Goal: Information Seeking & Learning: Learn about a topic

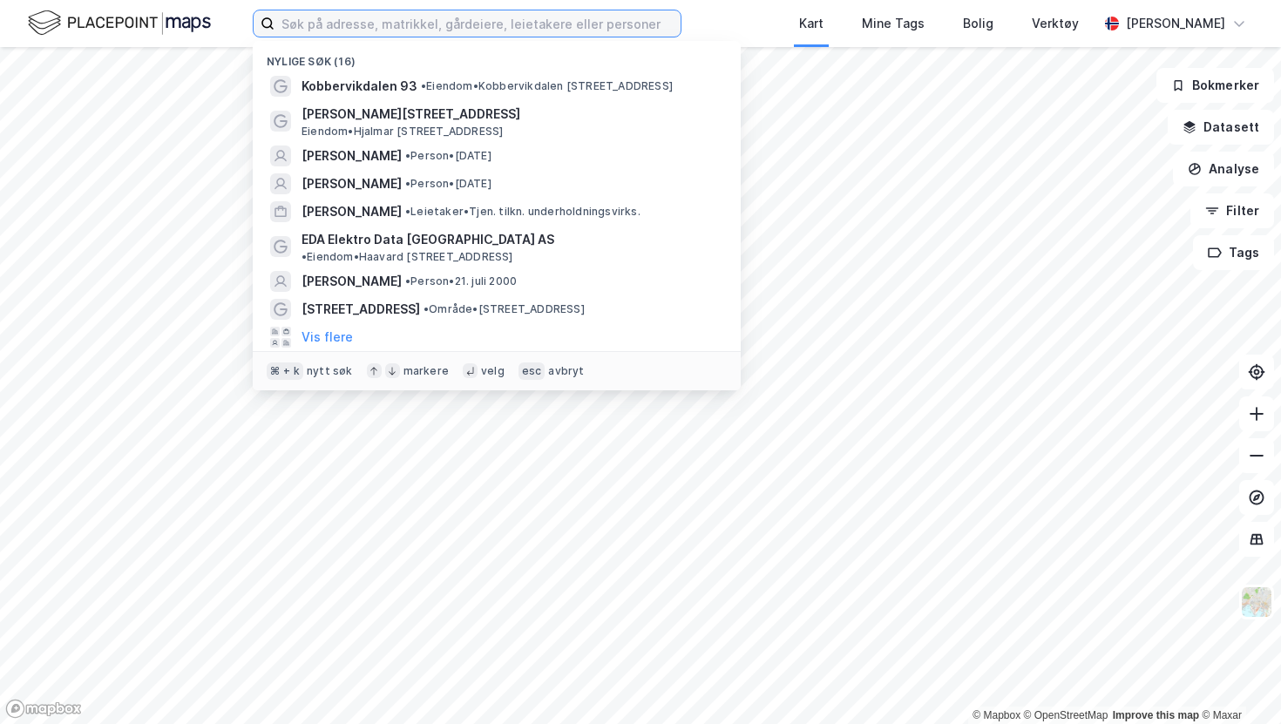
click at [378, 30] on input at bounding box center [477, 23] width 406 height 26
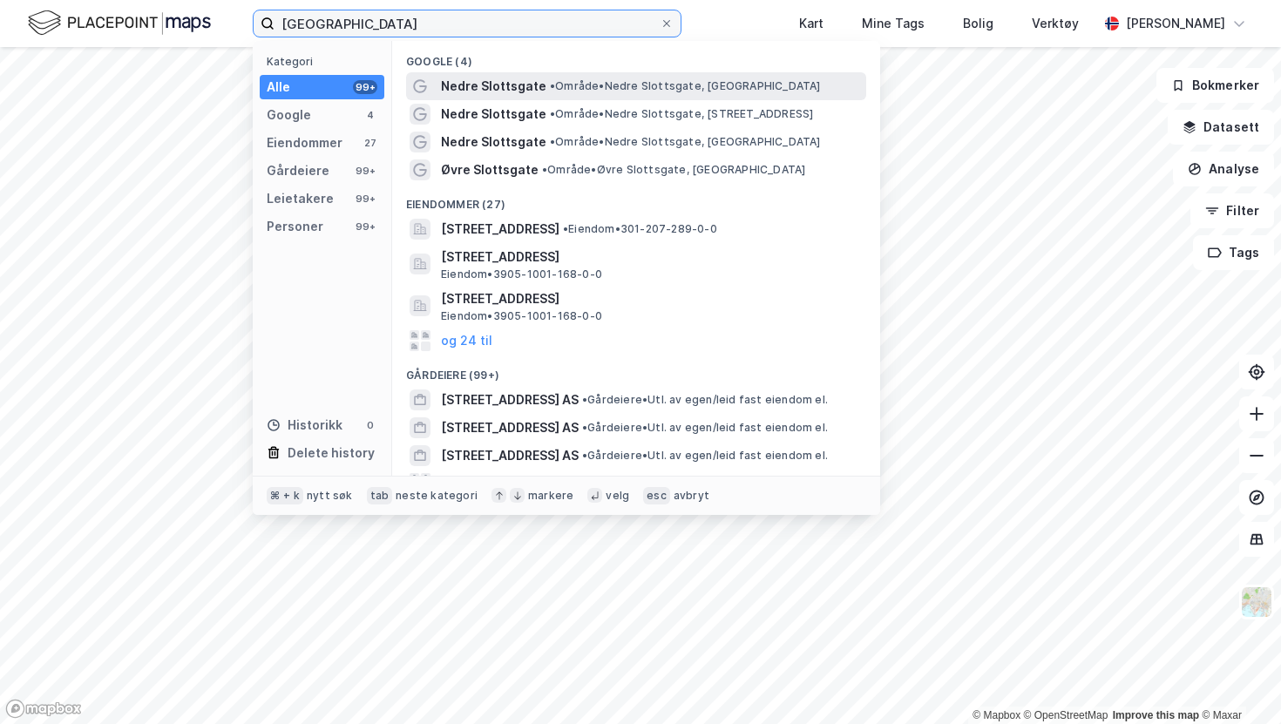
type input "[GEOGRAPHIC_DATA]"
click at [608, 96] on div "Nedre Slottsgate • Område • [GEOGRAPHIC_DATA], [GEOGRAPHIC_DATA]" at bounding box center [652, 86] width 422 height 21
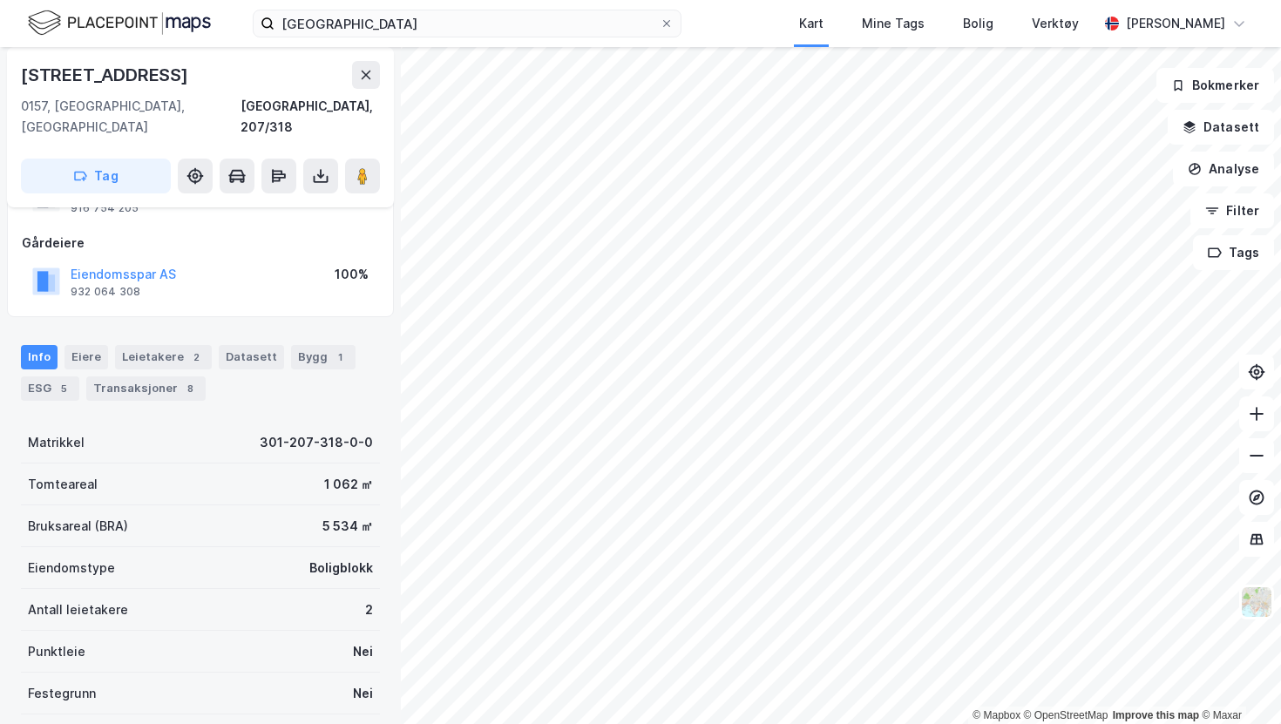
scroll to position [21, 0]
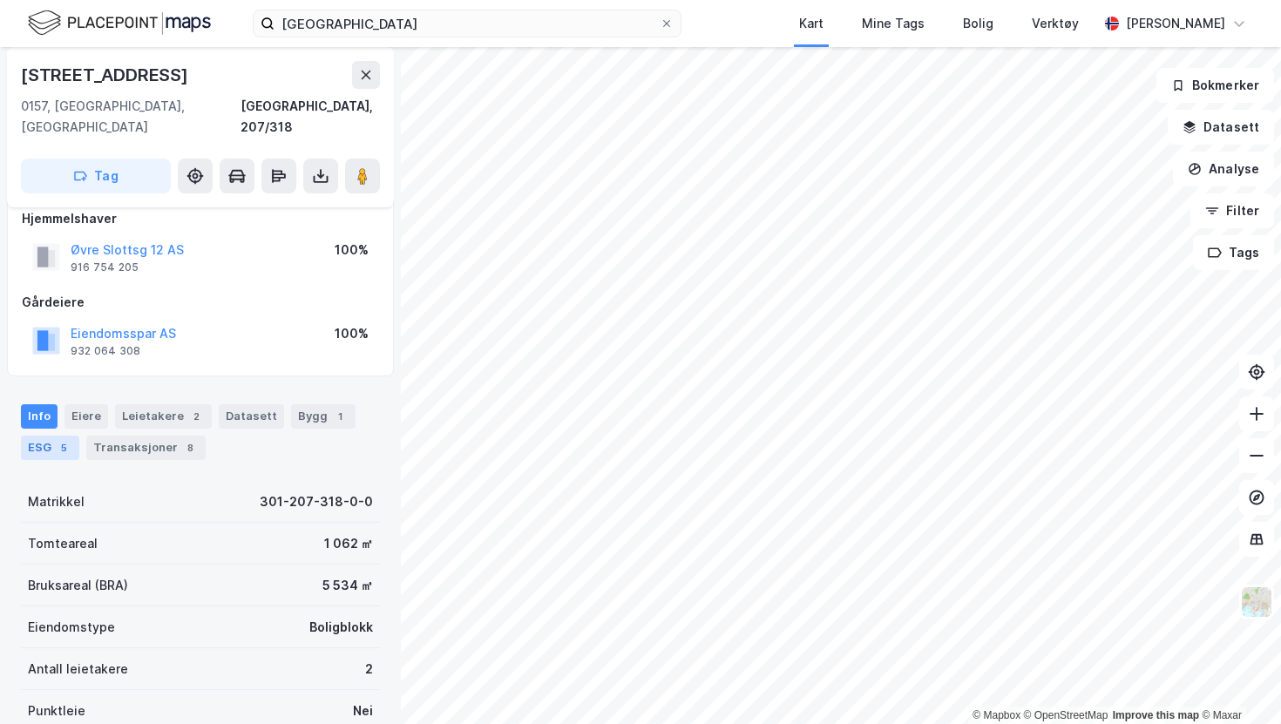
click at [49, 436] on div "ESG 5" at bounding box center [50, 448] width 58 height 24
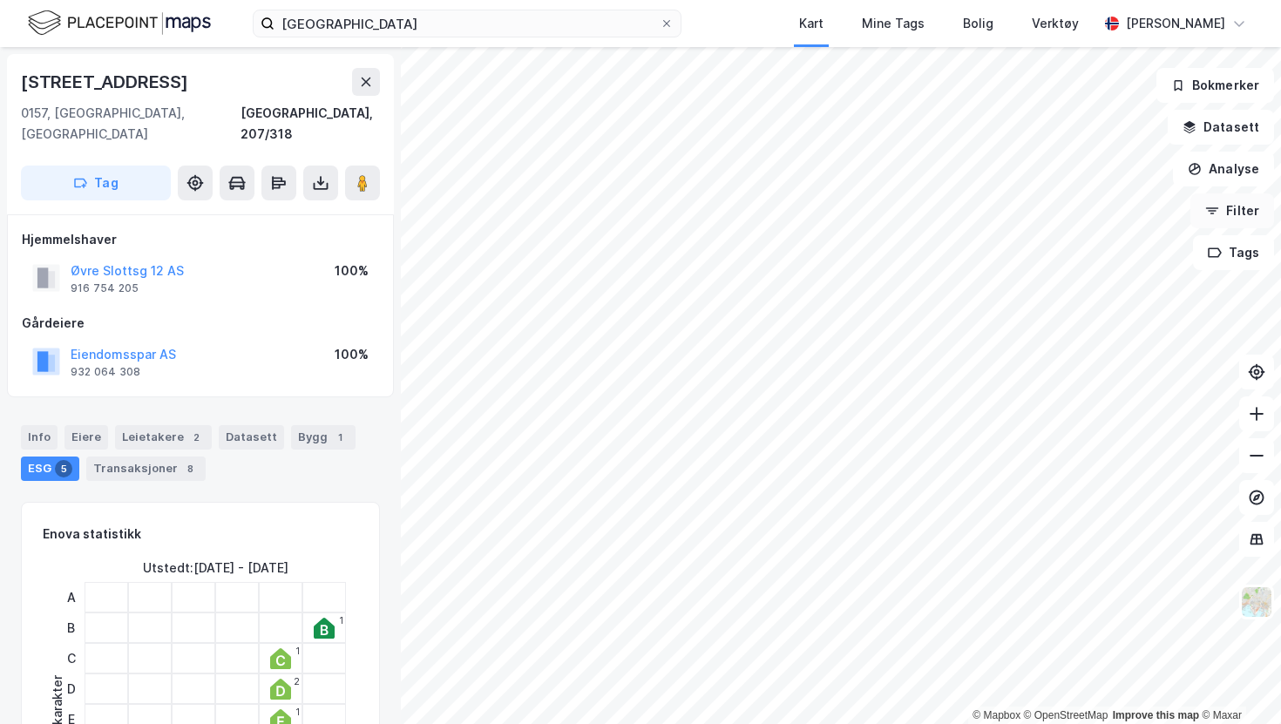
click at [1246, 213] on button "Filter" at bounding box center [1232, 210] width 84 height 35
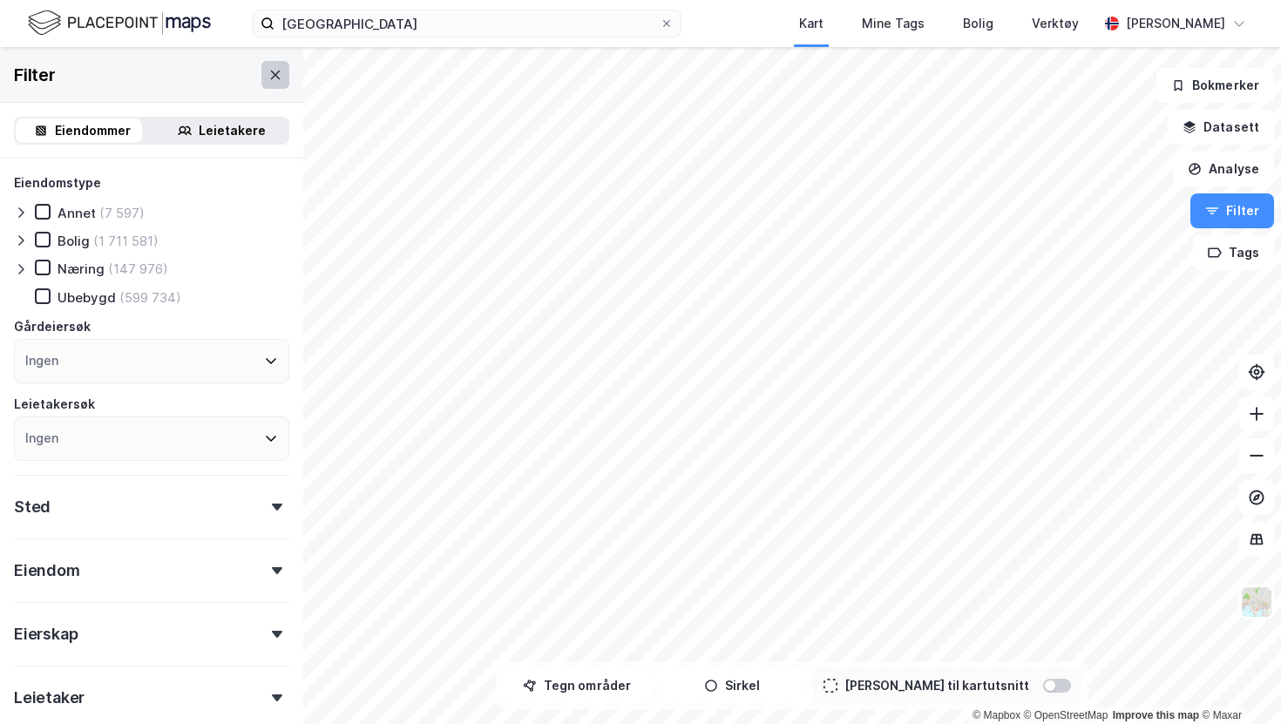
click at [268, 76] on icon at bounding box center [275, 75] width 14 height 14
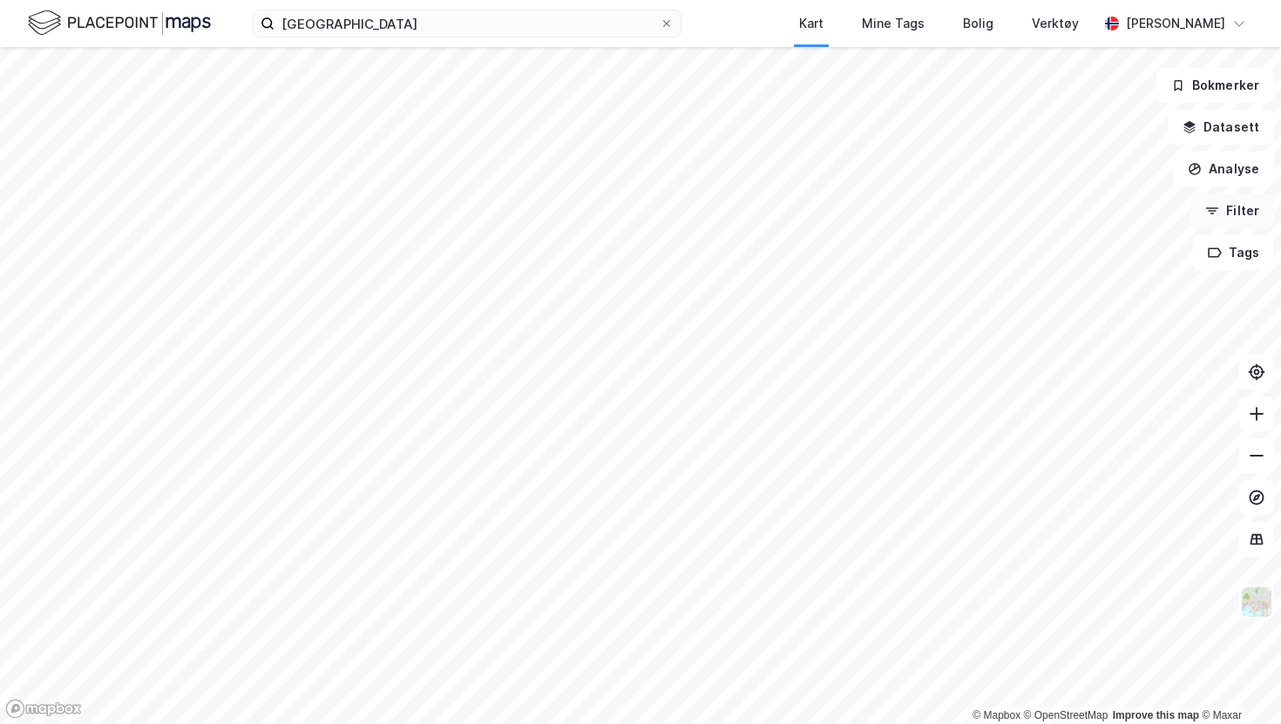
click at [1234, 220] on button "Filter" at bounding box center [1232, 210] width 84 height 35
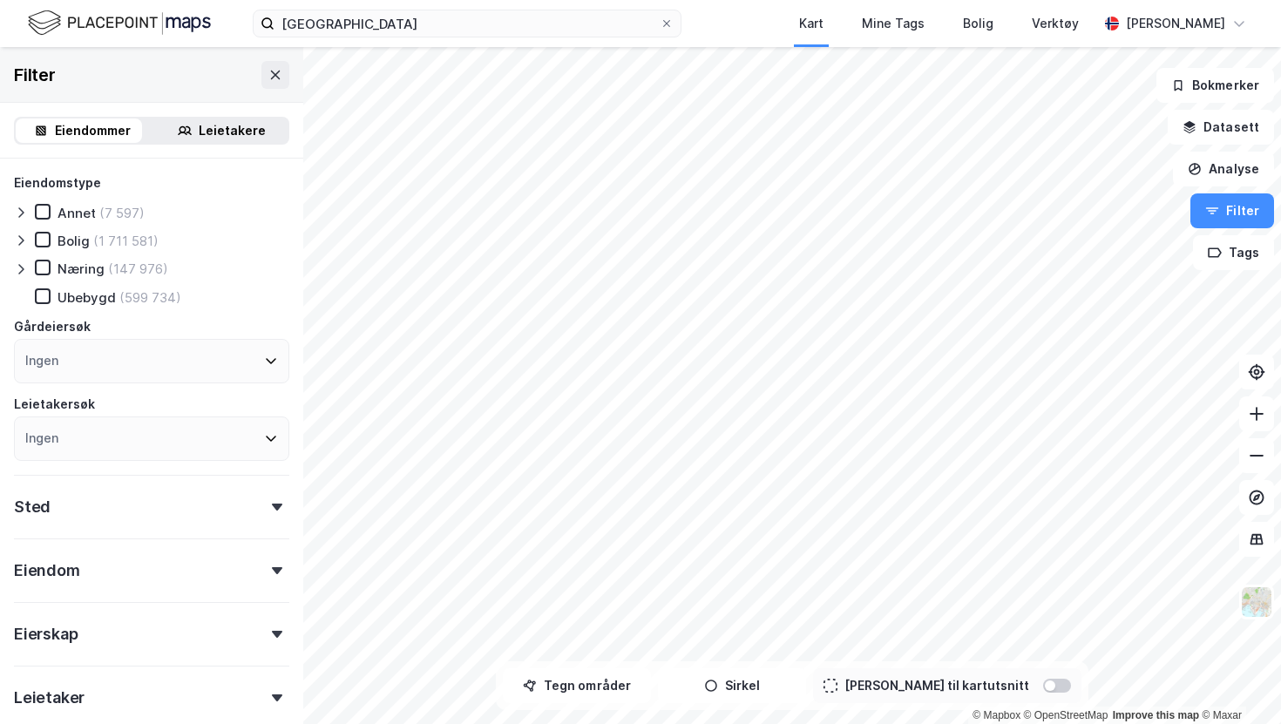
click at [76, 266] on div "Næring" at bounding box center [81, 269] width 47 height 17
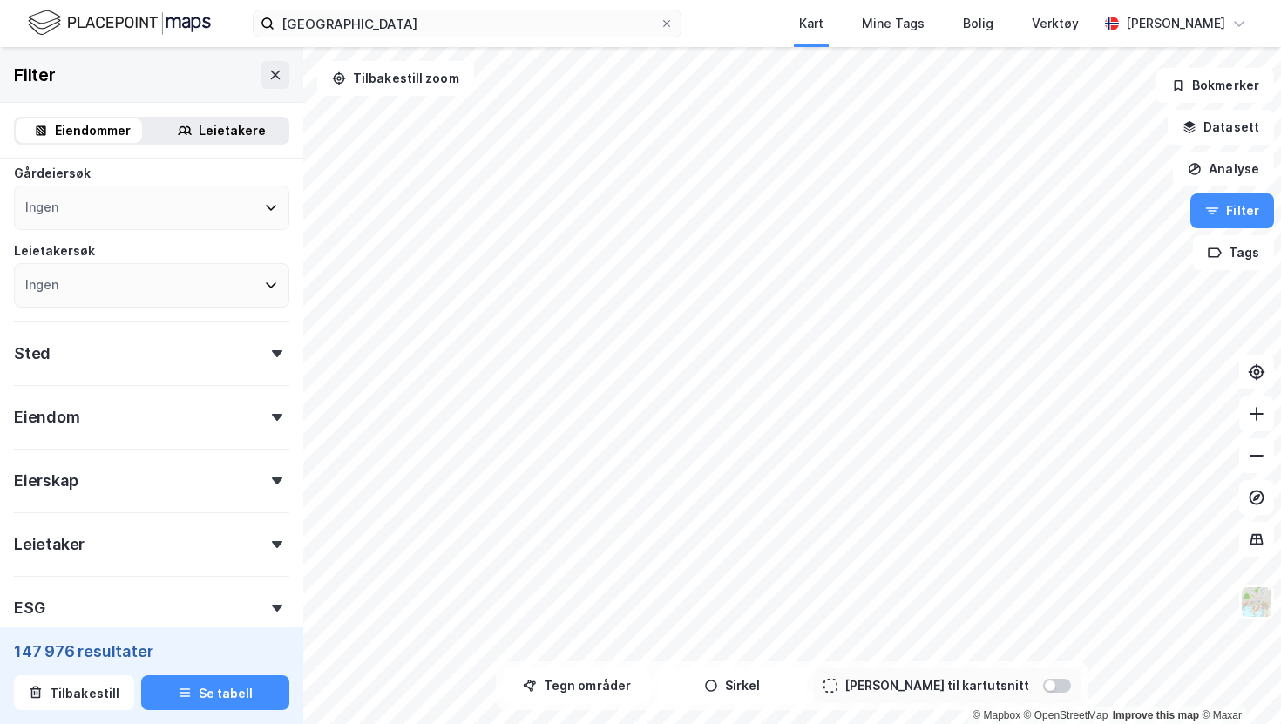
click at [139, 410] on div "Eiendom" at bounding box center [151, 410] width 275 height 50
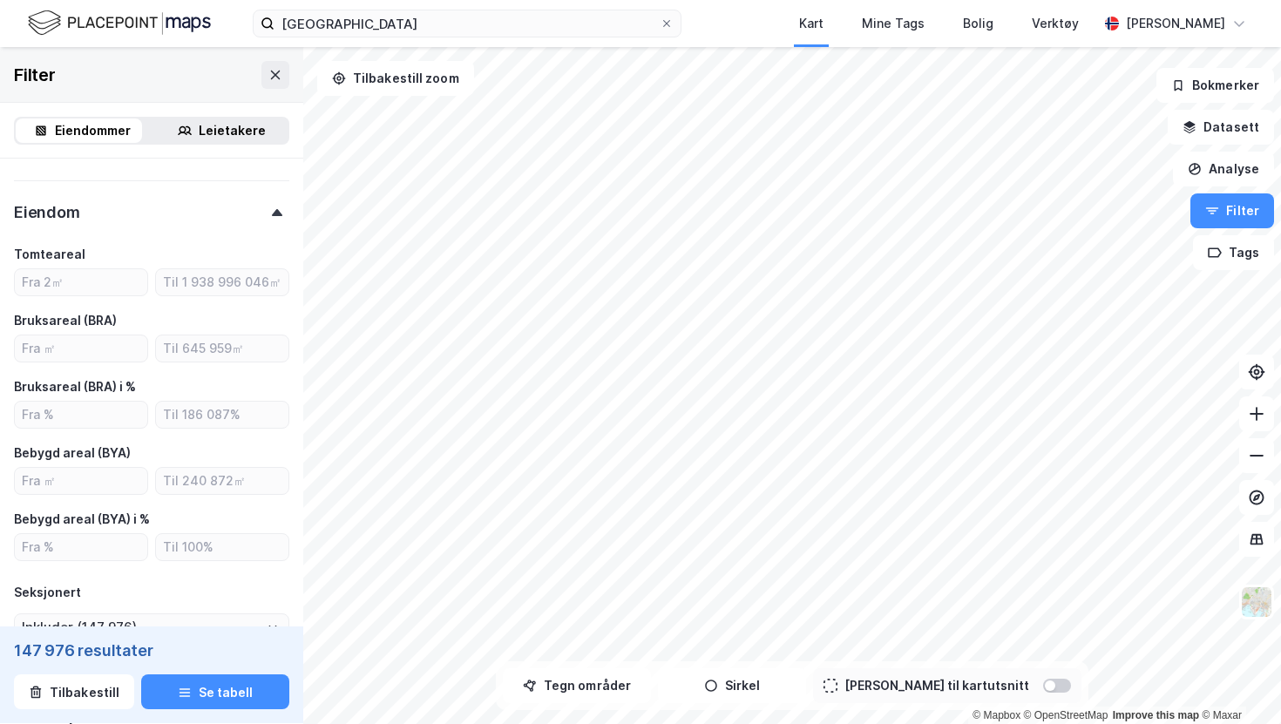
scroll to position [364, 0]
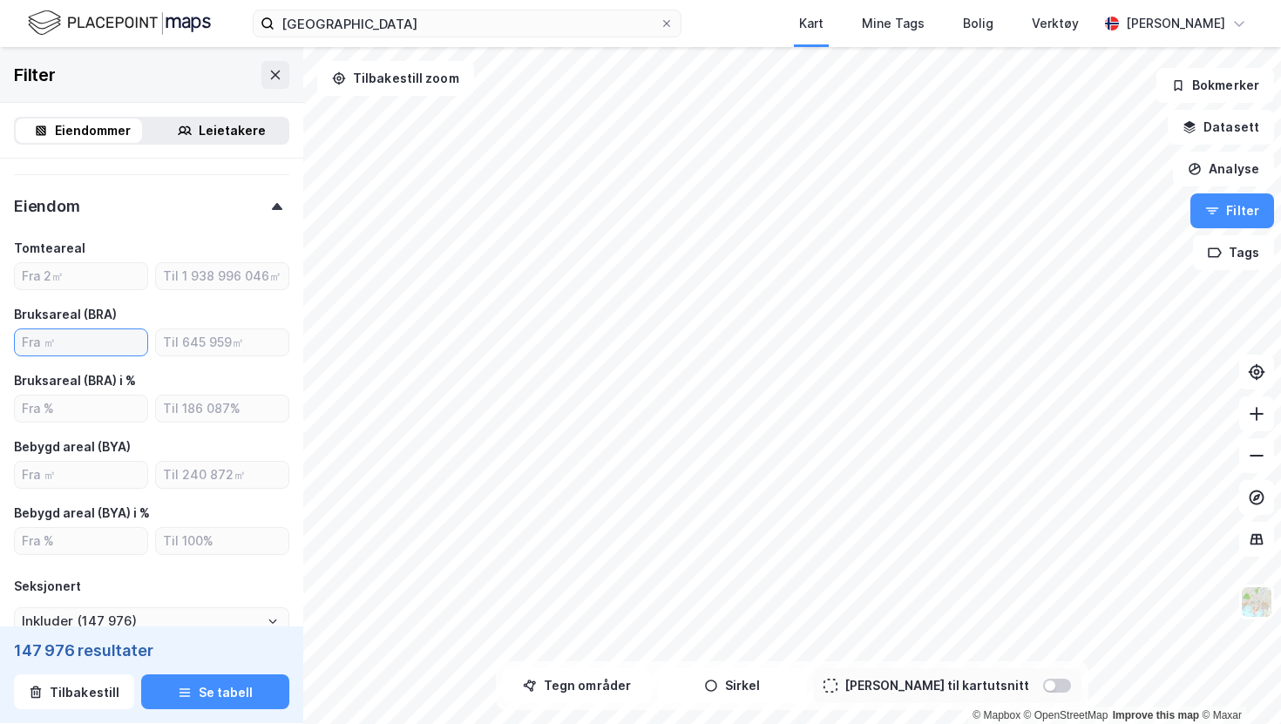
click at [83, 343] on input "number" at bounding box center [81, 342] width 132 height 26
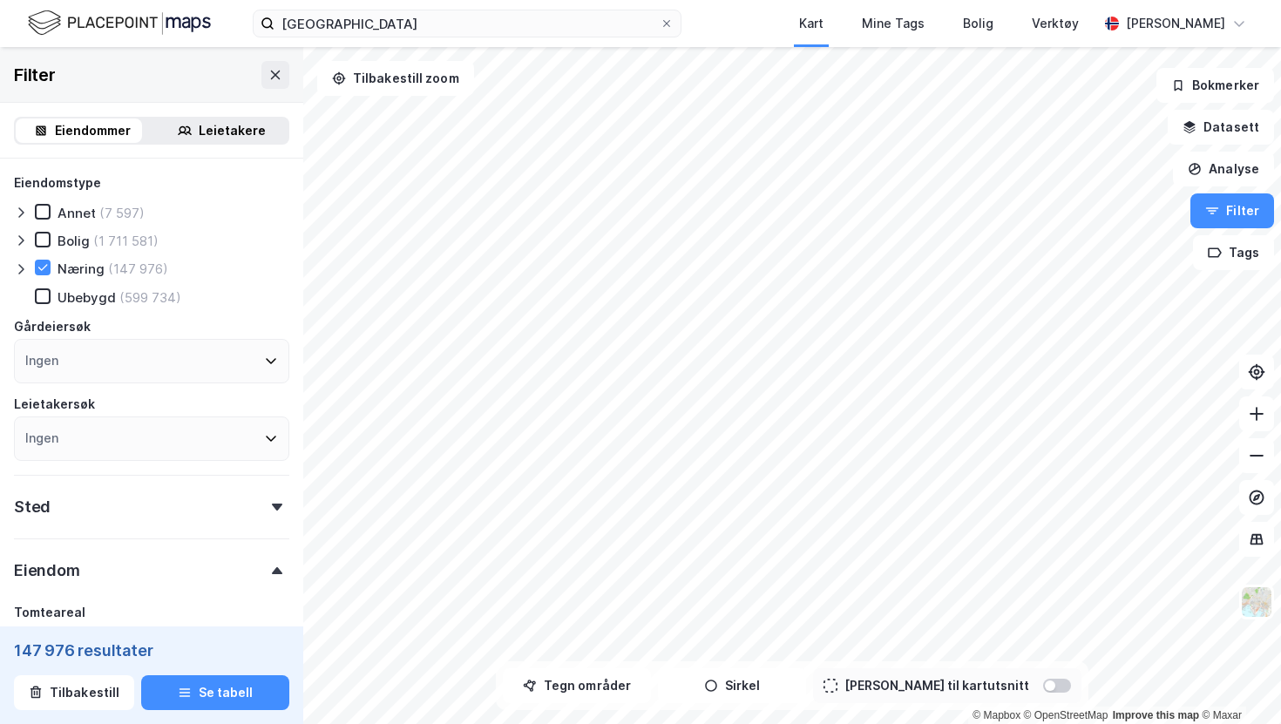
scroll to position [51, 0]
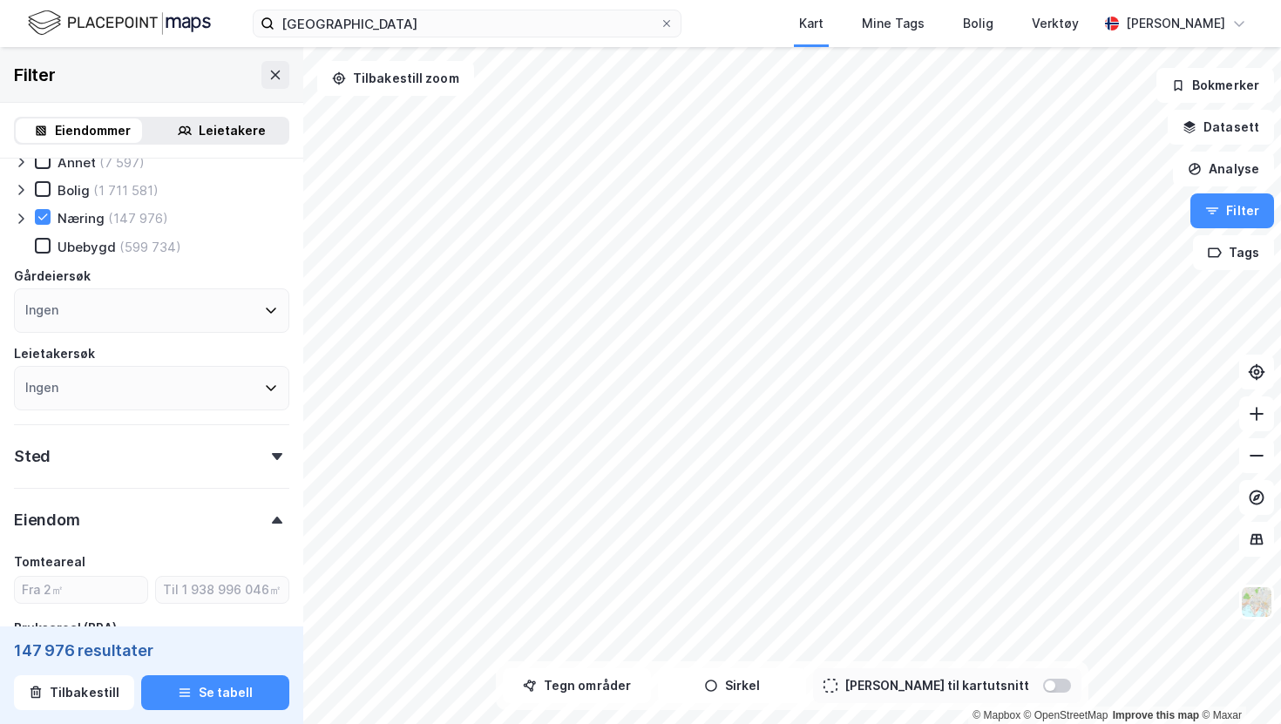
click at [122, 321] on div "Ingen" at bounding box center [151, 310] width 275 height 44
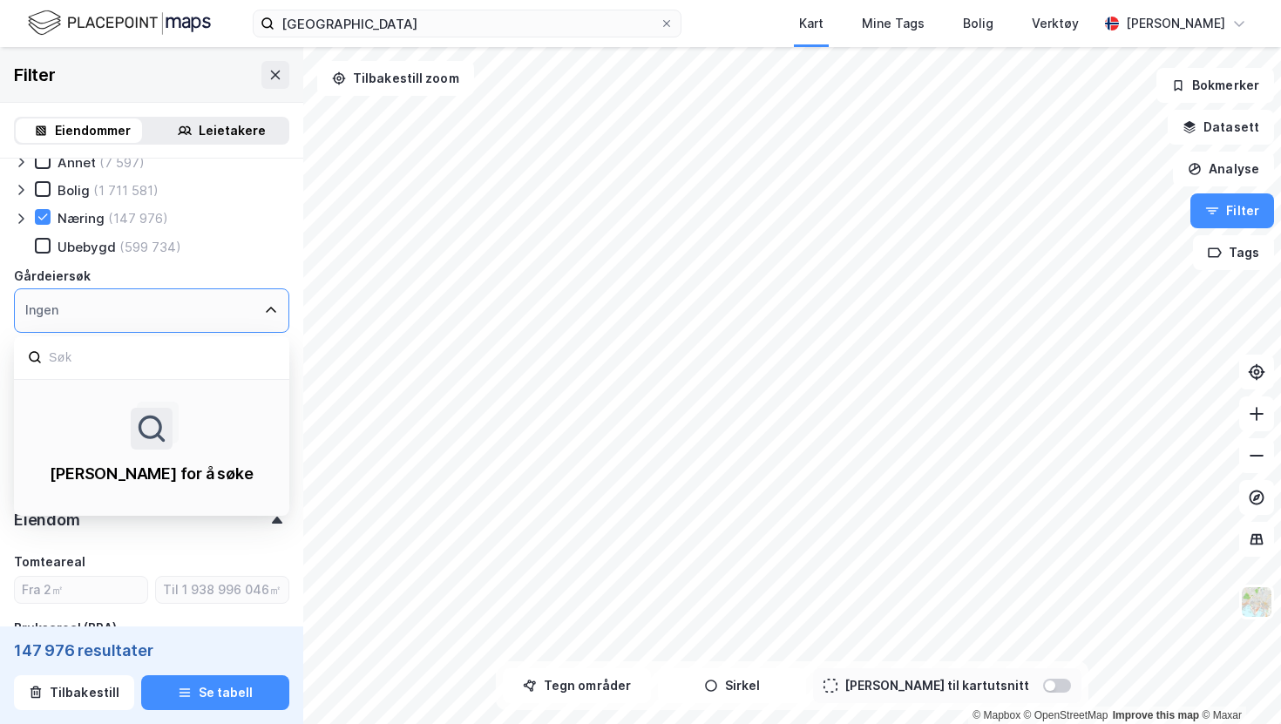
click at [122, 318] on div "Ingen" at bounding box center [151, 310] width 275 height 44
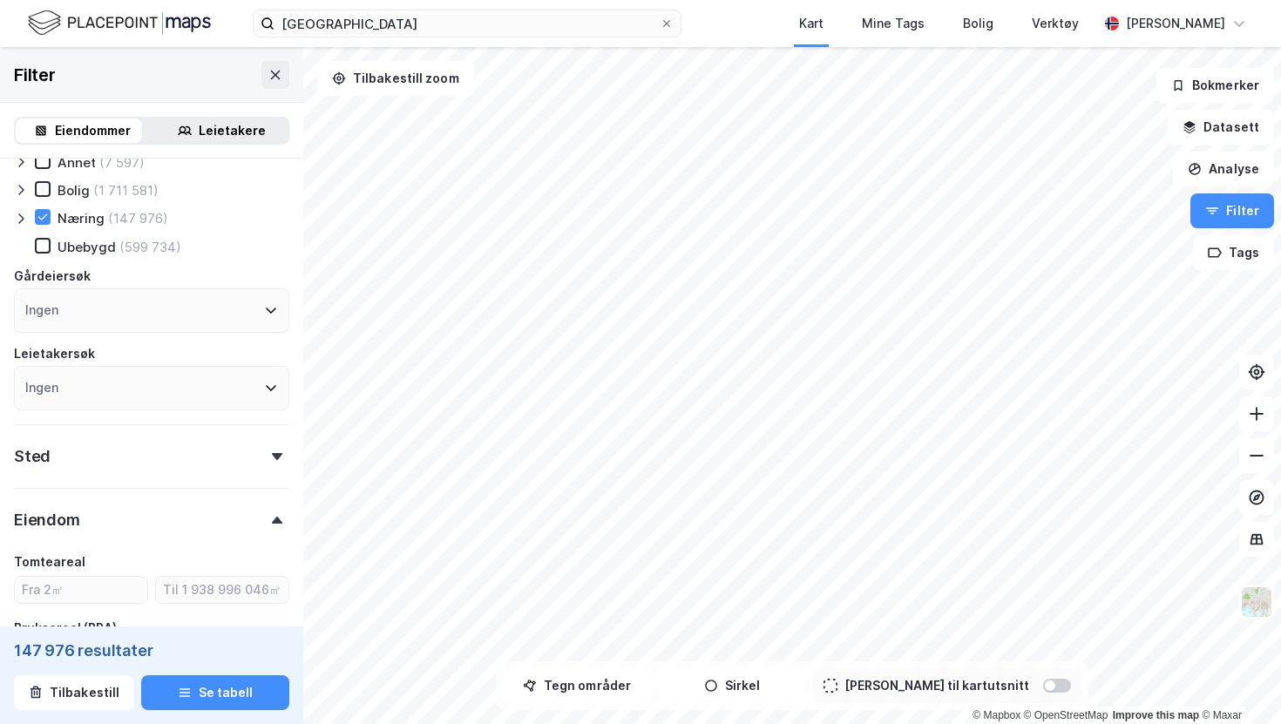
click at [235, 260] on div "Eiendomstype Annet (7 597) Bolig (1 711 581) [DEMOGRAPHIC_DATA] (147 976) [GEOG…" at bounding box center [151, 266] width 275 height 288
click at [179, 405] on div "Ingen" at bounding box center [151, 388] width 275 height 44
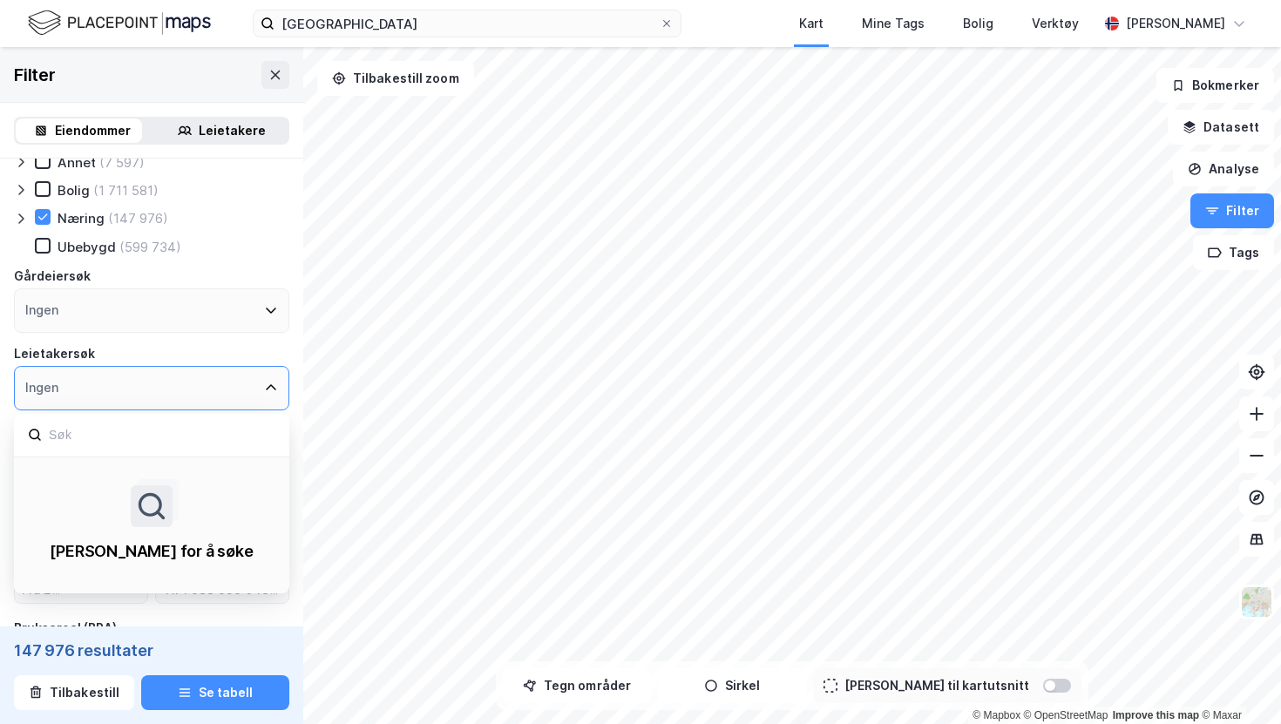
click at [199, 384] on div "Ingen" at bounding box center [151, 388] width 275 height 44
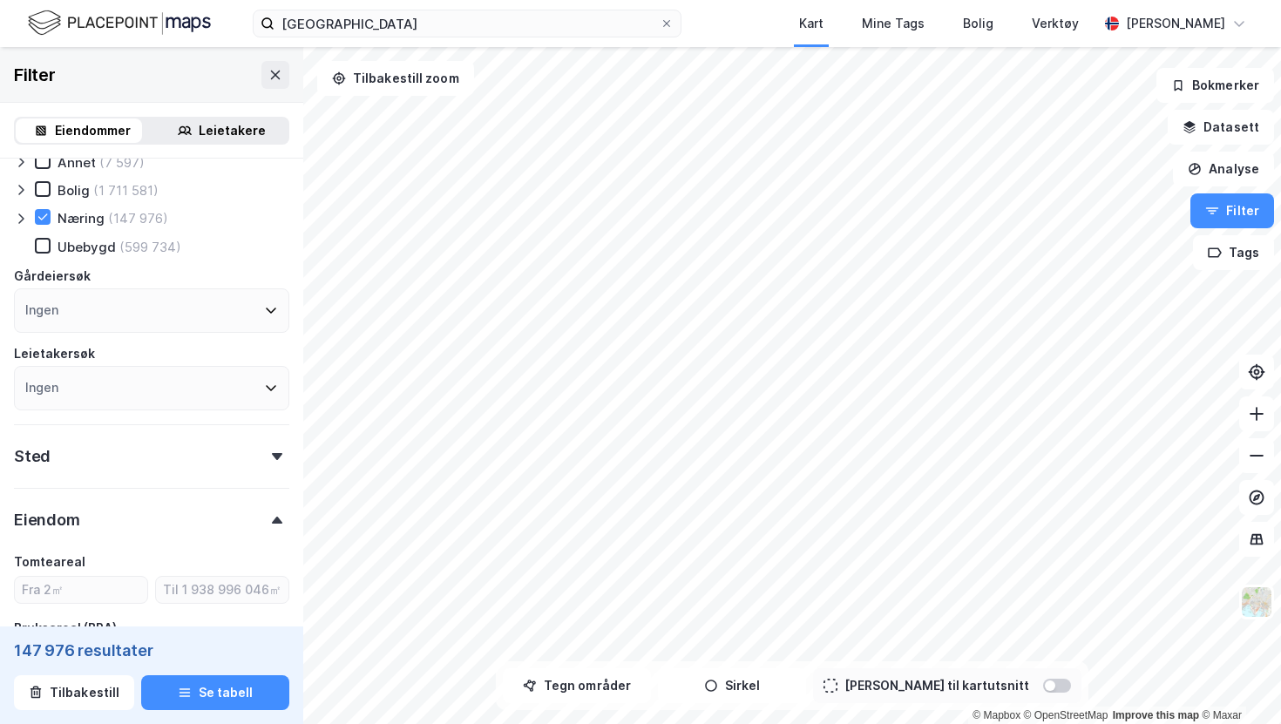
click at [269, 358] on div "Leietakersøk" at bounding box center [151, 353] width 275 height 21
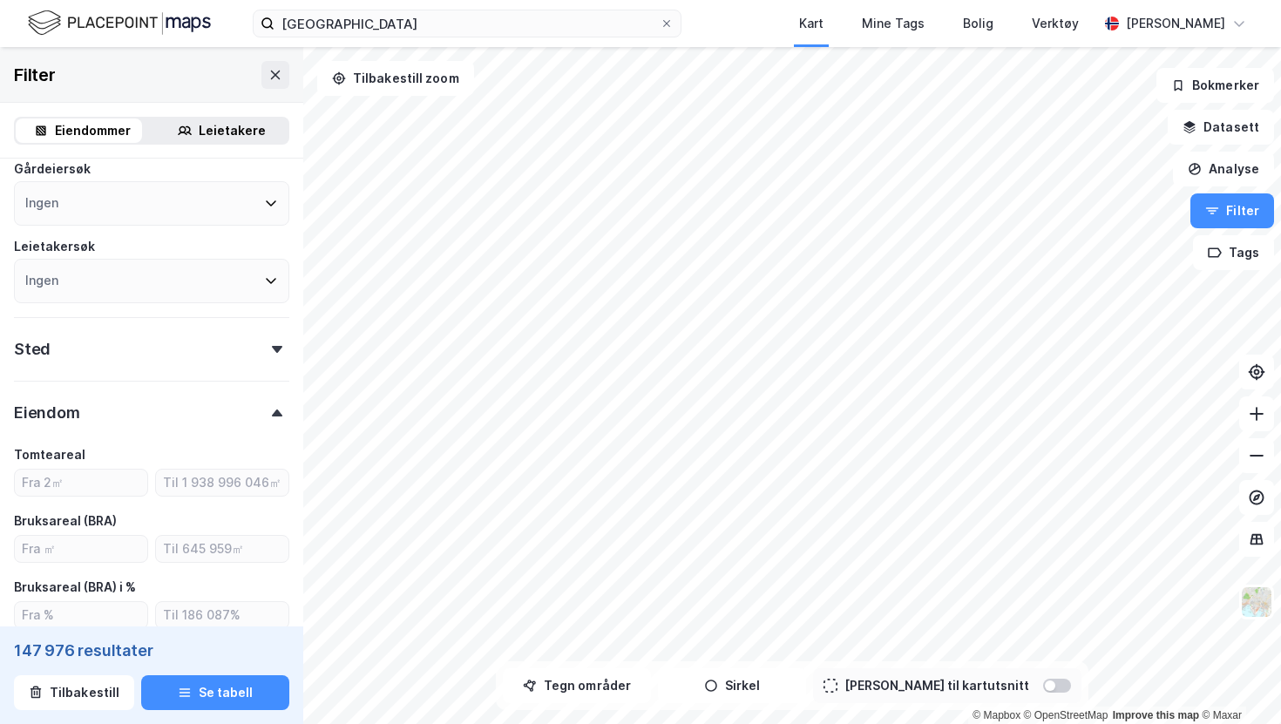
scroll to position [271, 0]
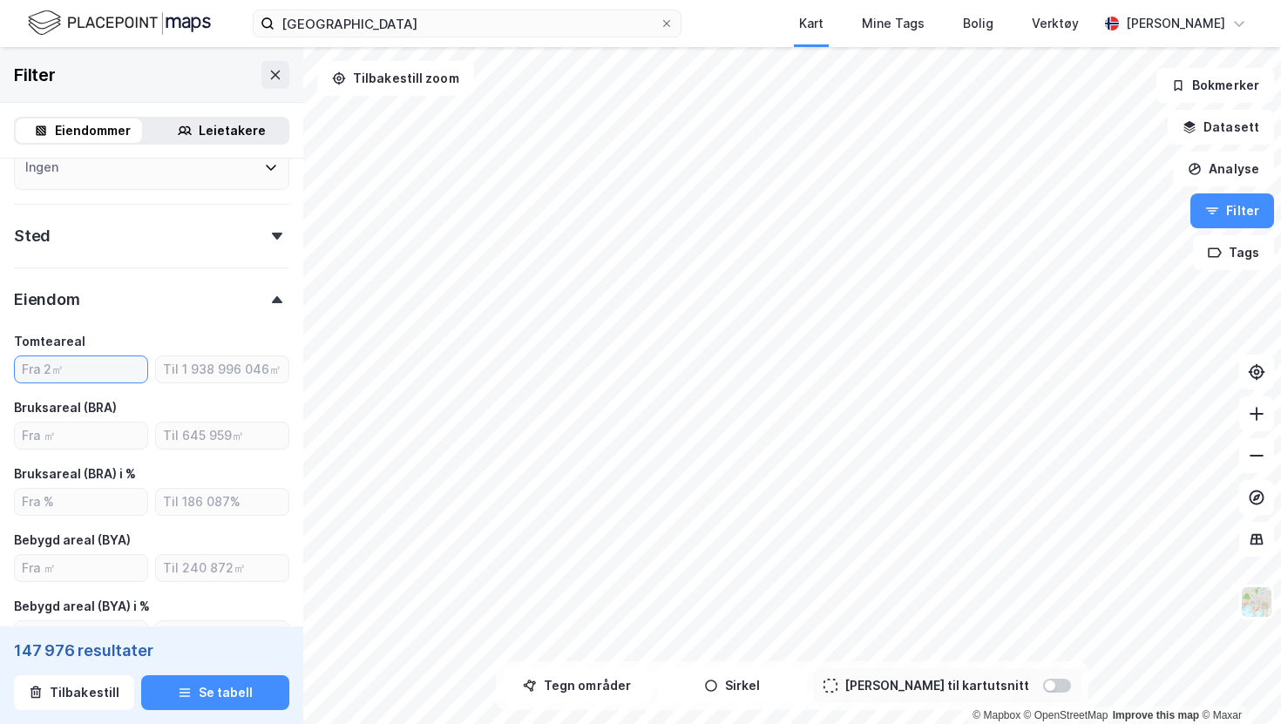
click at [101, 376] on input "number" at bounding box center [81, 369] width 132 height 26
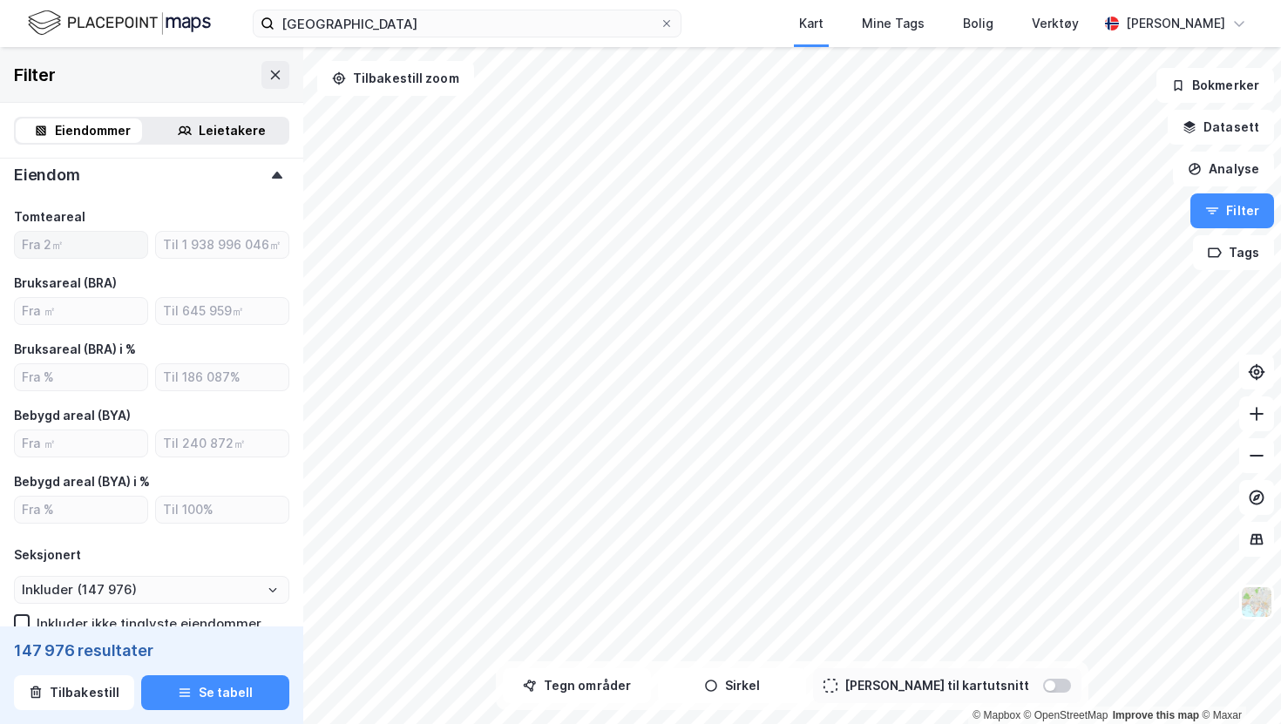
scroll to position [401, 0]
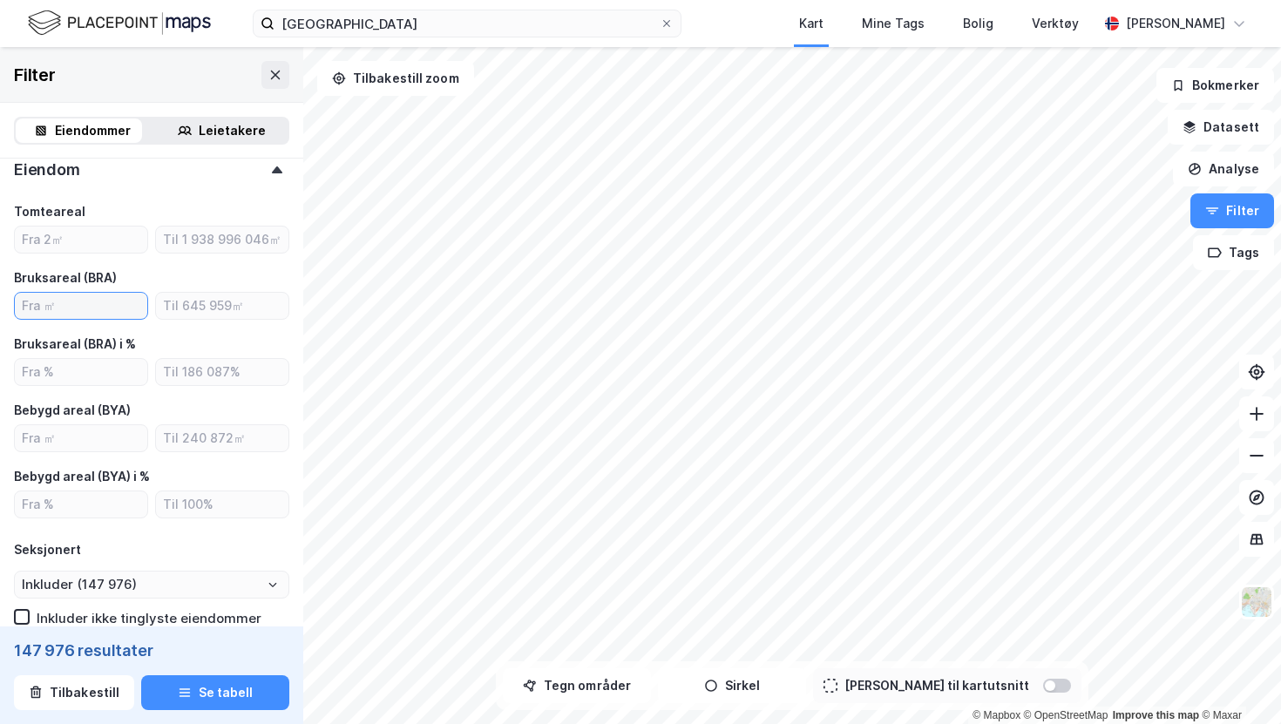
click at [111, 302] on input "number" at bounding box center [81, 306] width 132 height 26
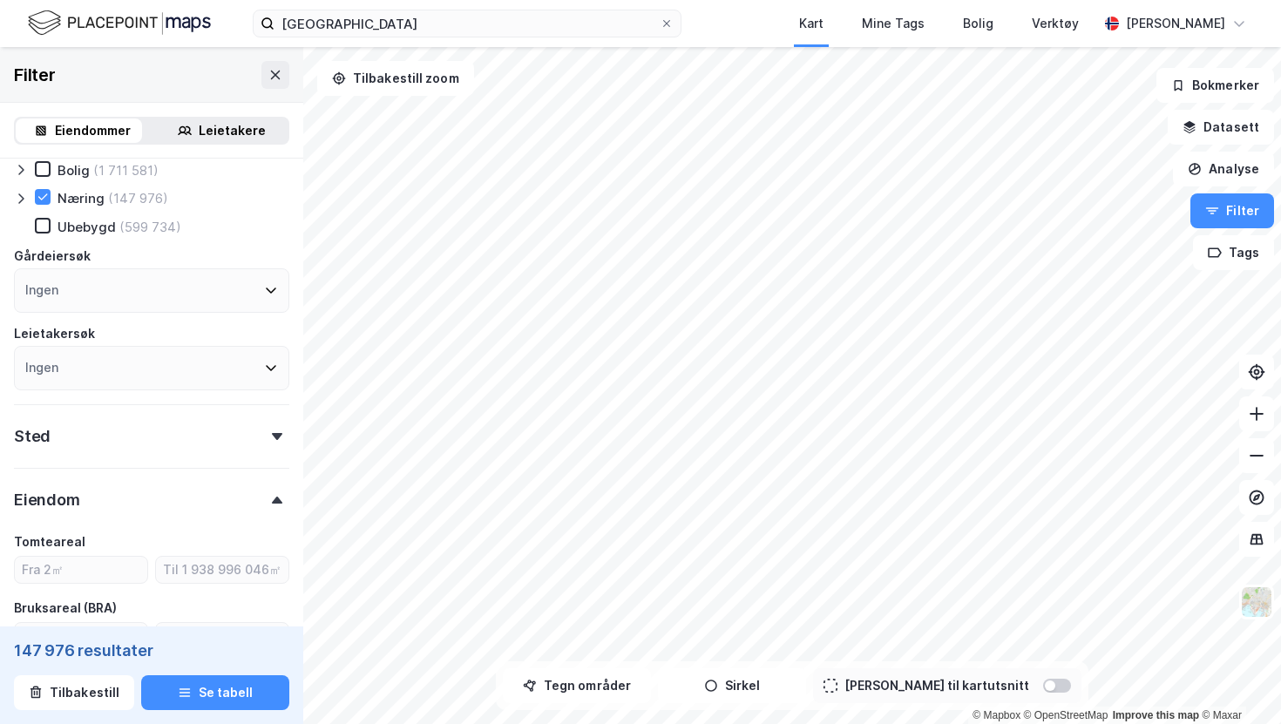
scroll to position [130, 0]
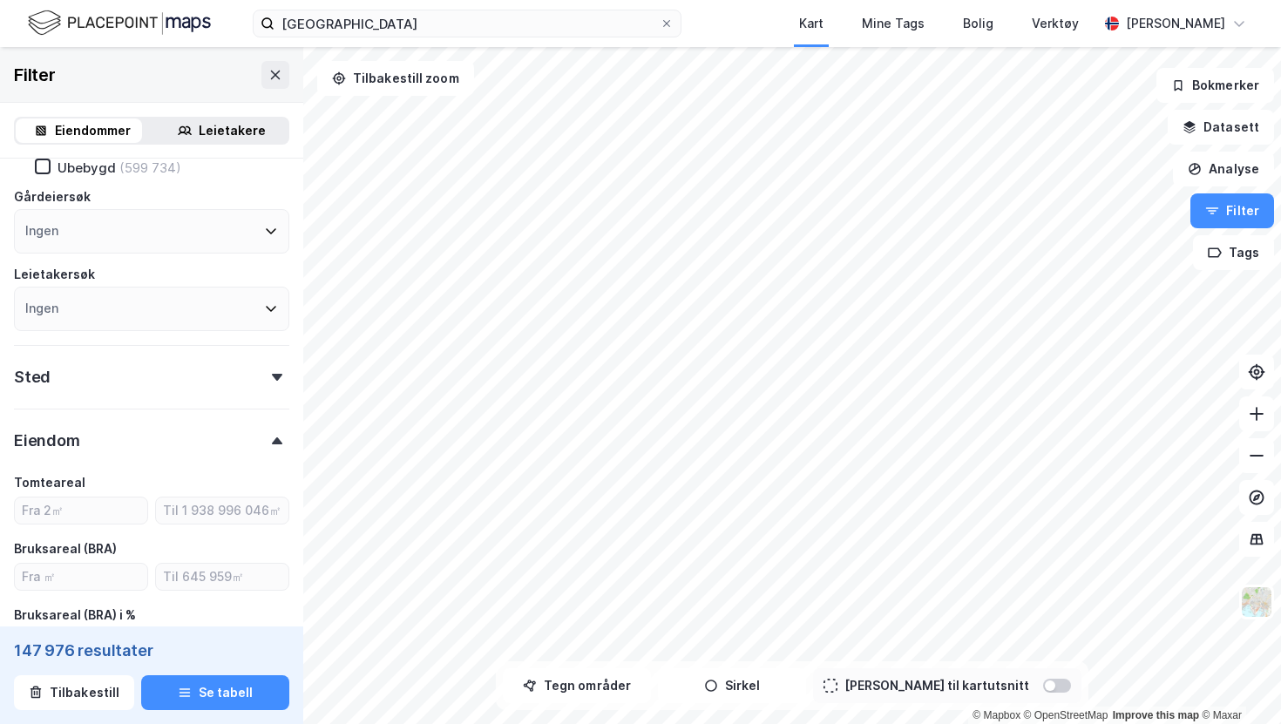
click at [161, 304] on div "Ingen" at bounding box center [151, 309] width 275 height 44
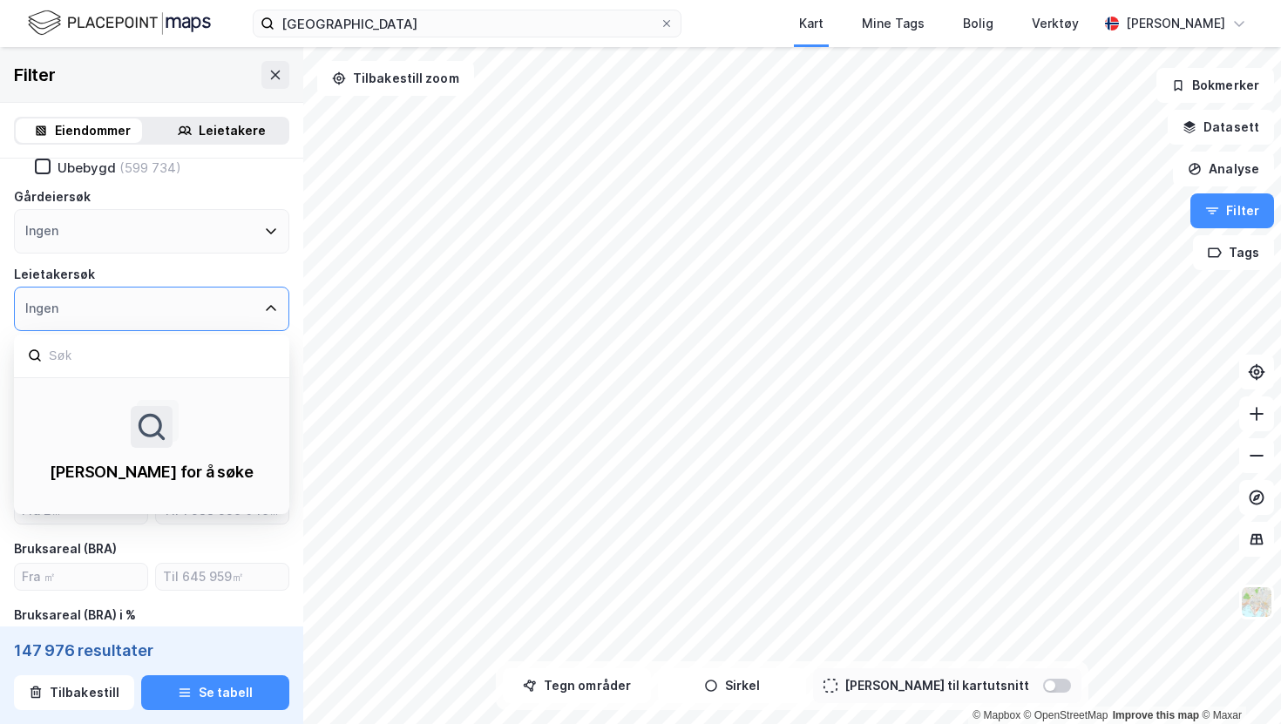
click at [161, 304] on div "Ingen" at bounding box center [151, 309] width 275 height 44
click at [265, 258] on div "Eiendomstype Annet (7 597) Bolig (1 711 581) Næring (147 976) [GEOGRAPHIC_DATA]…" at bounding box center [151, 187] width 275 height 288
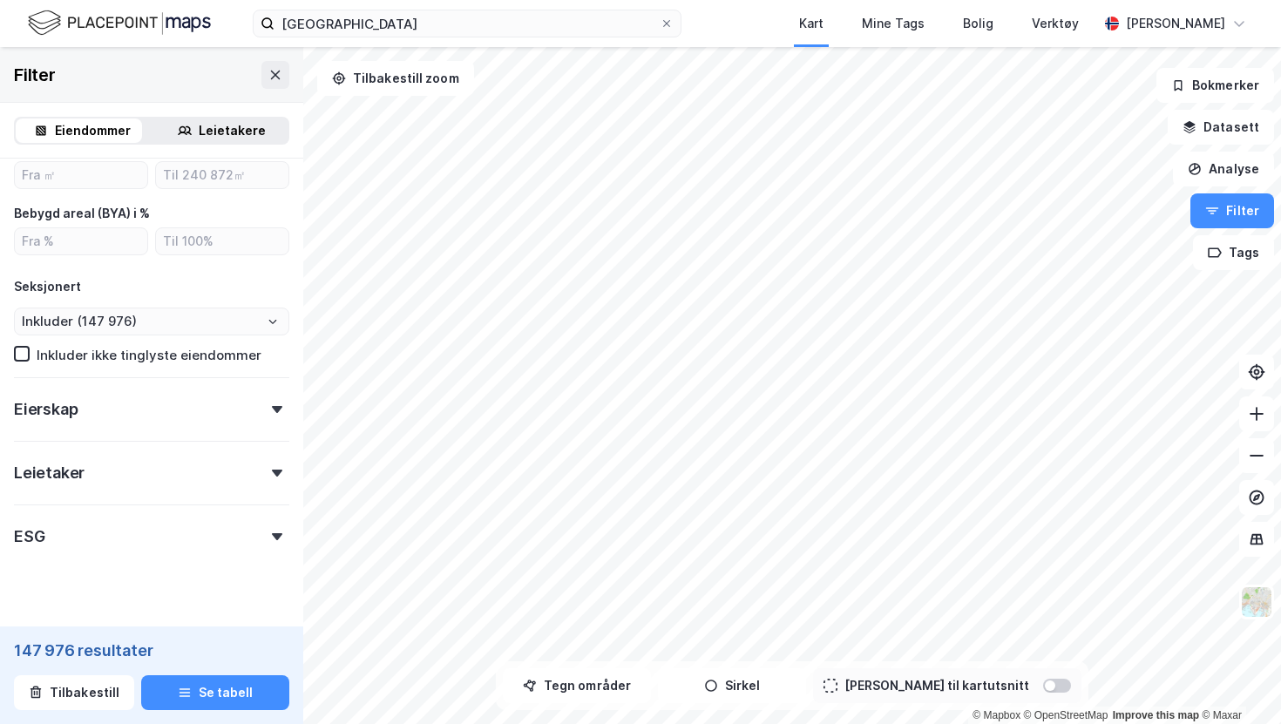
click at [179, 405] on div "Eierskap" at bounding box center [151, 402] width 275 height 50
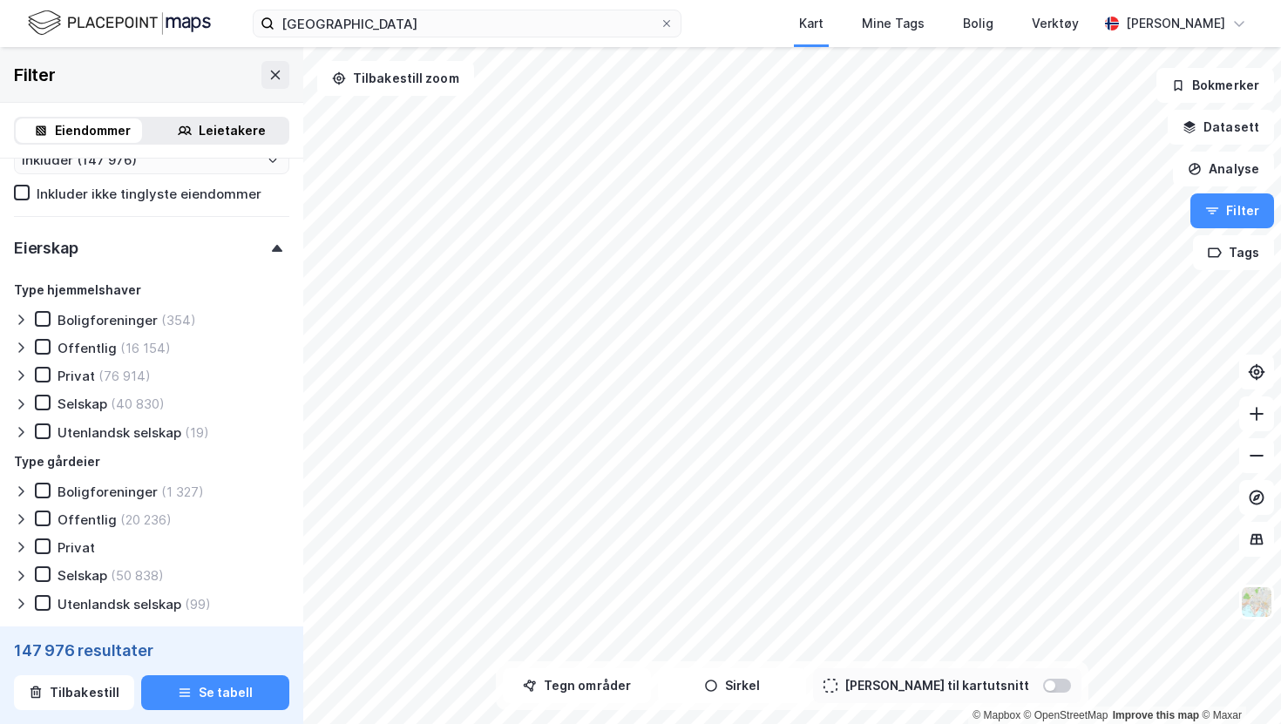
scroll to position [836, 0]
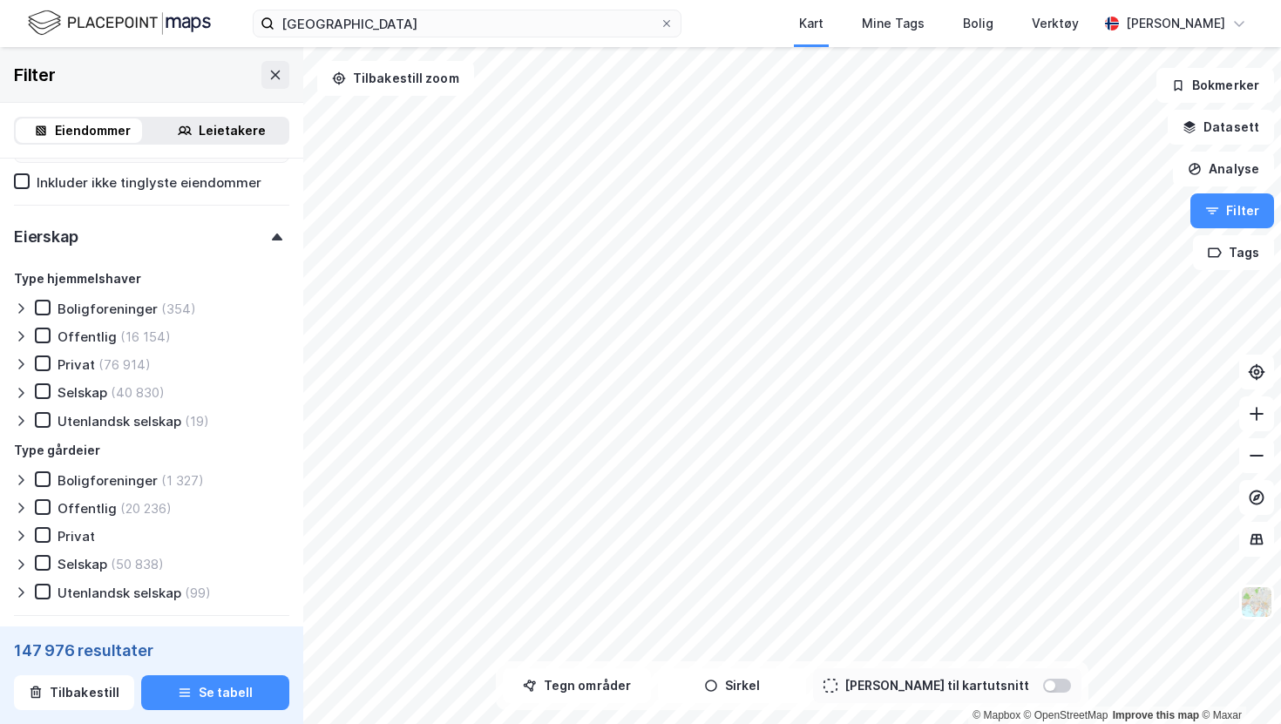
click at [151, 392] on div "(40 830)" at bounding box center [138, 392] width 54 height 17
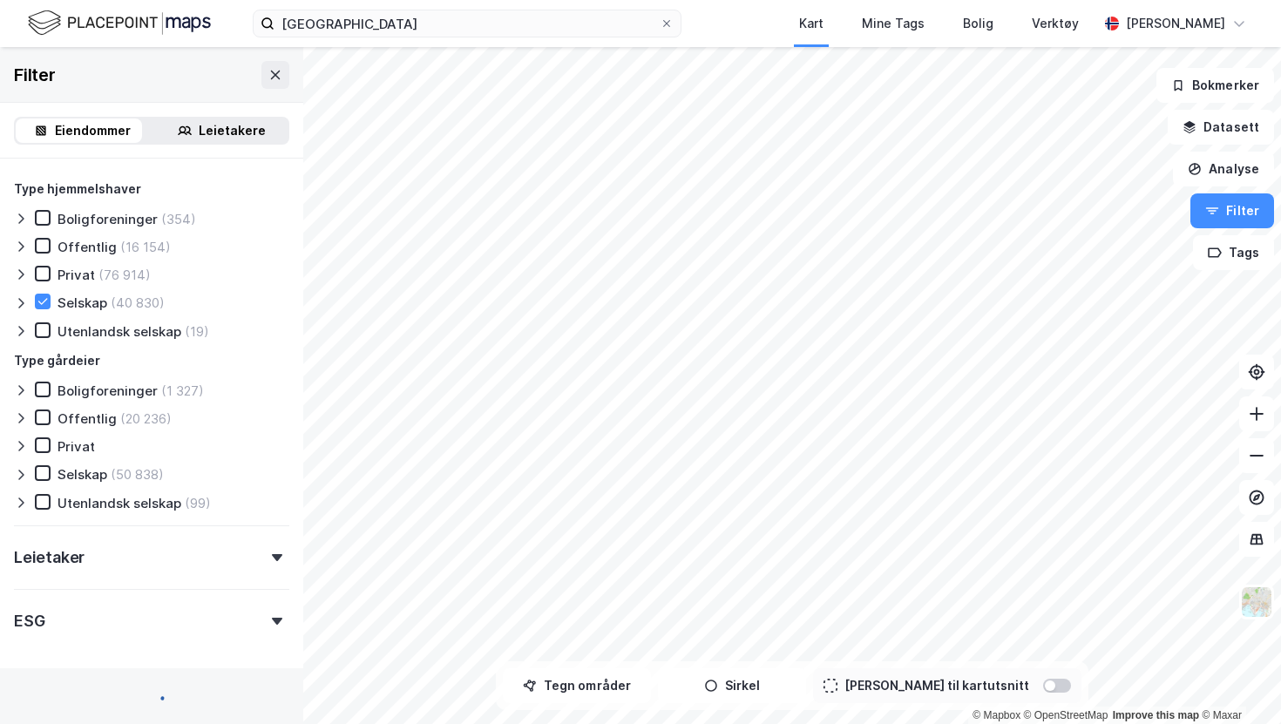
scroll to position [956, 0]
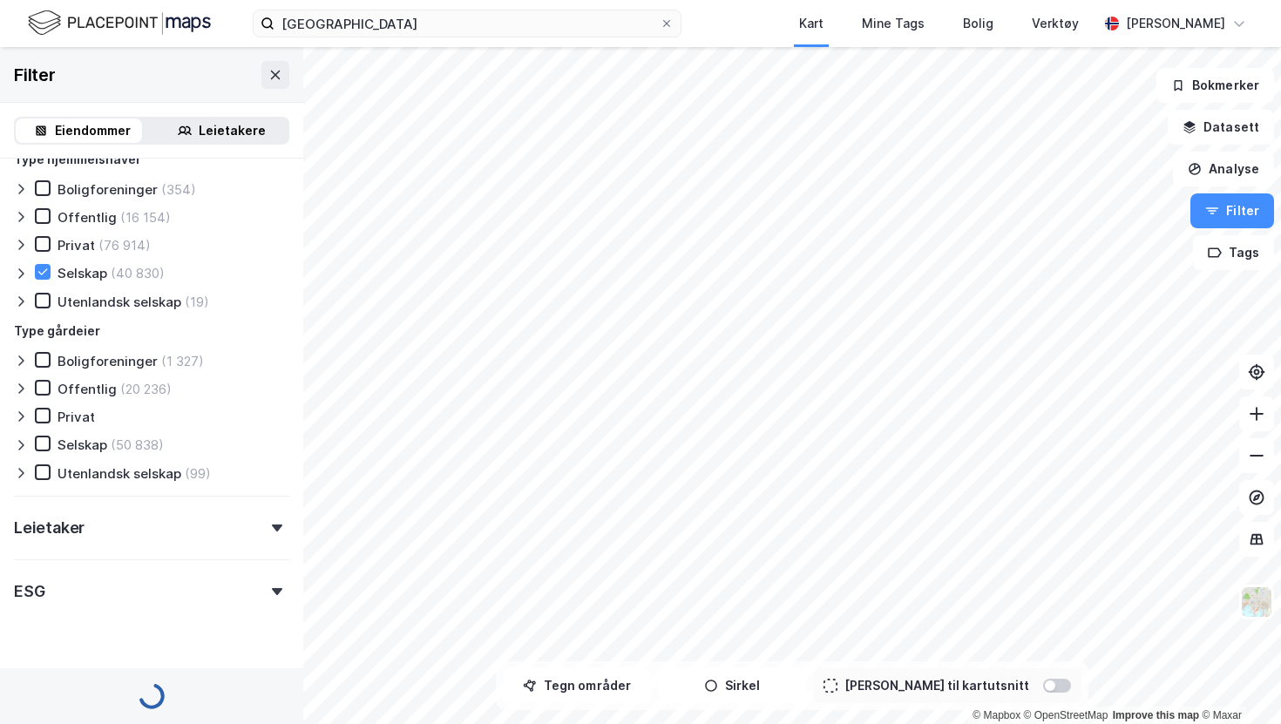
type input "Inkluder (40 830)"
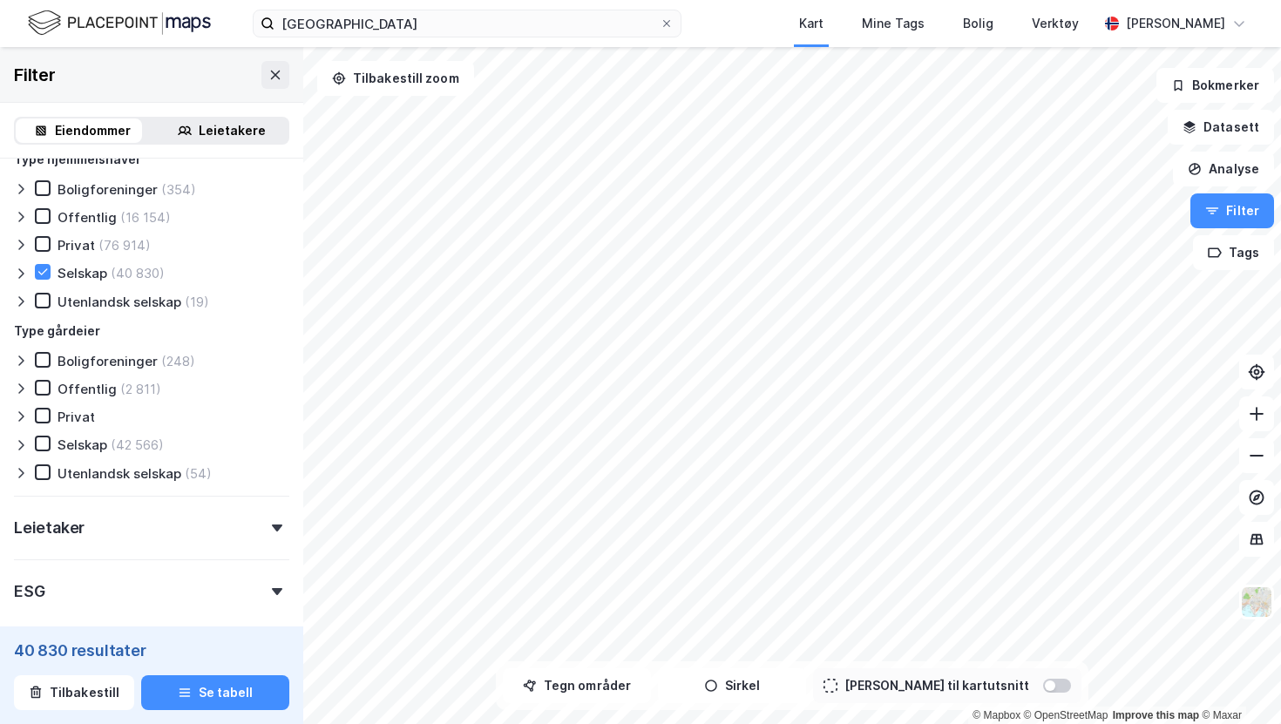
click at [126, 449] on div "(42 566)" at bounding box center [137, 445] width 53 height 17
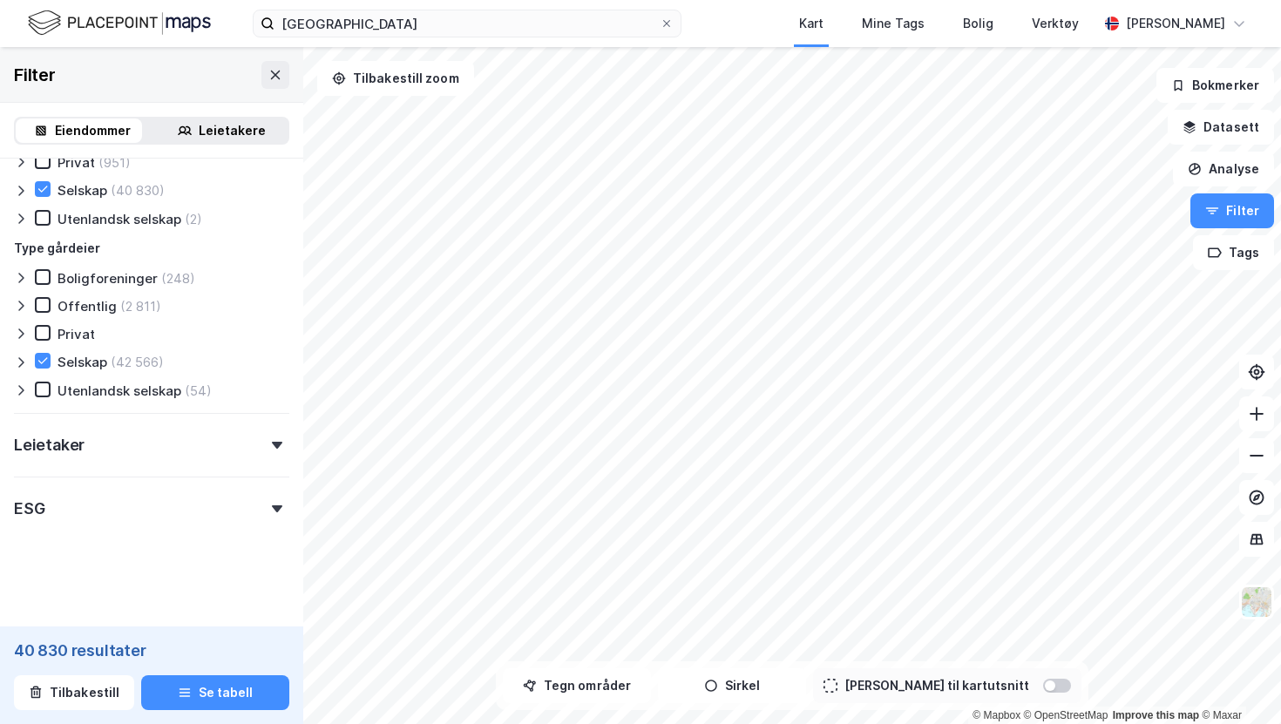
click at [132, 358] on div "(42 566)" at bounding box center [137, 362] width 53 height 17
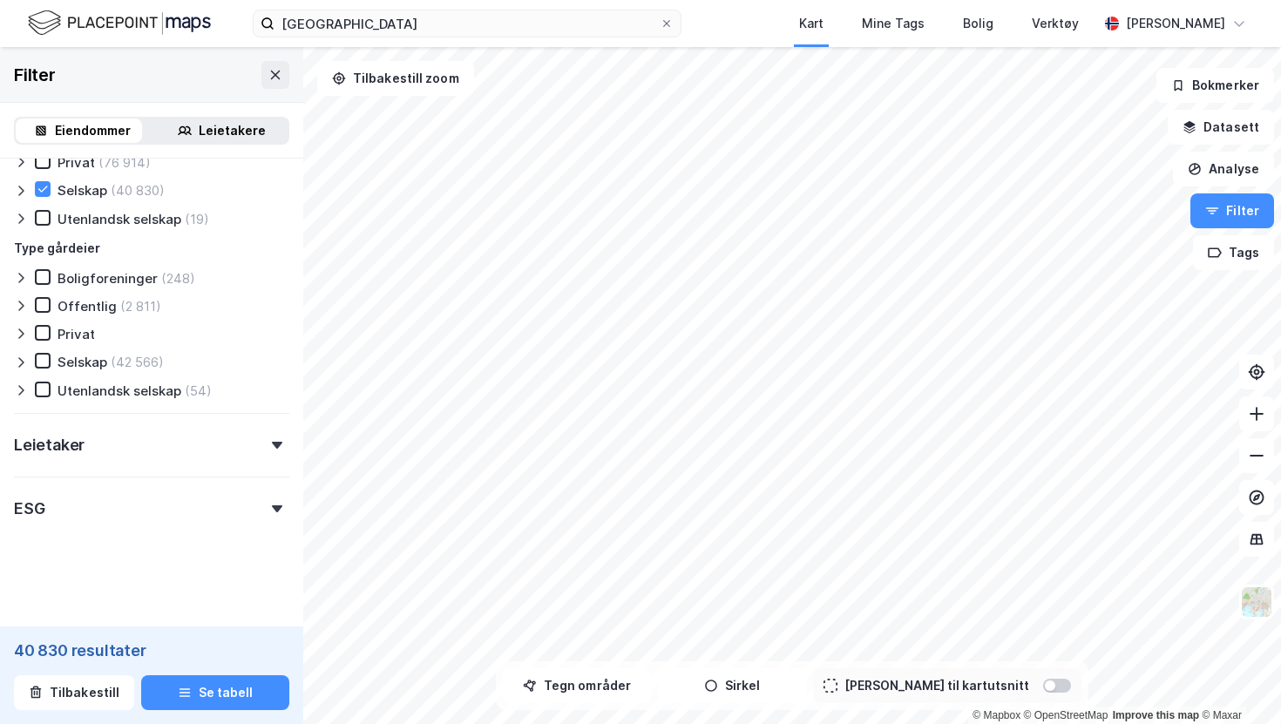
click at [125, 448] on div "Leietaker" at bounding box center [151, 438] width 275 height 50
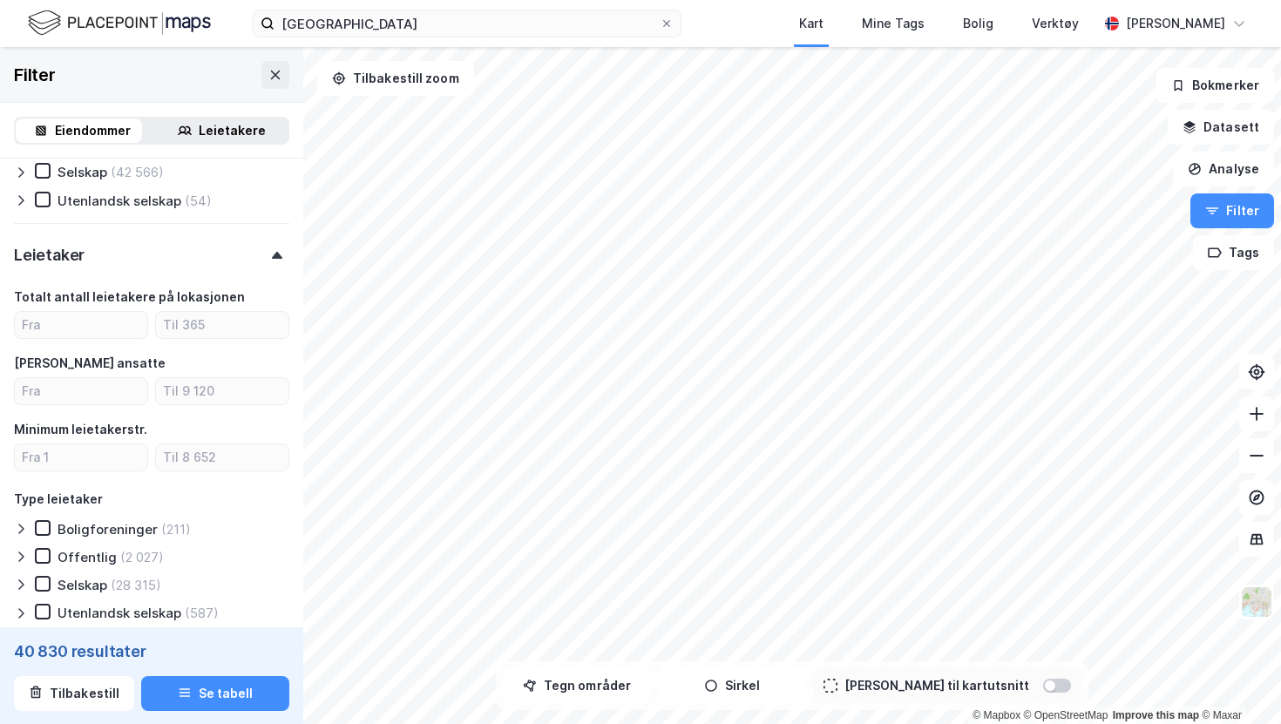
scroll to position [1227, 0]
click at [123, 391] on input "number" at bounding box center [81, 393] width 132 height 26
type input "250"
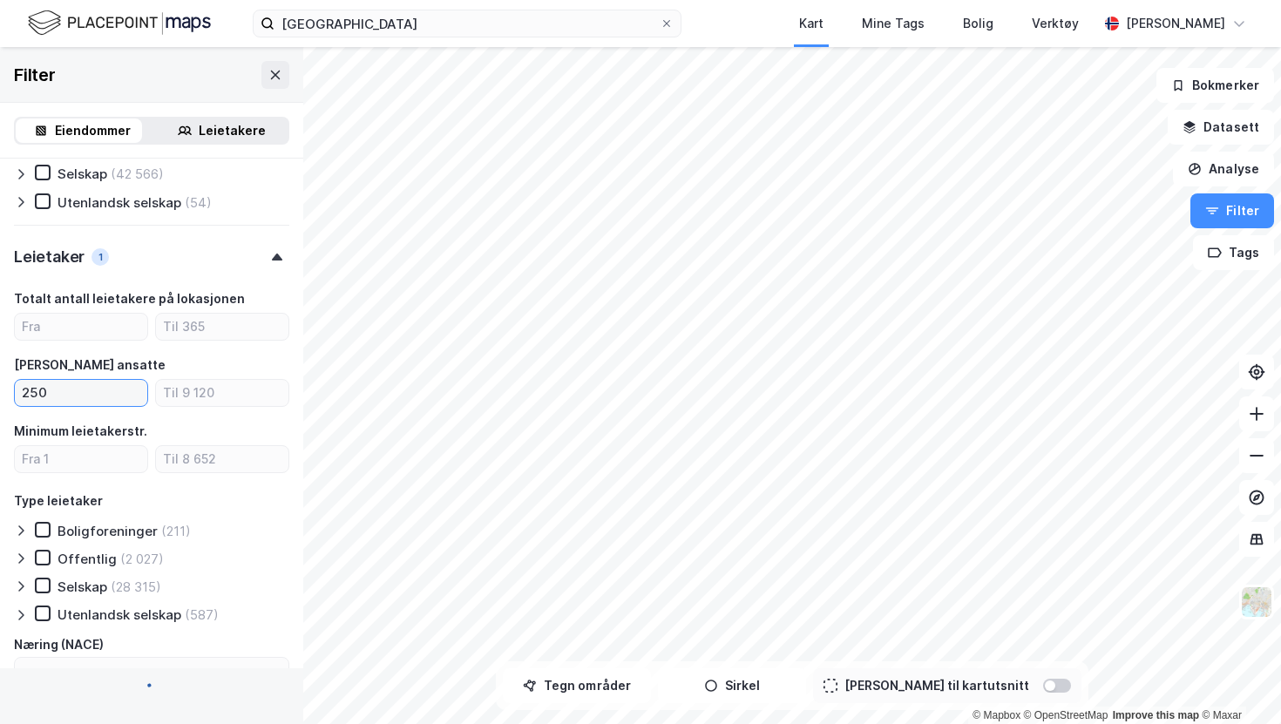
type input "Inkluder (1 667)"
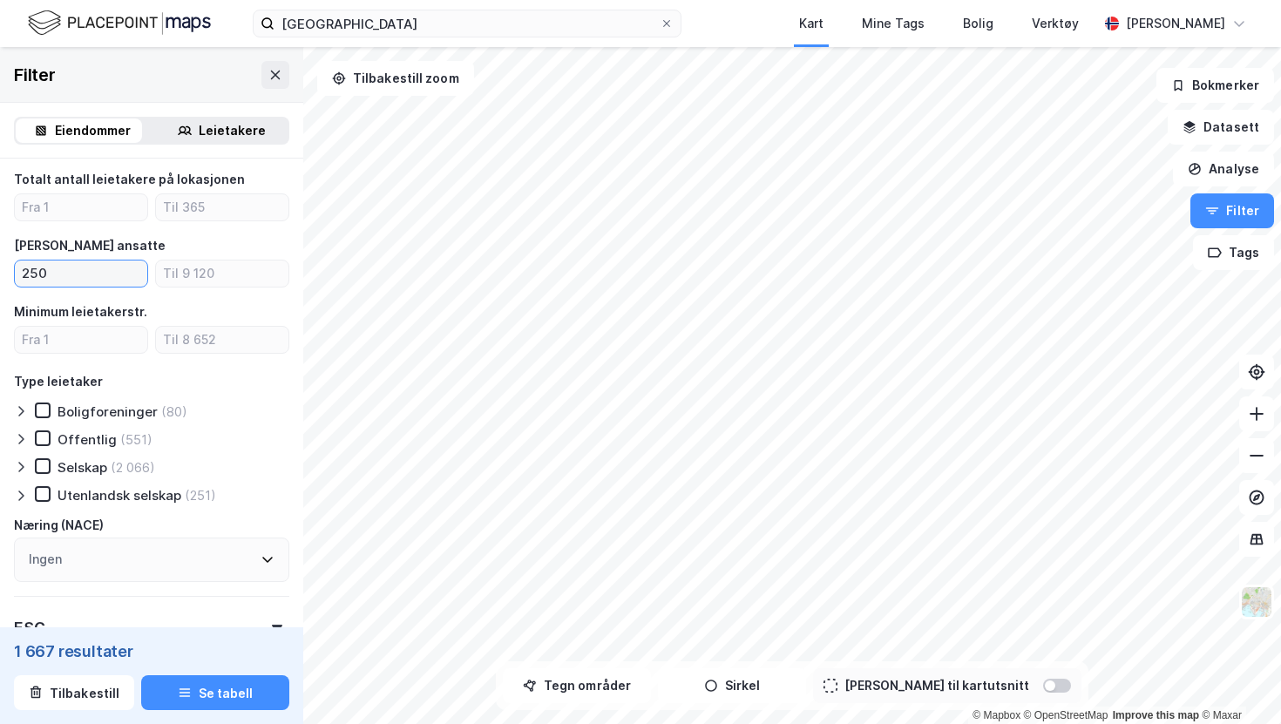
scroll to position [1356, 0]
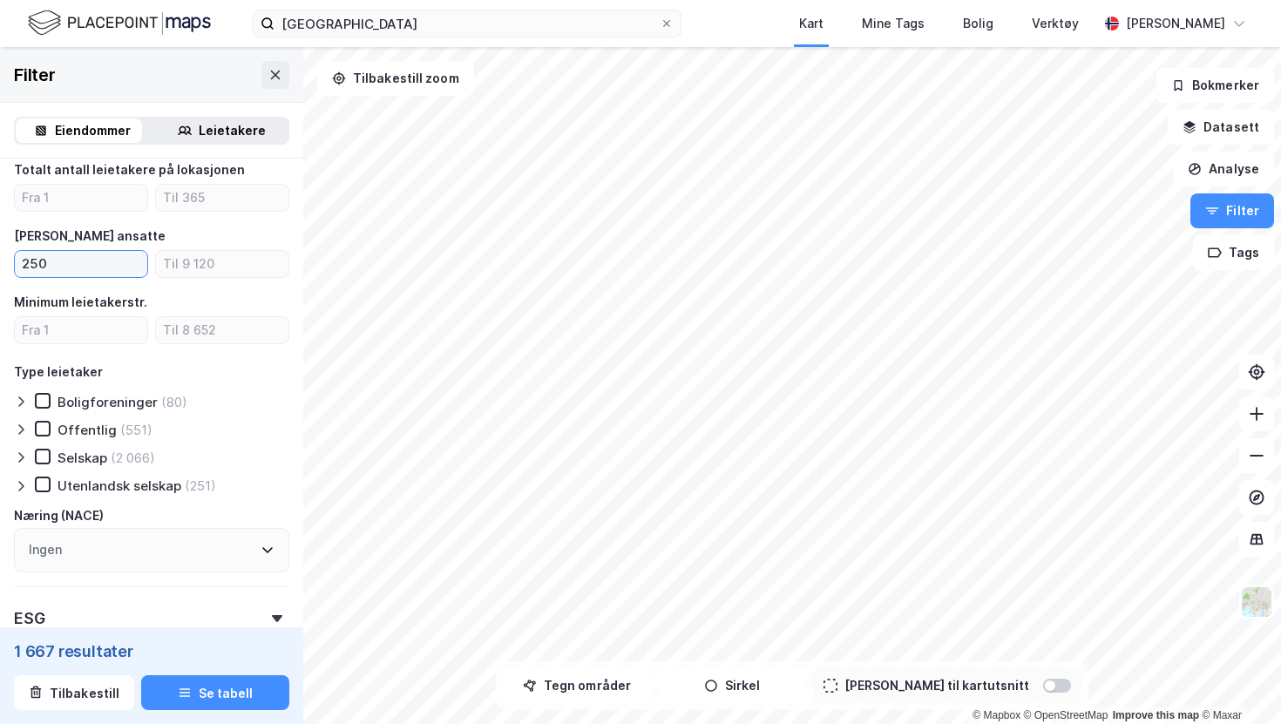
type input "250"
click at [113, 459] on div "(2 066)" at bounding box center [133, 458] width 44 height 17
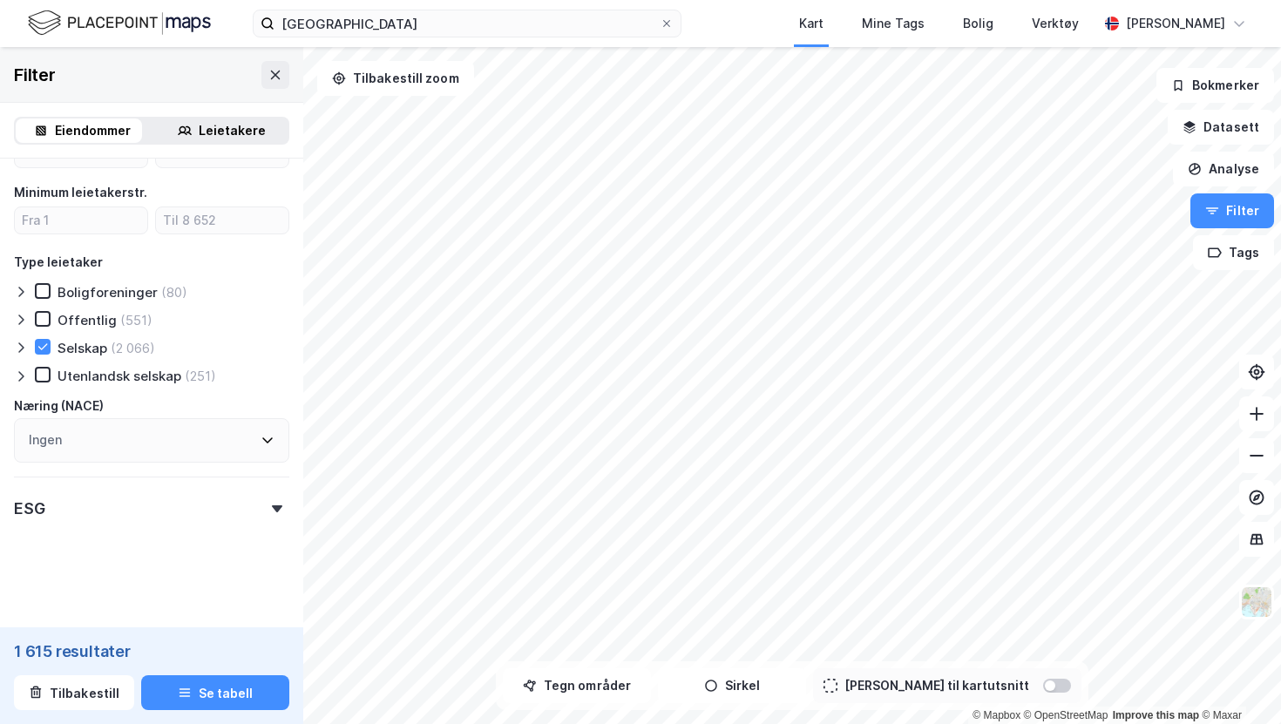
scroll to position [1465, 0]
click at [247, 431] on div "Ingen" at bounding box center [151, 441] width 275 height 44
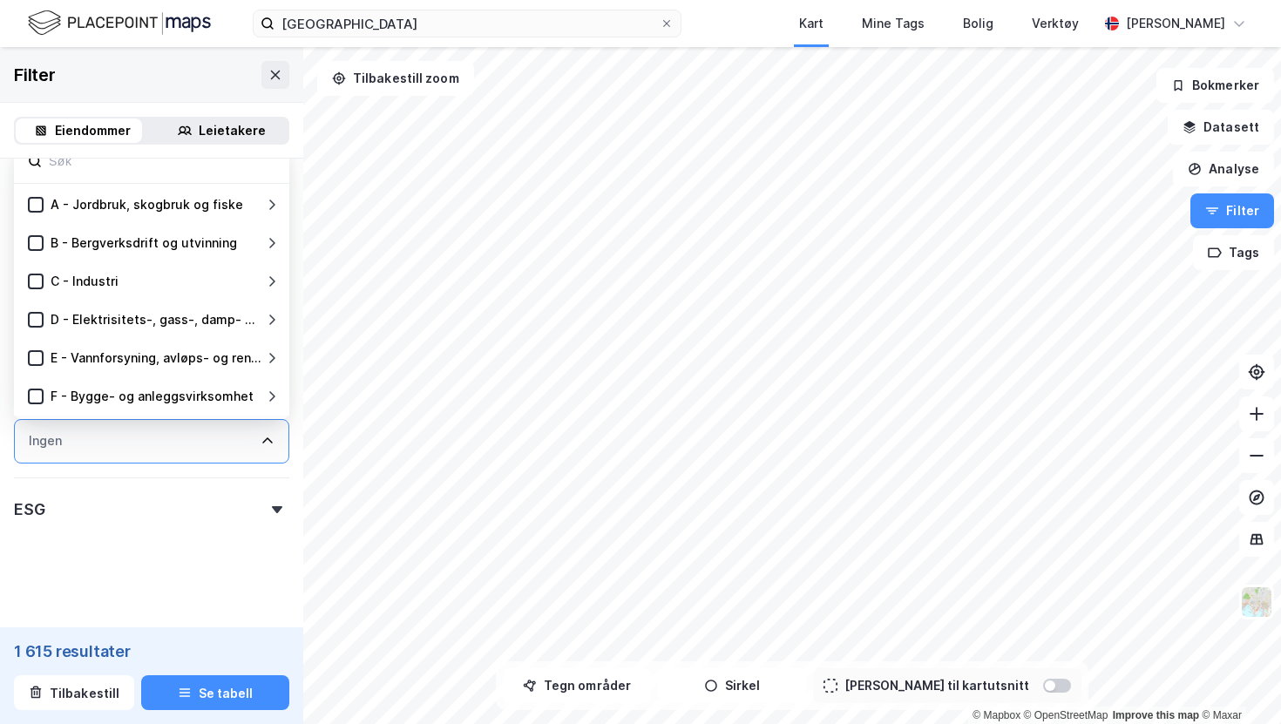
click at [247, 431] on div "Ingen" at bounding box center [151, 441] width 275 height 44
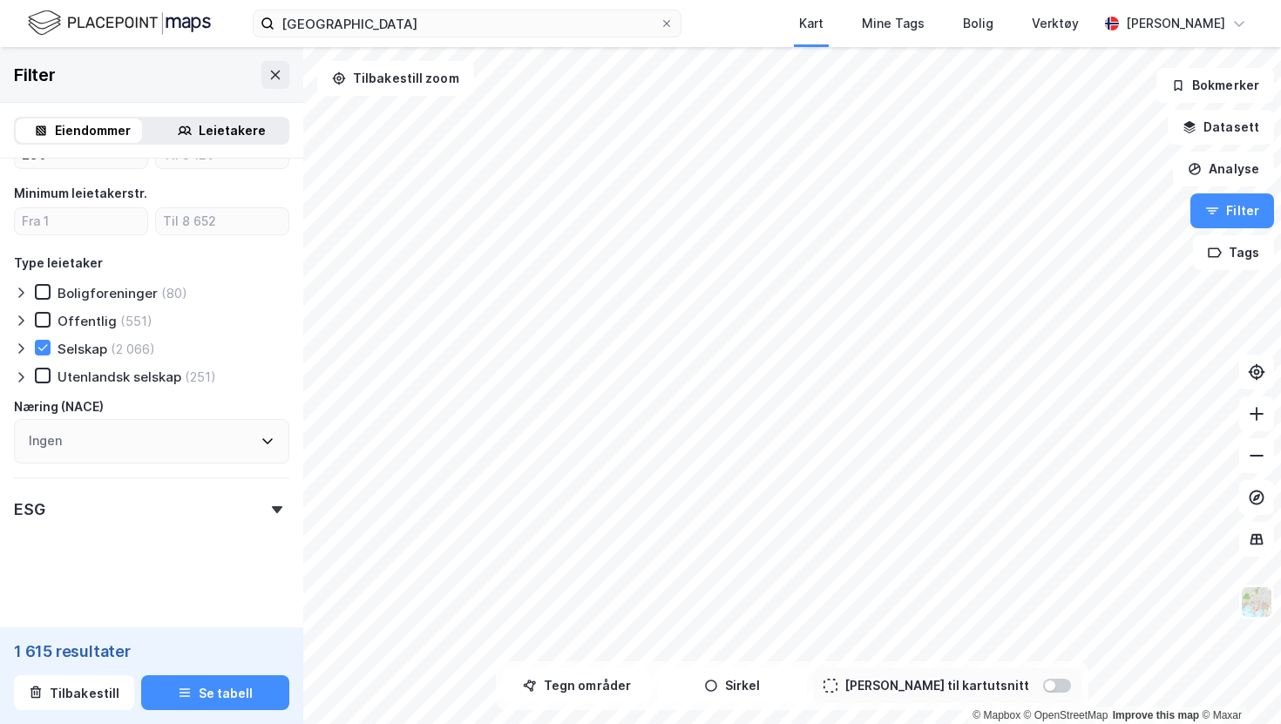
click at [220, 506] on div "ESG" at bounding box center [151, 502] width 275 height 50
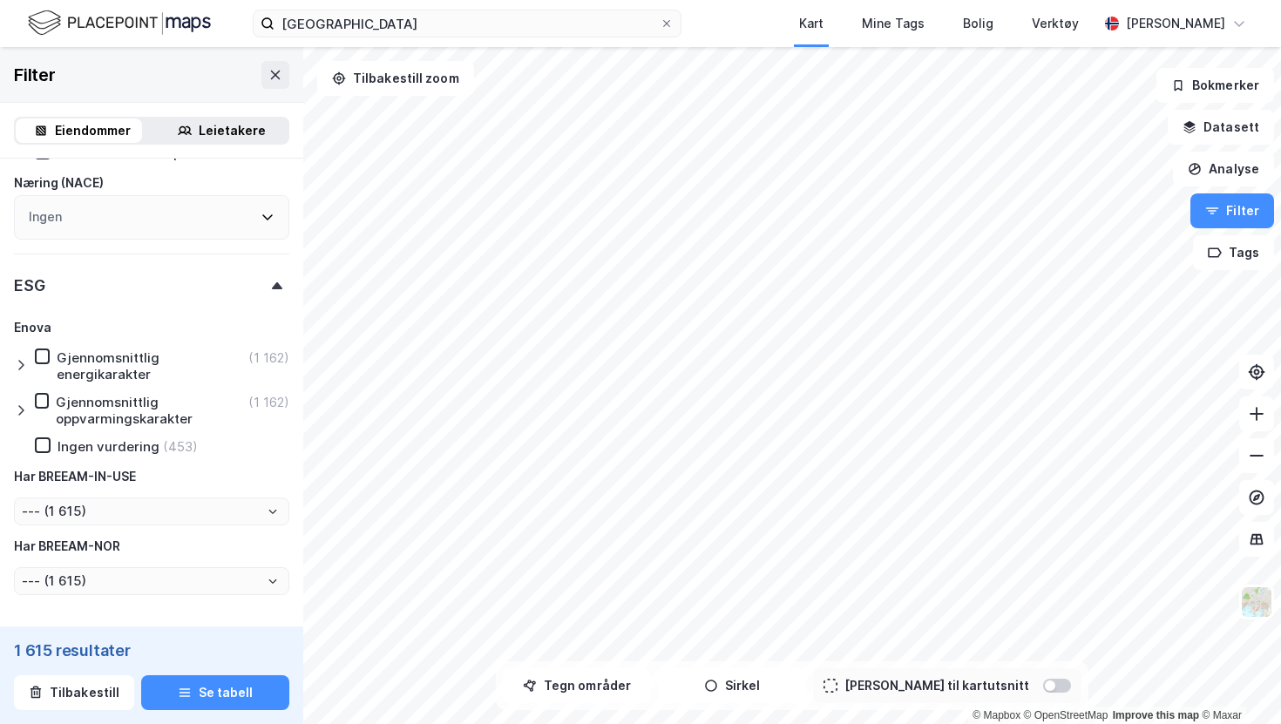
scroll to position [1757, 0]
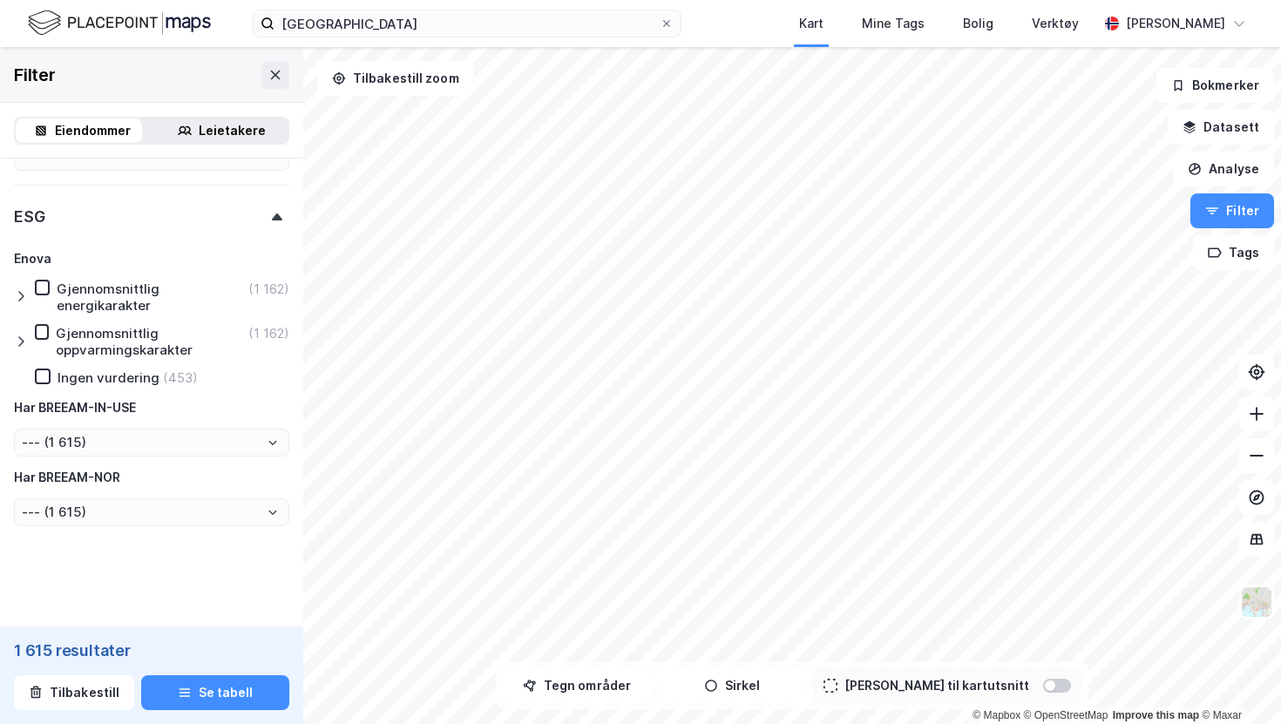
click at [157, 374] on div "Ingen vurdering (453)" at bounding box center [116, 377] width 163 height 17
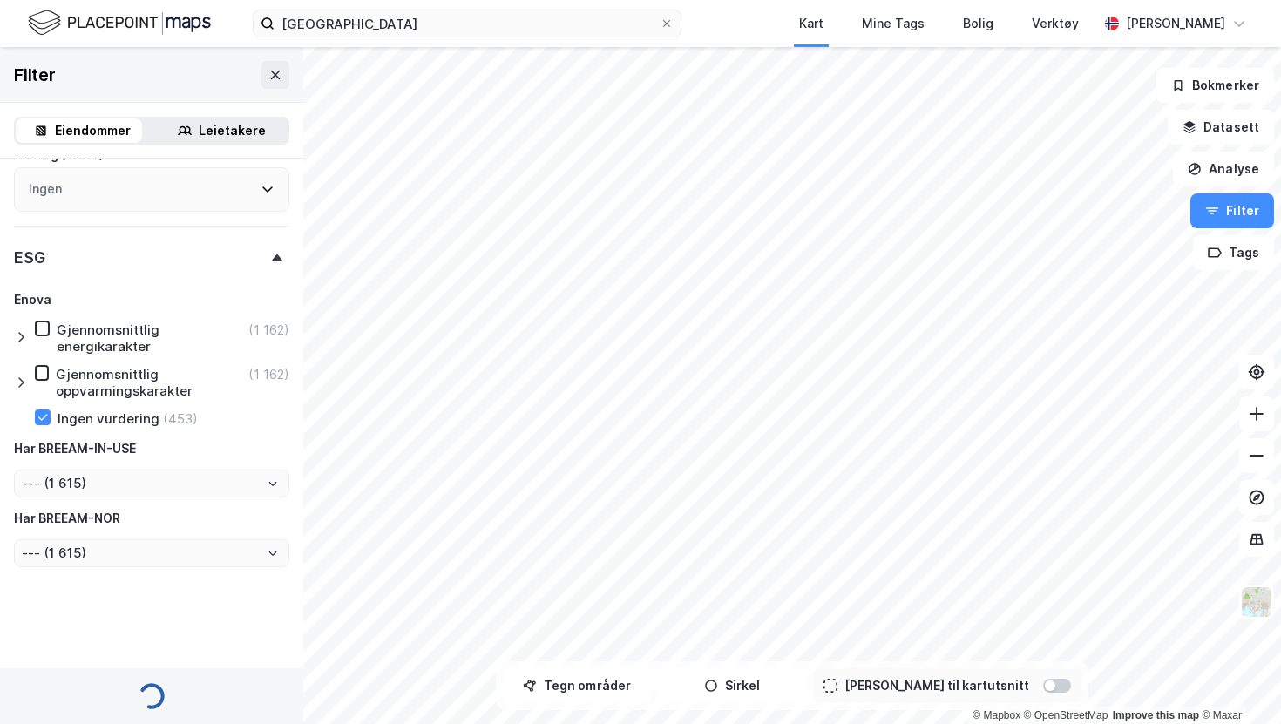
type input "Inkluder (453)"
type input "--- (453)"
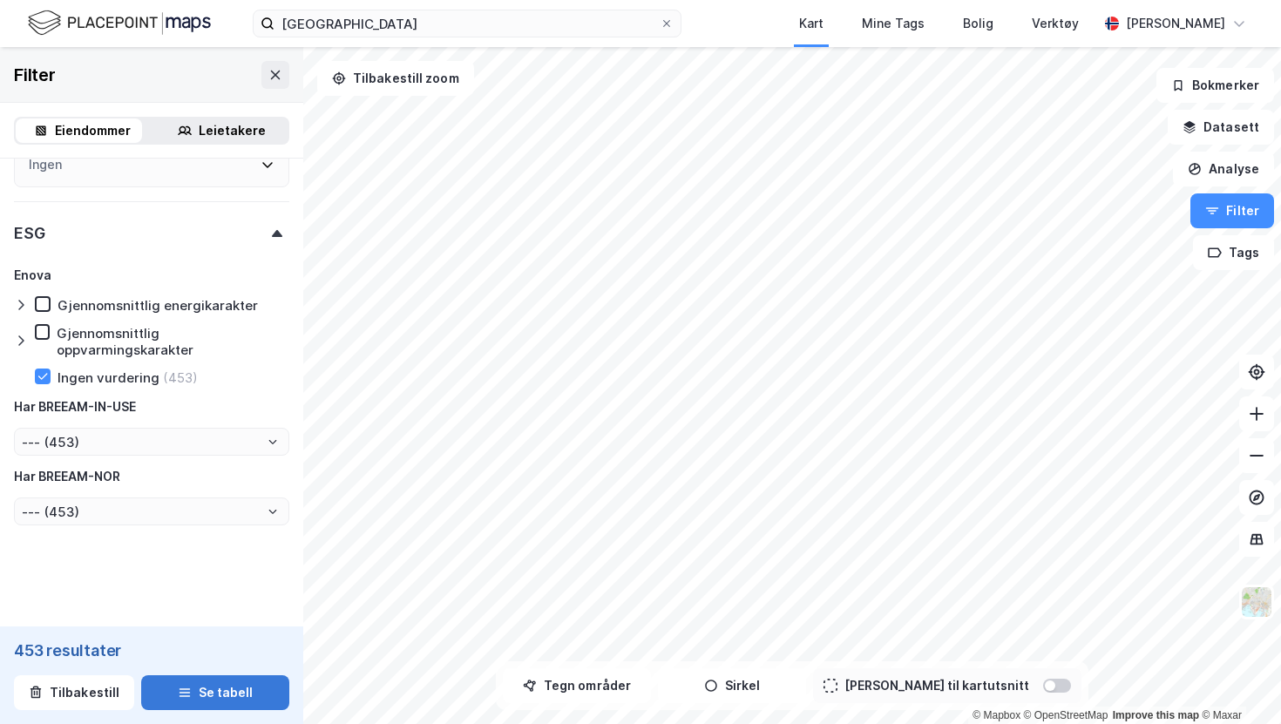
click at [193, 696] on button "Se tabell" at bounding box center [215, 692] width 148 height 35
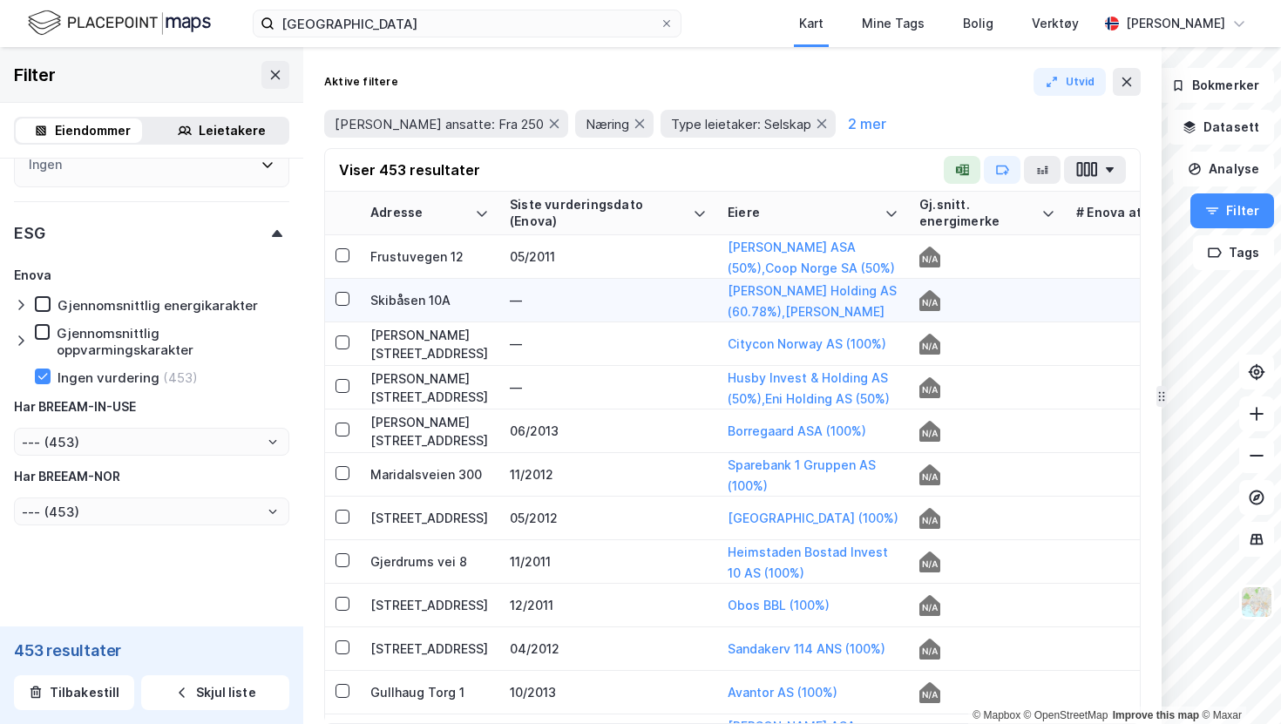
drag, startPoint x: 876, startPoint y: 280, endPoint x: 1202, endPoint y: 283, distance: 326.8
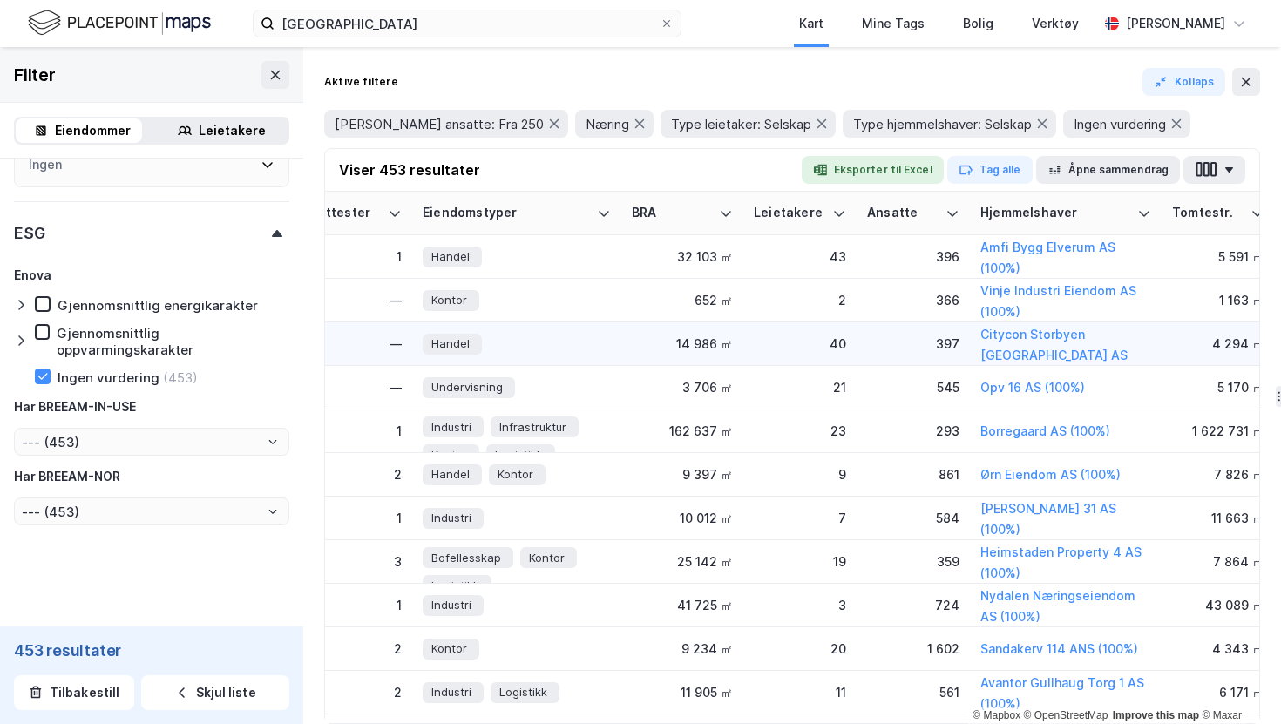
scroll to position [0, 823]
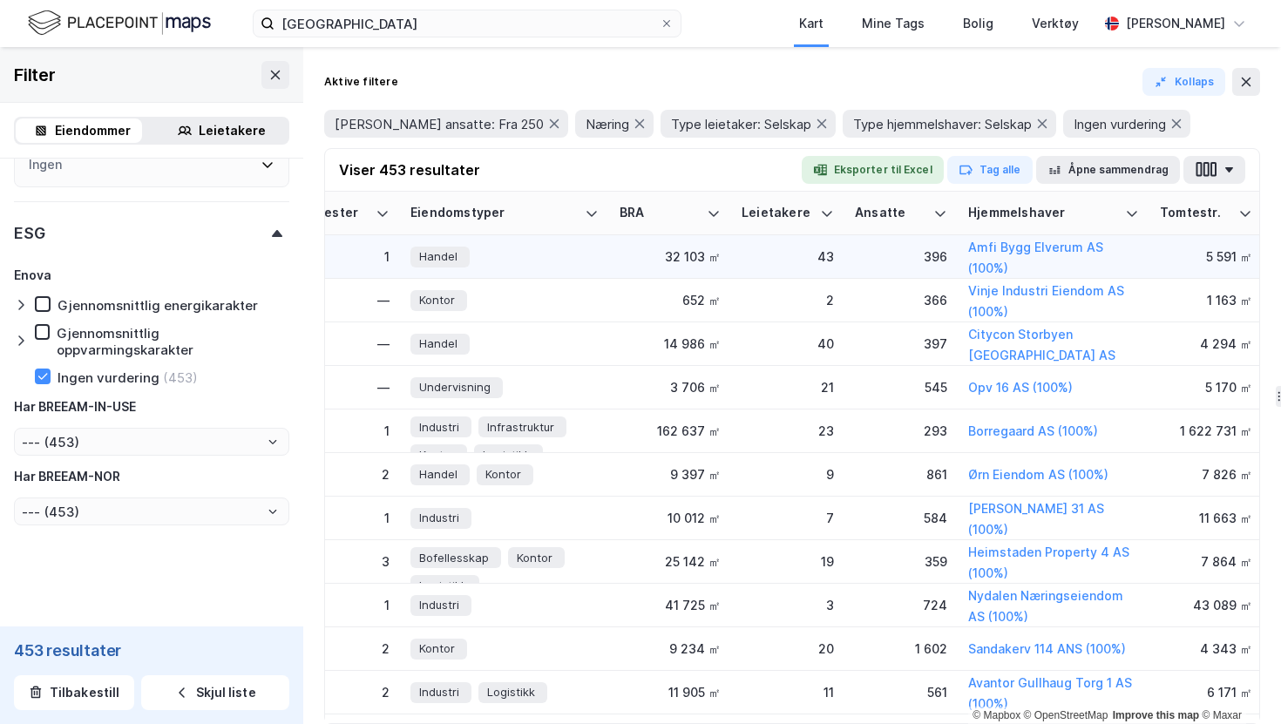
click at [865, 267] on td "396" at bounding box center [900, 257] width 113 height 44
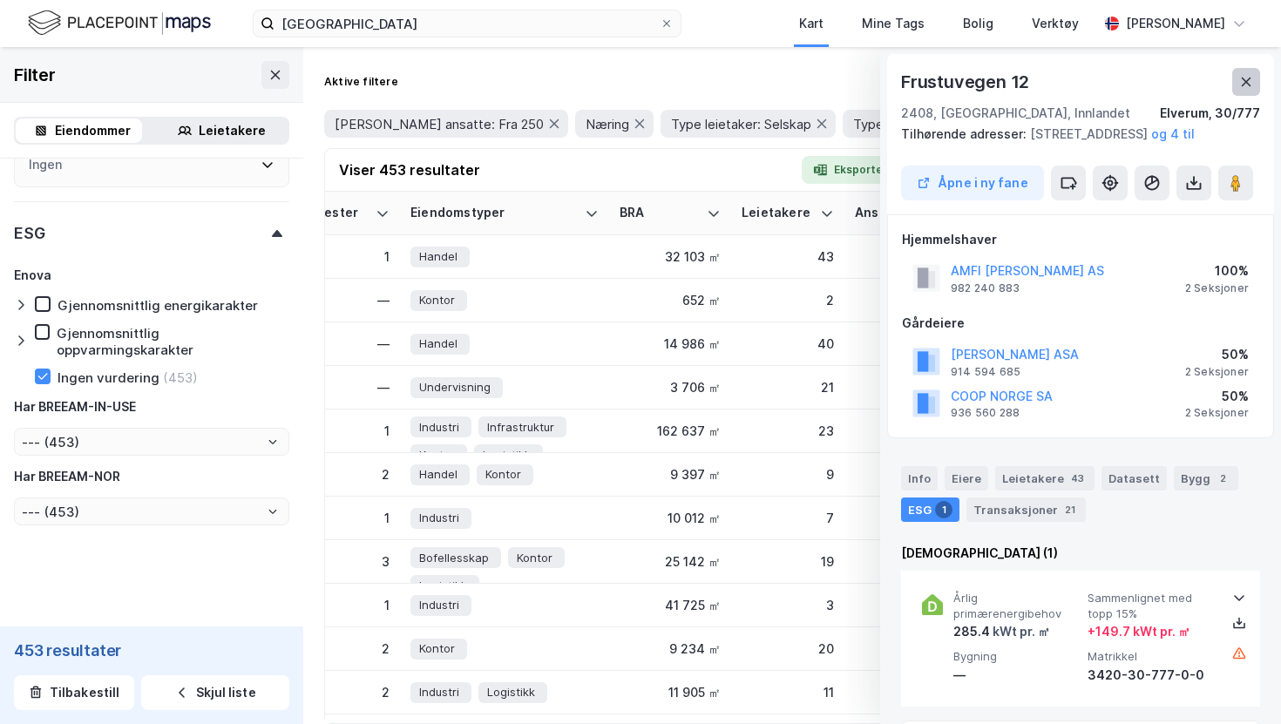
click at [1251, 85] on icon at bounding box center [1246, 82] width 14 height 14
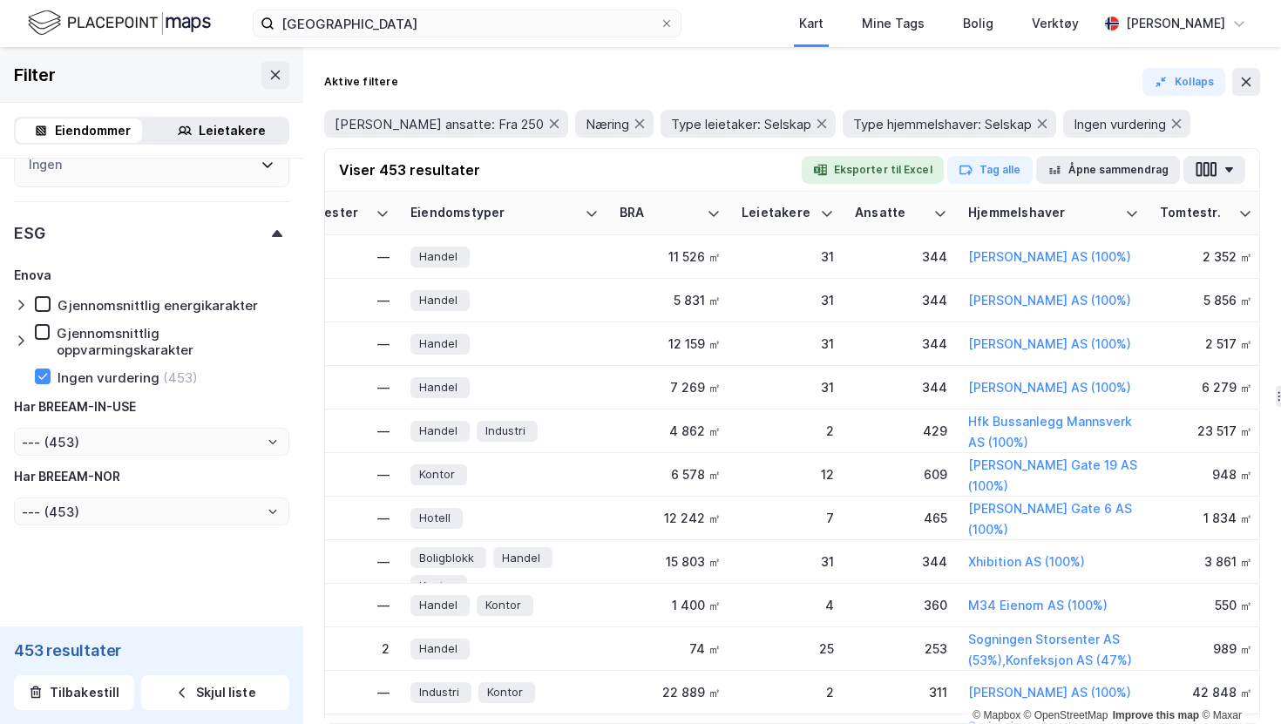
scroll to position [523, 823]
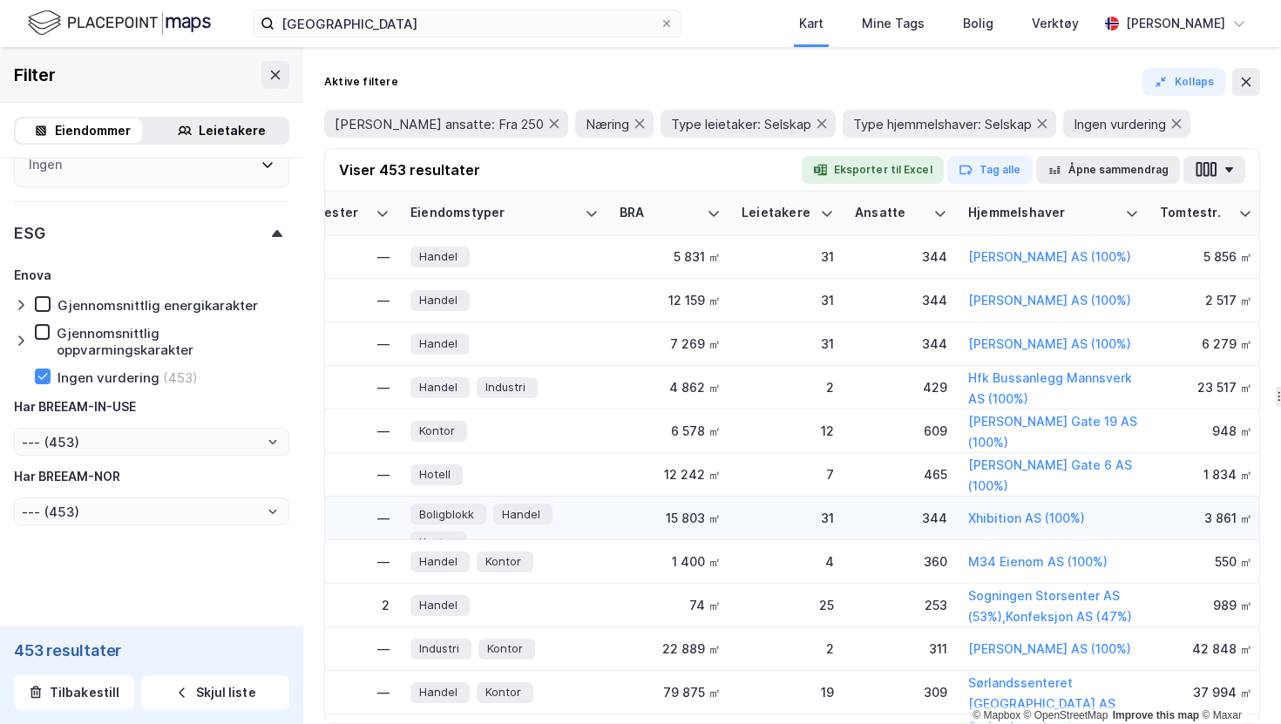
click at [786, 516] on div "31" at bounding box center [788, 518] width 92 height 18
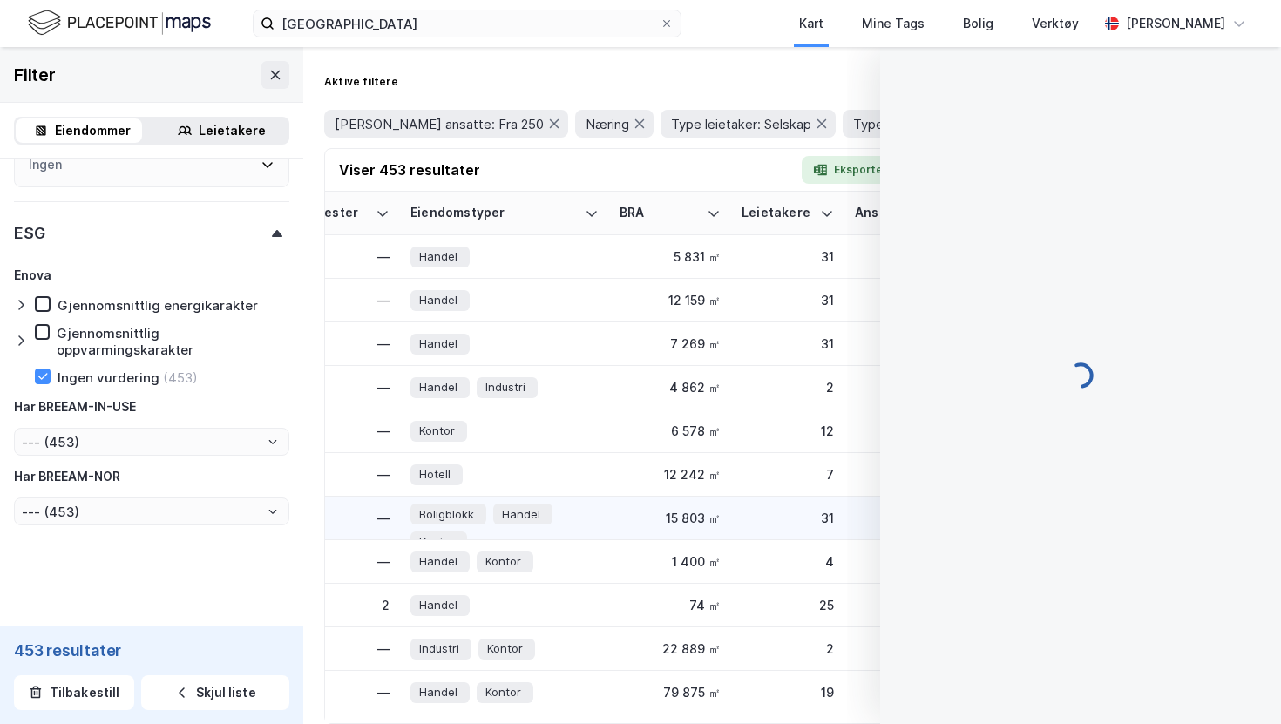
scroll to position [91, 0]
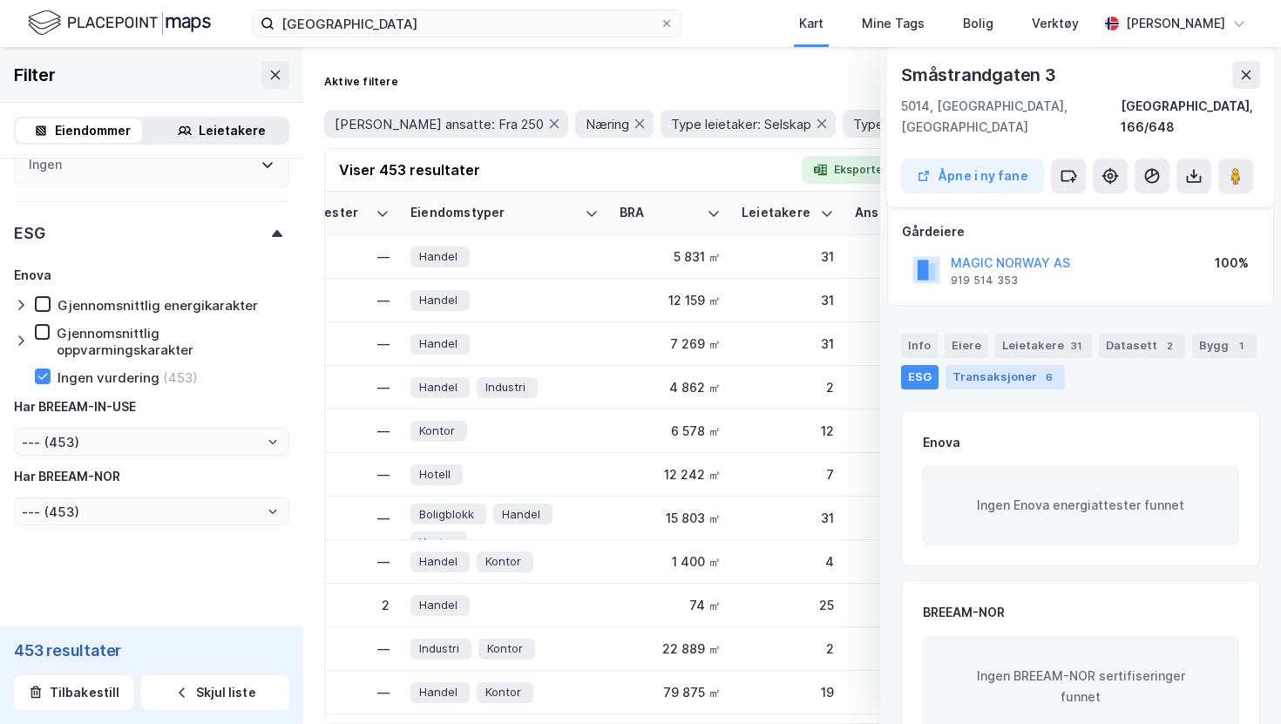
click at [1009, 365] on div "Transaksjoner 6" at bounding box center [1004, 377] width 119 height 24
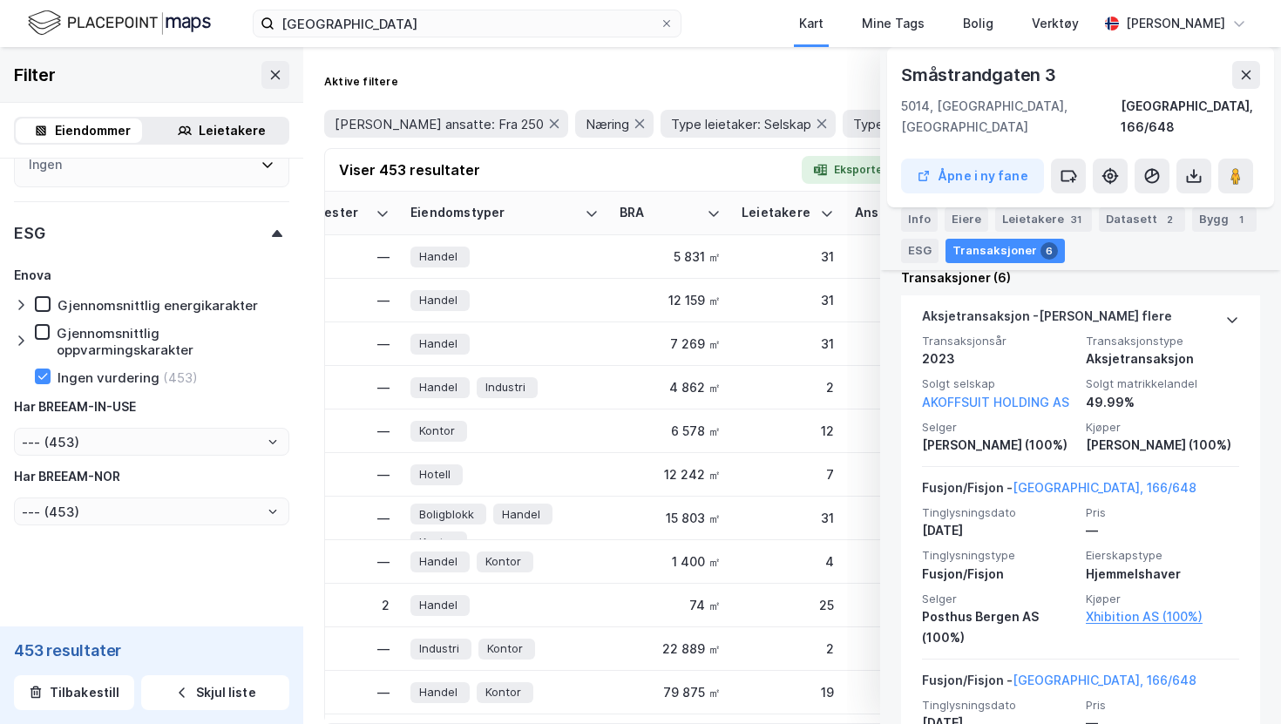
scroll to position [512, 0]
click at [1250, 74] on icon at bounding box center [1246, 75] width 14 height 14
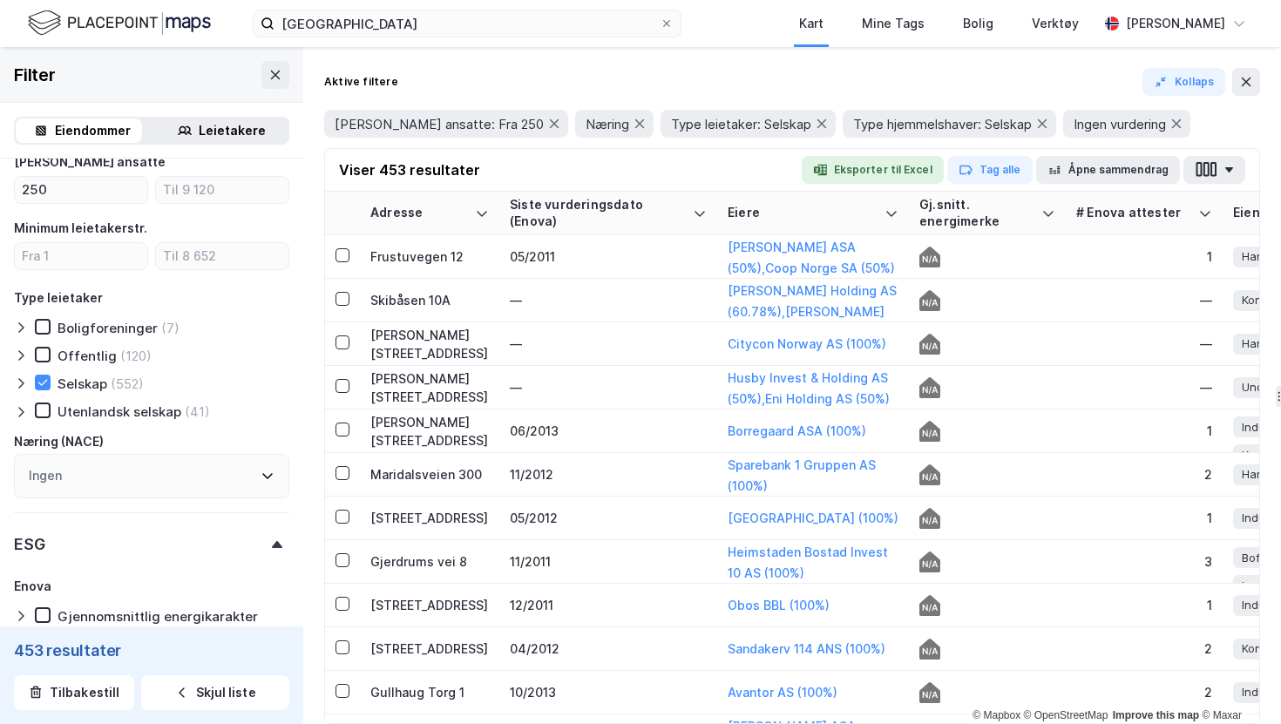
scroll to position [1428, 0]
click at [95, 264] on input "number" at bounding box center [81, 258] width 132 height 26
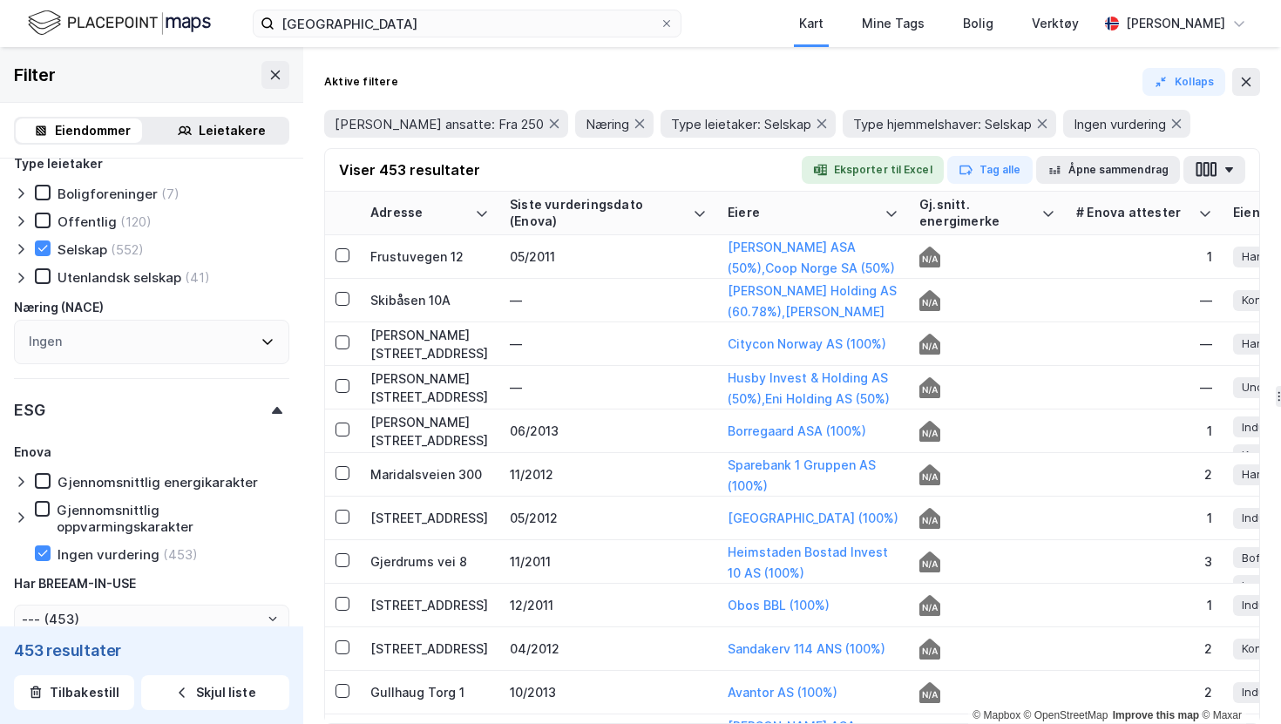
scroll to position [1741, 0]
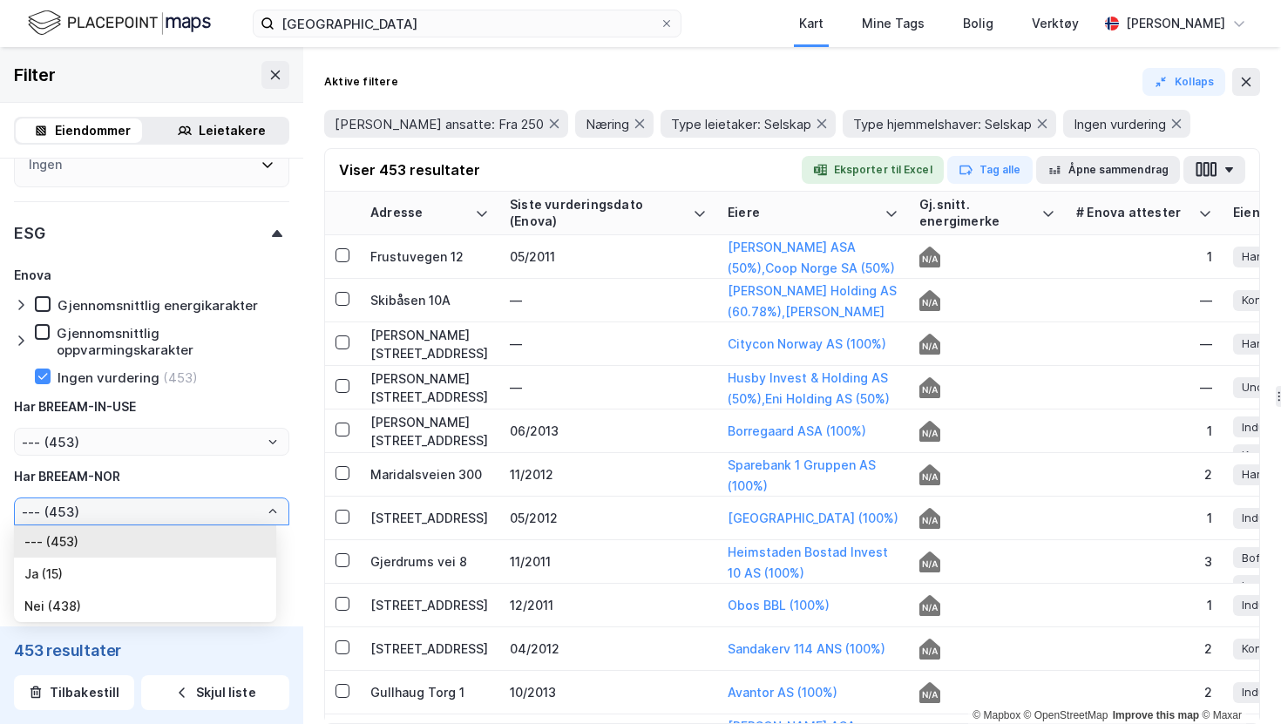
click at [119, 516] on input "--- (453)" at bounding box center [152, 511] width 274 height 26
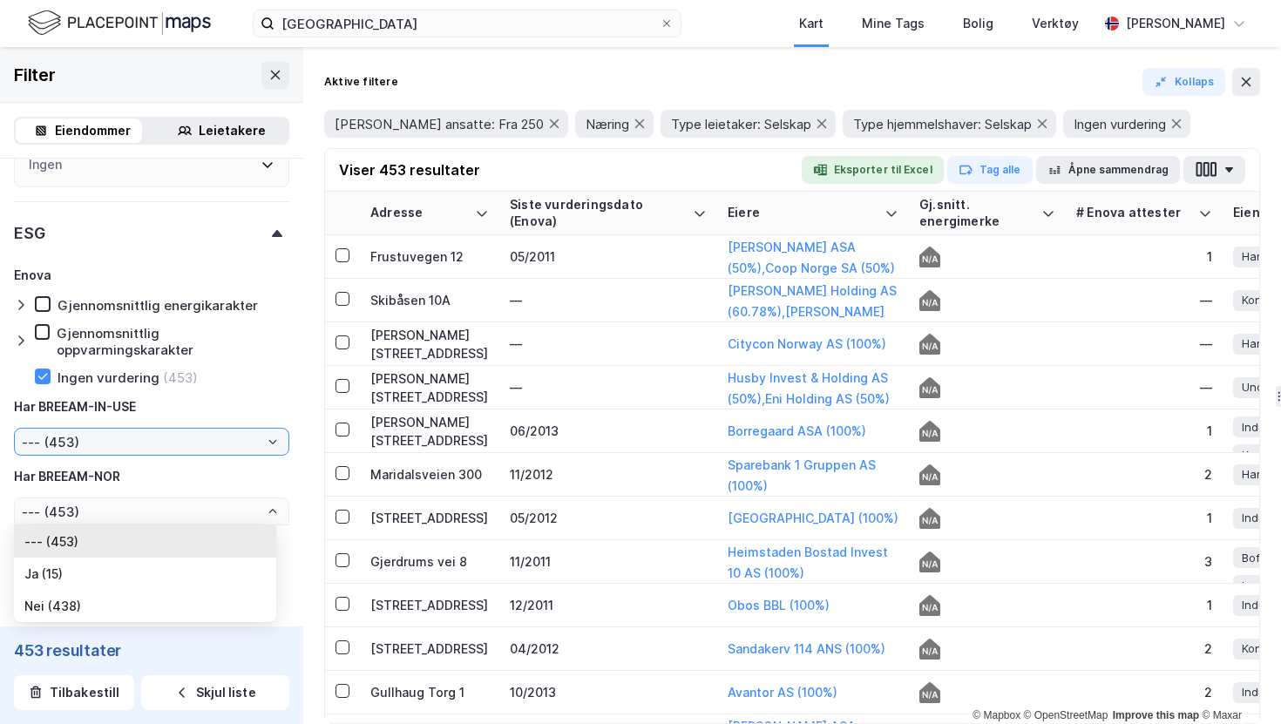
click at [166, 444] on input "--- (453)" at bounding box center [152, 442] width 274 height 26
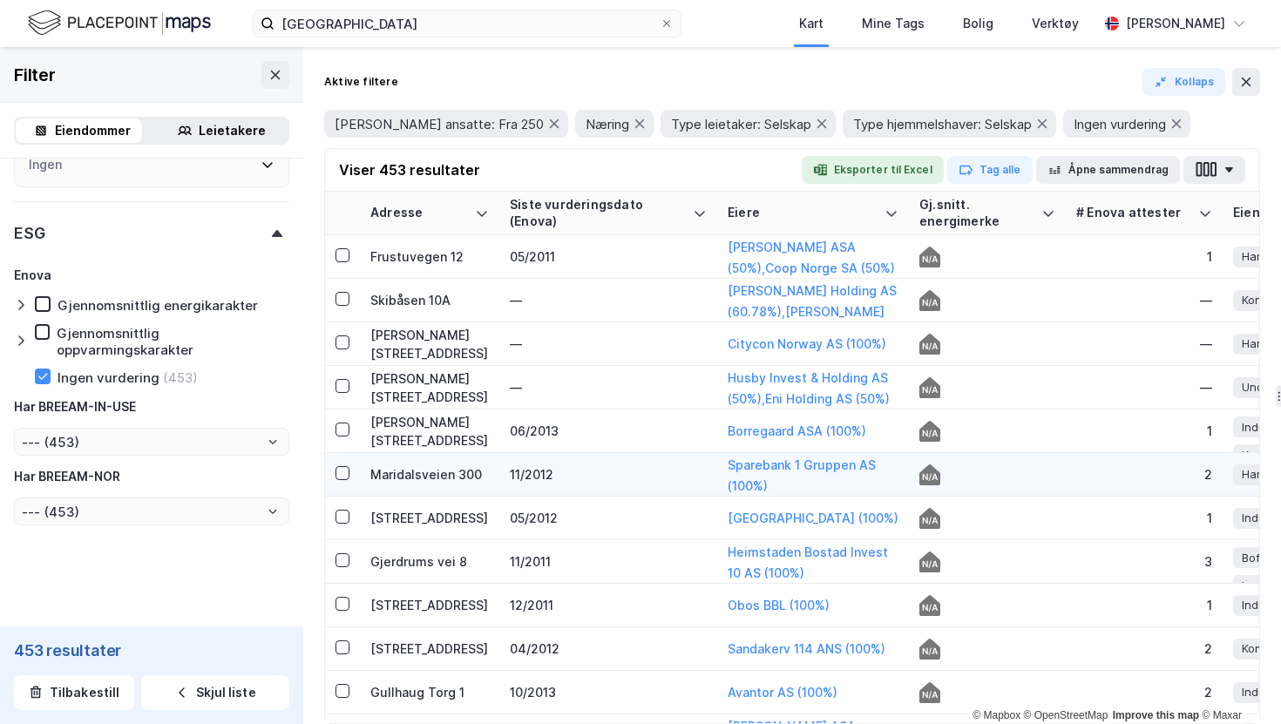
click at [661, 453] on td "11/2012" at bounding box center [608, 475] width 218 height 44
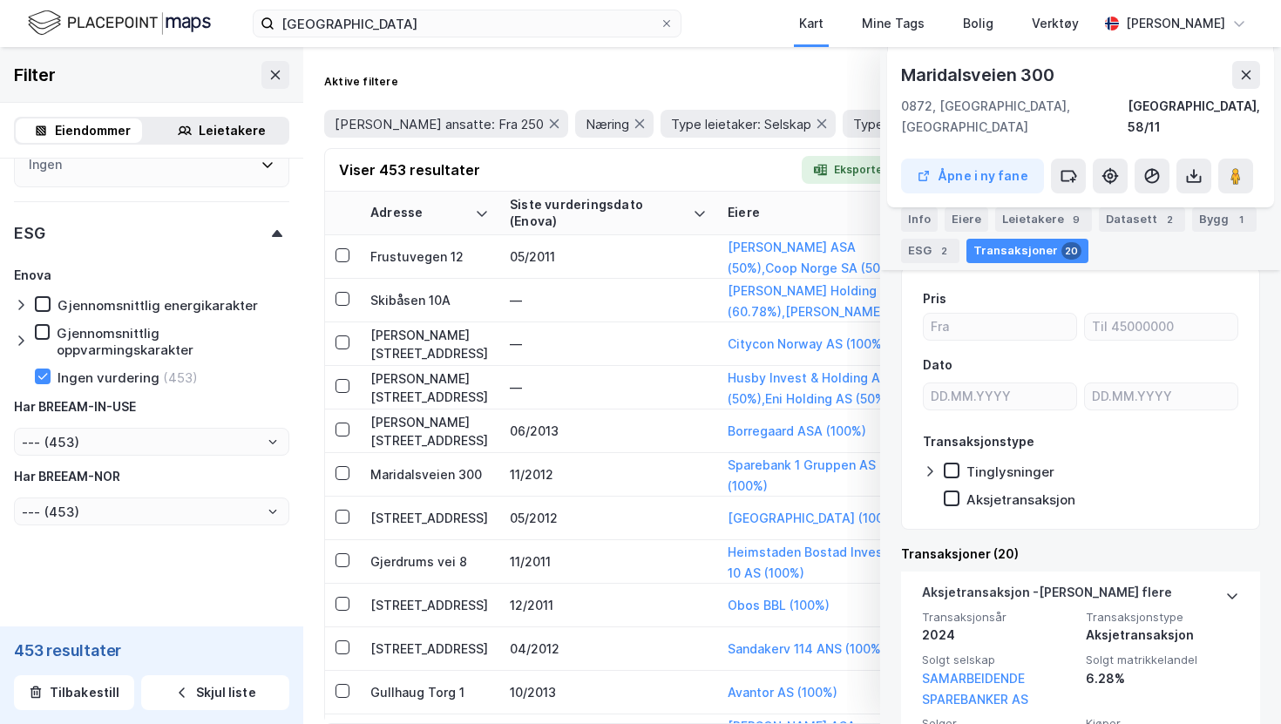
scroll to position [234, 0]
click at [928, 261] on div "ESG 2" at bounding box center [930, 251] width 58 height 24
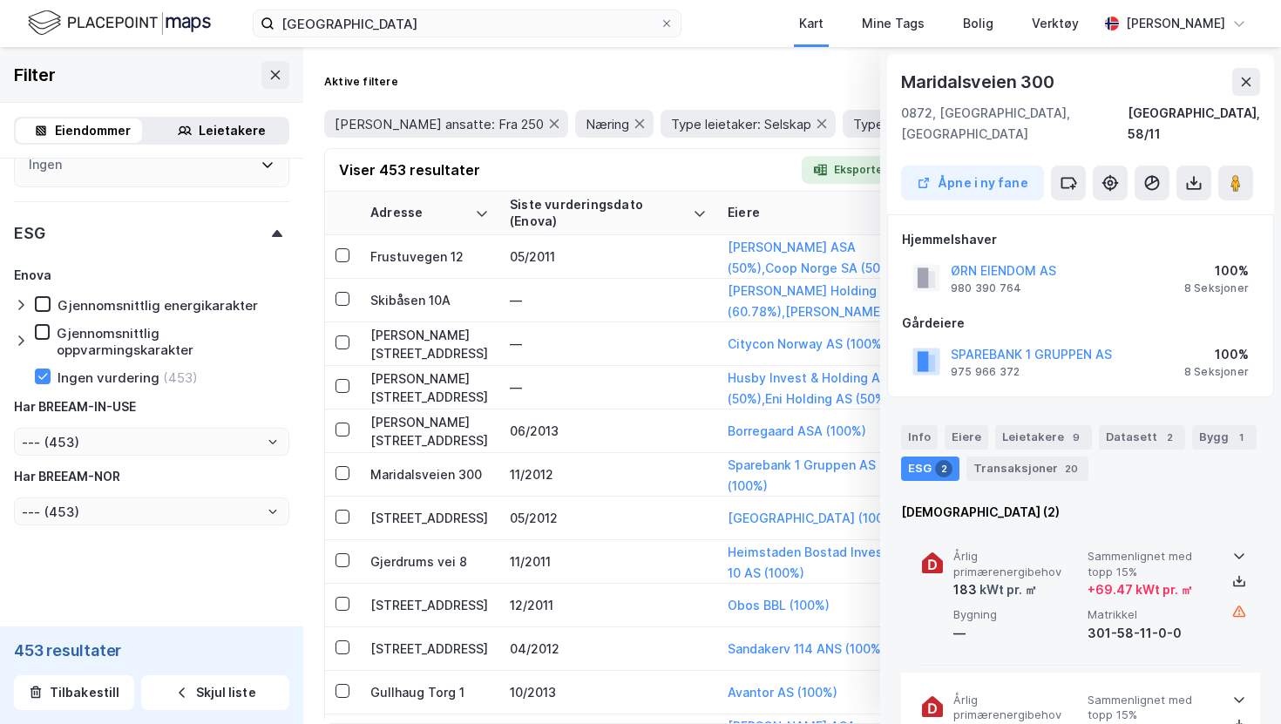
scroll to position [121, 0]
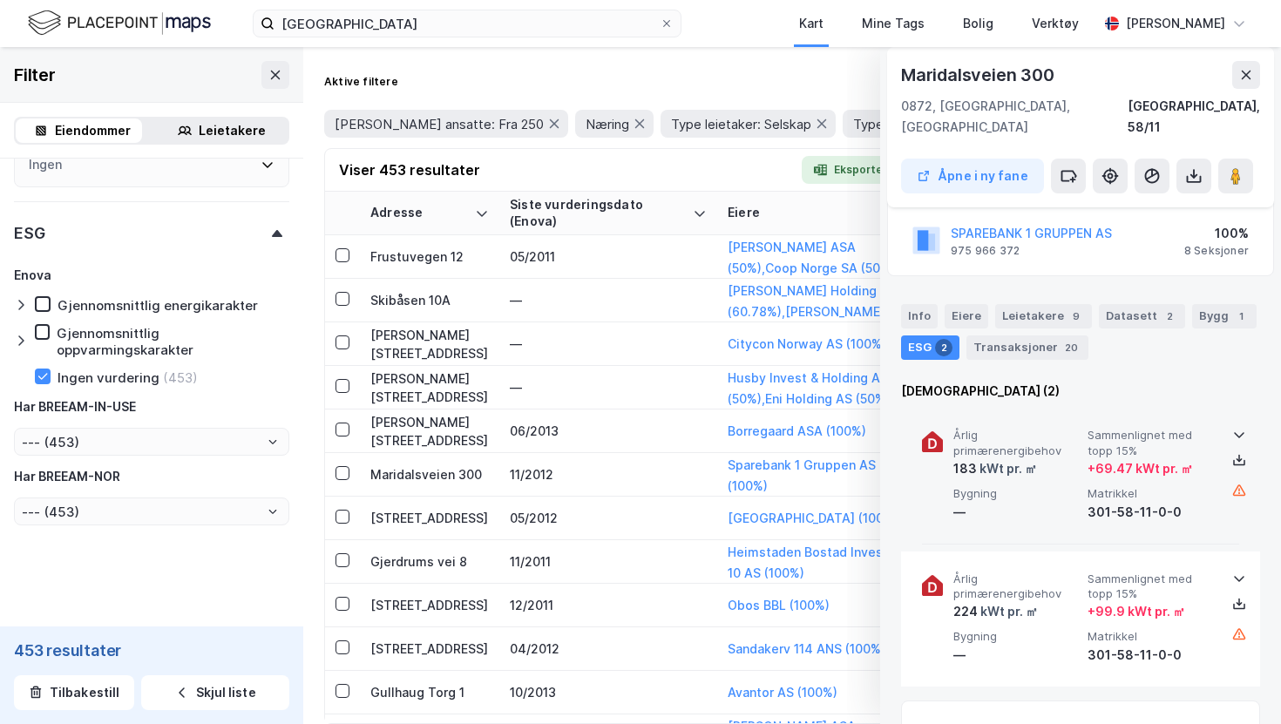
click at [1232, 428] on icon at bounding box center [1239, 435] width 14 height 14
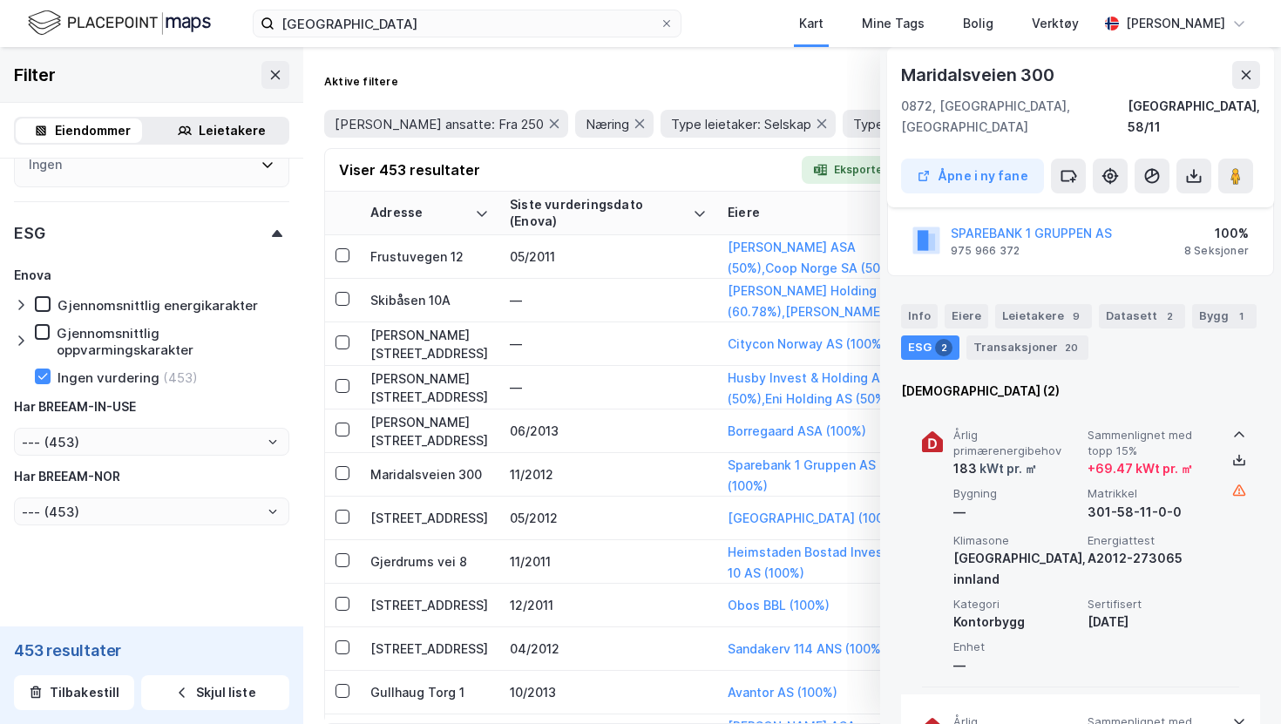
scroll to position [0, 0]
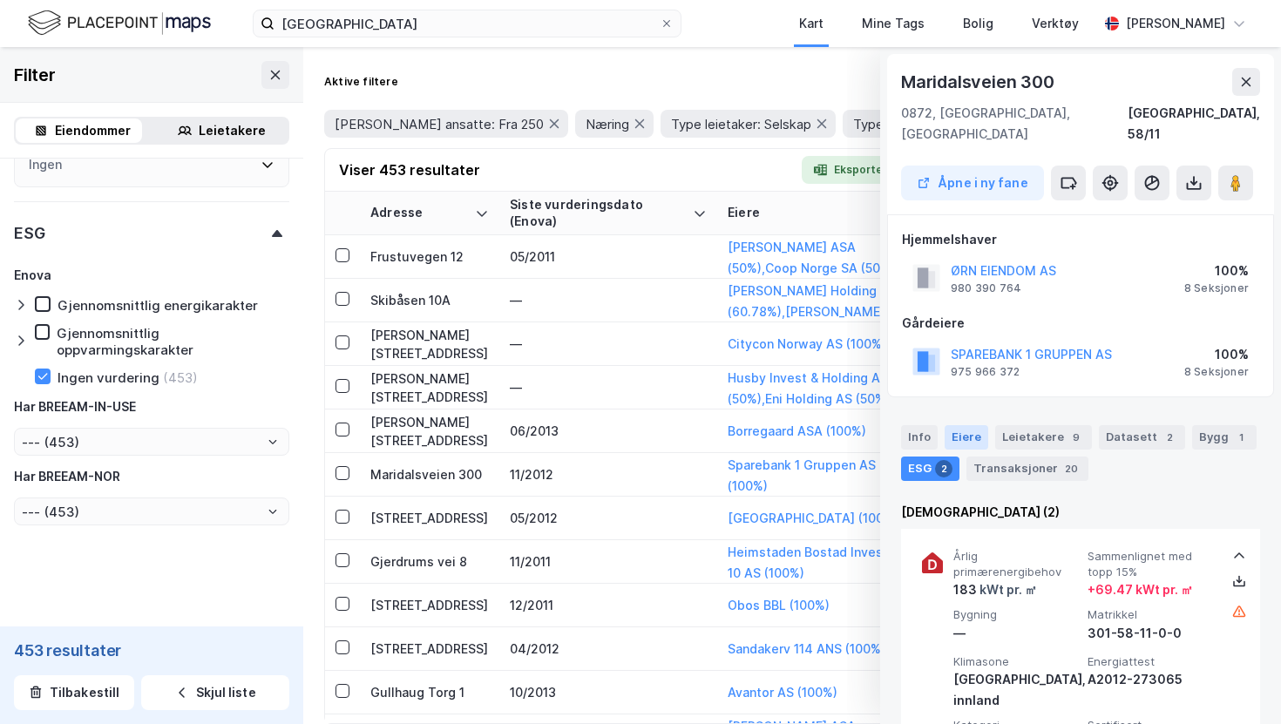
click at [979, 427] on div "Eiere" at bounding box center [967, 437] width 44 height 24
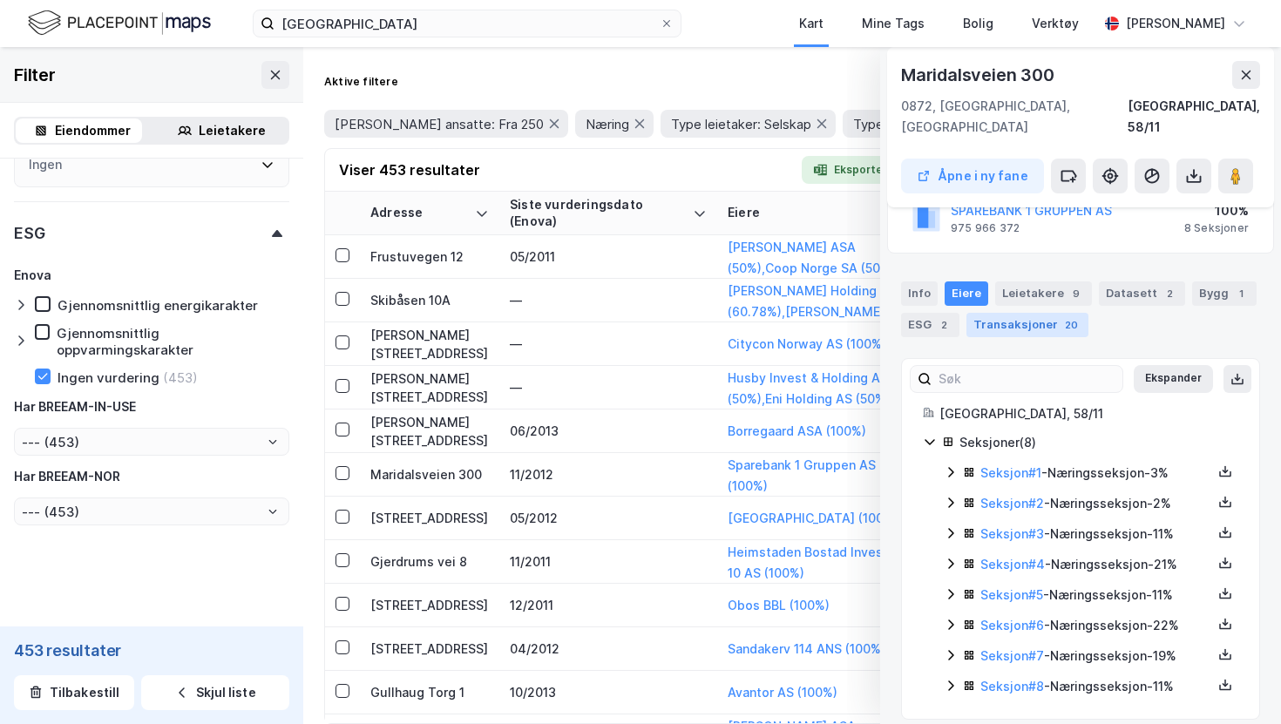
scroll to position [143, 0]
click at [949, 466] on icon at bounding box center [951, 473] width 14 height 14
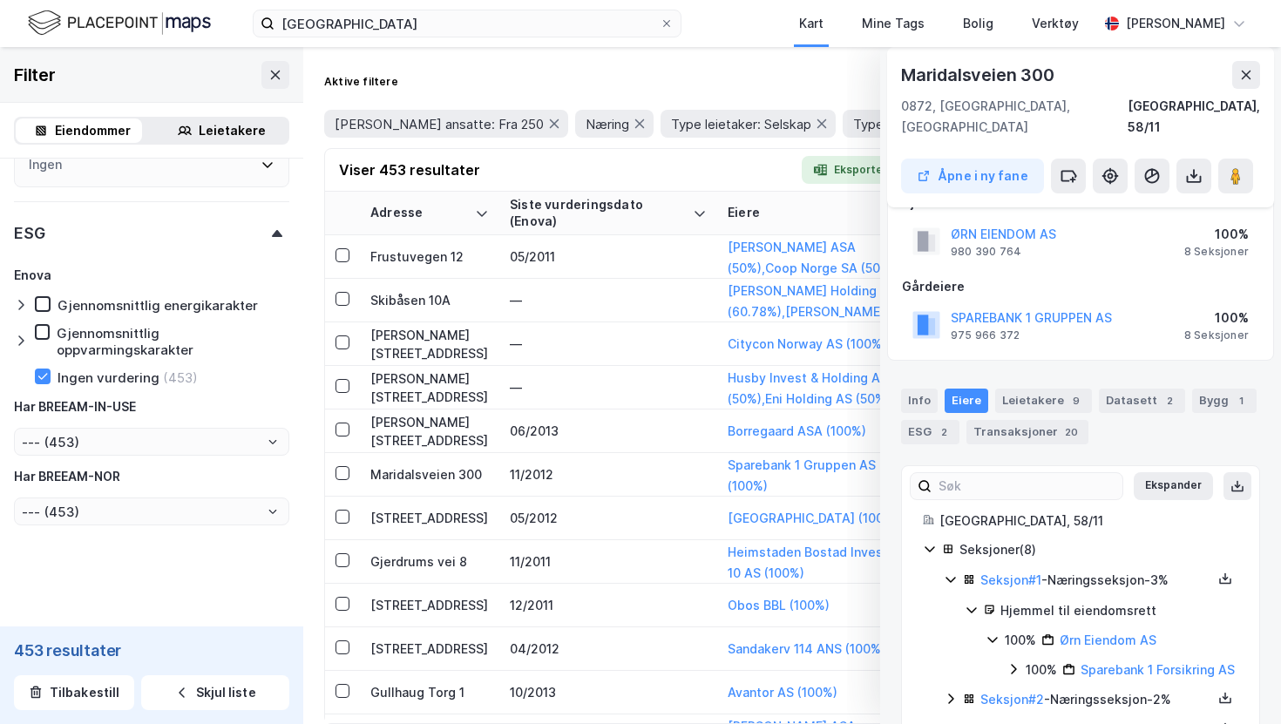
scroll to position [0, 0]
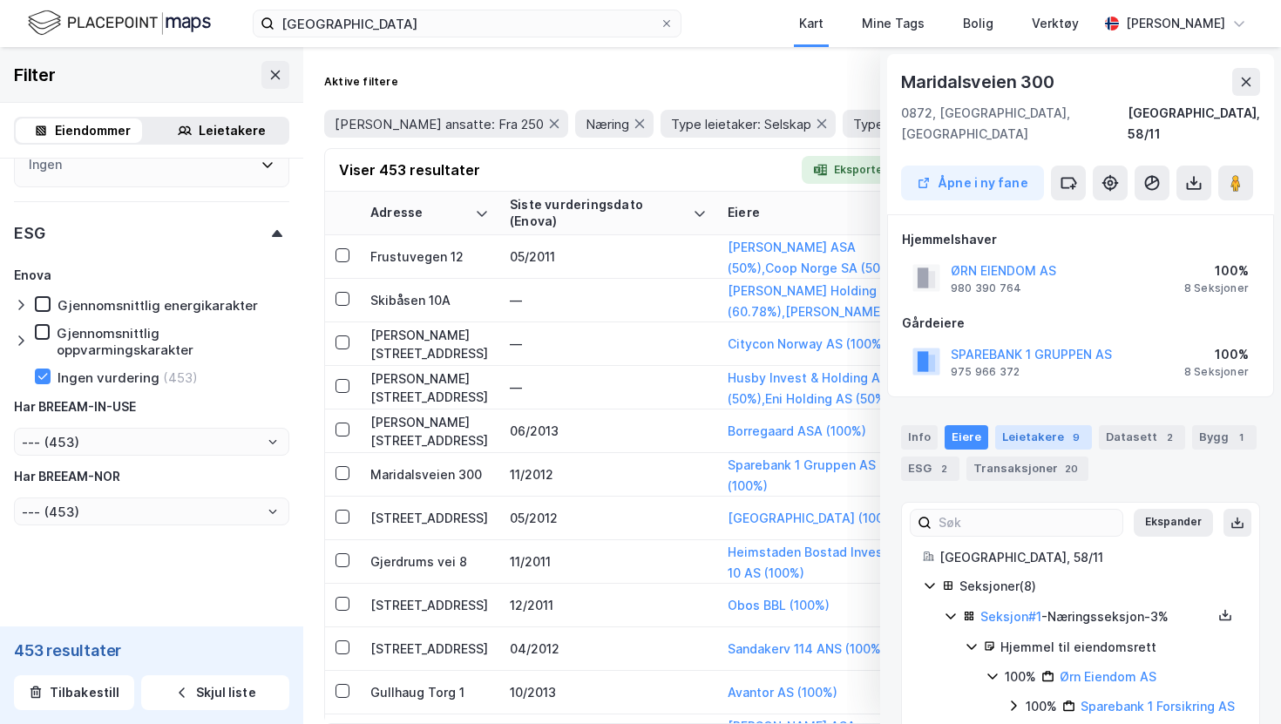
click at [1054, 425] on div "Leietakere 9" at bounding box center [1043, 437] width 97 height 24
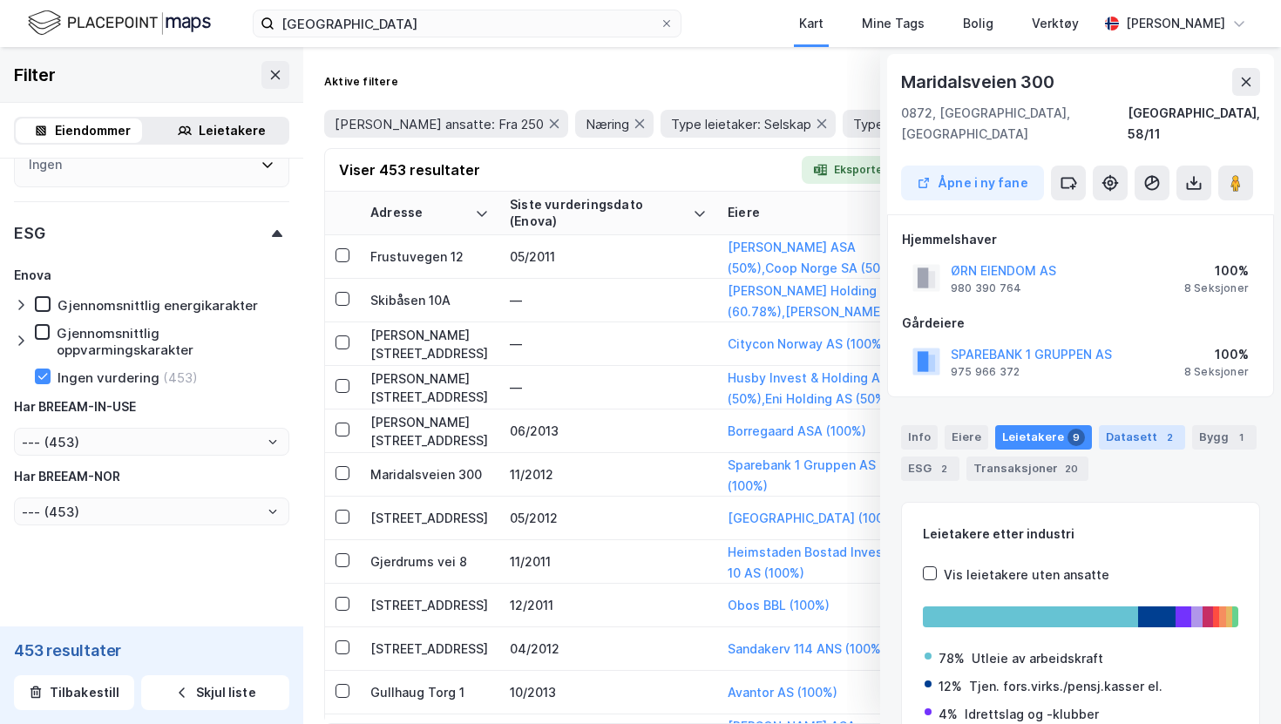
click at [1161, 429] on div "2" at bounding box center [1169, 437] width 17 height 17
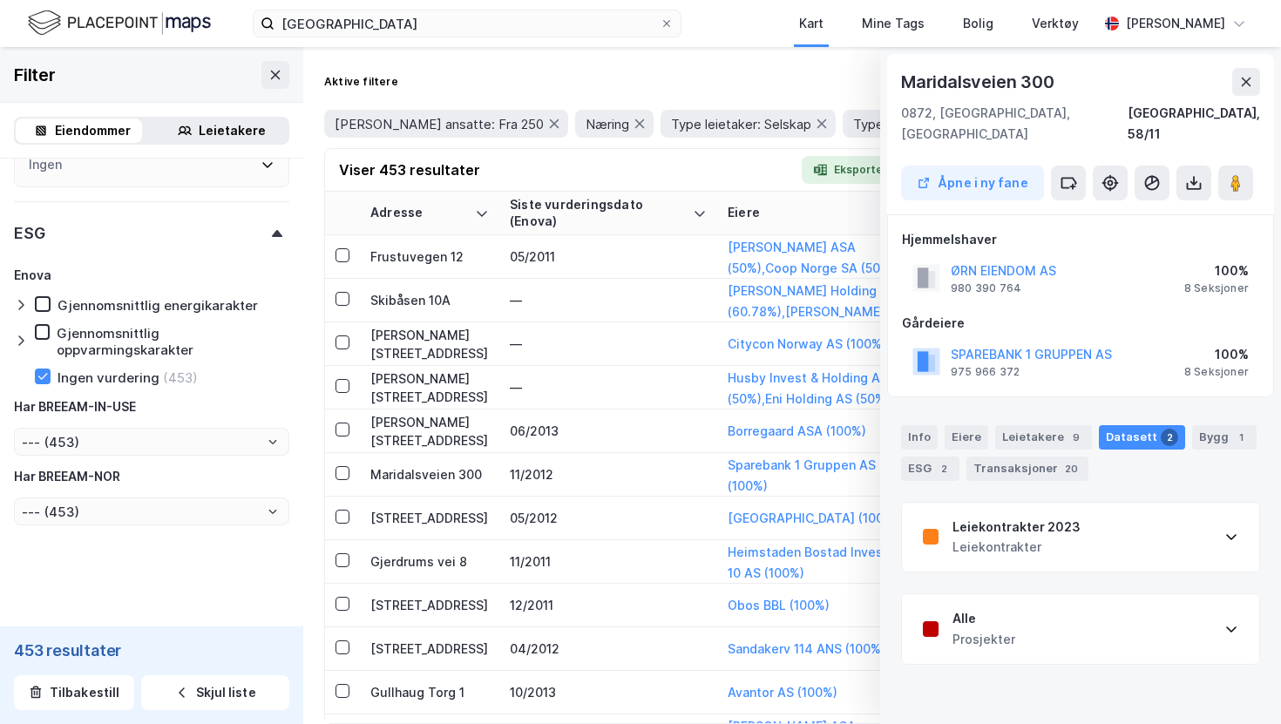
click at [1111, 515] on div "Leiekontrakter 2023 Leiekontrakter" at bounding box center [1080, 538] width 357 height 70
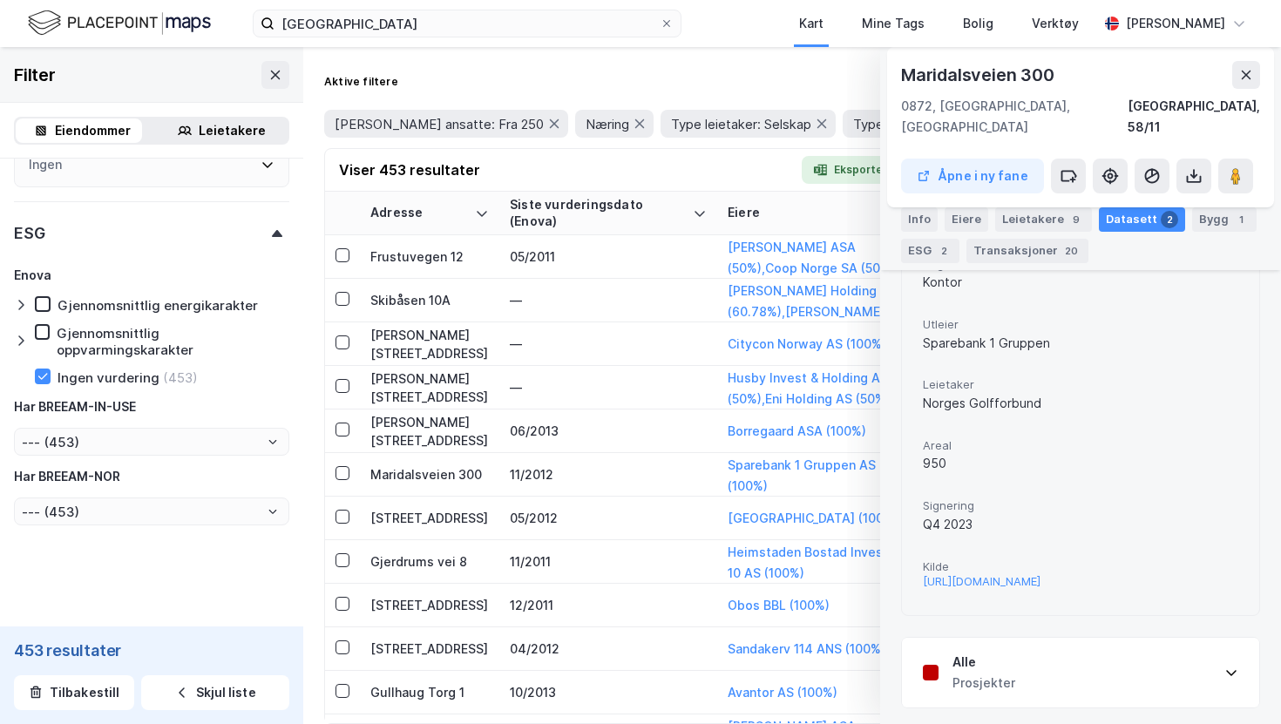
scroll to position [403, 0]
click at [1029, 687] on div "Alle Prosjekter" at bounding box center [1080, 672] width 357 height 70
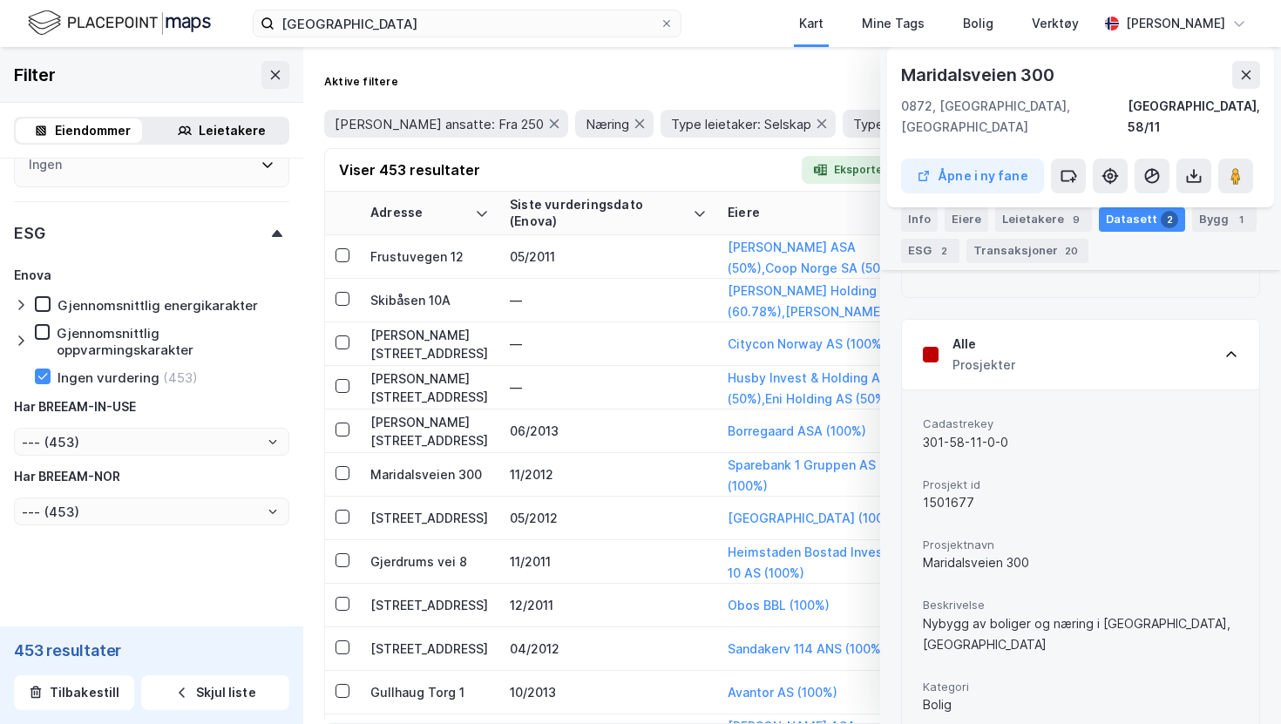
scroll to position [857, 0]
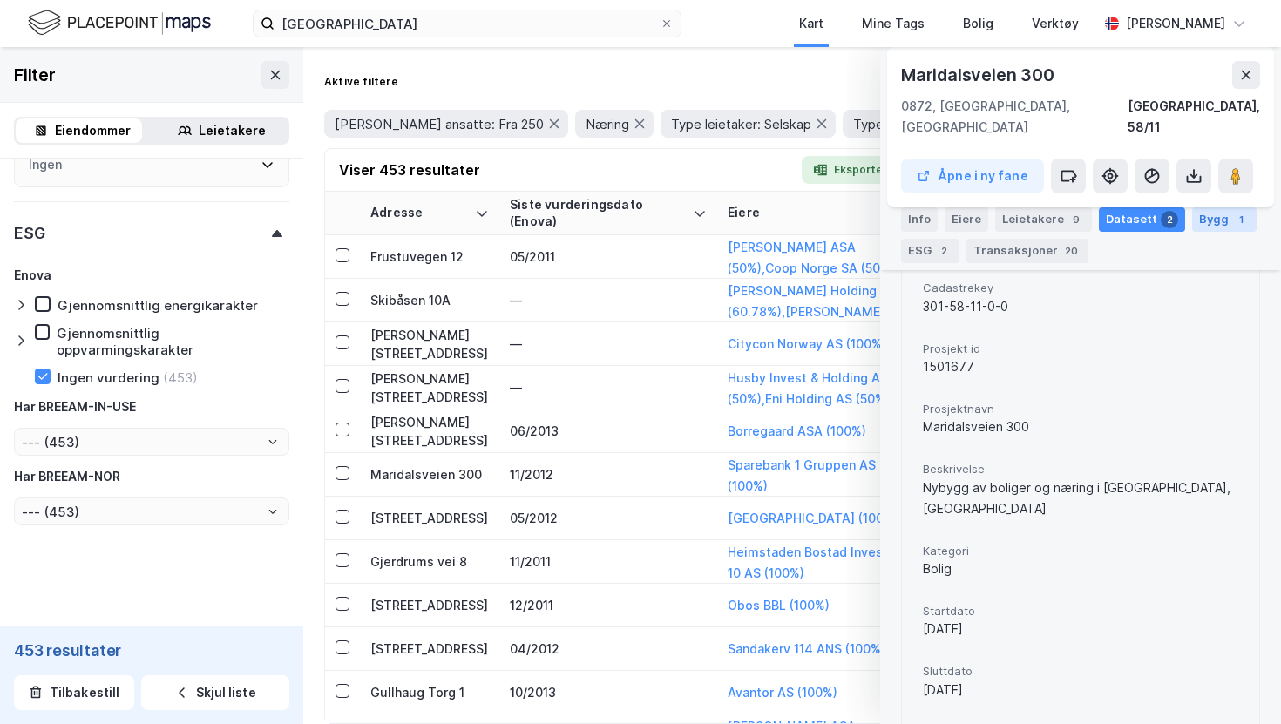
click at [1232, 214] on div "1" at bounding box center [1240, 219] width 17 height 17
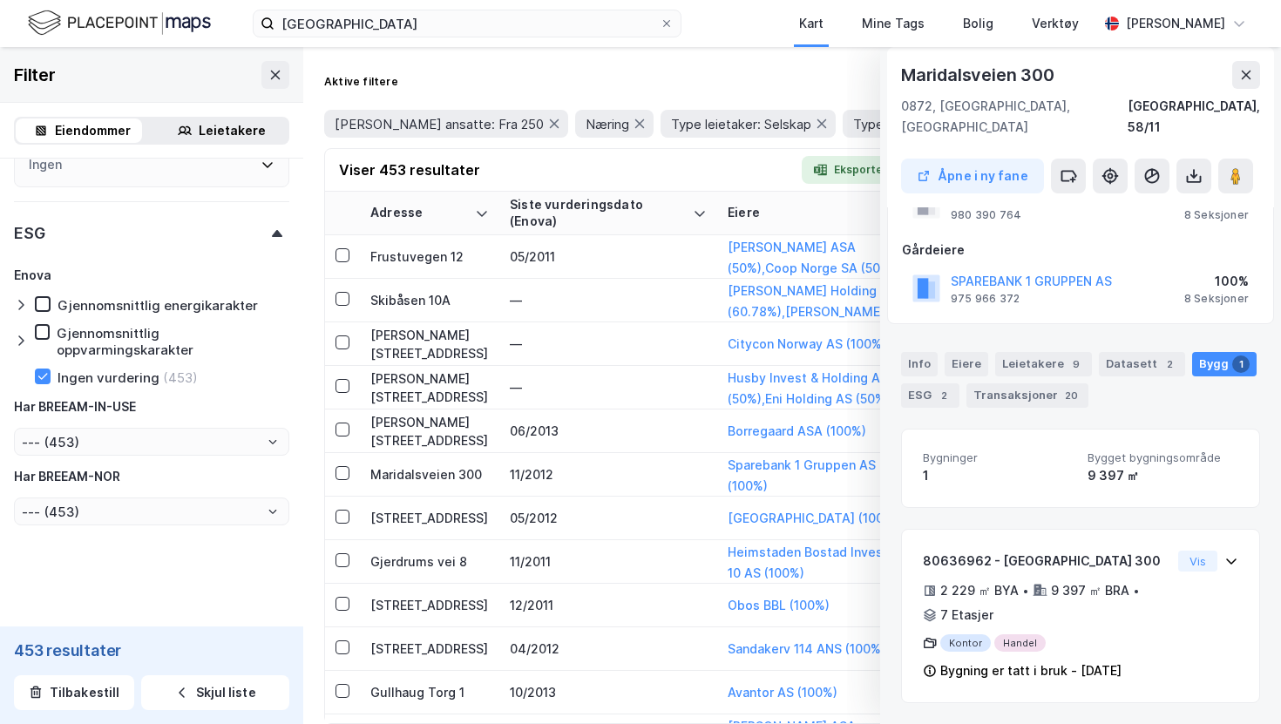
scroll to position [0, 0]
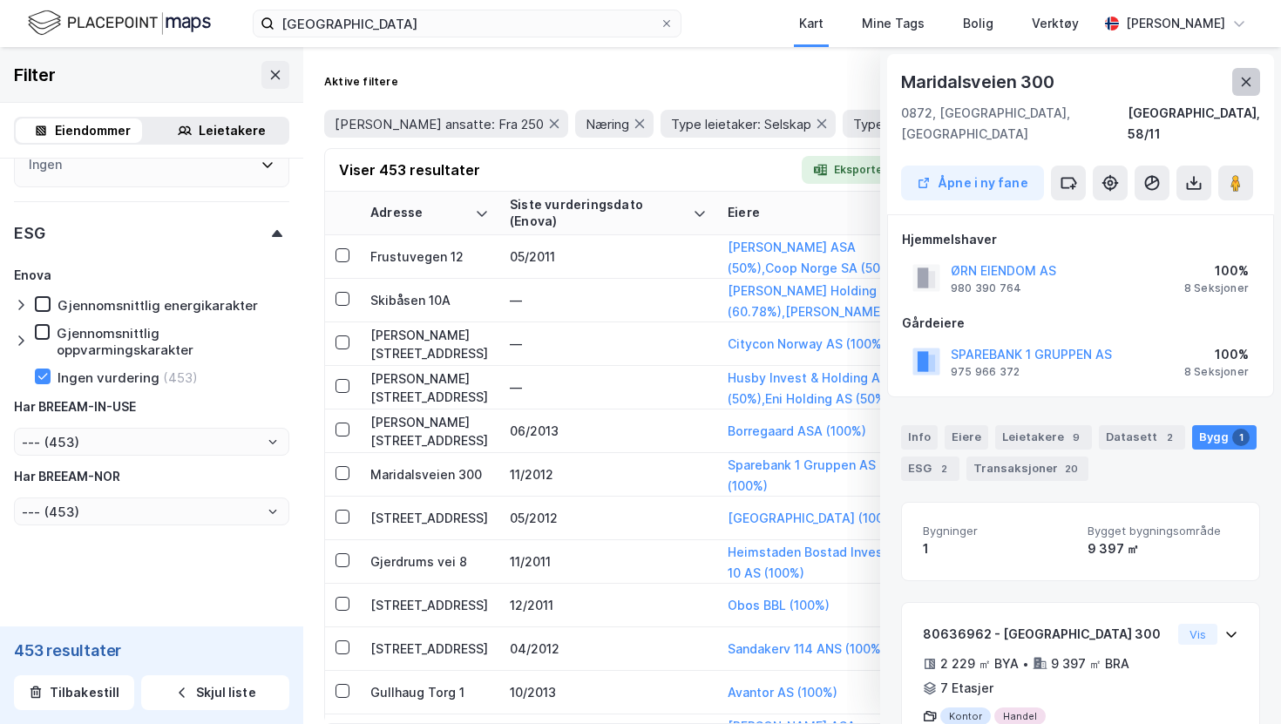
click at [1256, 85] on button at bounding box center [1246, 82] width 28 height 28
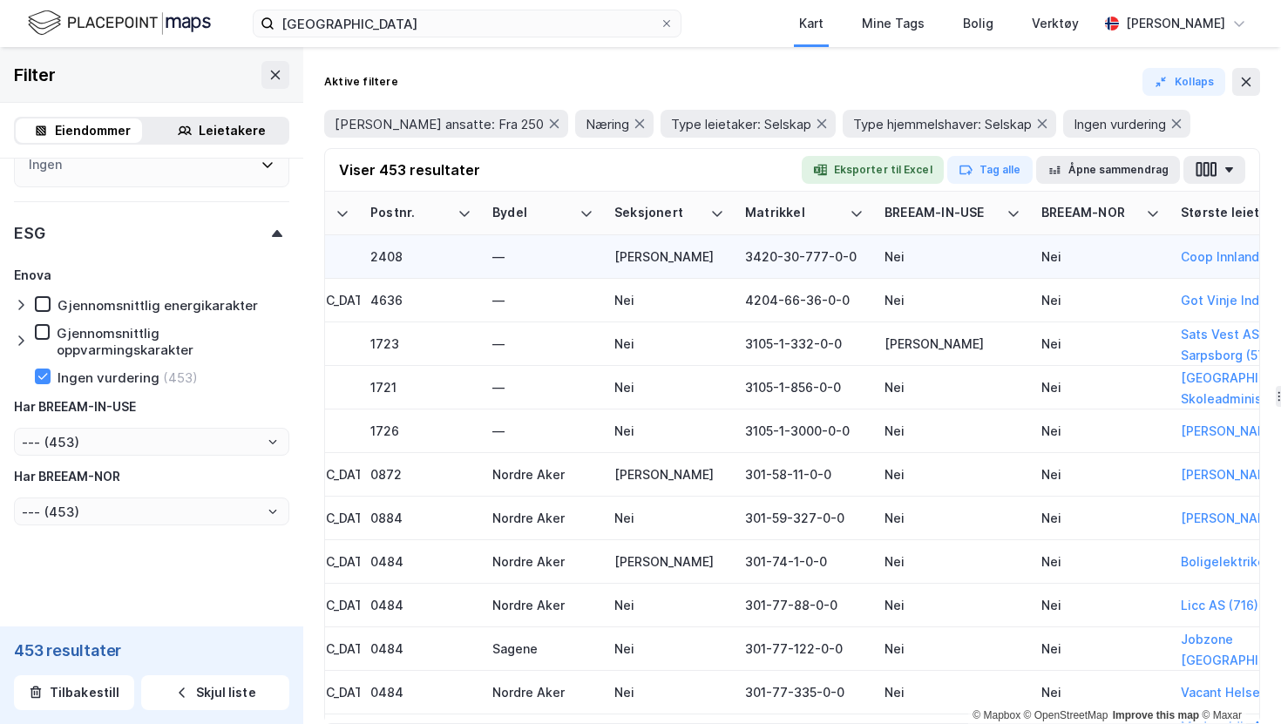
scroll to position [0, 2660]
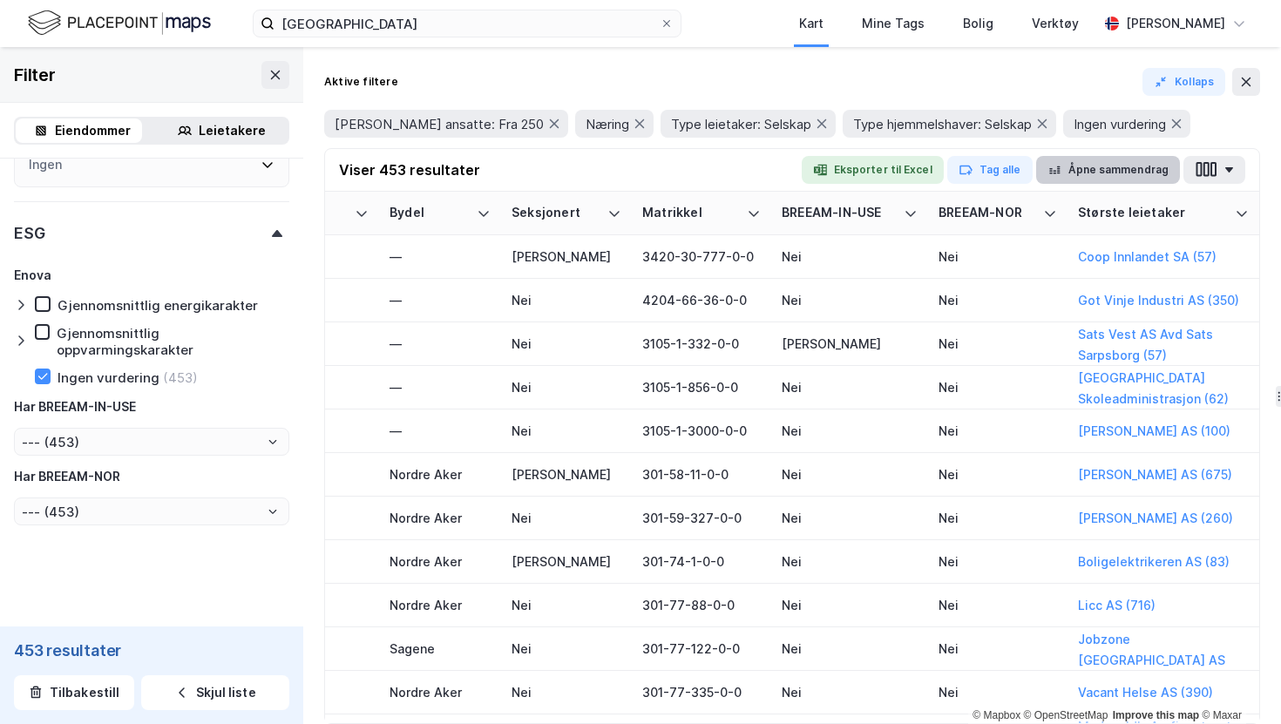
click at [1141, 163] on button "Åpne sammendrag" at bounding box center [1108, 170] width 145 height 28
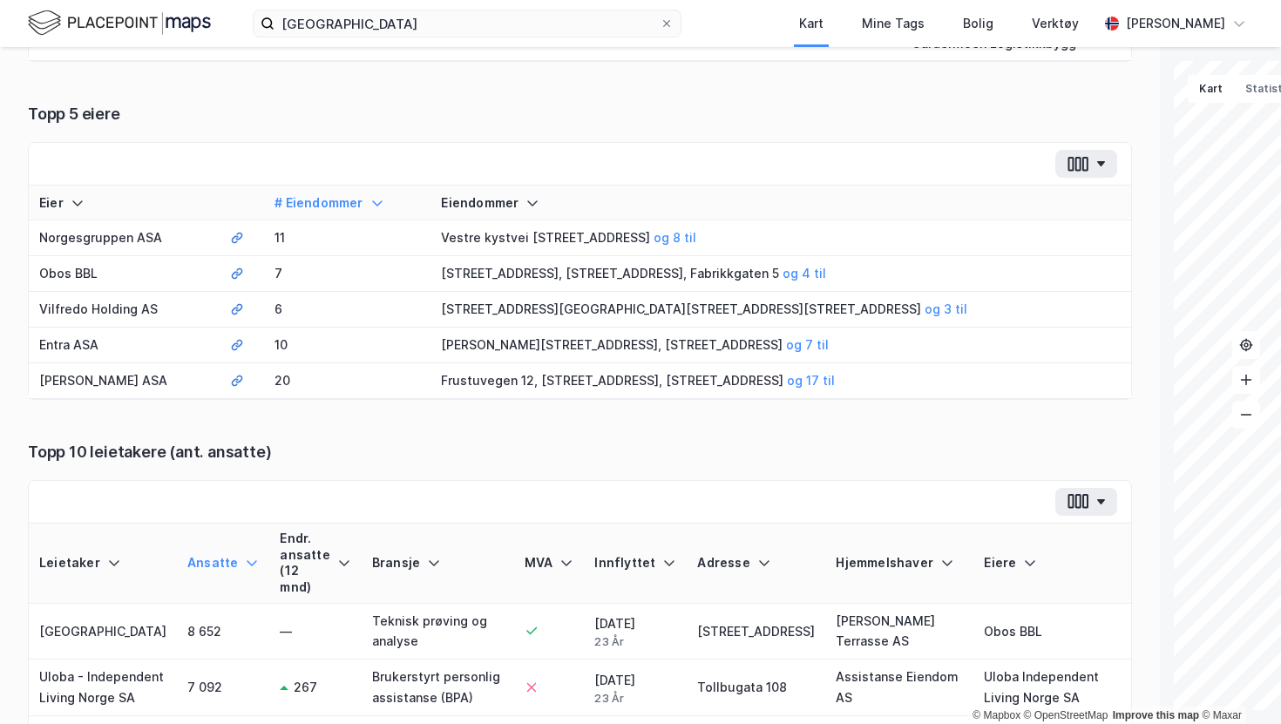
scroll to position [0, 0]
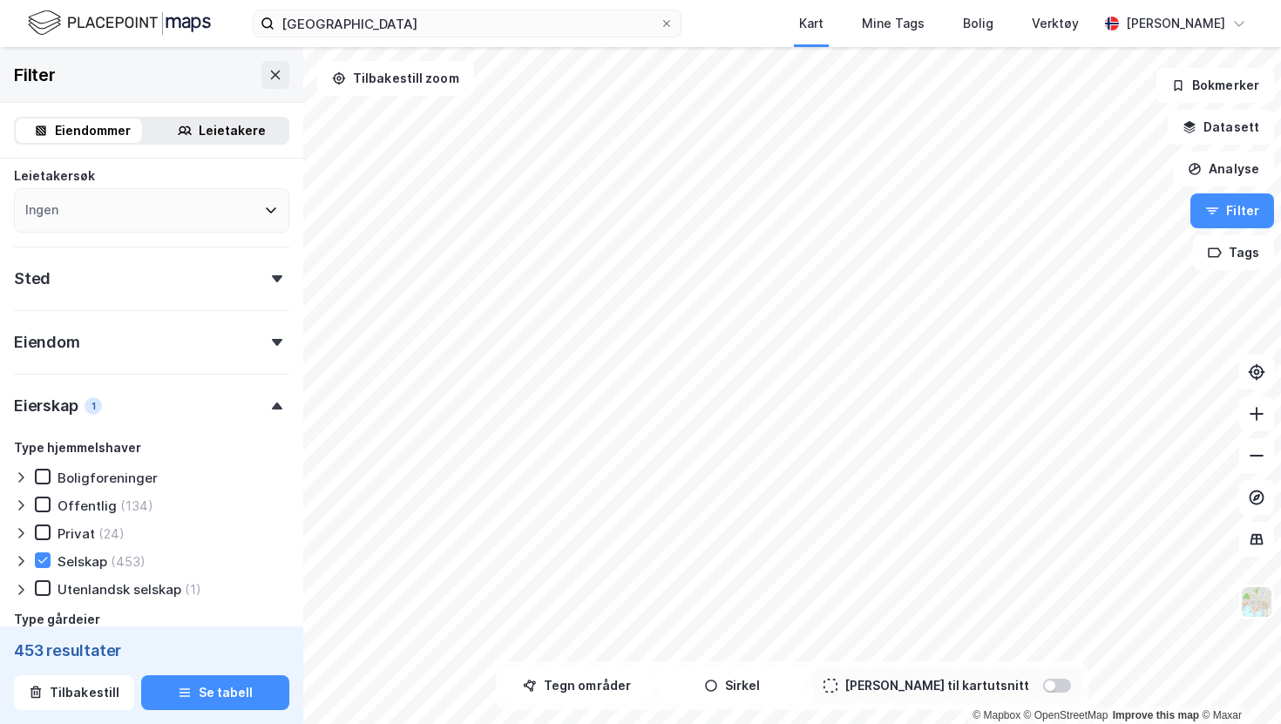
scroll to position [228, 0]
click at [153, 275] on div "Sted" at bounding box center [151, 272] width 275 height 50
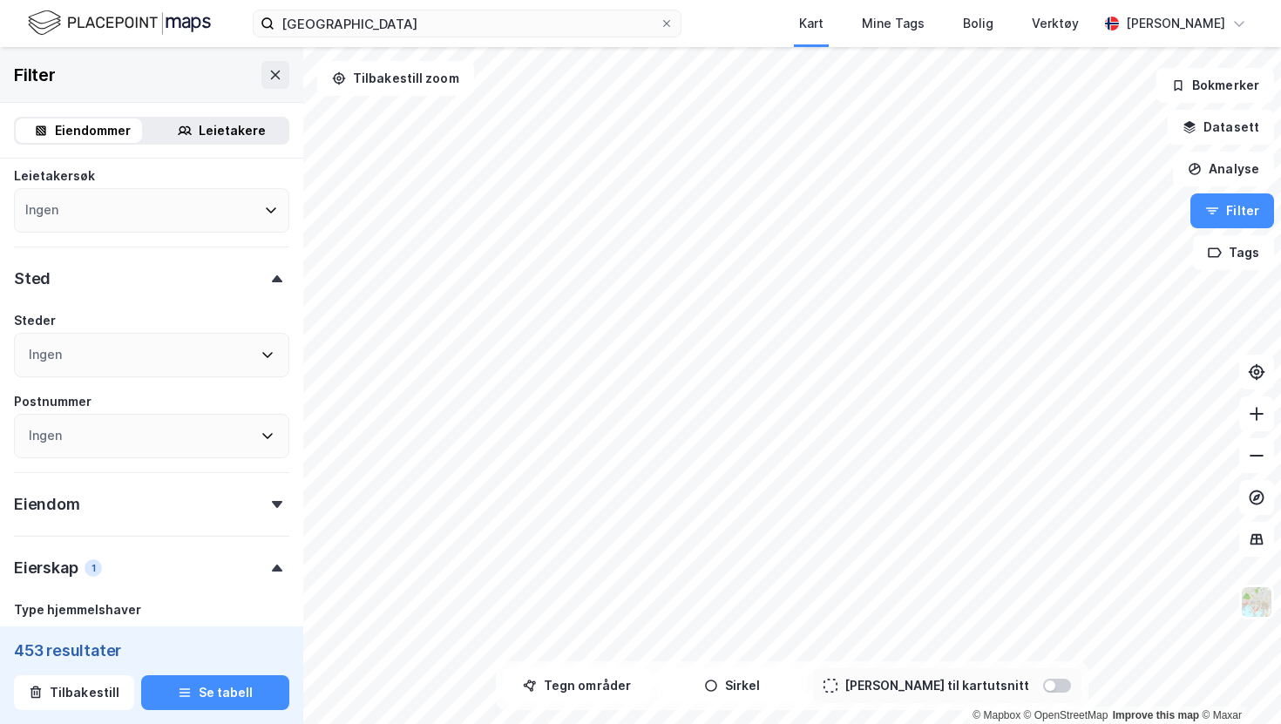
click at [157, 273] on div "Sted" at bounding box center [151, 272] width 275 height 50
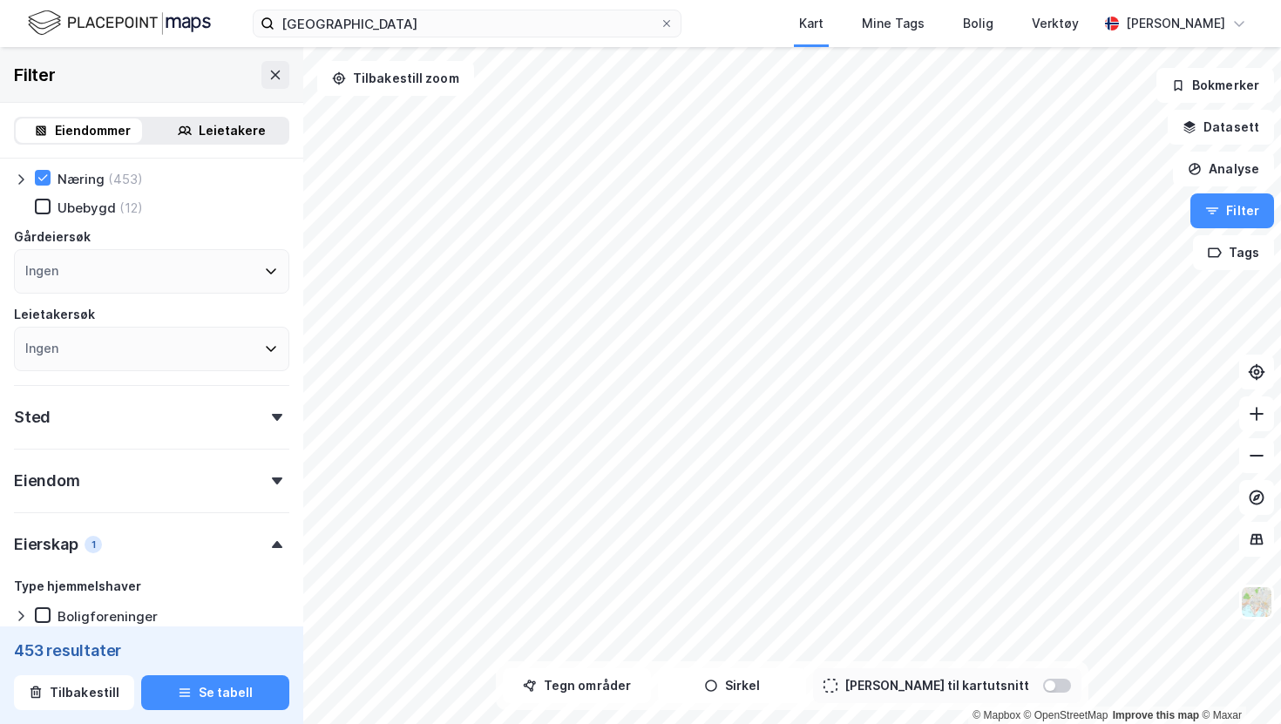
scroll to position [0, 0]
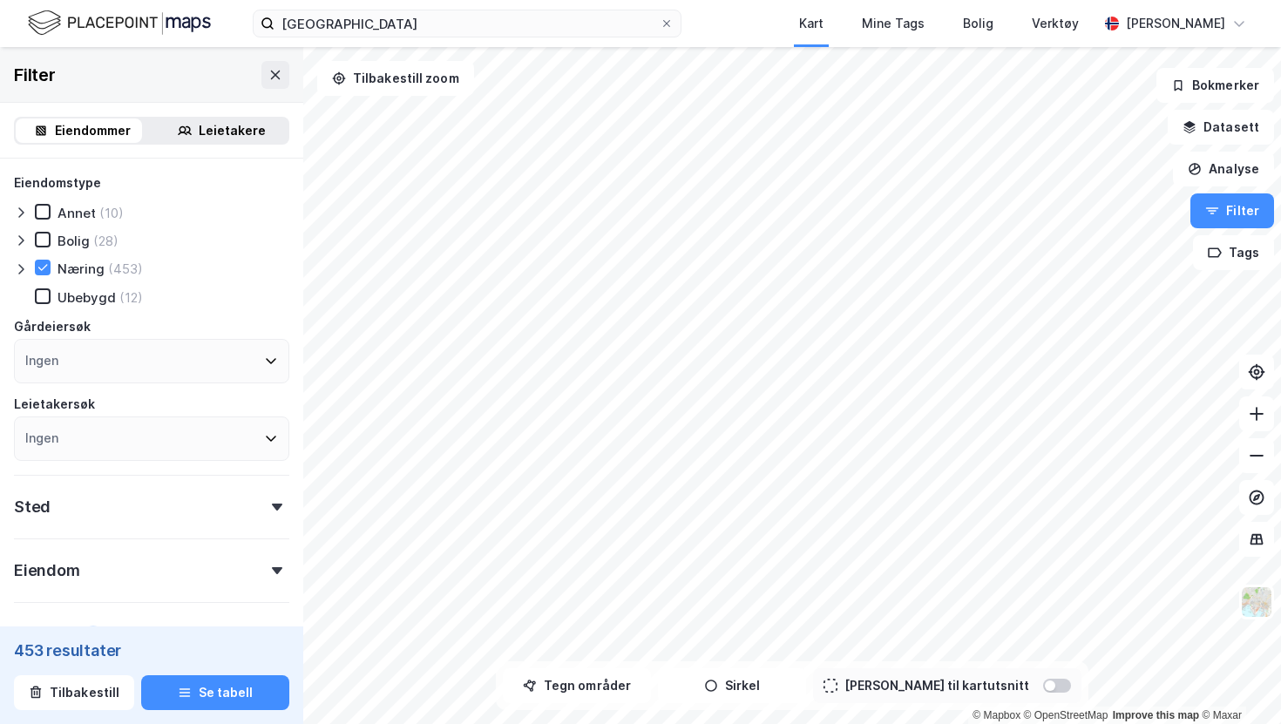
click at [89, 136] on div "Eiendommer" at bounding box center [93, 130] width 76 height 21
click at [46, 271] on icon at bounding box center [43, 267] width 12 height 12
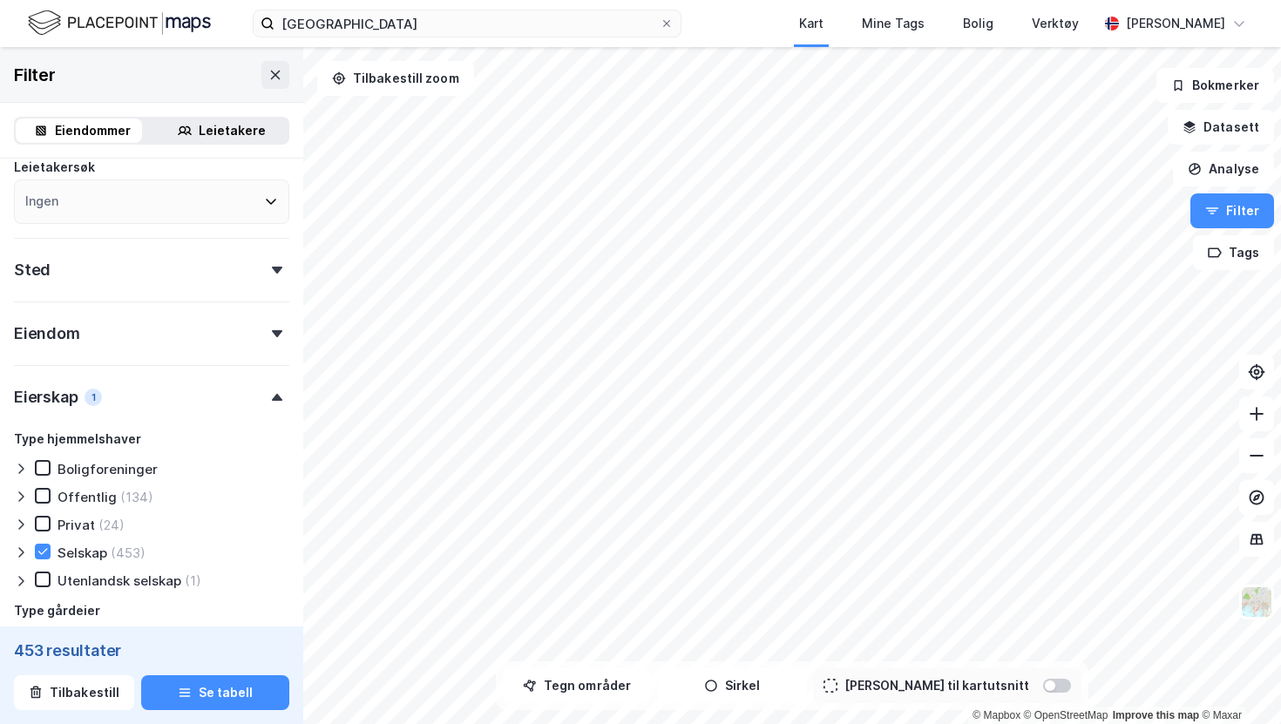
scroll to position [261, 0]
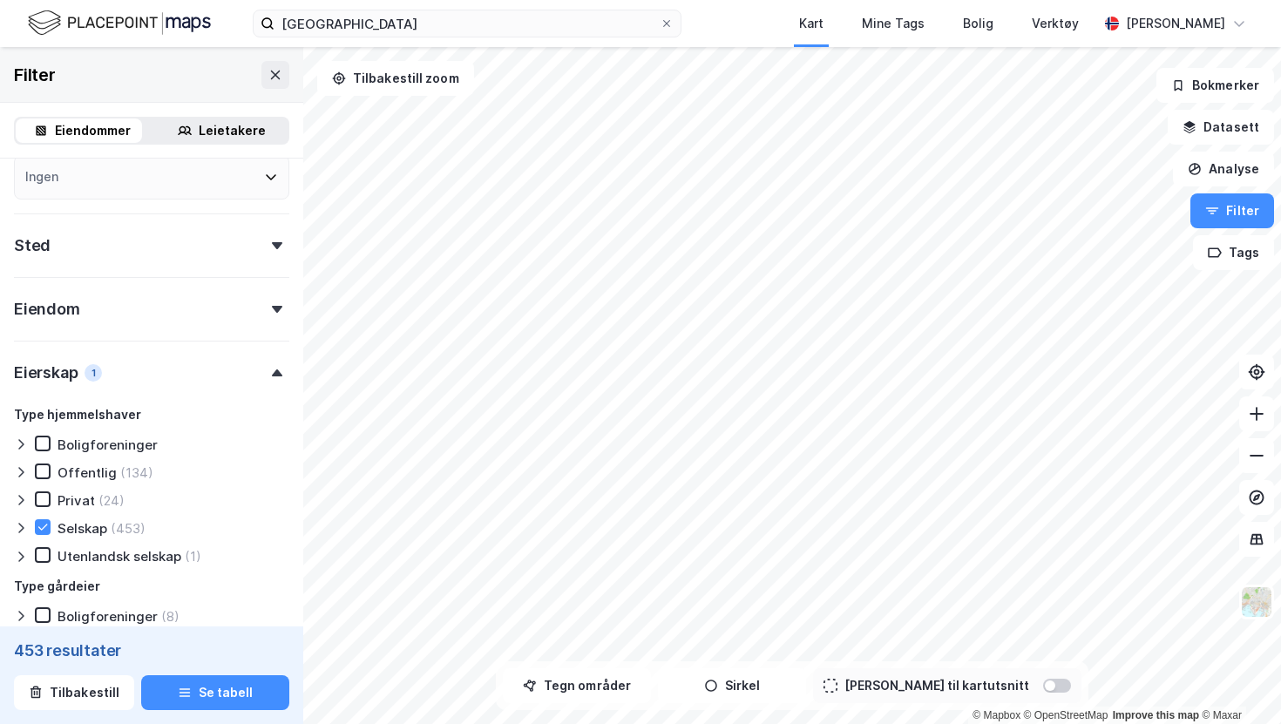
click at [162, 314] on div "Eiendom" at bounding box center [151, 302] width 275 height 50
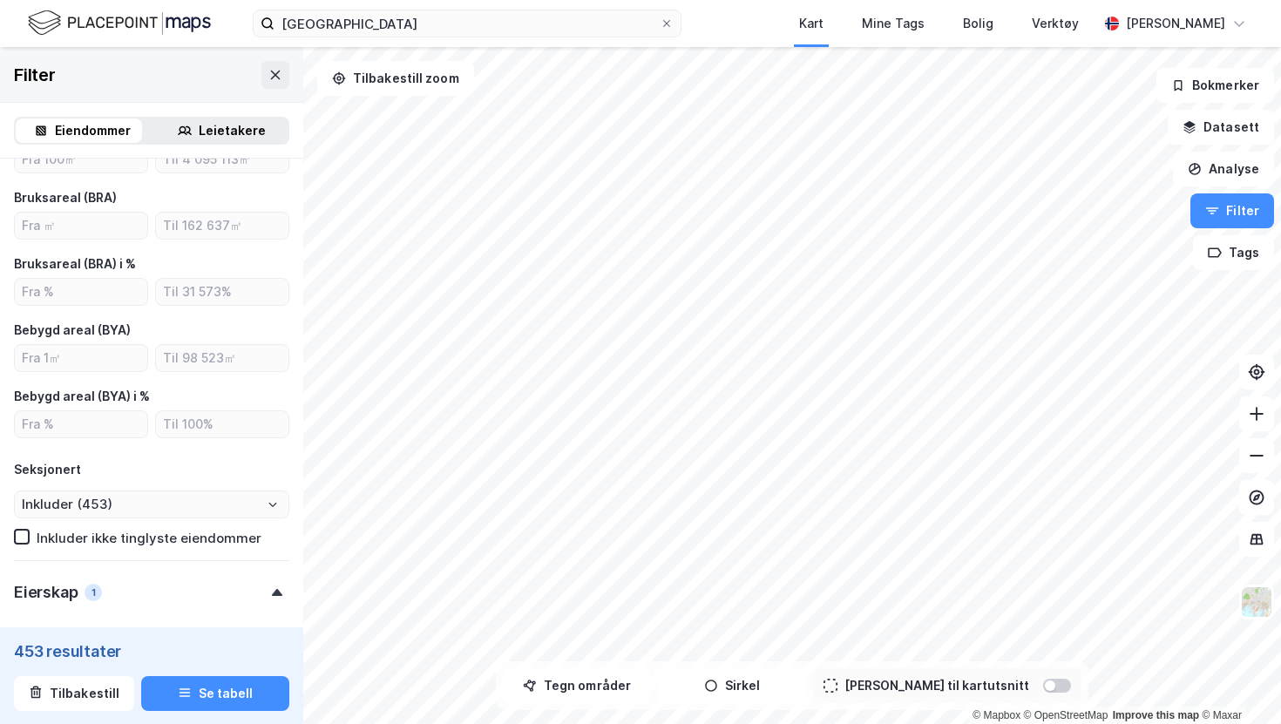
scroll to position [482, 0]
click at [112, 229] on input "number" at bounding box center [81, 225] width 132 height 26
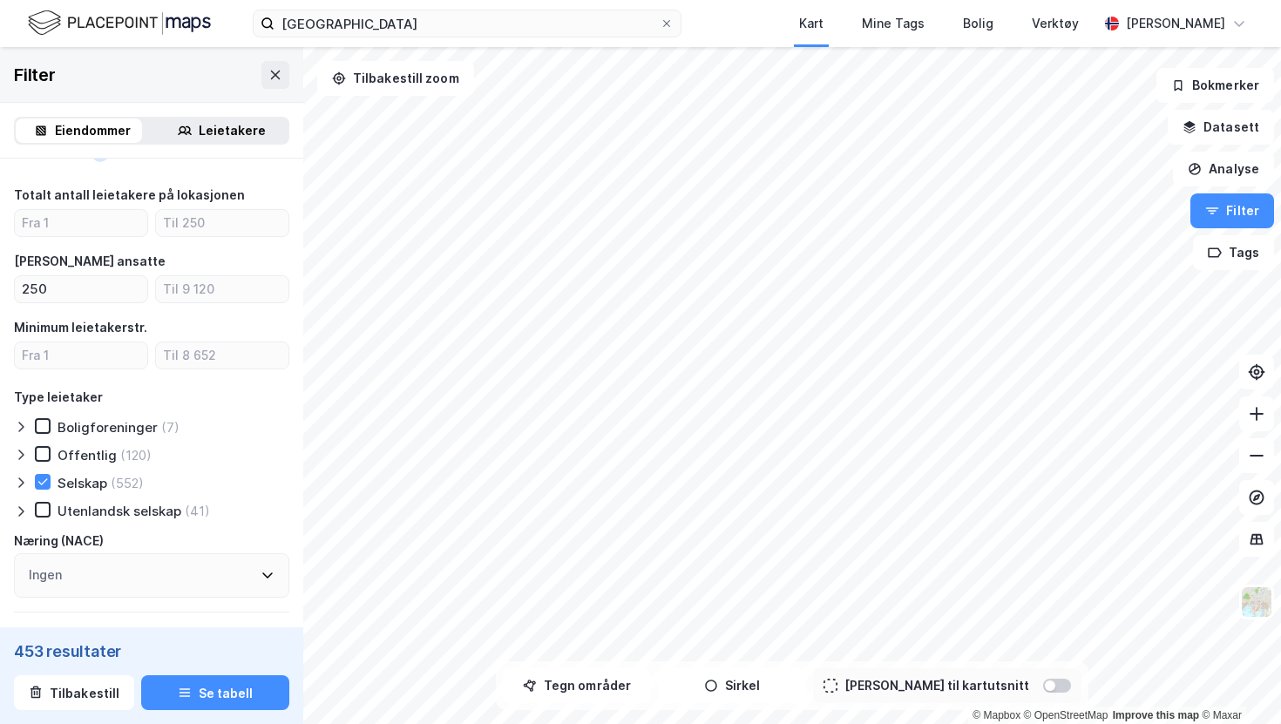
scroll to position [1360, 0]
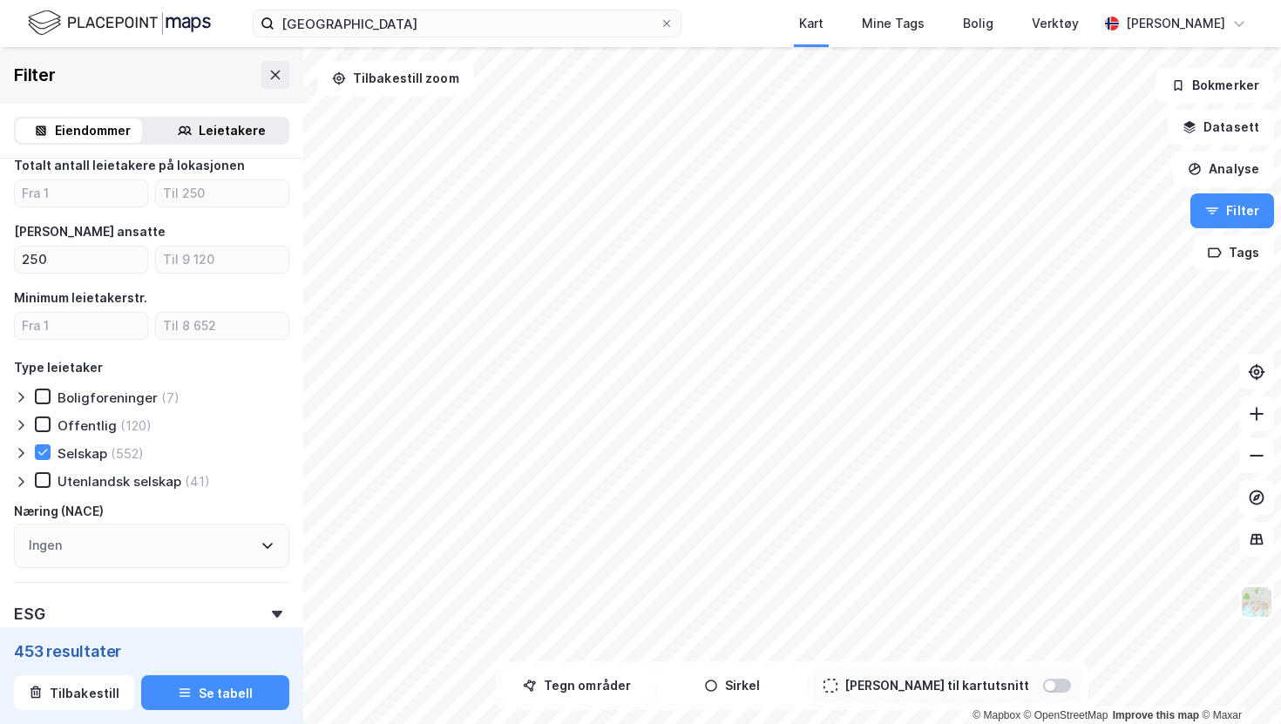
click at [117, 450] on div "(552)" at bounding box center [127, 453] width 33 height 17
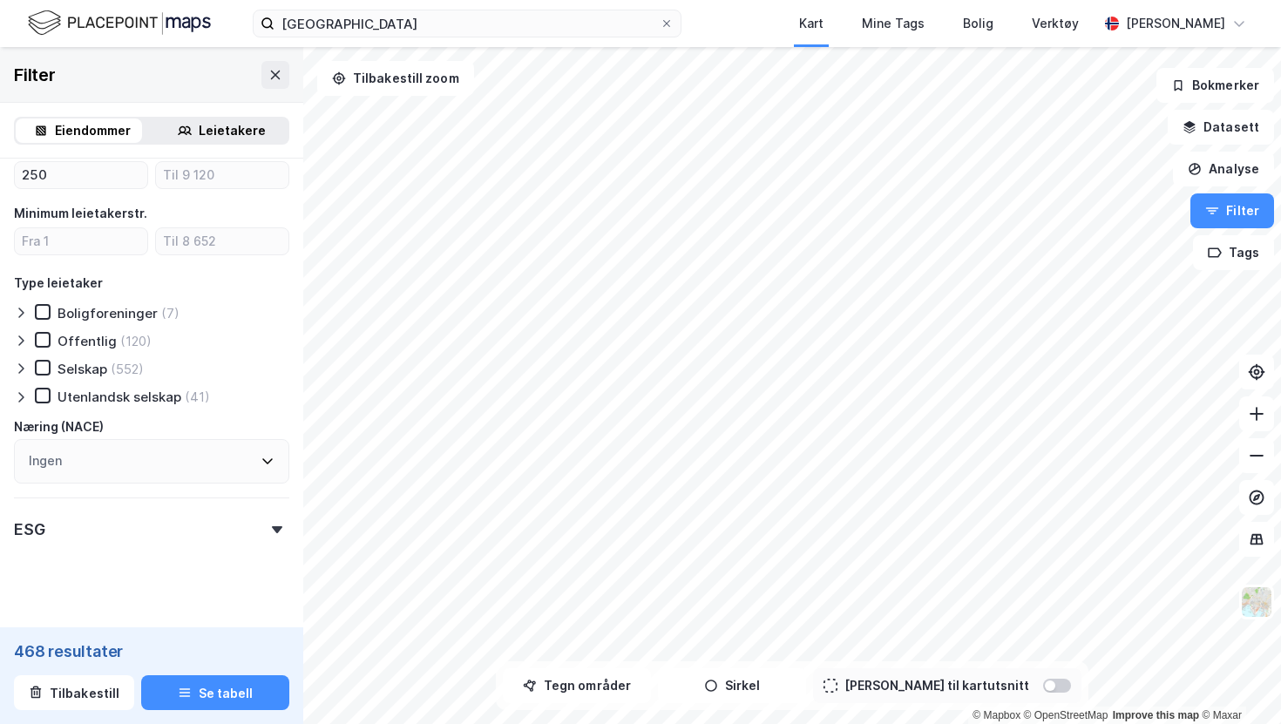
scroll to position [1466, 0]
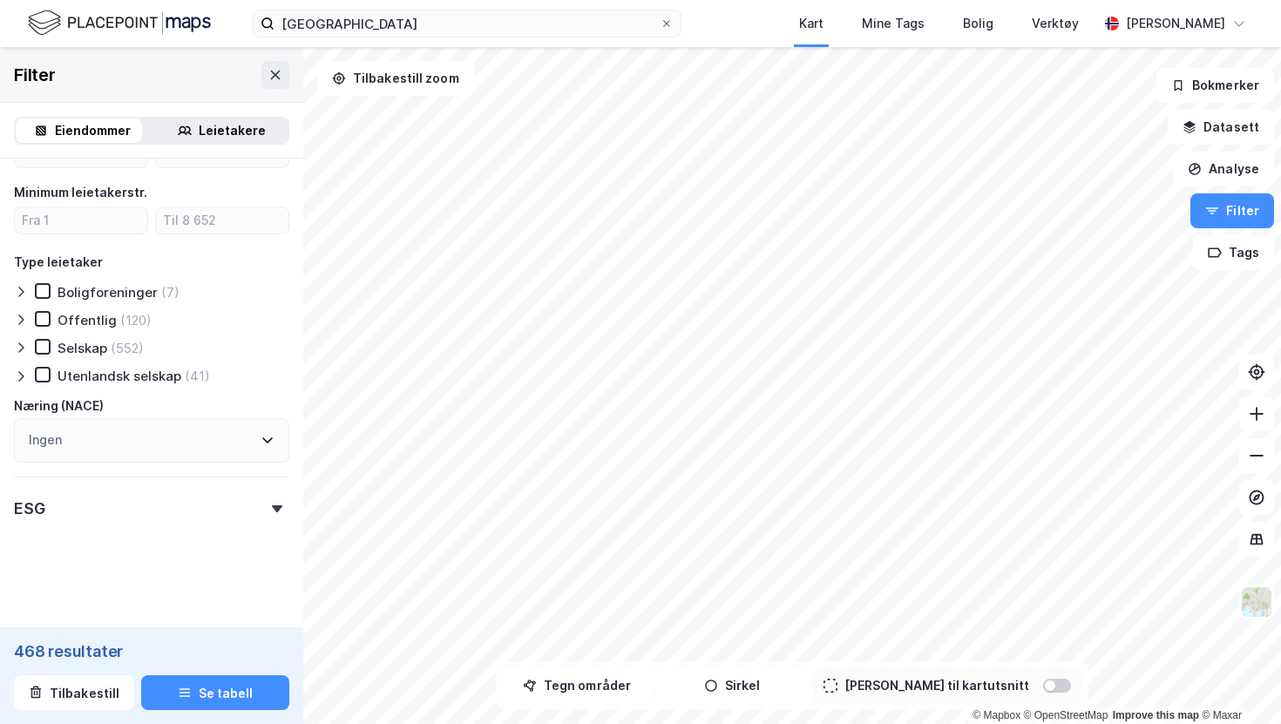
click at [206, 435] on div "Ingen" at bounding box center [151, 440] width 275 height 44
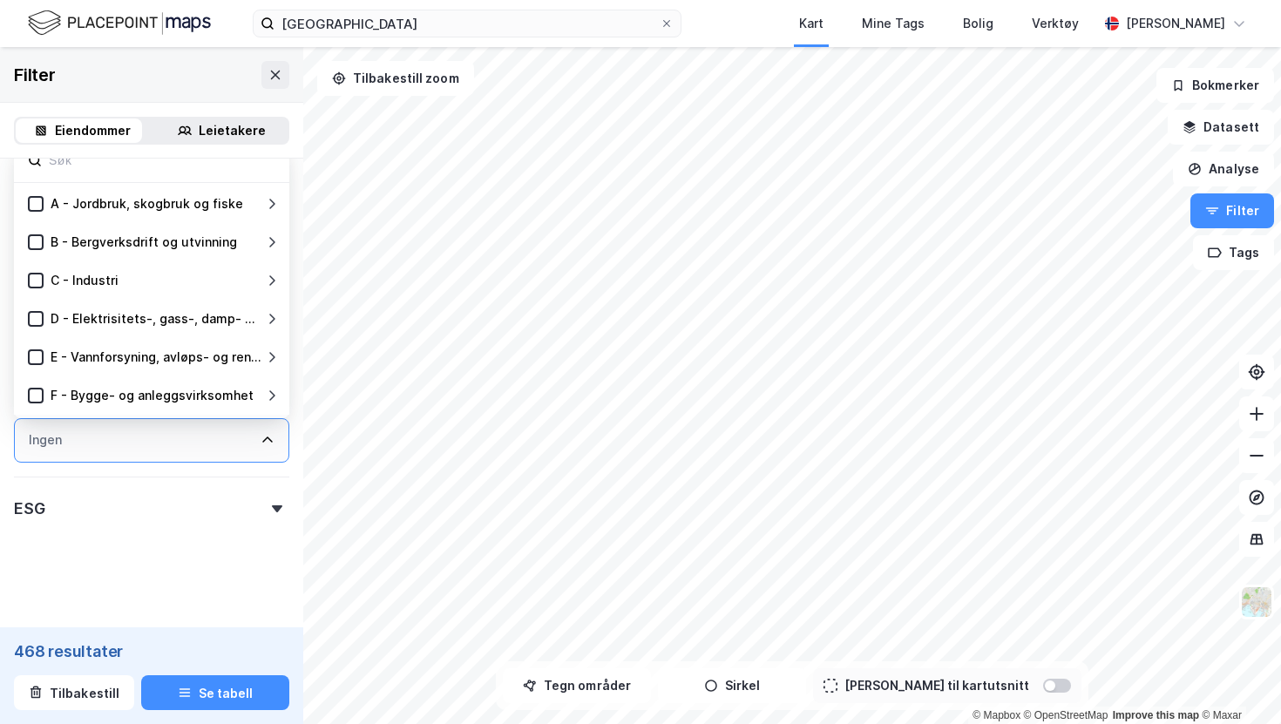
click at [206, 435] on div "Ingen" at bounding box center [151, 440] width 275 height 44
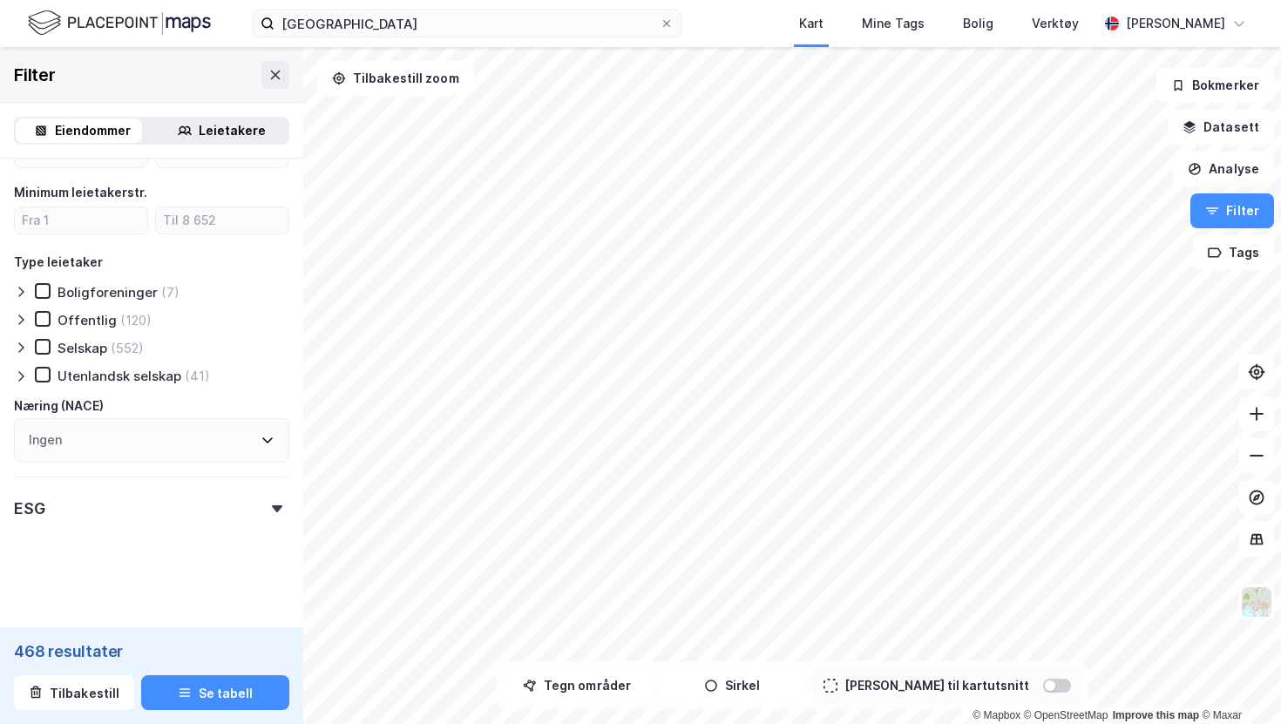
click at [170, 512] on div "ESG" at bounding box center [151, 502] width 275 height 50
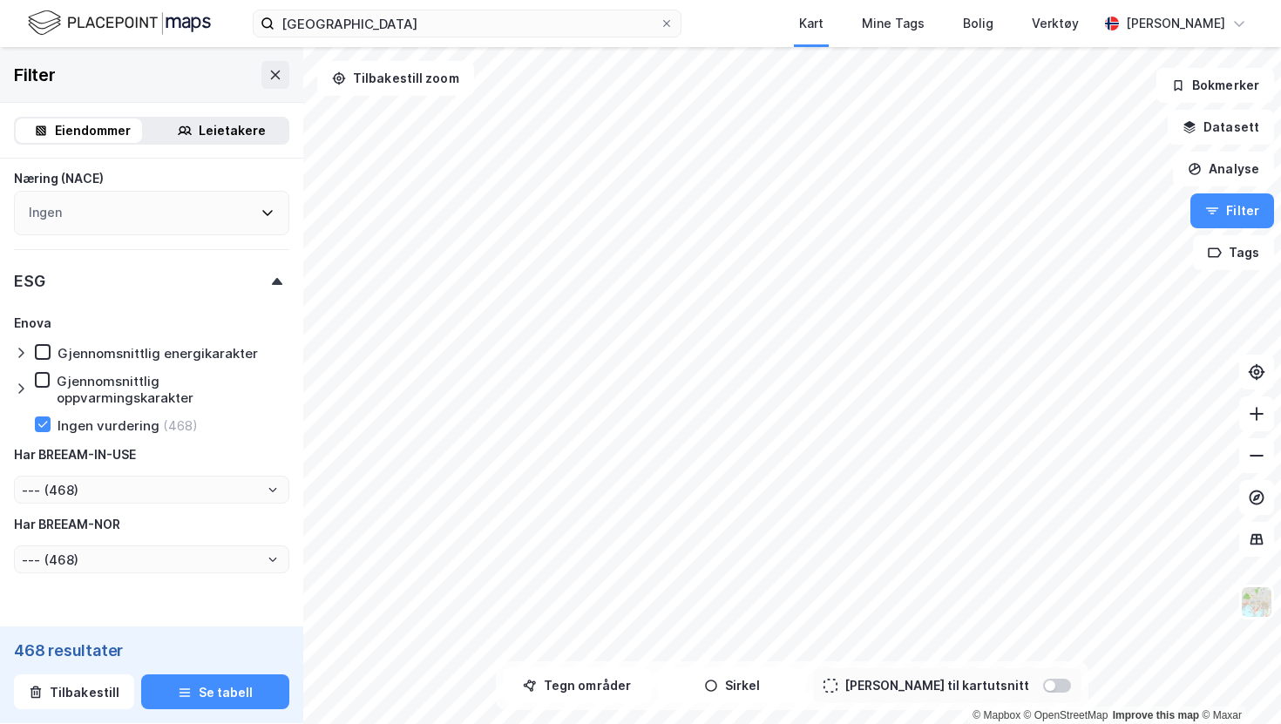
scroll to position [1692, 0]
click at [141, 394] on div "Gjennomsnittlig oppvarmingskarakter" at bounding box center [173, 390] width 233 height 33
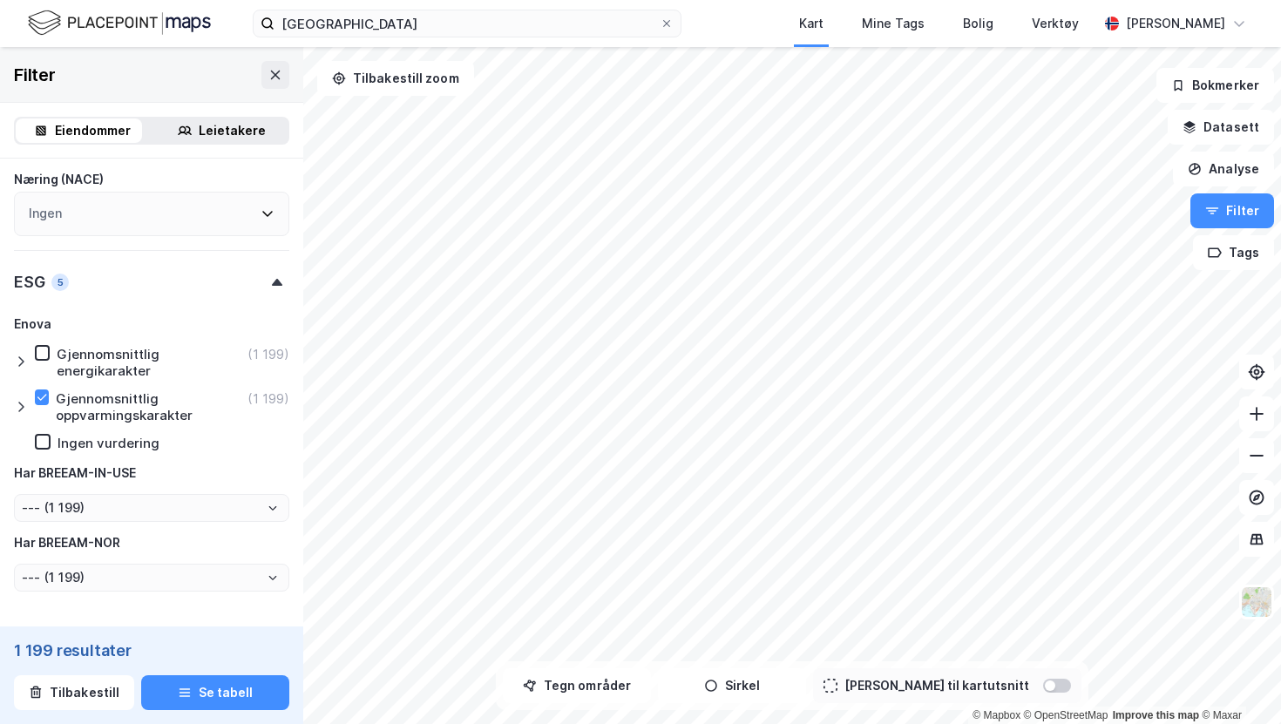
type input "Inkluder (1 199)"
type input "--- (1 199)"
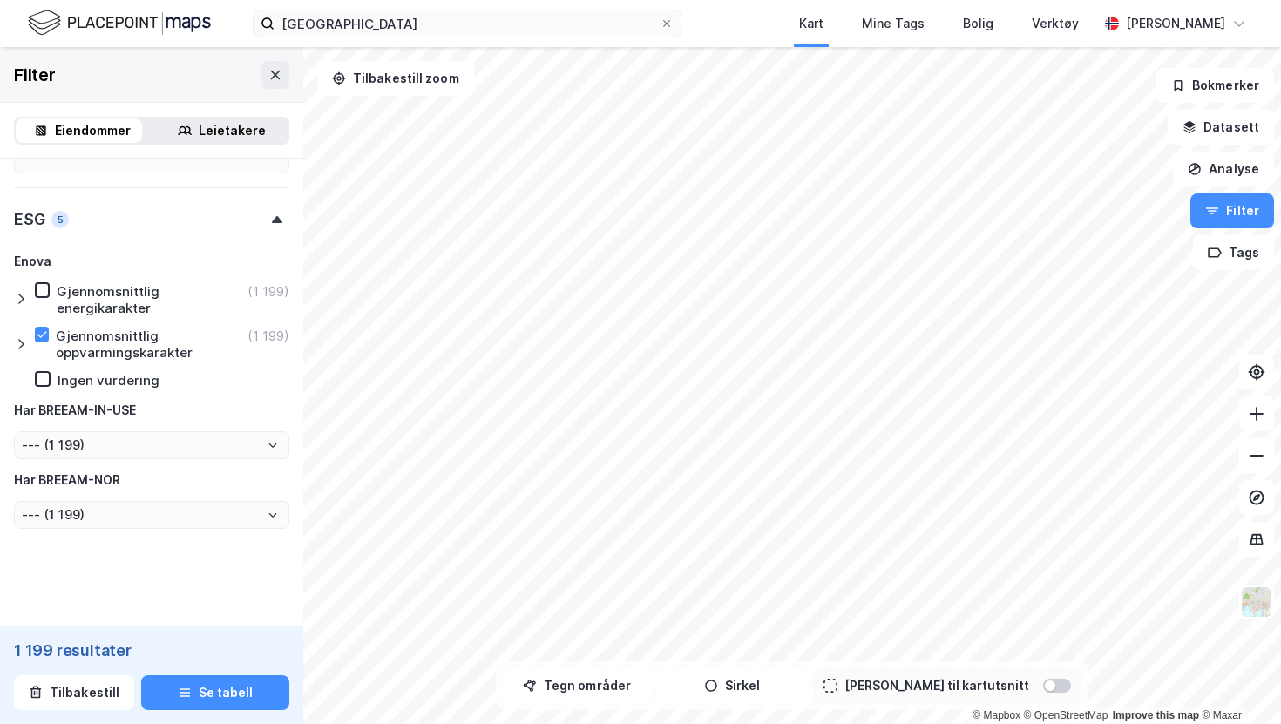
scroll to position [1757, 0]
click at [127, 377] on div "Ingen vurdering" at bounding box center [109, 377] width 102 height 17
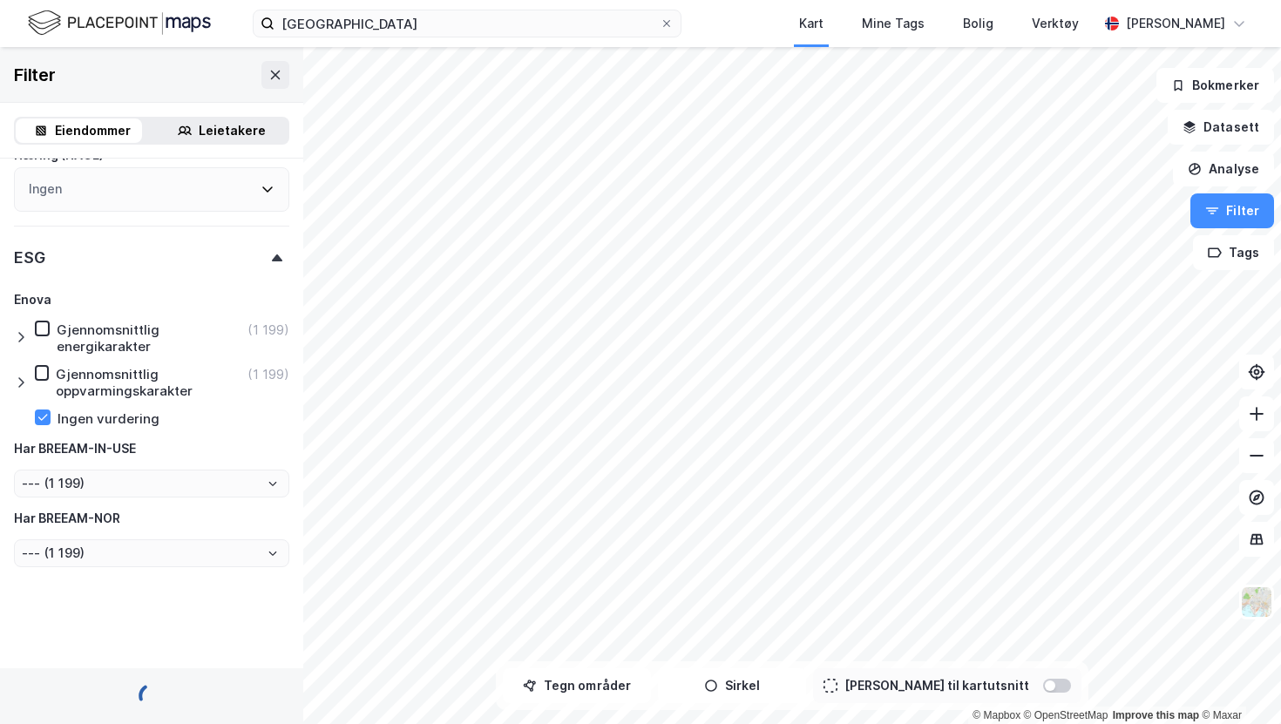
scroll to position [1741, 0]
type input "Inkluder (468)"
type input "--- (468)"
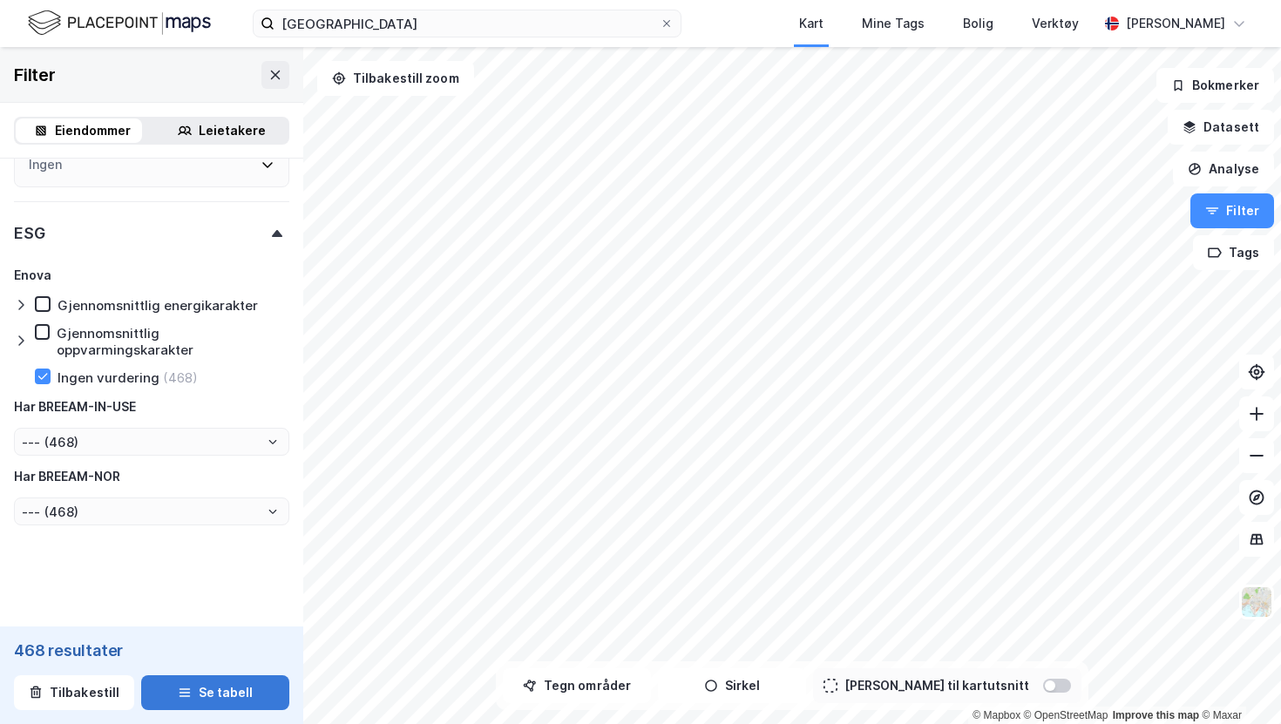
click at [232, 694] on button "Se tabell" at bounding box center [215, 692] width 148 height 35
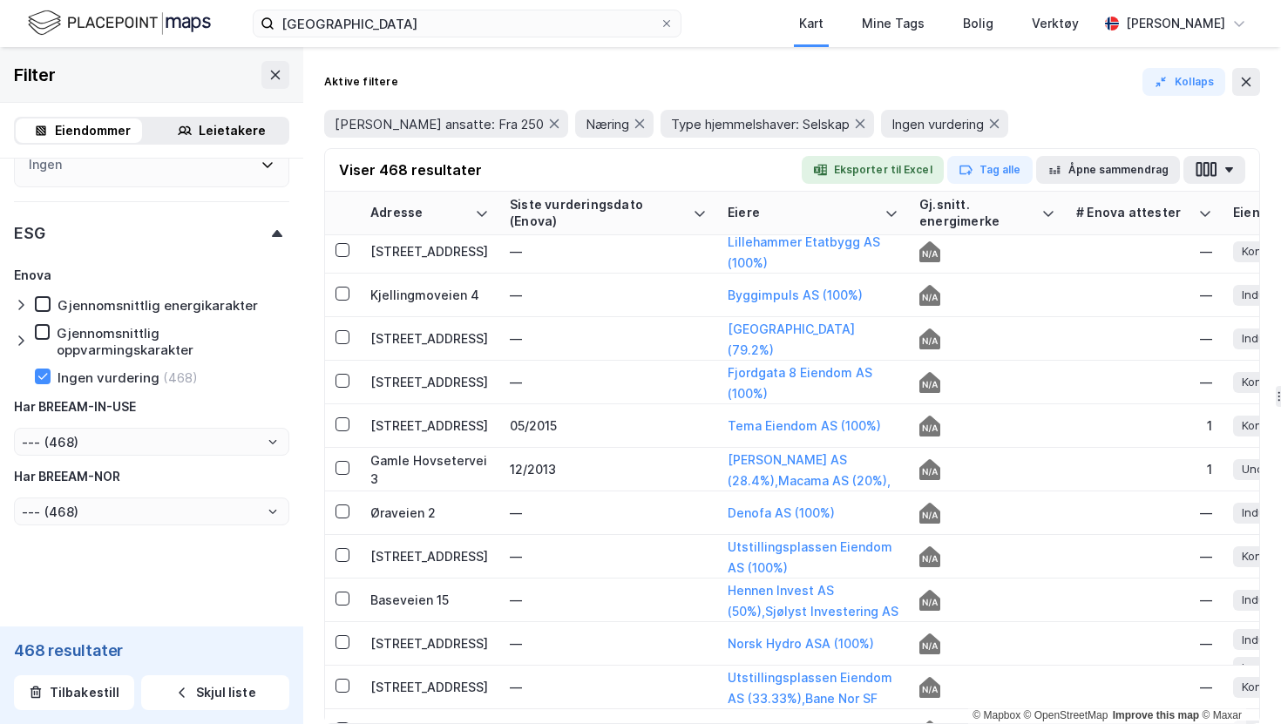
scroll to position [3753, 0]
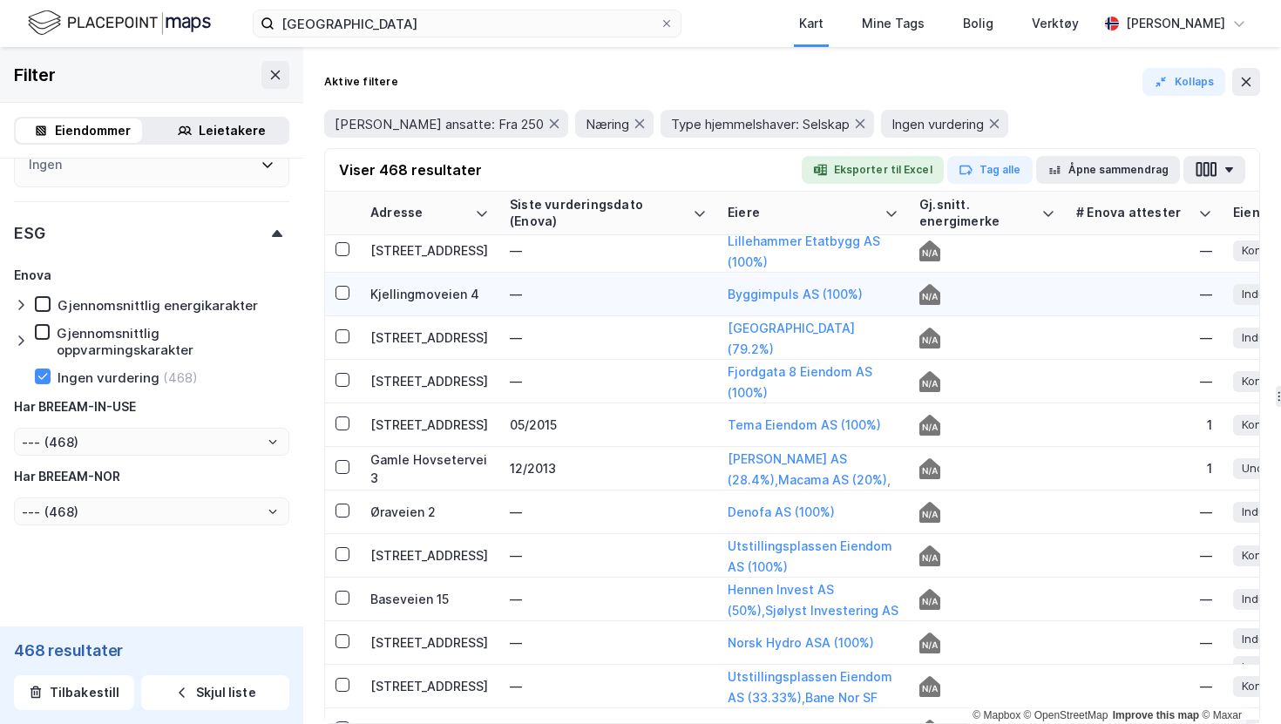
click at [578, 277] on td "—" at bounding box center [608, 295] width 218 height 44
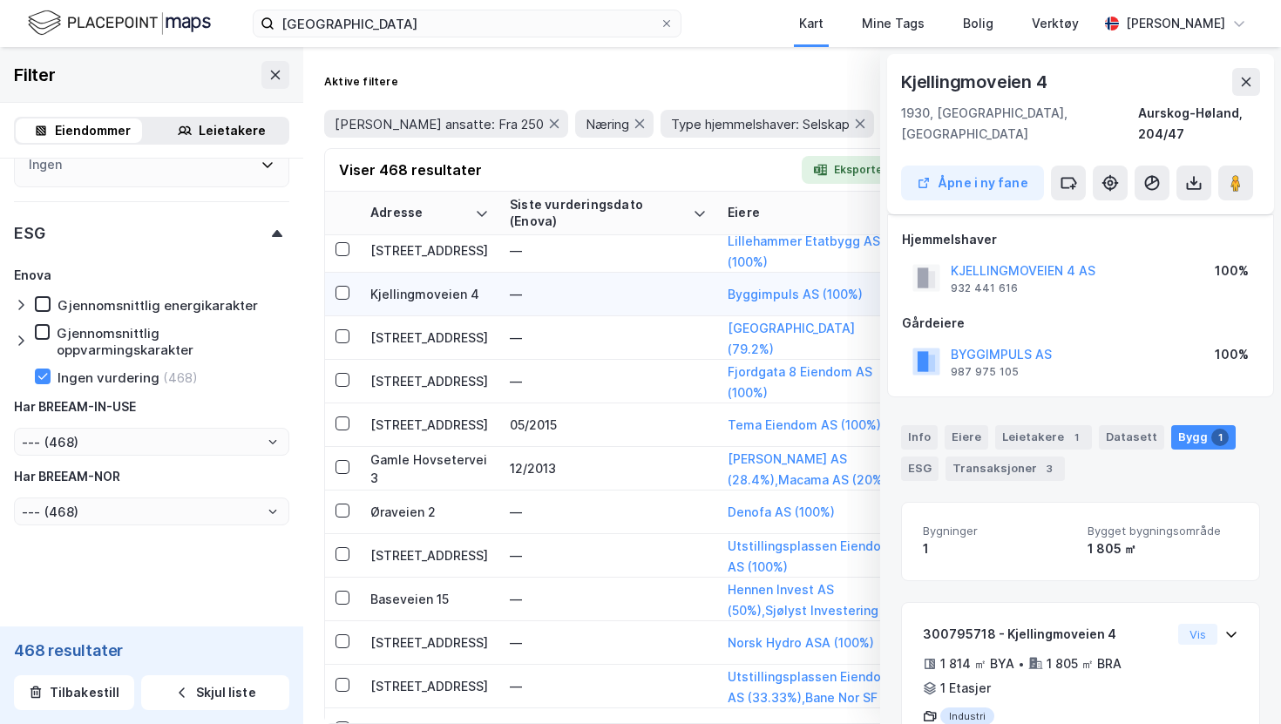
scroll to position [51, 0]
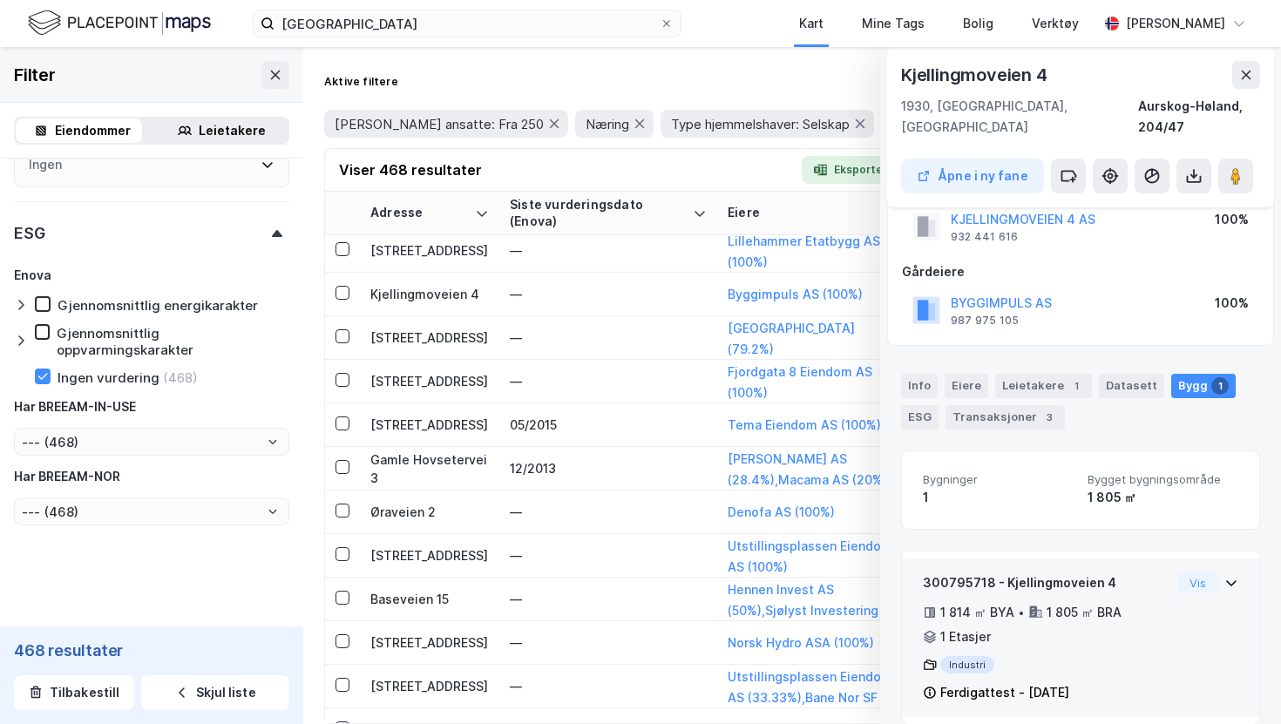
click at [1046, 579] on div "300795718 - Kjellingmoveien 4 1 814 ㎡ BYA • 1 805 ㎡ BRA • 1 Etasjer Industri Fe…" at bounding box center [1047, 637] width 248 height 131
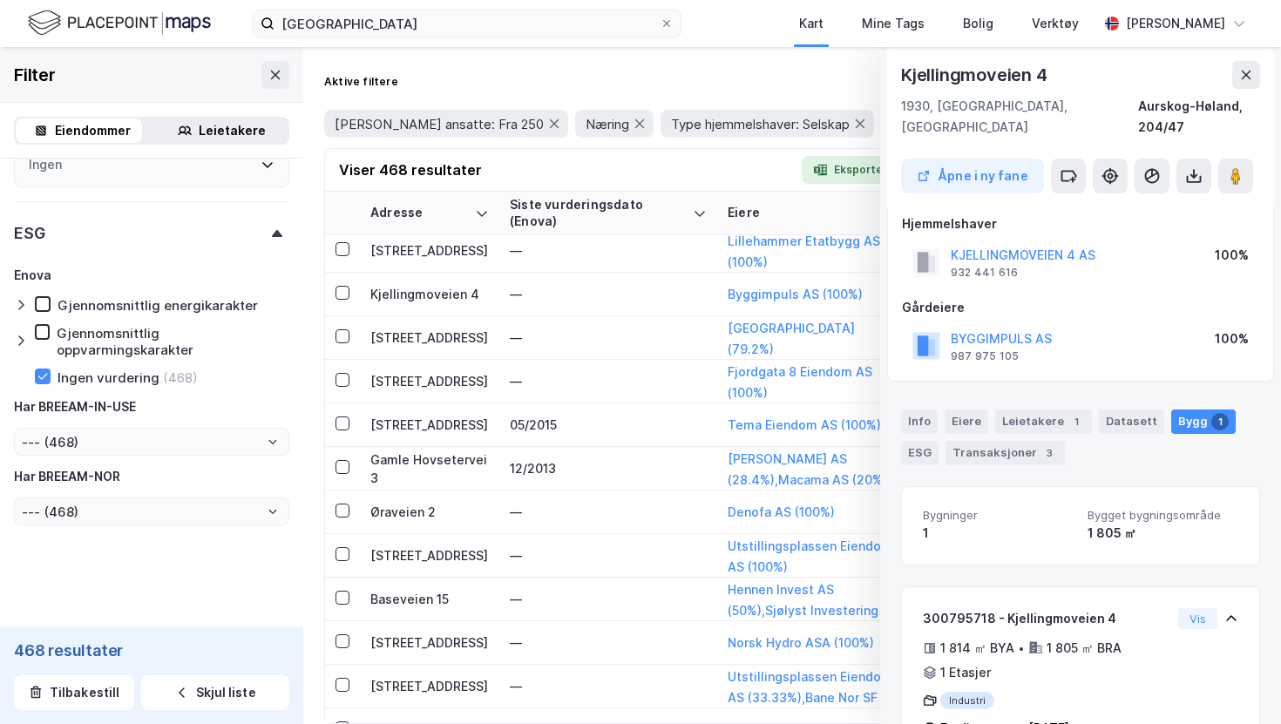
scroll to position [0, 0]
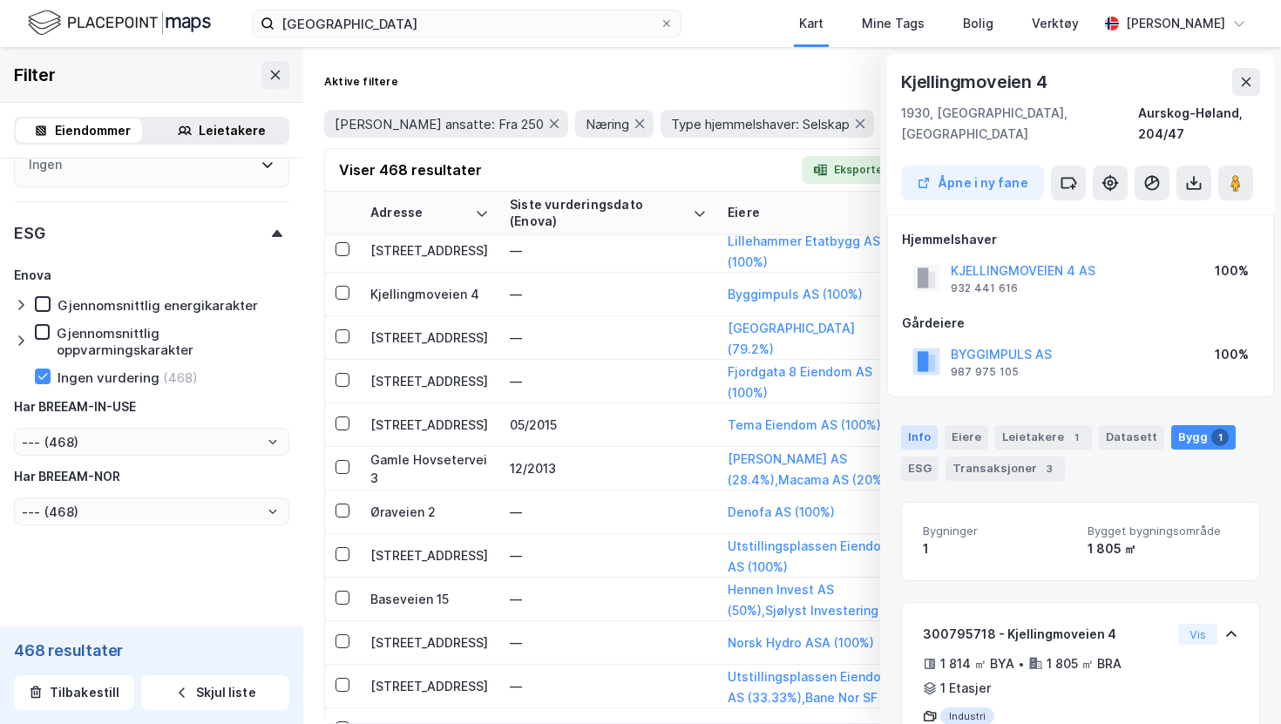
click at [911, 425] on div "Info" at bounding box center [919, 437] width 37 height 24
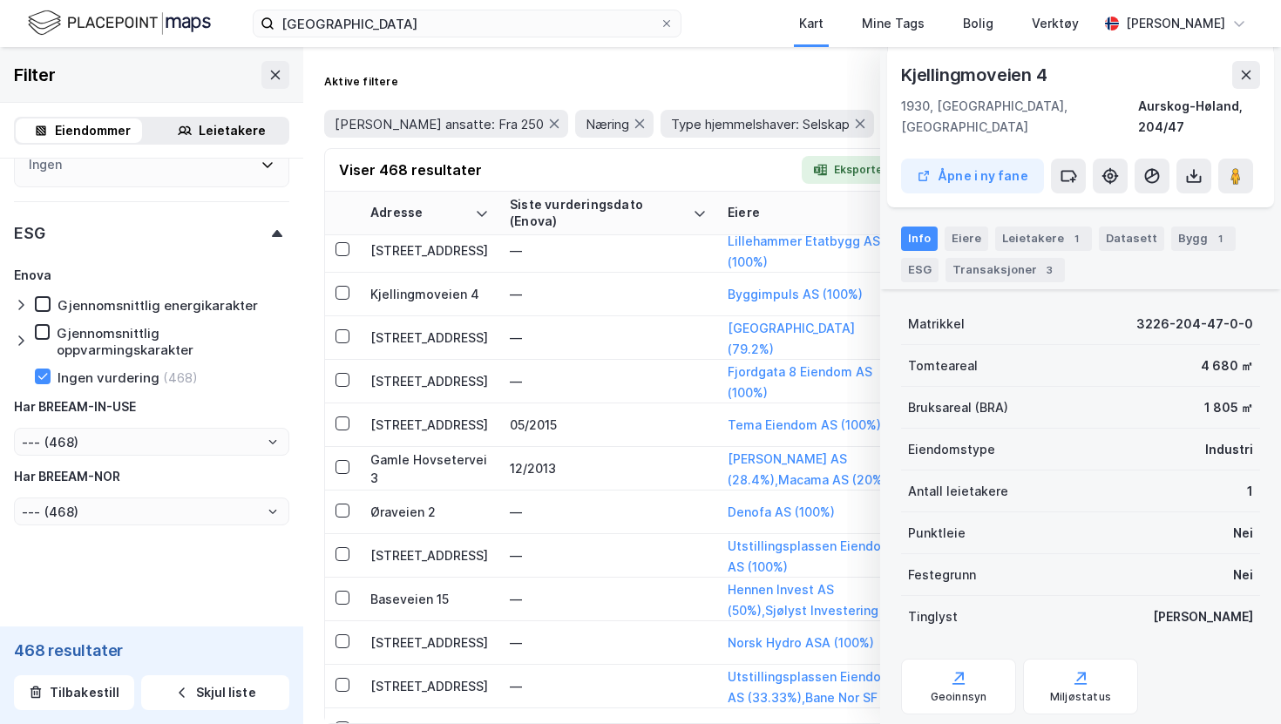
scroll to position [224, 0]
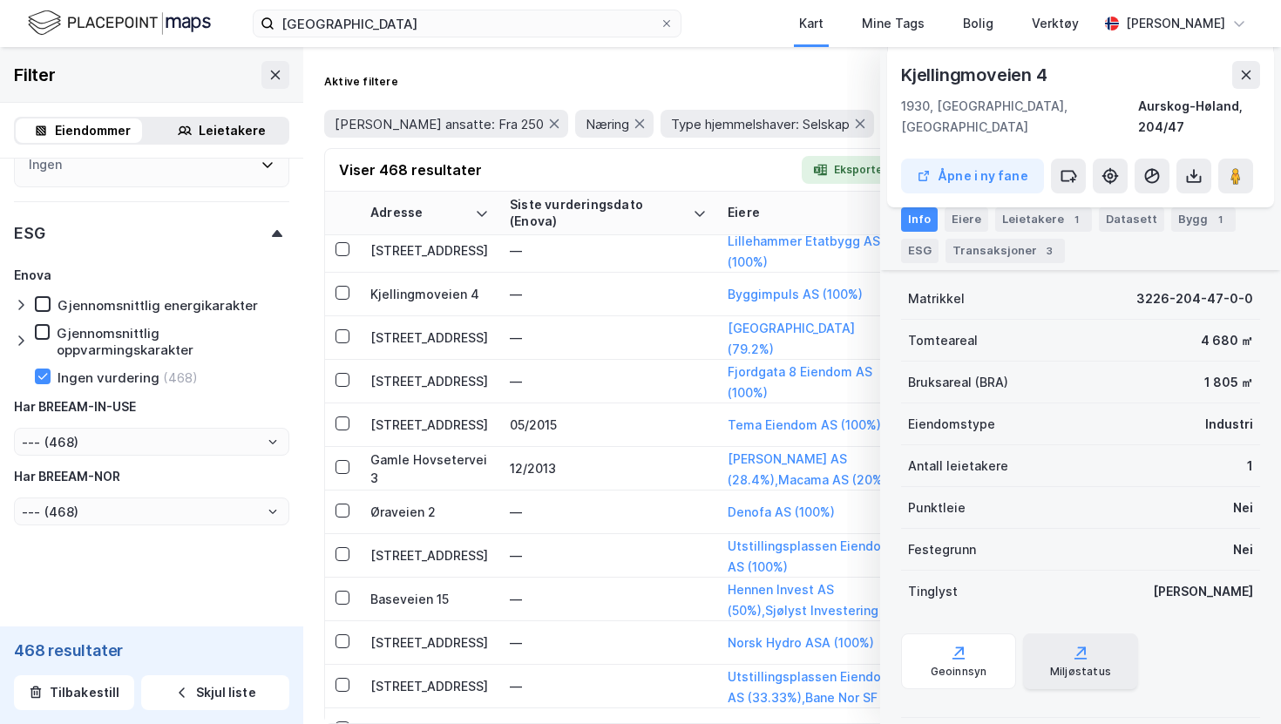
click at [1077, 665] on div "Miljøstatus" at bounding box center [1080, 672] width 61 height 14
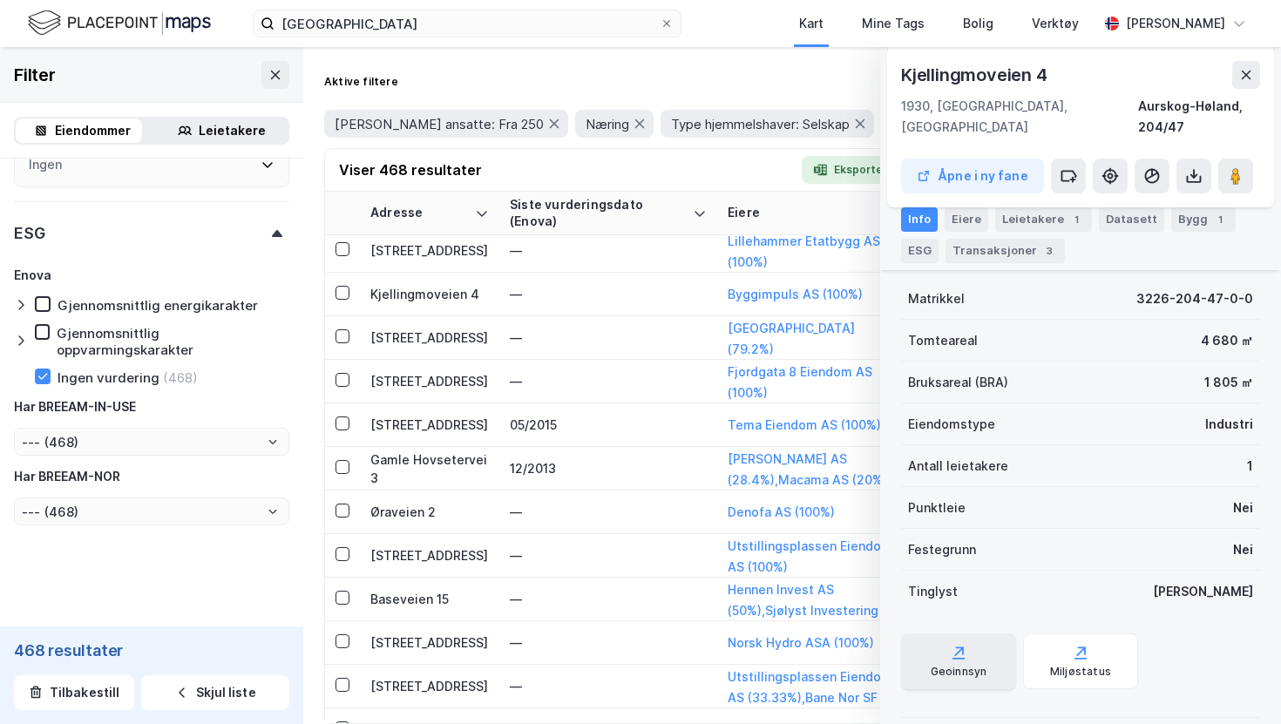
click at [944, 665] on div "Geoinnsyn" at bounding box center [958, 661] width 115 height 56
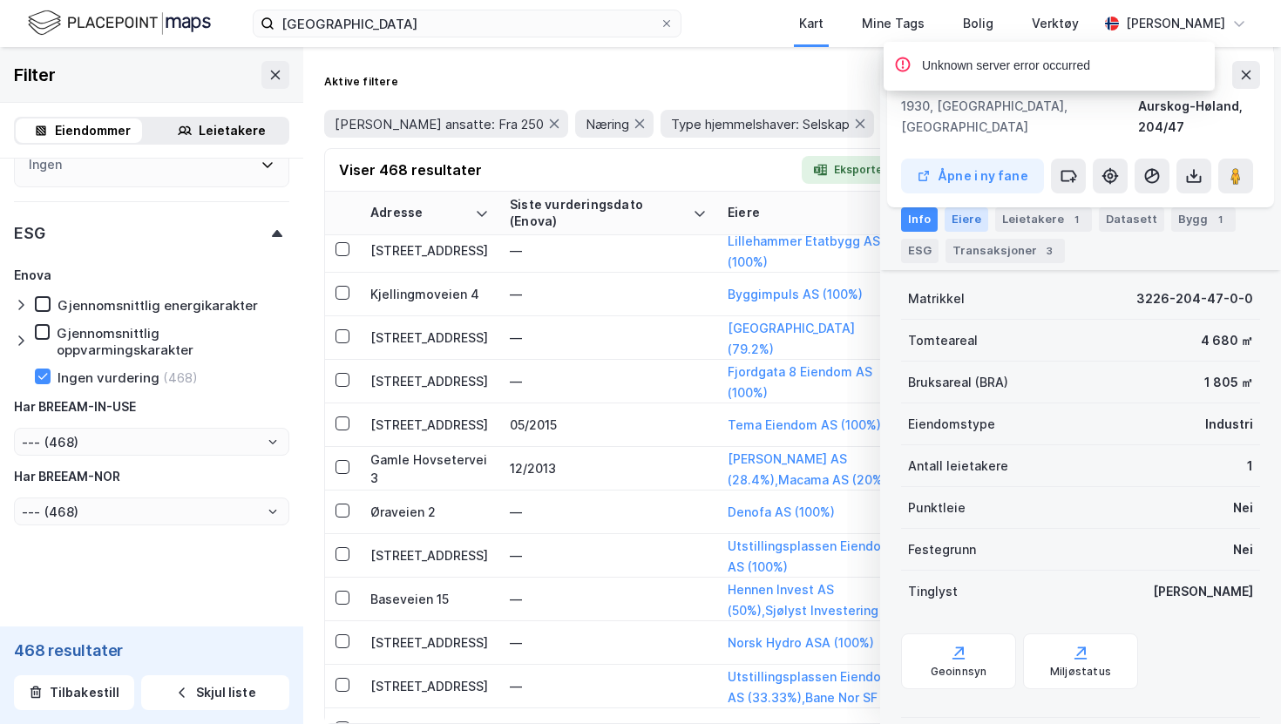
click at [964, 218] on div "Eiere" at bounding box center [967, 219] width 44 height 24
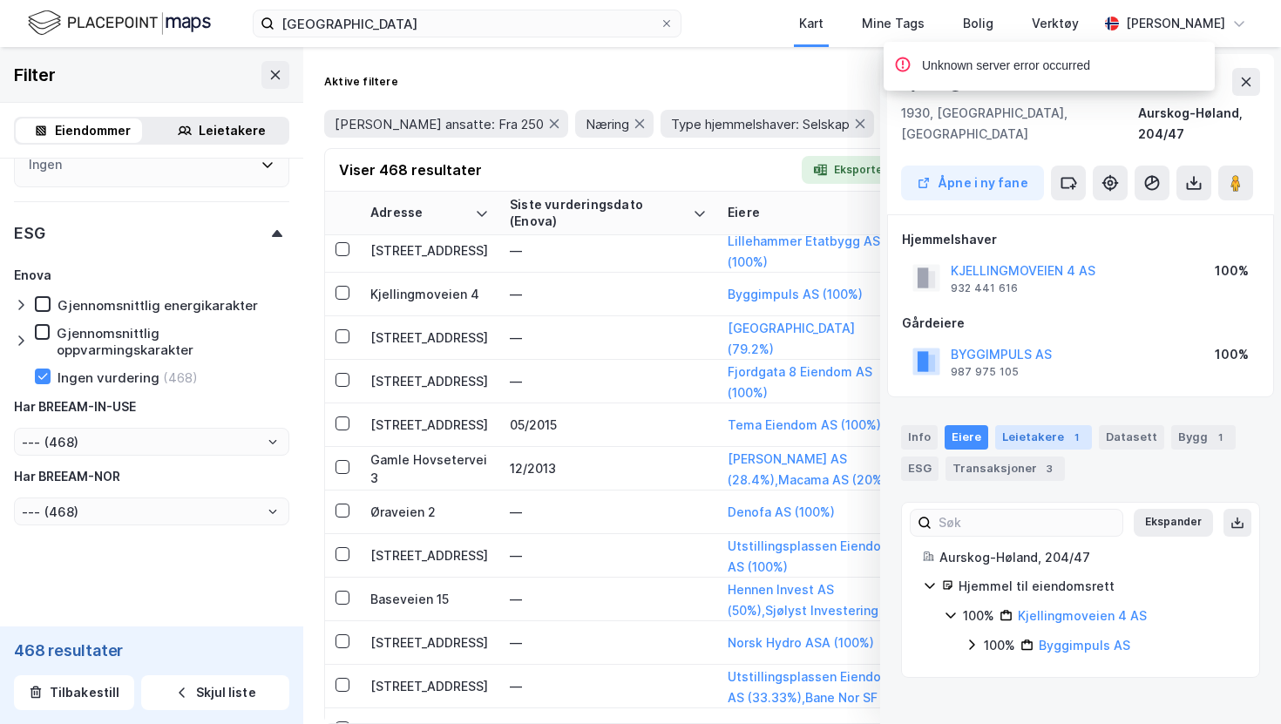
click at [1051, 425] on div "Leietakere 1" at bounding box center [1043, 437] width 97 height 24
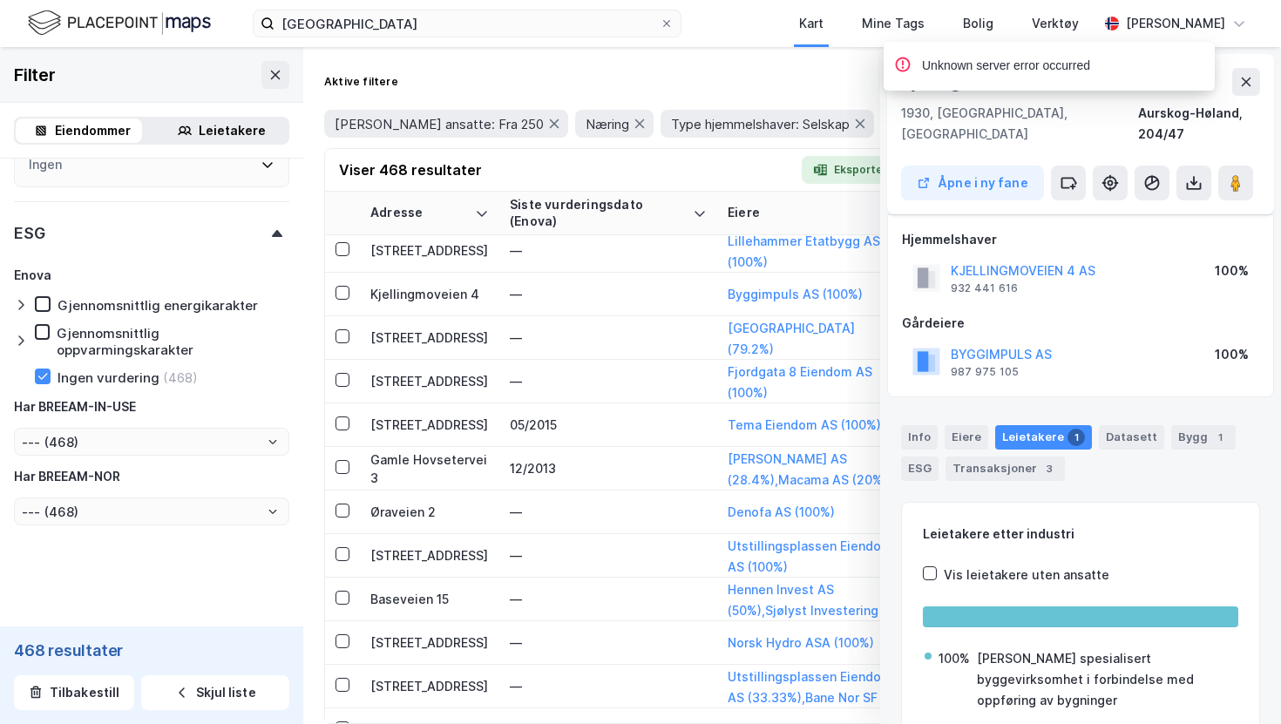
scroll to position [145, 0]
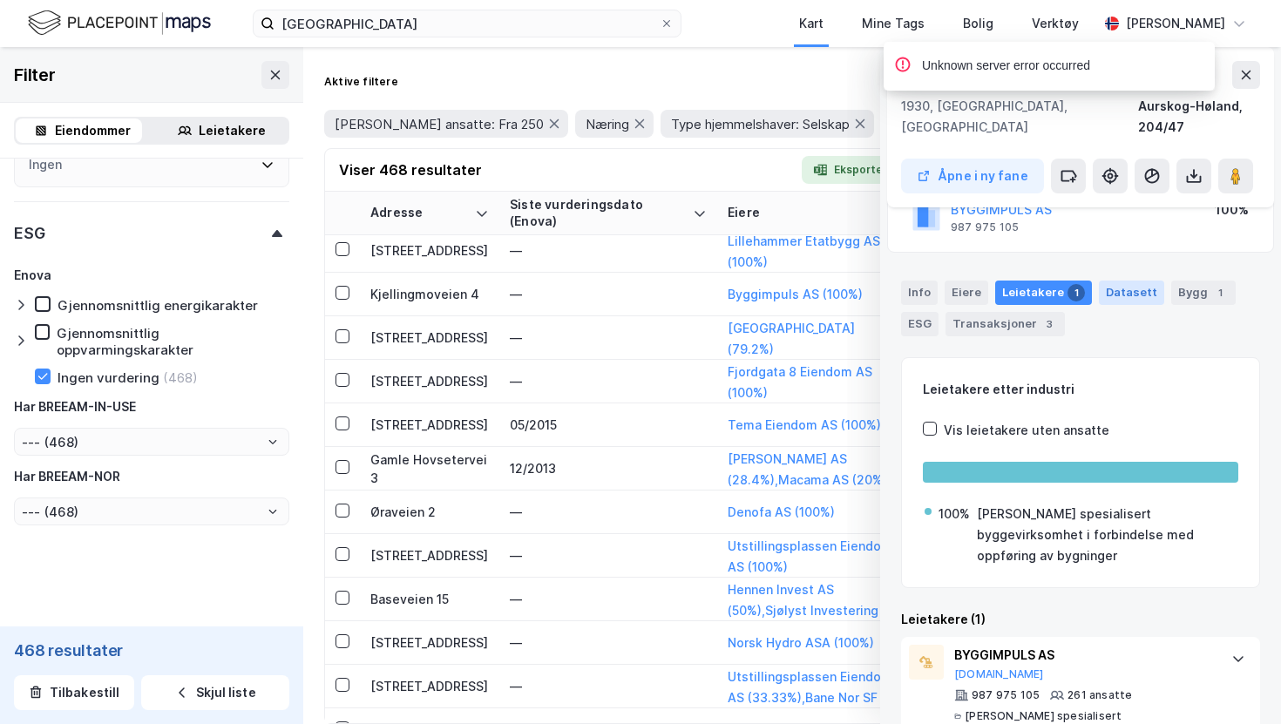
click at [1124, 281] on div "Datasett" at bounding box center [1131, 293] width 65 height 24
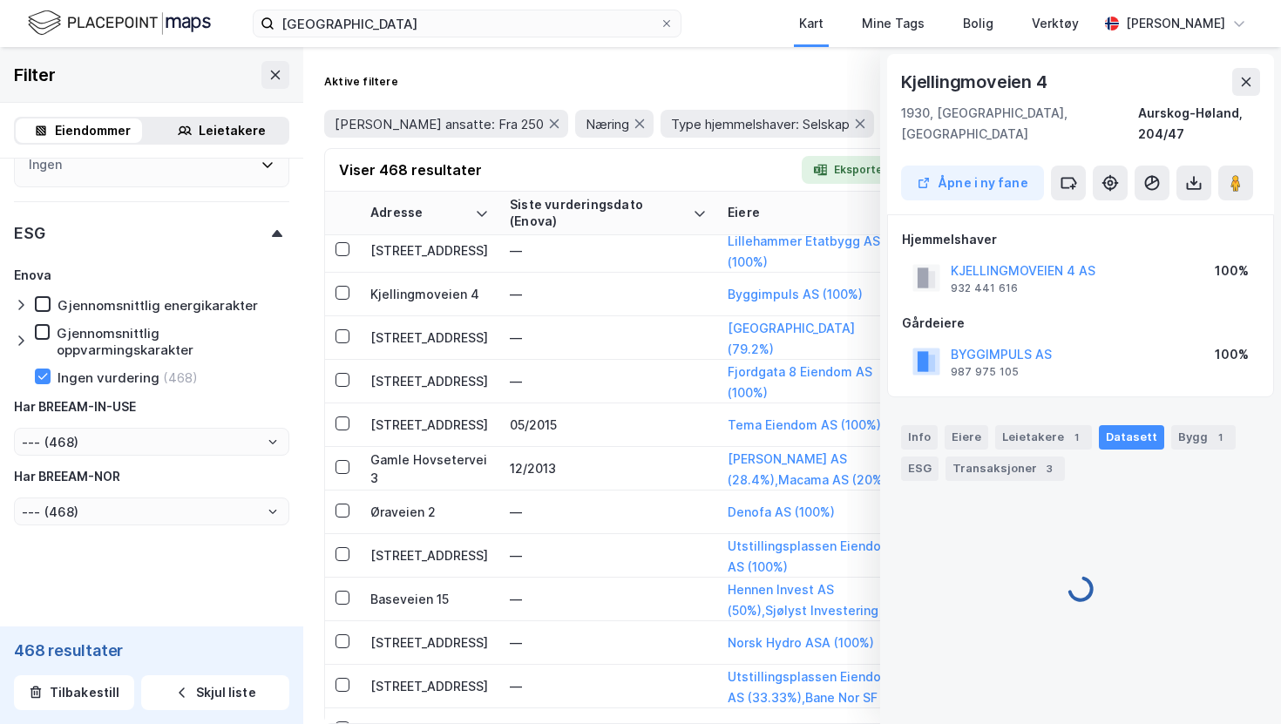
scroll to position [0, 0]
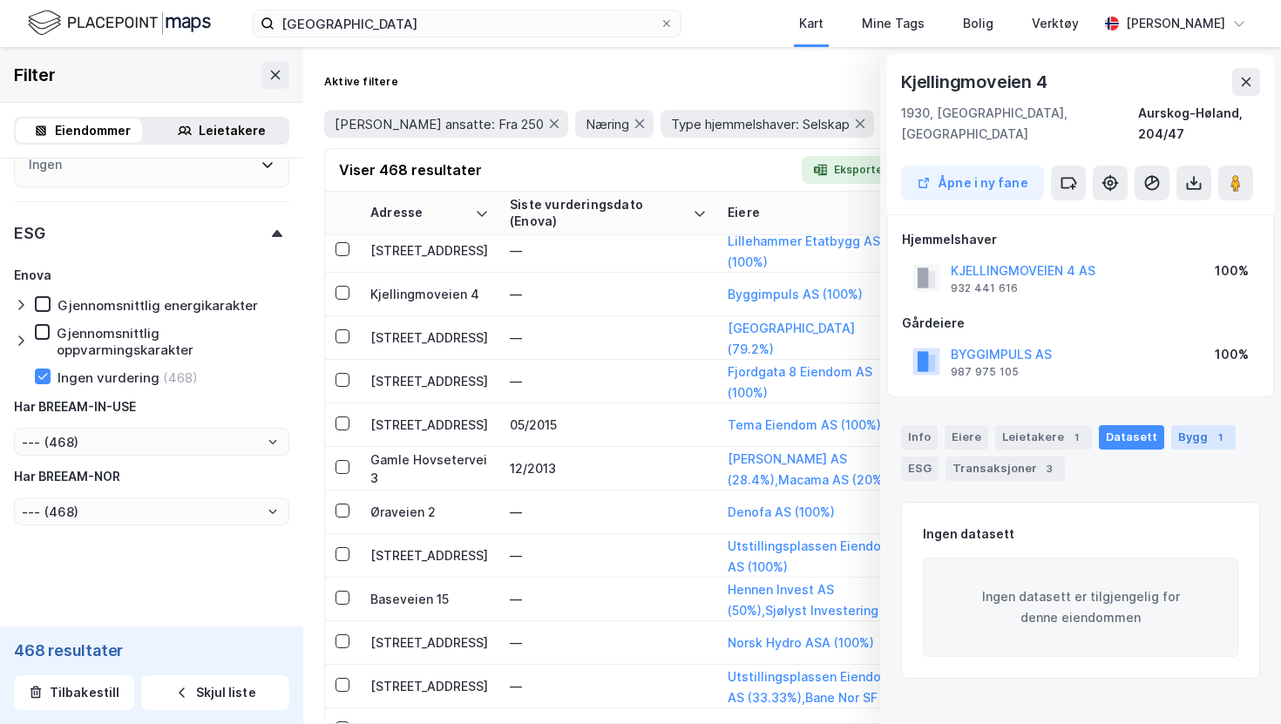
click at [1180, 425] on div "Bygg 1" at bounding box center [1203, 437] width 64 height 24
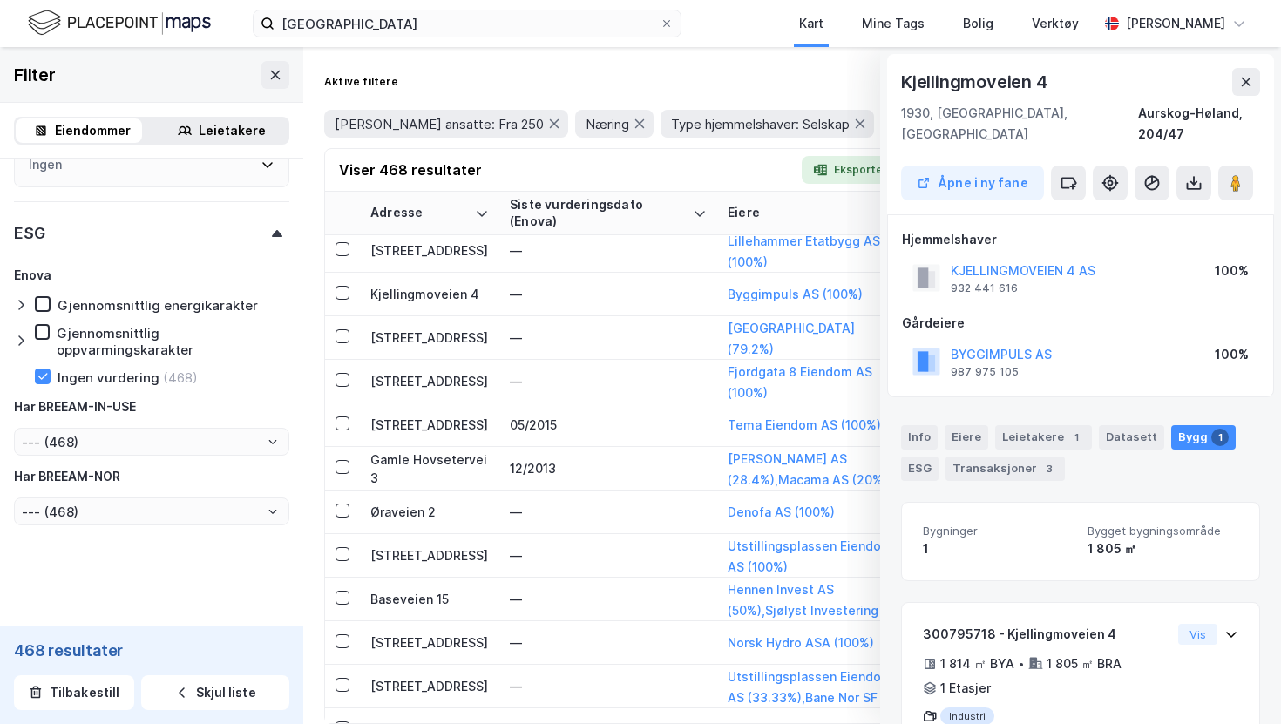
scroll to position [51, 0]
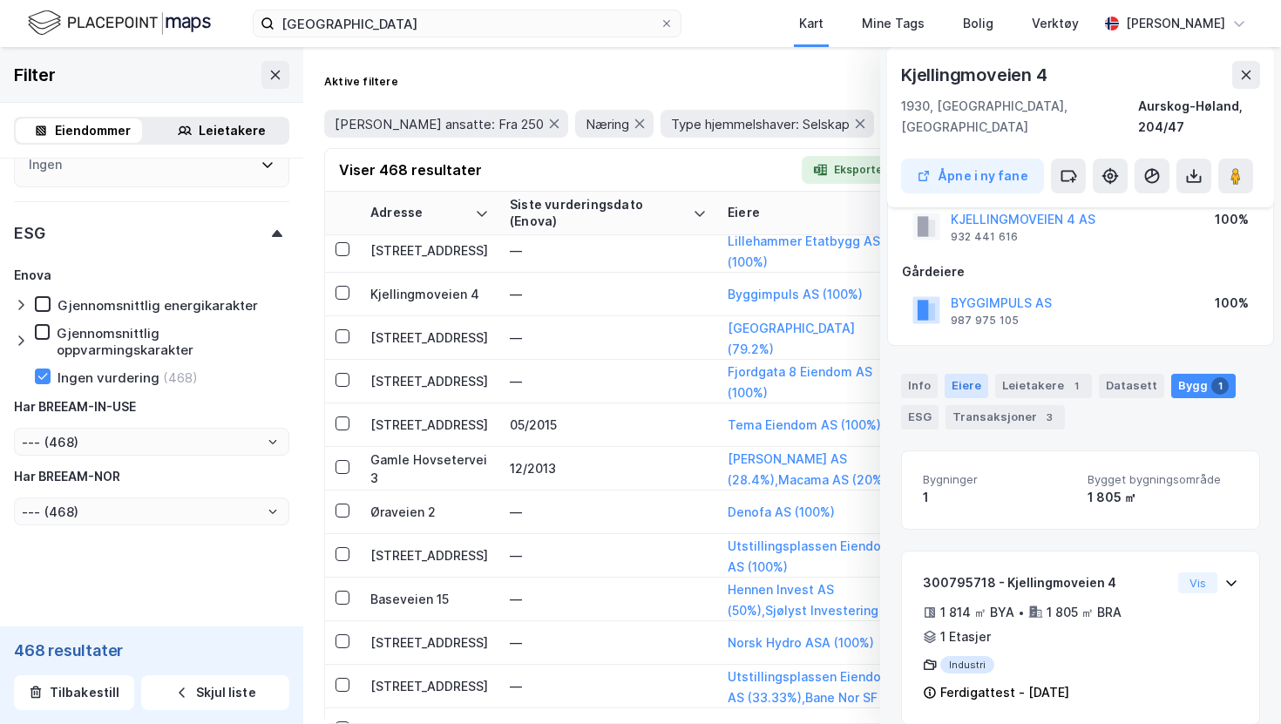
click at [956, 374] on div "Eiere" at bounding box center [967, 386] width 44 height 24
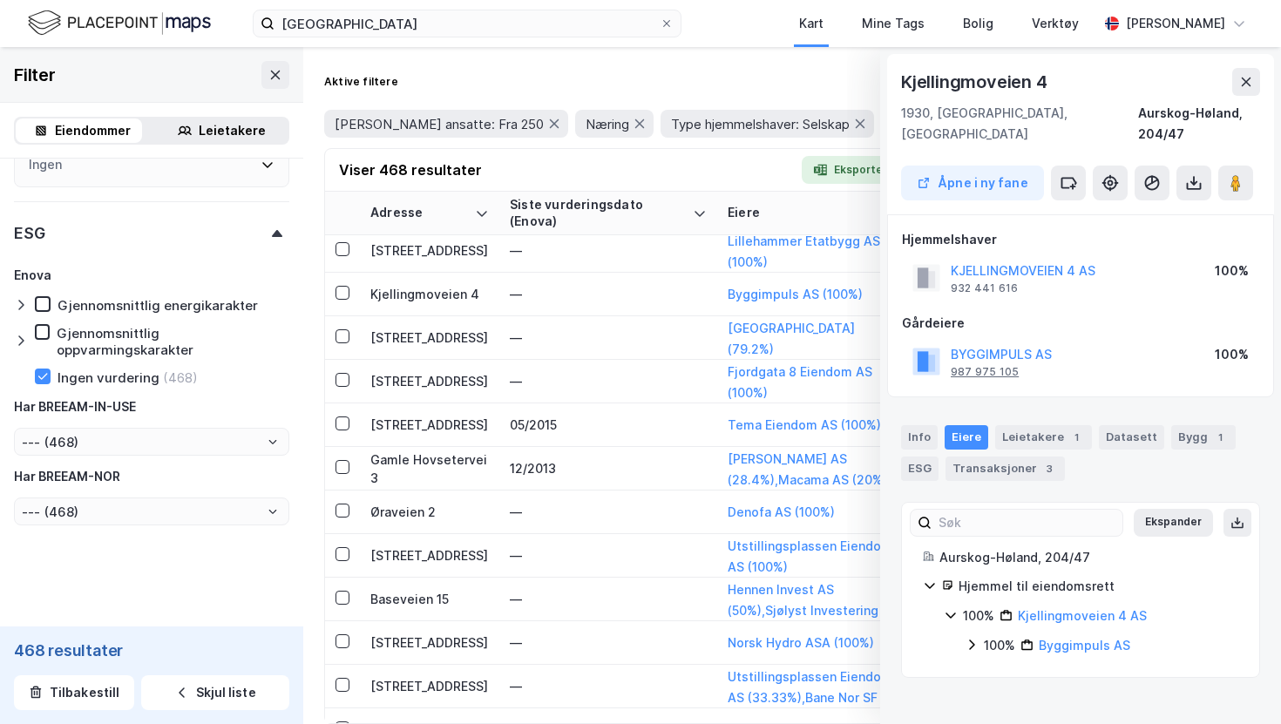
scroll to position [0, 0]
click at [971, 640] on icon at bounding box center [972, 645] width 6 height 10
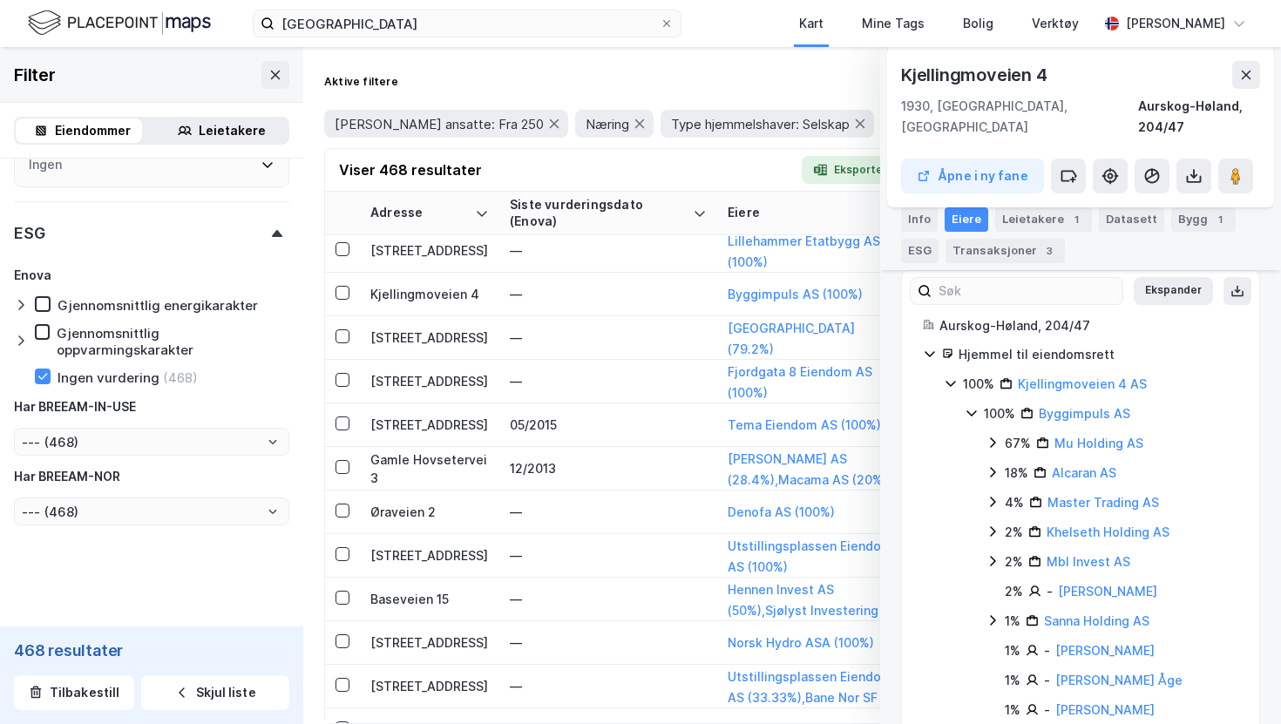
scroll to position [230, 0]
click at [936, 349] on icon at bounding box center [930, 356] width 14 height 14
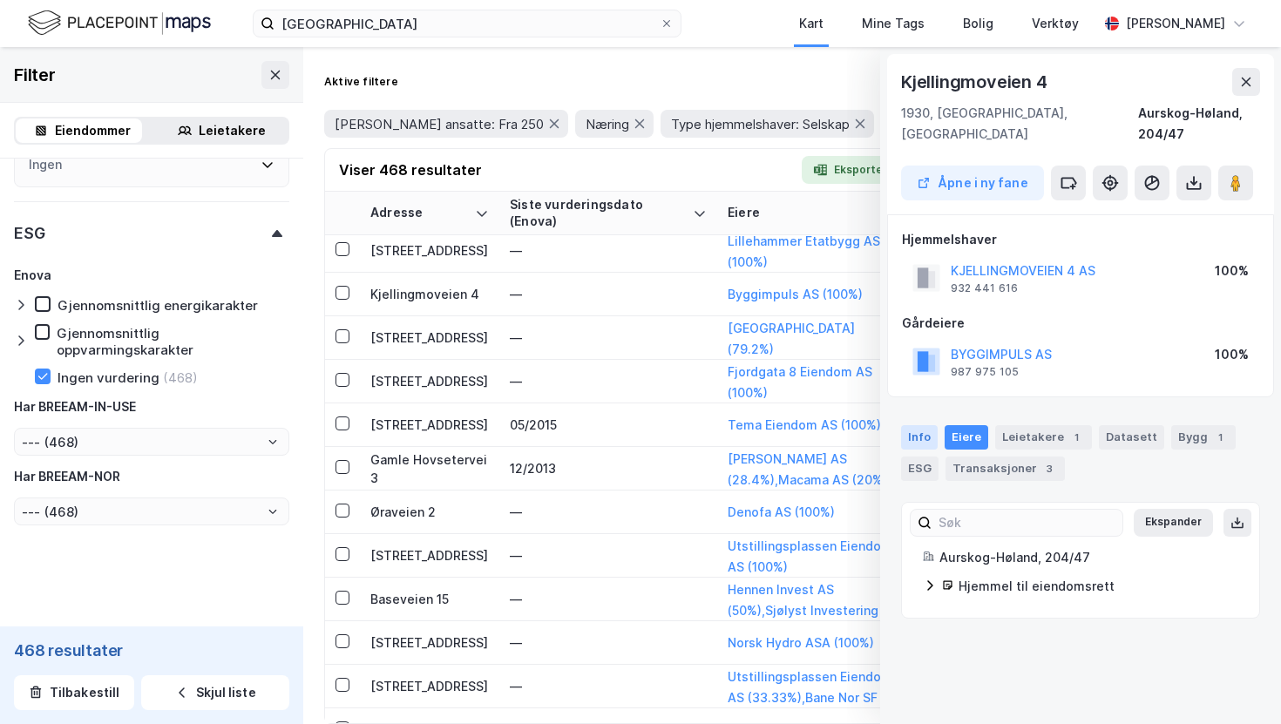
click at [925, 425] on div "Info" at bounding box center [919, 437] width 37 height 24
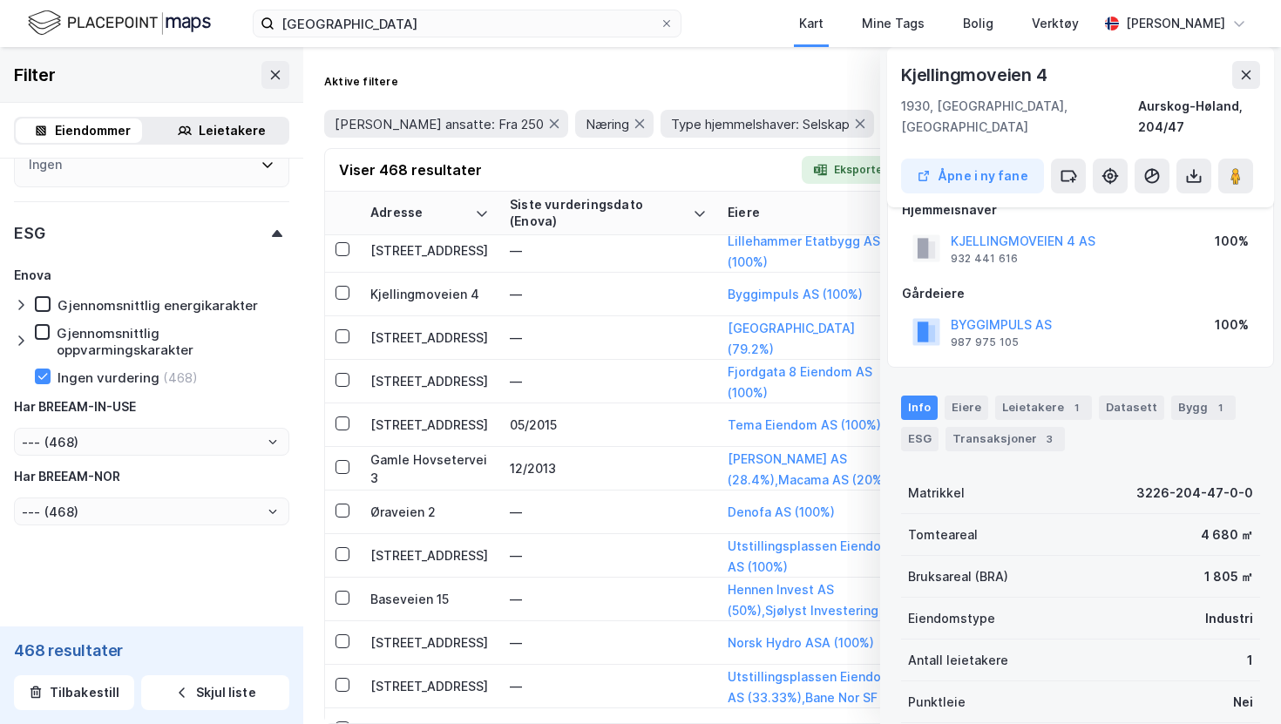
scroll to position [40, 0]
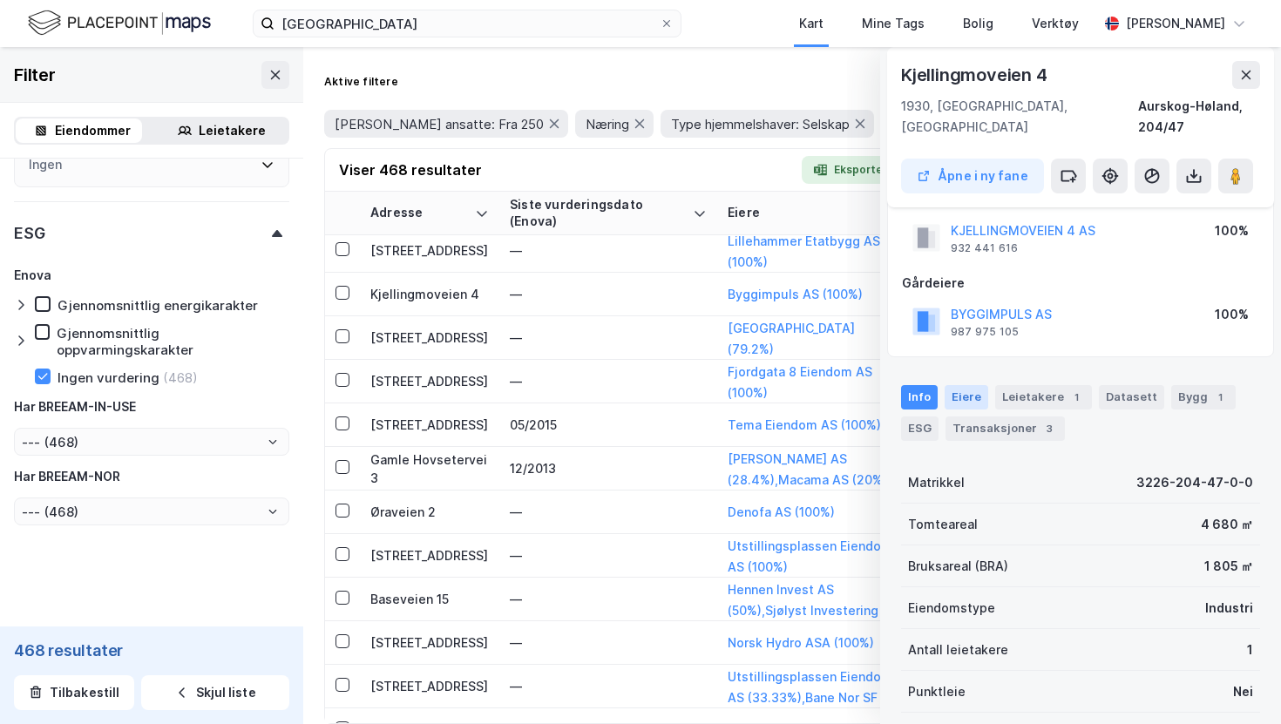
click at [972, 387] on div "Eiere" at bounding box center [967, 397] width 44 height 24
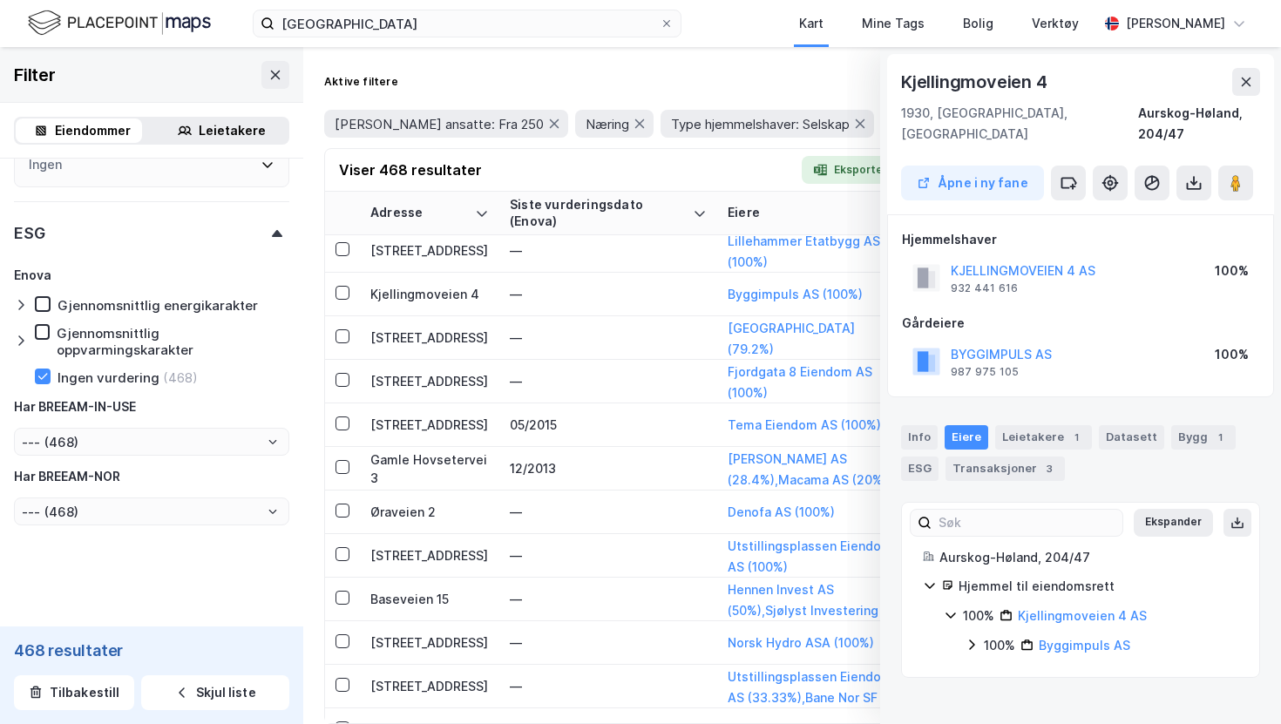
scroll to position [0, 0]
click at [930, 584] on icon at bounding box center [929, 587] width 10 height 6
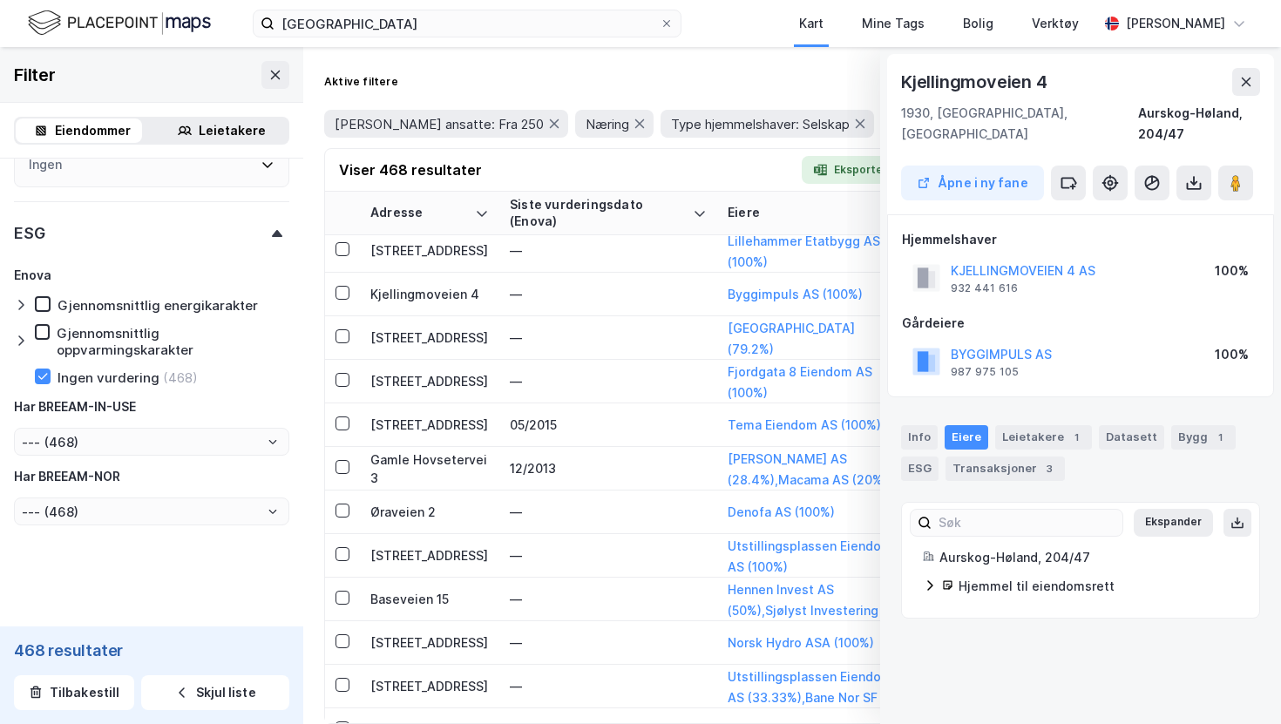
click at [930, 581] on icon at bounding box center [930, 586] width 6 height 10
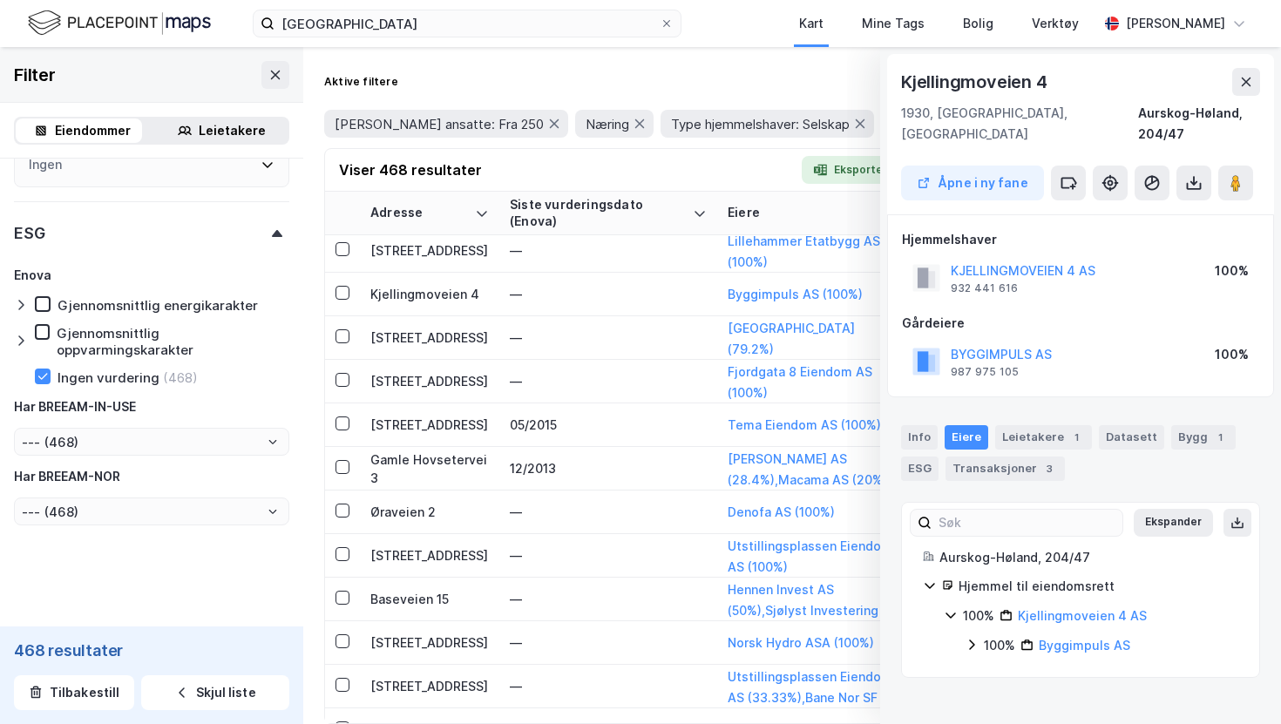
click at [945, 608] on icon at bounding box center [951, 615] width 14 height 14
click at [968, 638] on icon at bounding box center [972, 645] width 14 height 14
click at [924, 457] on div "ESG" at bounding box center [919, 469] width 37 height 24
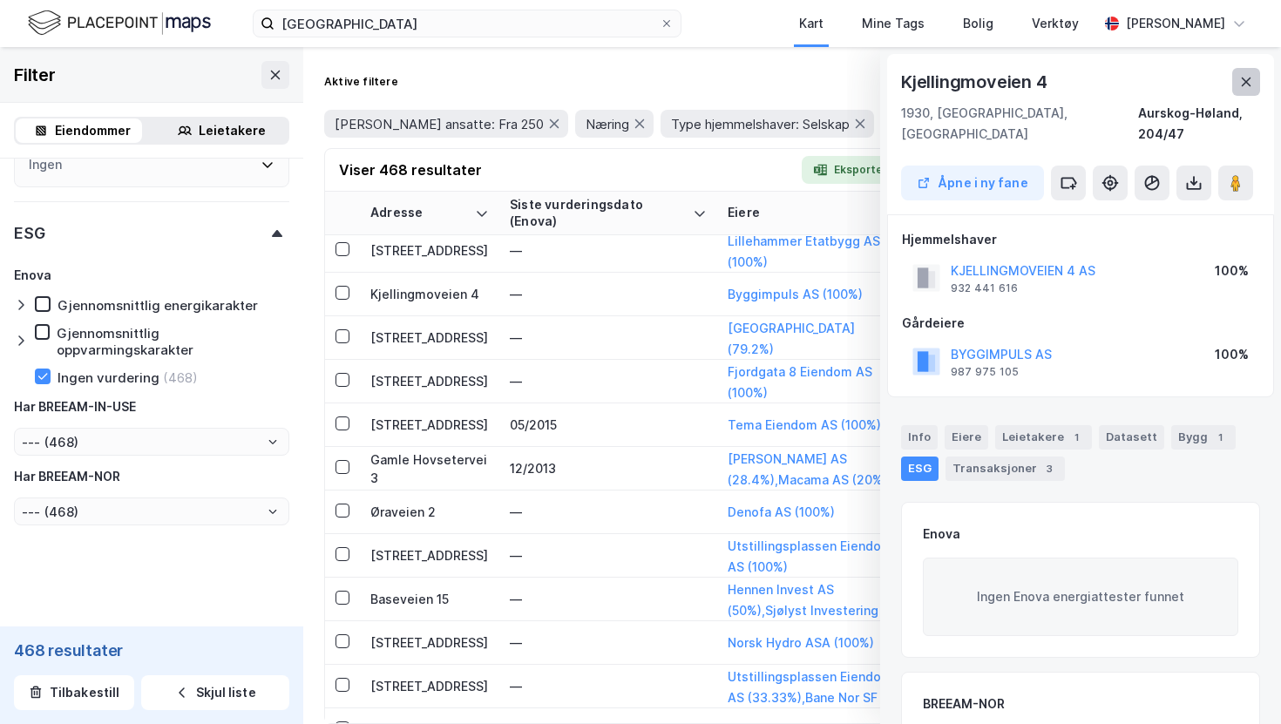
click at [1243, 78] on icon at bounding box center [1247, 82] width 10 height 9
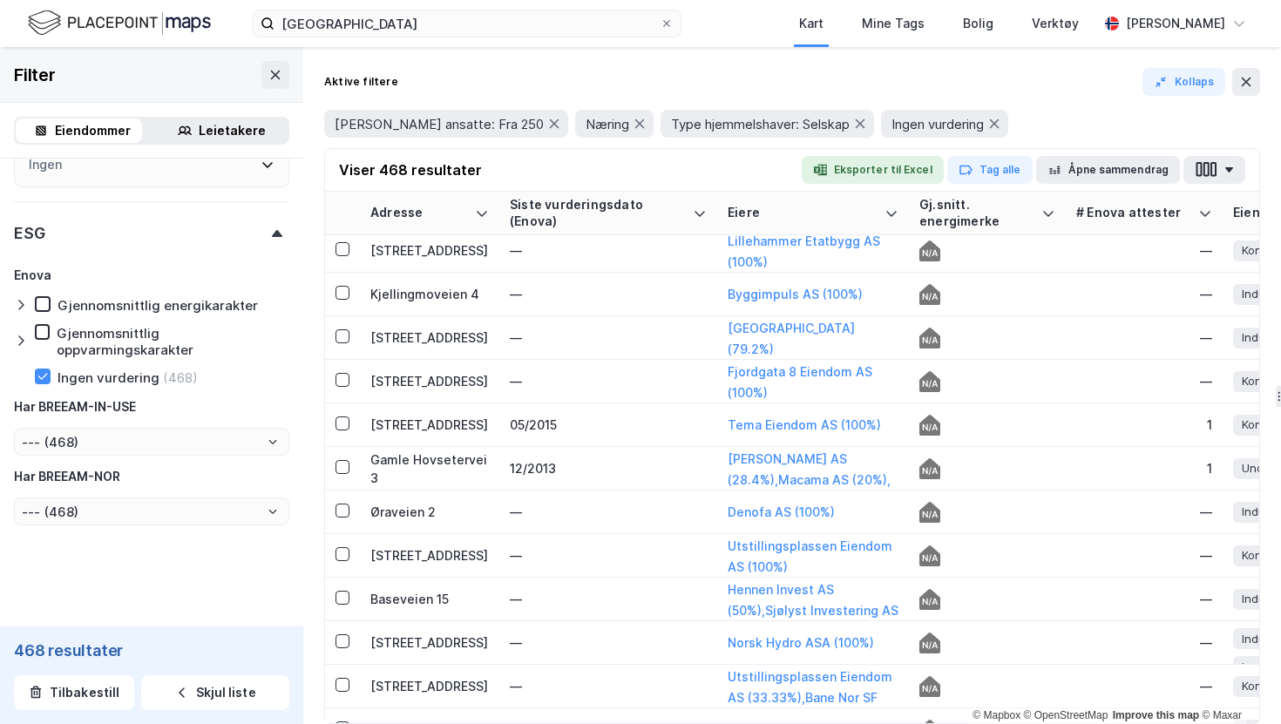
click at [29, 341] on div at bounding box center [24, 341] width 21 height 34
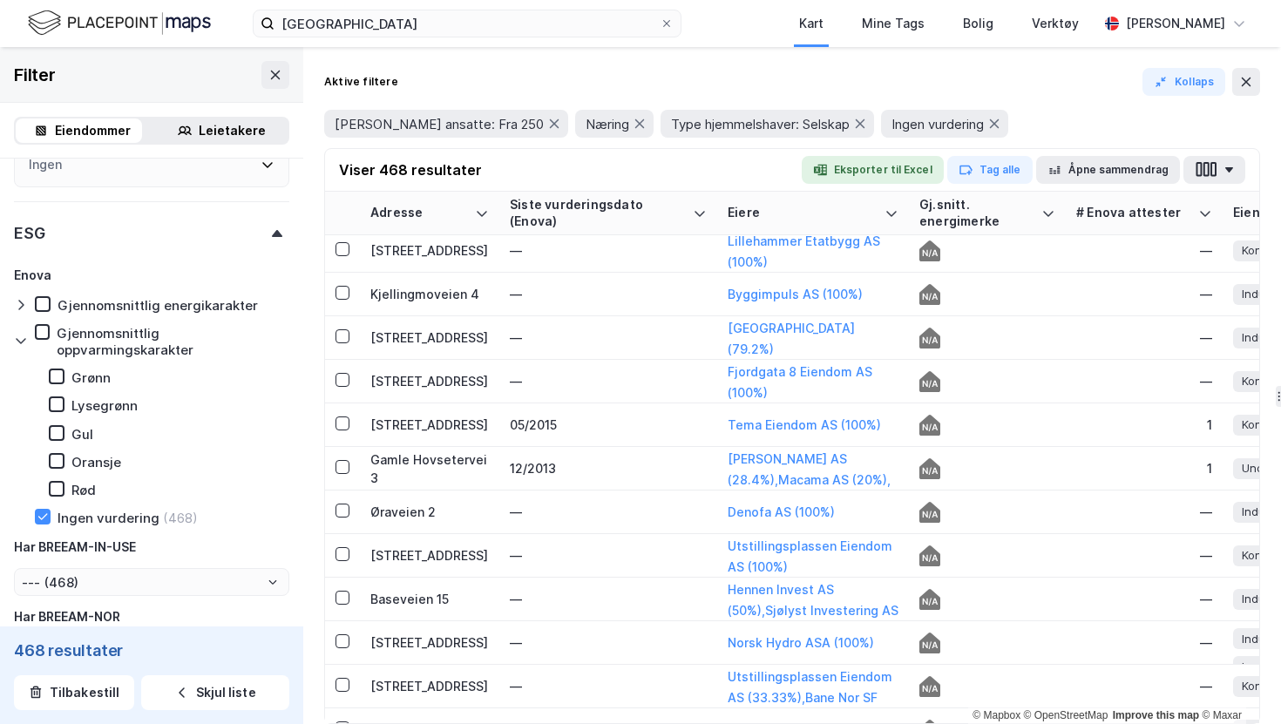
click at [28, 341] on div at bounding box center [24, 341] width 21 height 34
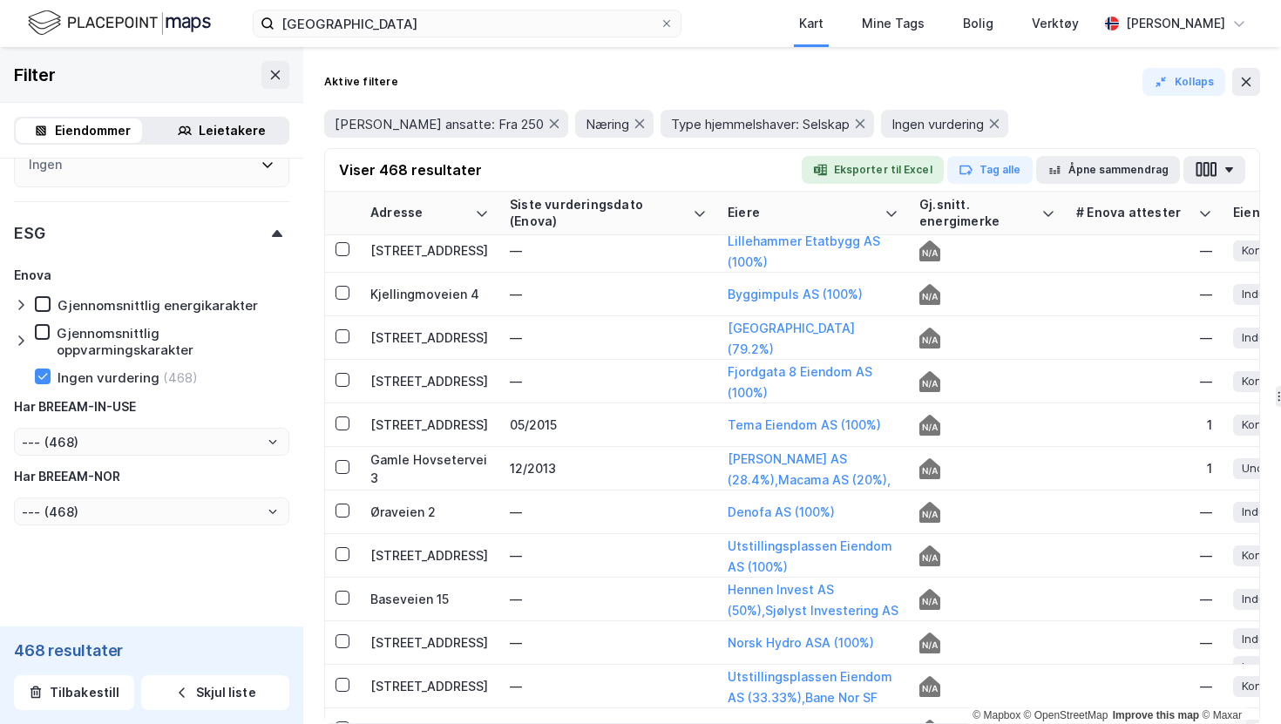
click at [29, 306] on div at bounding box center [24, 304] width 21 height 17
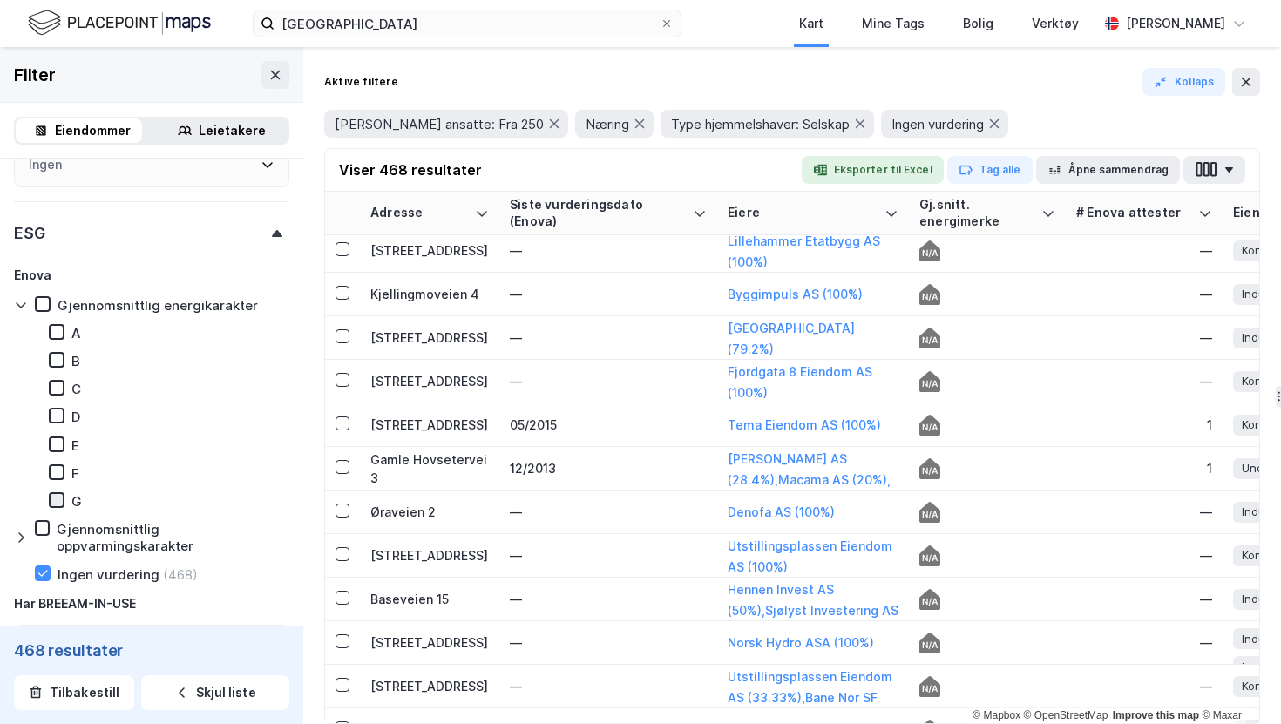
click at [59, 496] on icon at bounding box center [57, 500] width 12 height 12
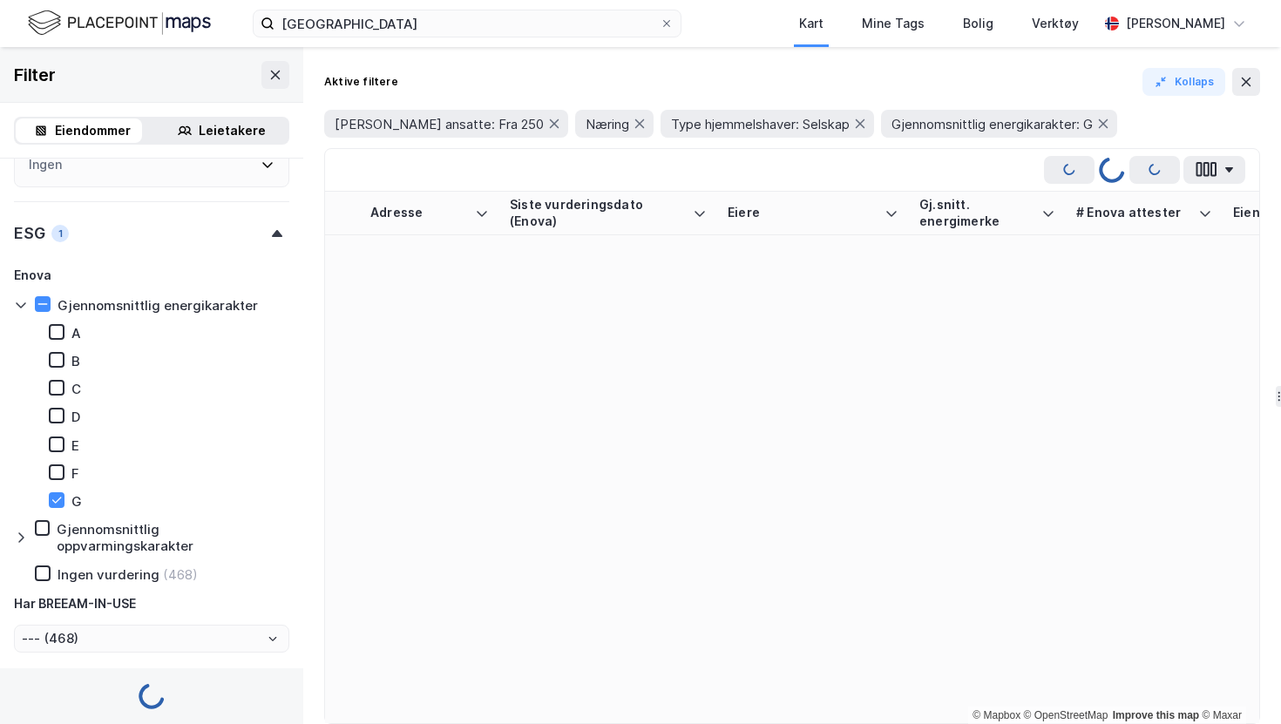
type input "Inkluder (36)"
type input "--- (36)"
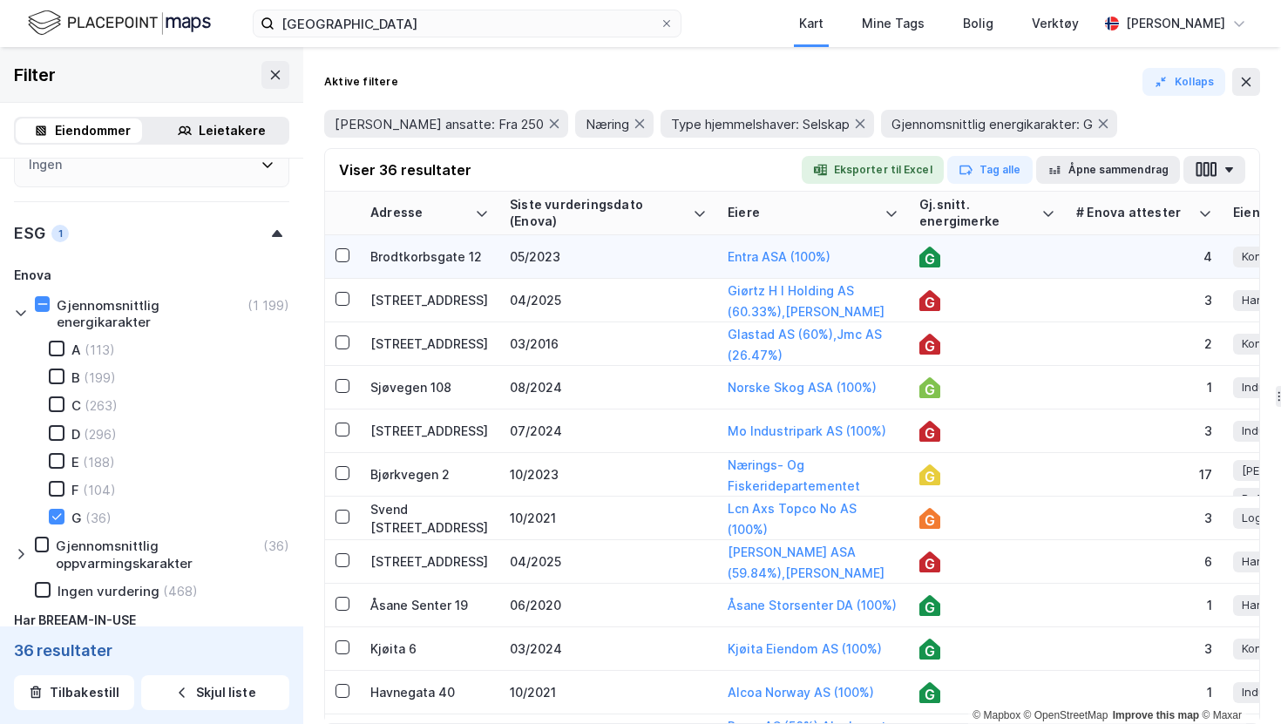
click at [580, 268] on td "05/2023" at bounding box center [608, 257] width 218 height 44
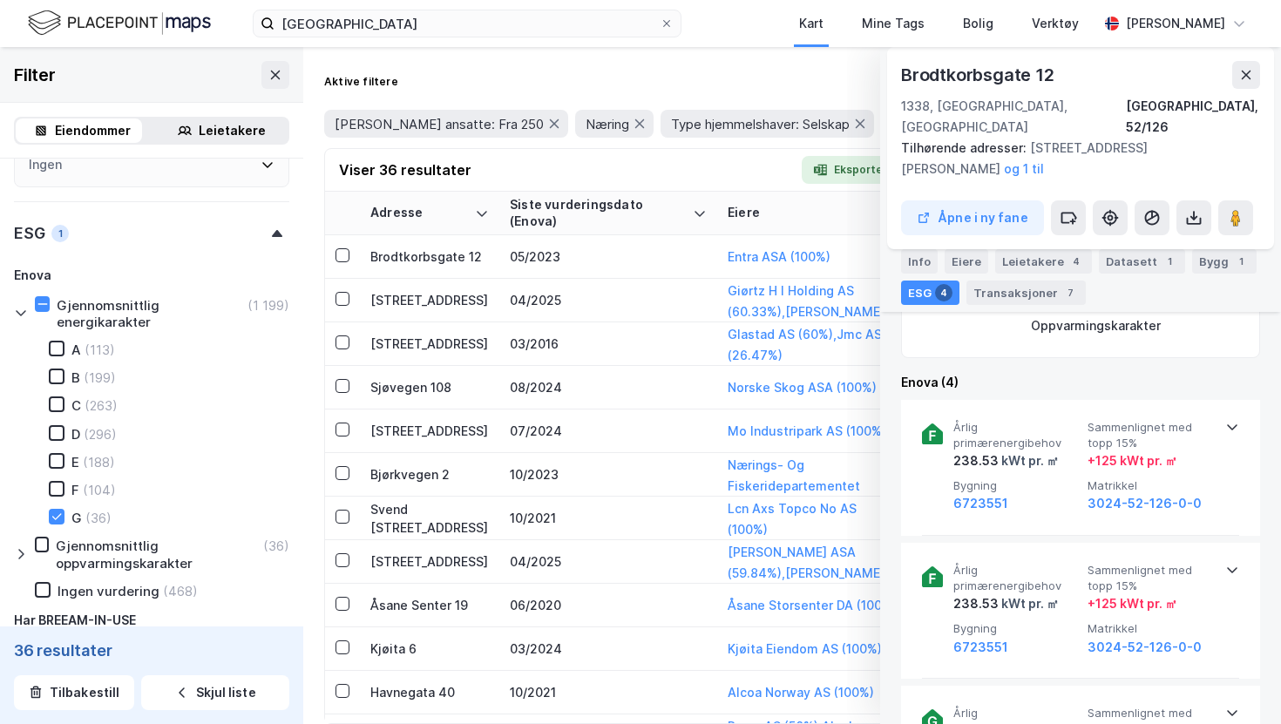
scroll to position [580, 0]
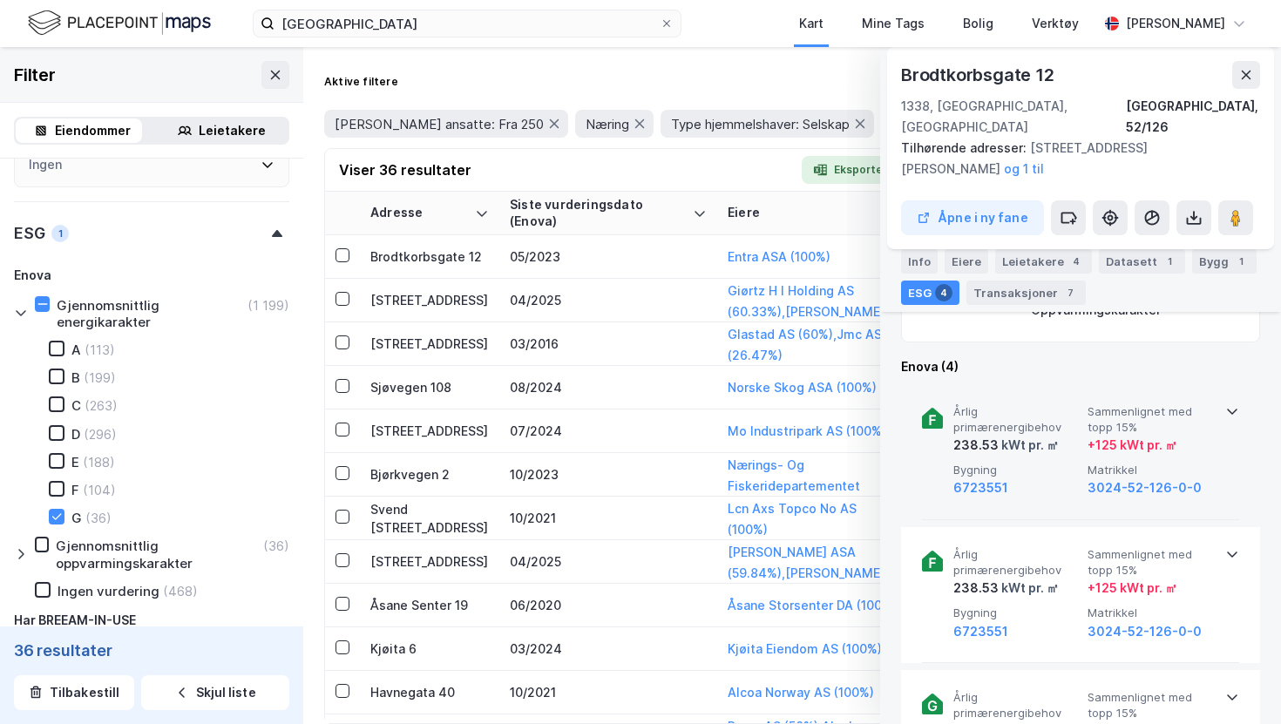
click at [1188, 435] on div "+ 125 kWt pr. ㎡" at bounding box center [1150, 445] width 127 height 21
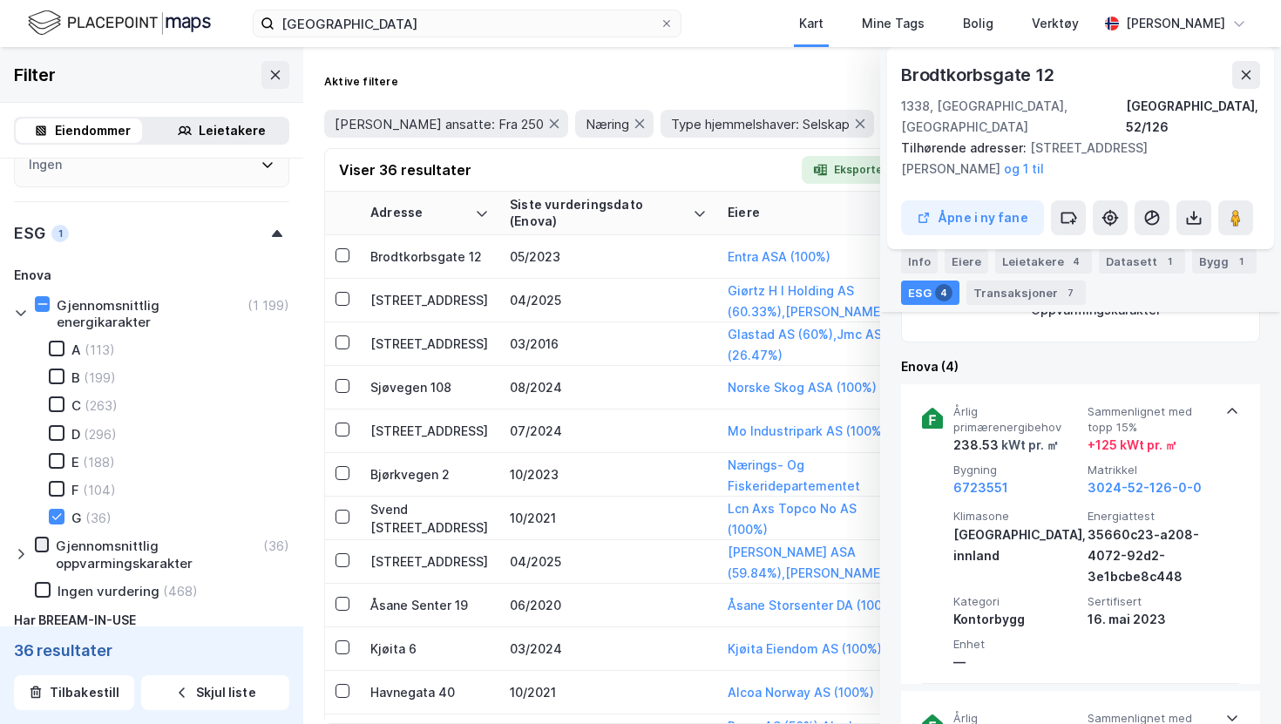
click at [45, 547] on icon at bounding box center [42, 544] width 12 height 12
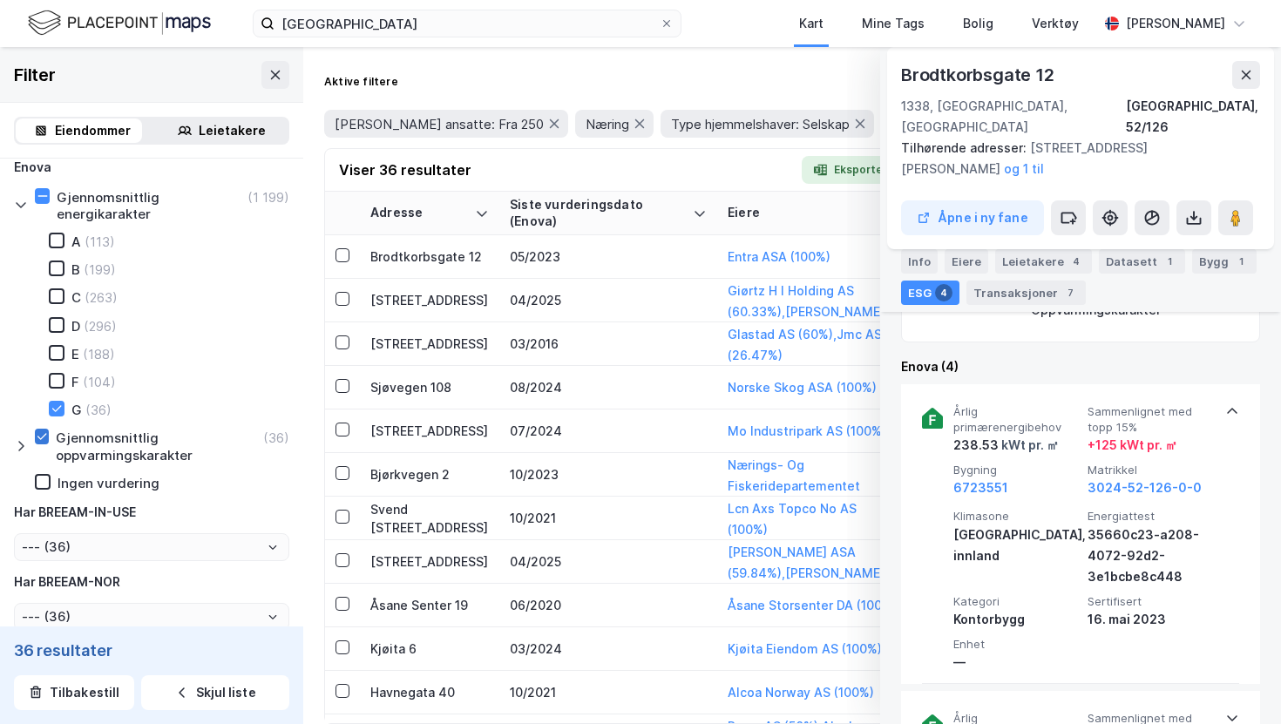
scroll to position [1851, 0]
click at [16, 437] on icon at bounding box center [21, 444] width 14 height 14
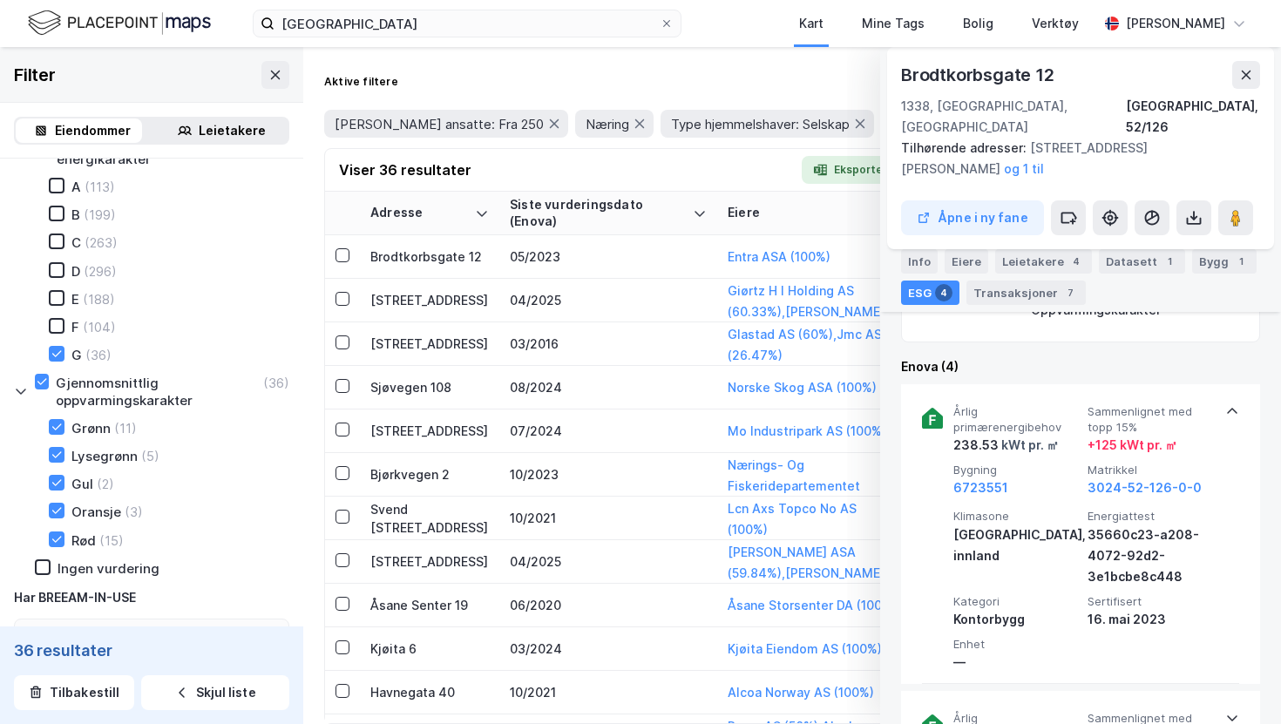
scroll to position [1913, 0]
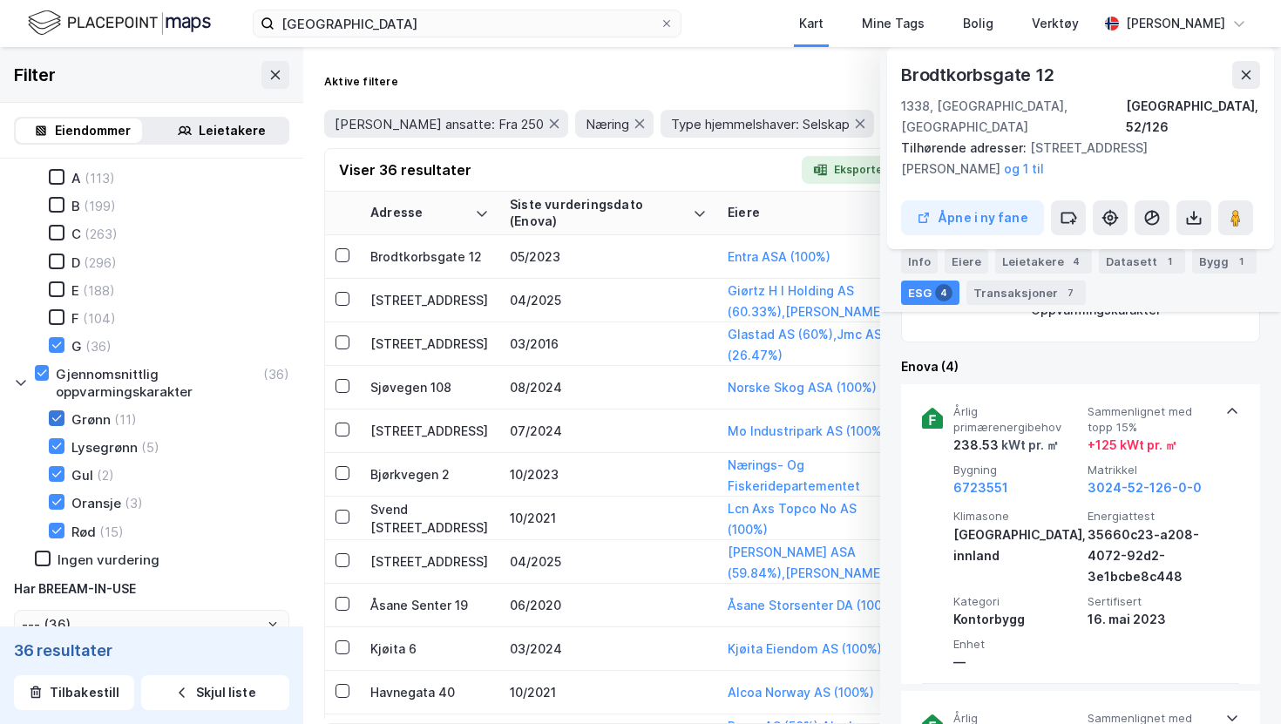
click at [58, 413] on icon at bounding box center [57, 418] width 12 height 12
click at [58, 440] on icon at bounding box center [57, 446] width 12 height 12
type input "Inkluder (25)"
type input "--- (25)"
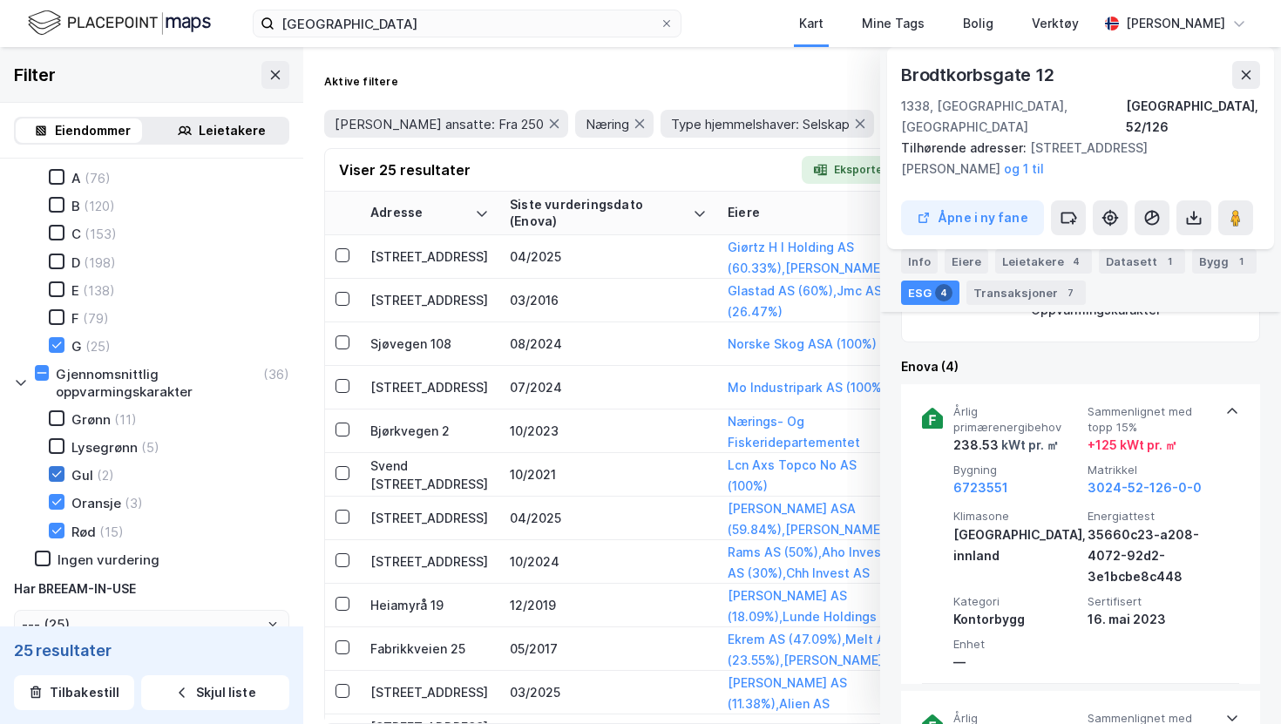
click at [57, 471] on icon at bounding box center [57, 474] width 12 height 12
type input "Inkluder (20)"
type input "--- (20)"
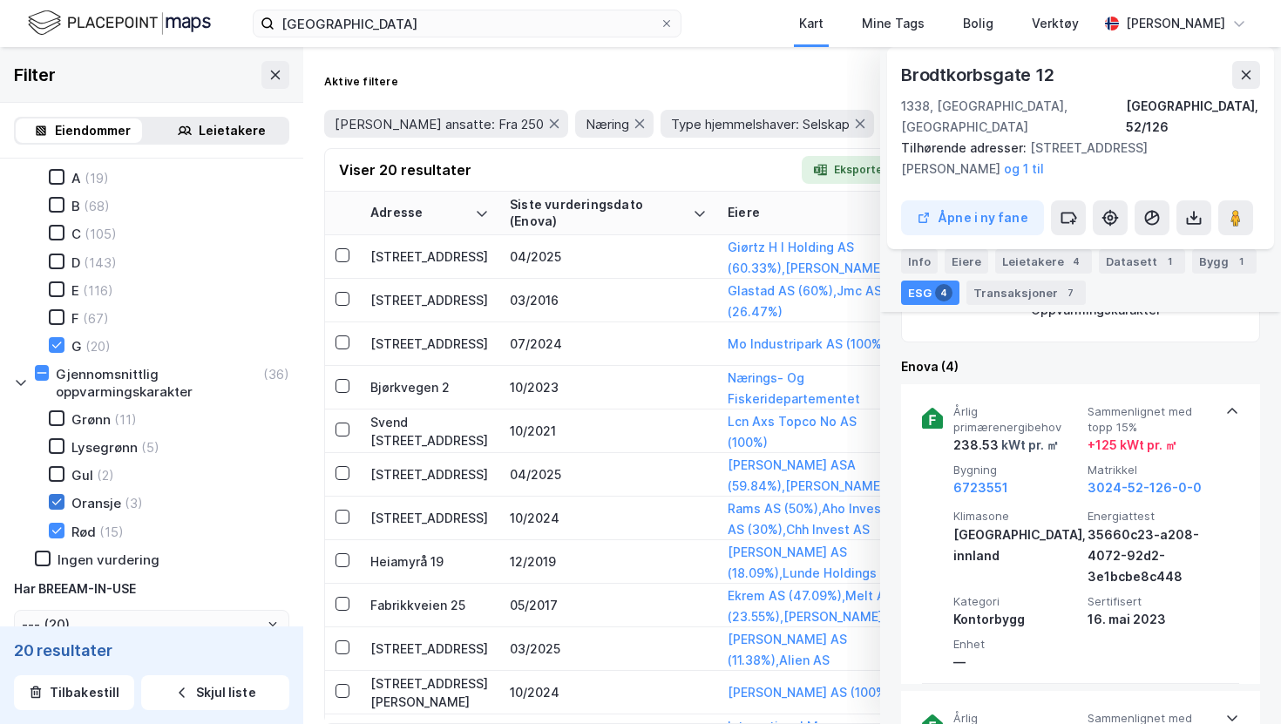
click at [57, 500] on icon at bounding box center [57, 502] width 12 height 12
type input "Inkluder (18)"
type input "--- (18)"
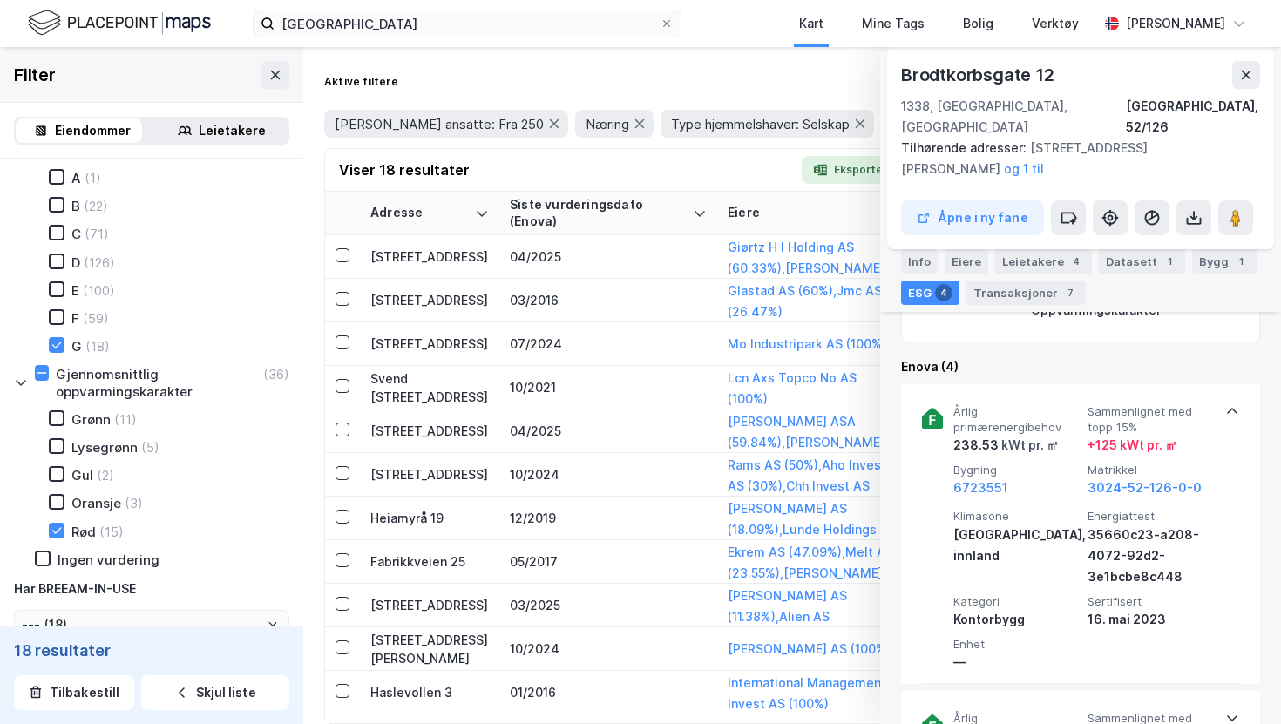
type input "Inkluder (15)"
type input "--- (15)"
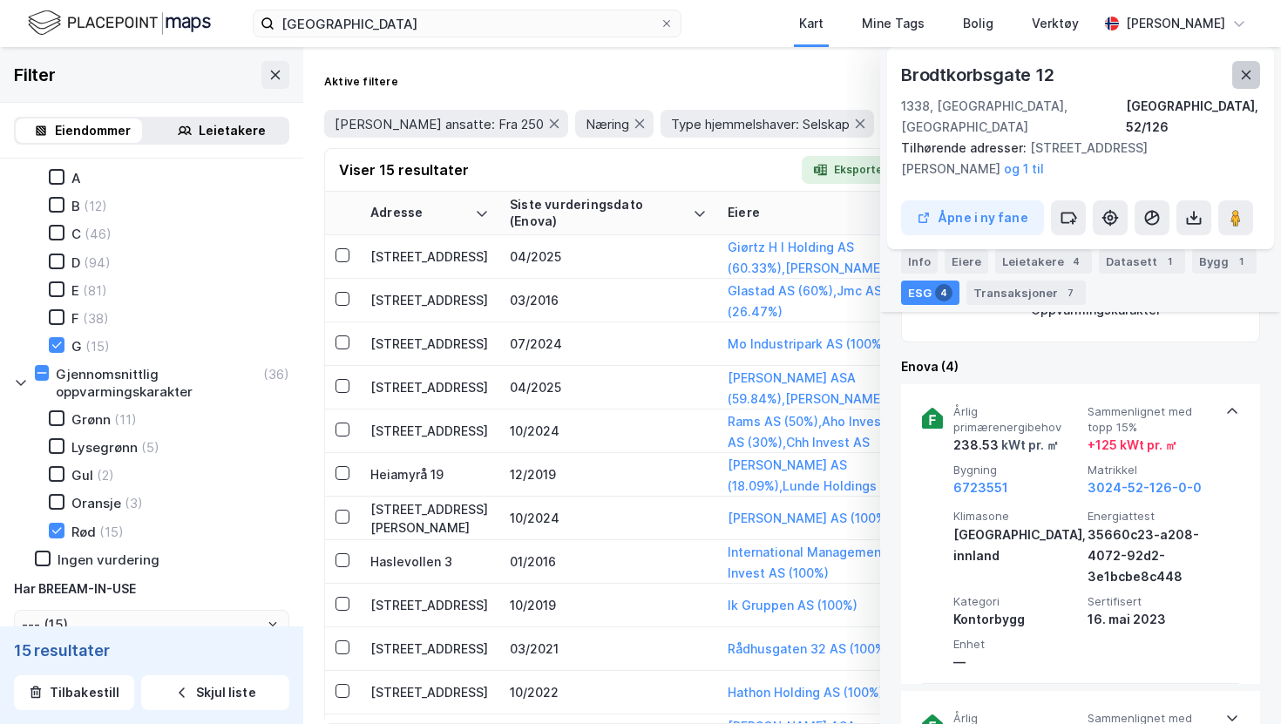
click at [1256, 75] on button at bounding box center [1246, 75] width 28 height 28
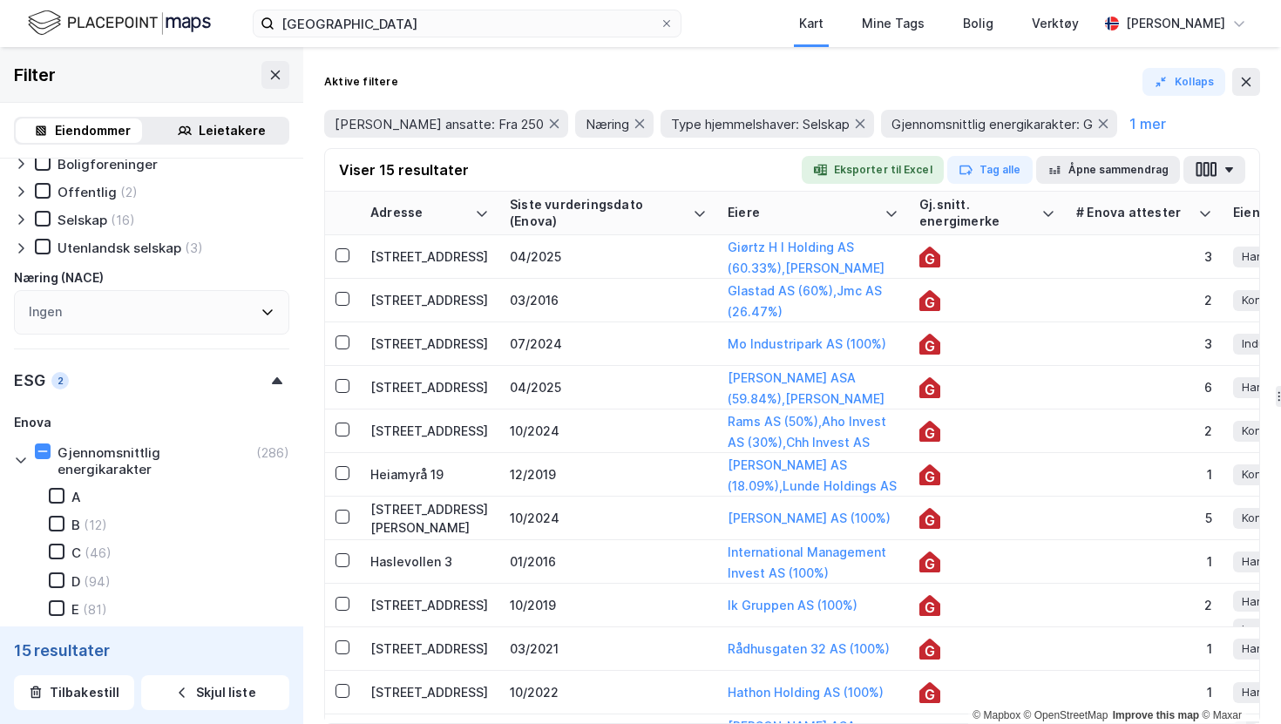
scroll to position [1380, 0]
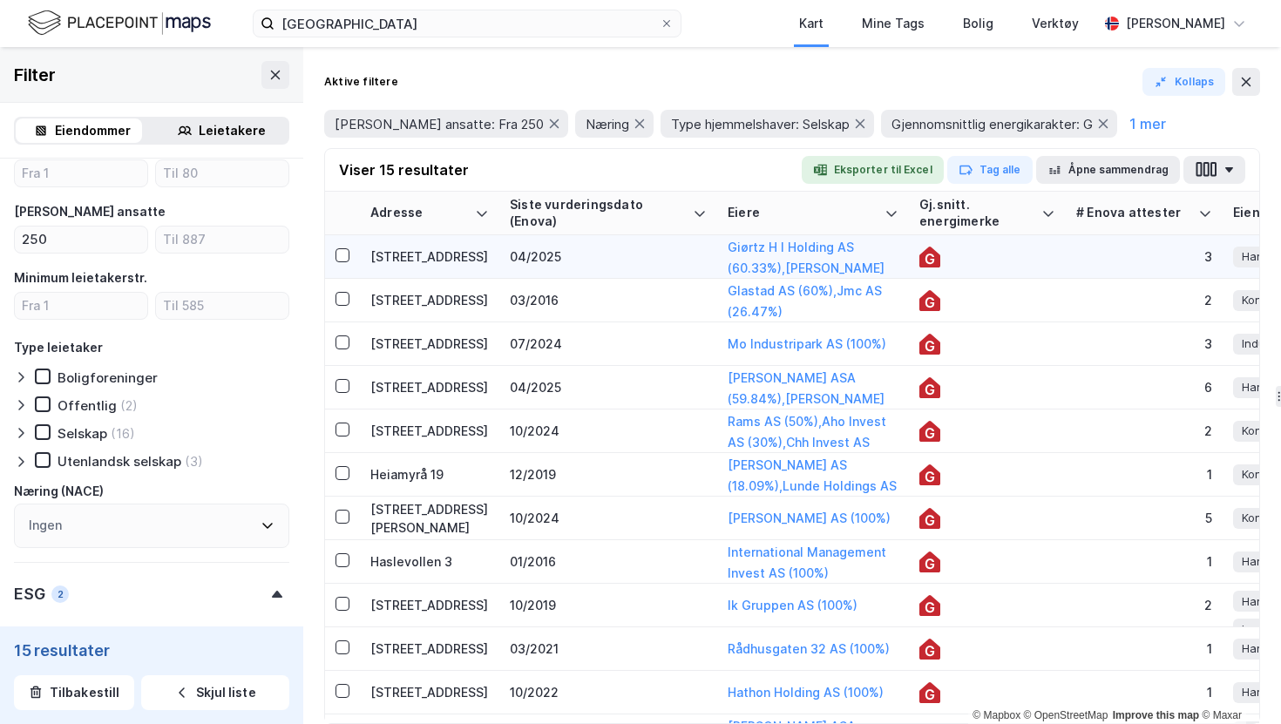
click at [1027, 260] on div at bounding box center [987, 257] width 136 height 21
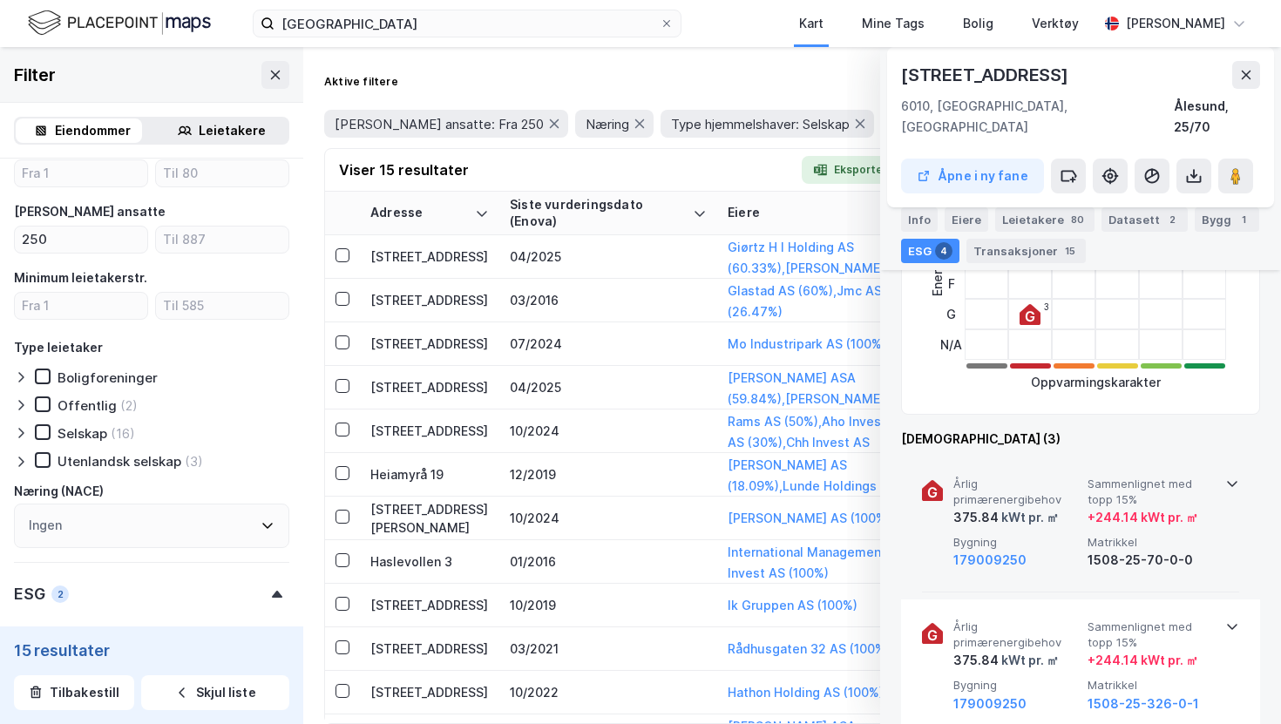
scroll to position [380, 0]
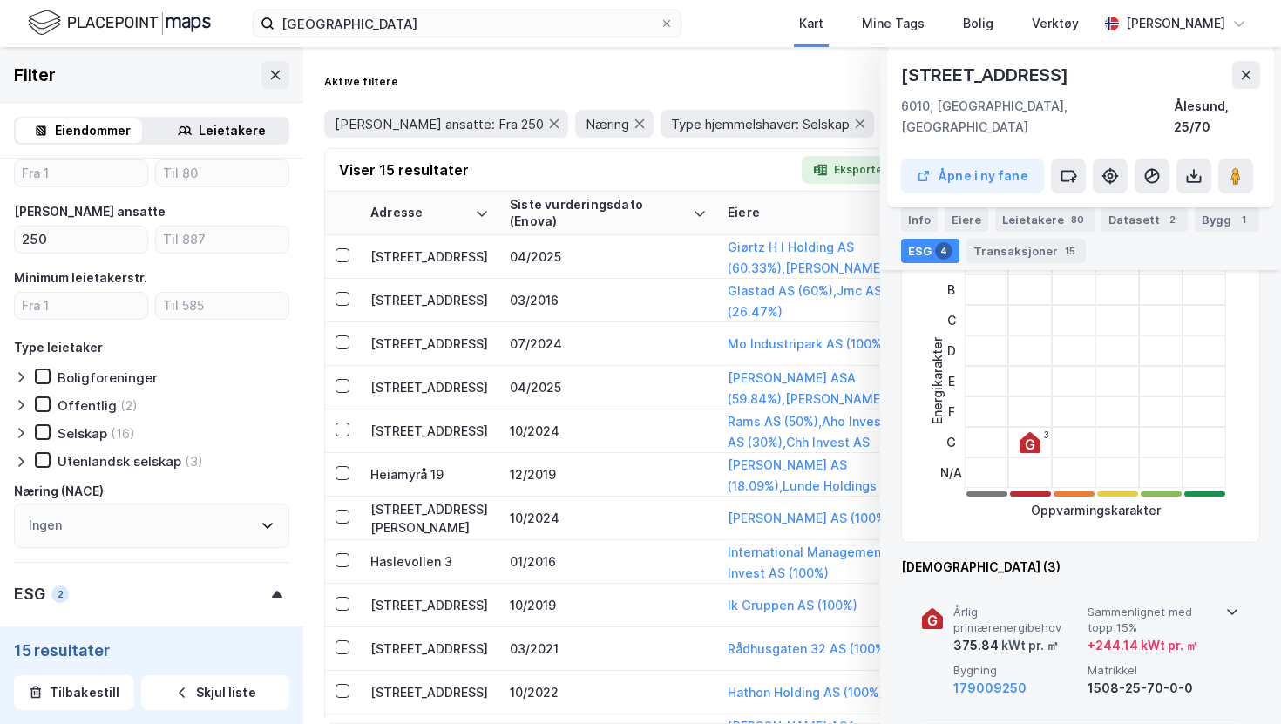
click at [1228, 599] on div "Årlig primærenergibehov 375.84 kWt pr. ㎡ Sammenlignet med topp 15% + 244.14 kWt…" at bounding box center [1080, 653] width 317 height 136
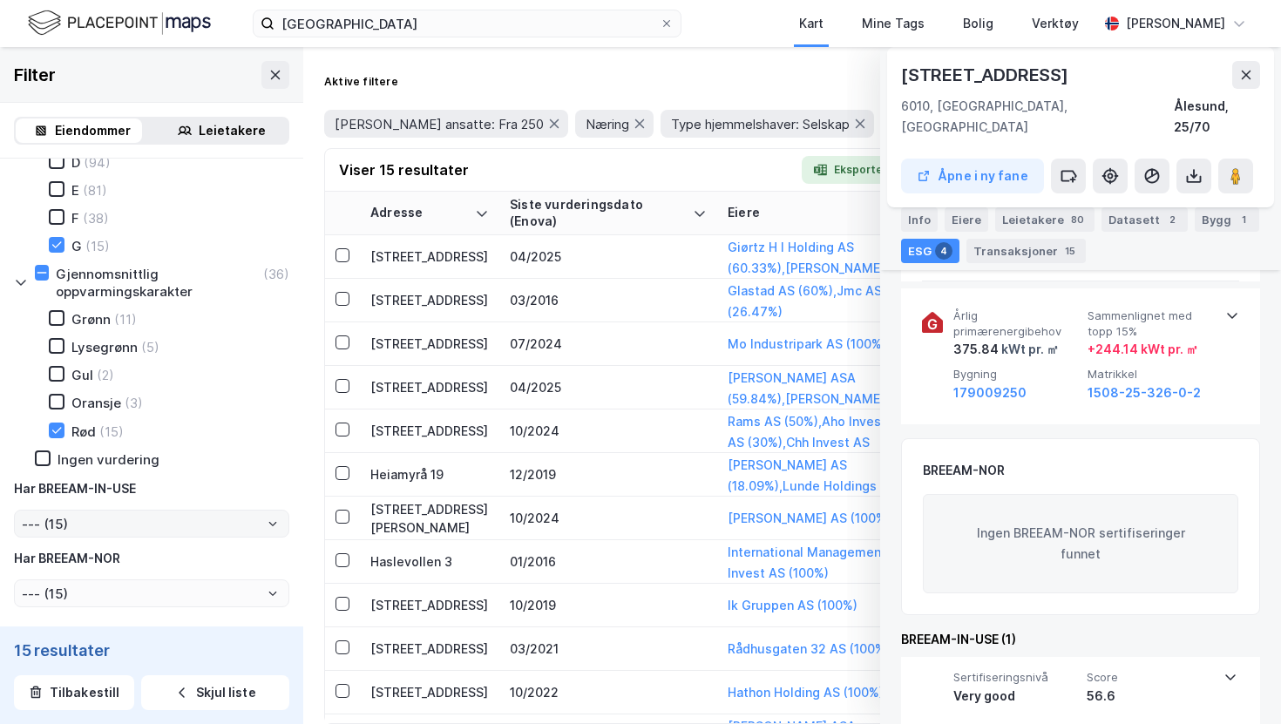
scroll to position [2014, 0]
click at [150, 457] on div "Ingen vurdering" at bounding box center [109, 458] width 102 height 17
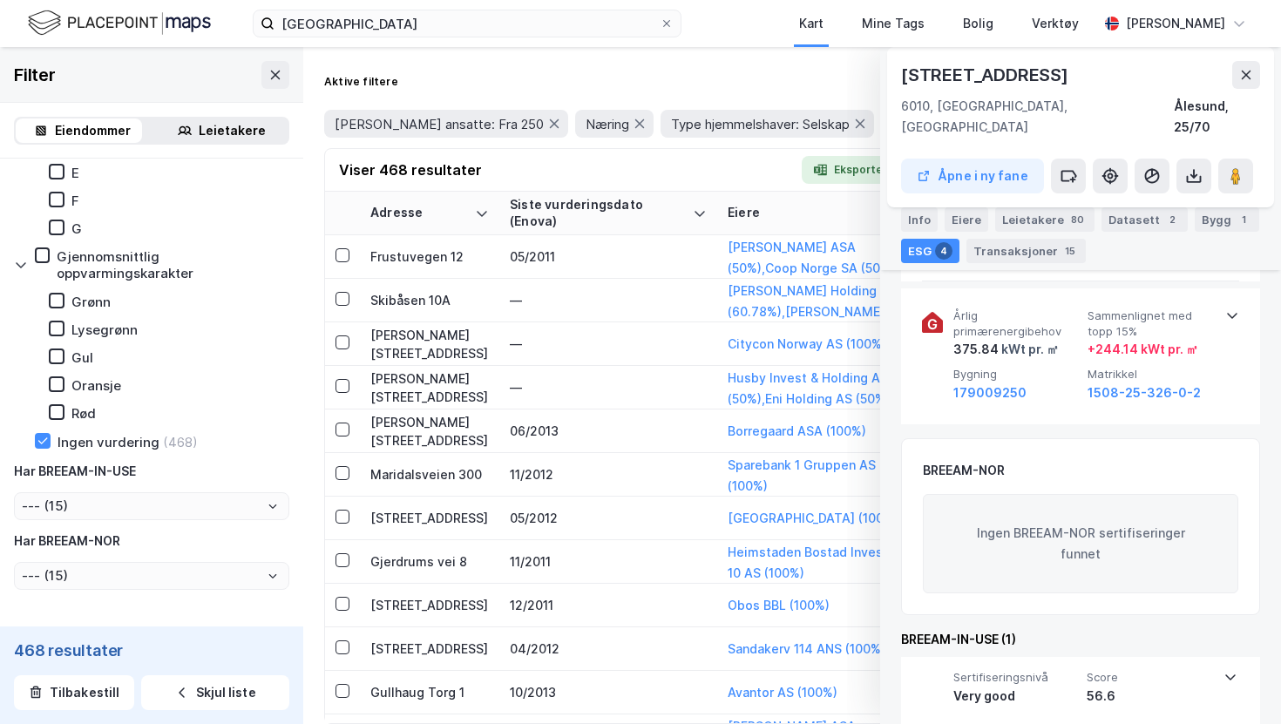
type input "Inkluder (468)"
type input "--- (468)"
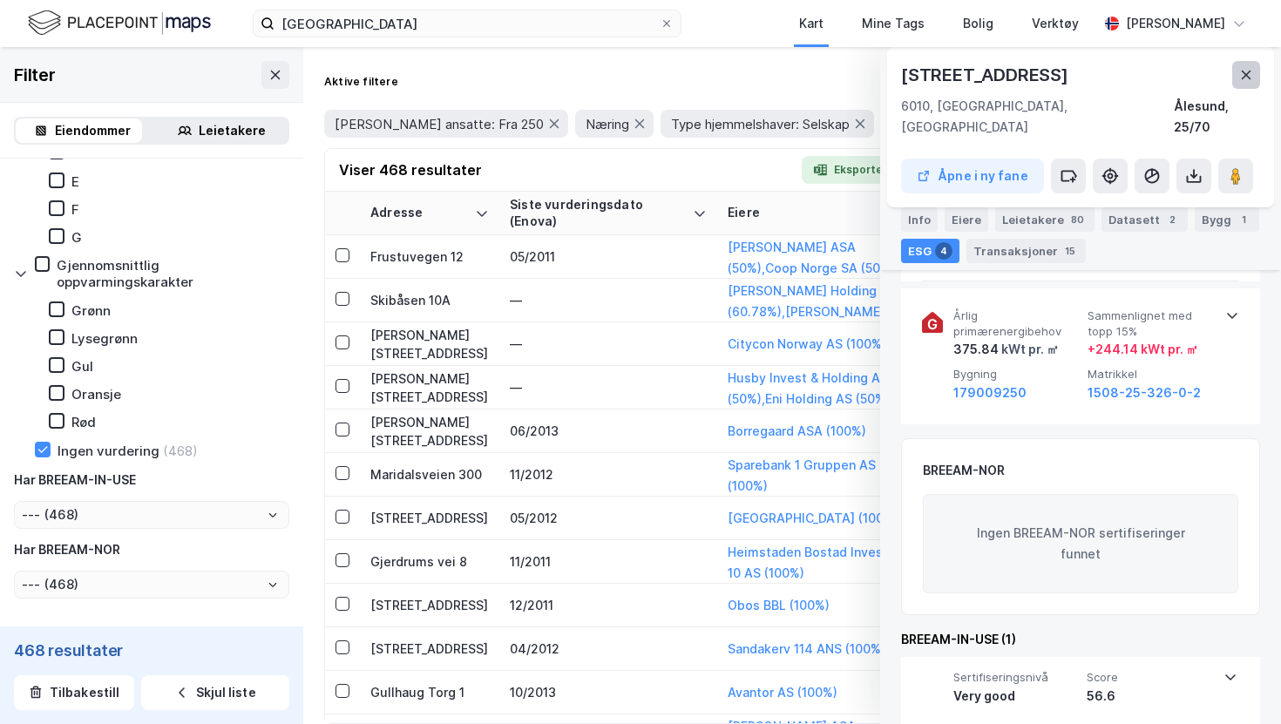
click at [1245, 78] on icon at bounding box center [1246, 75] width 14 height 14
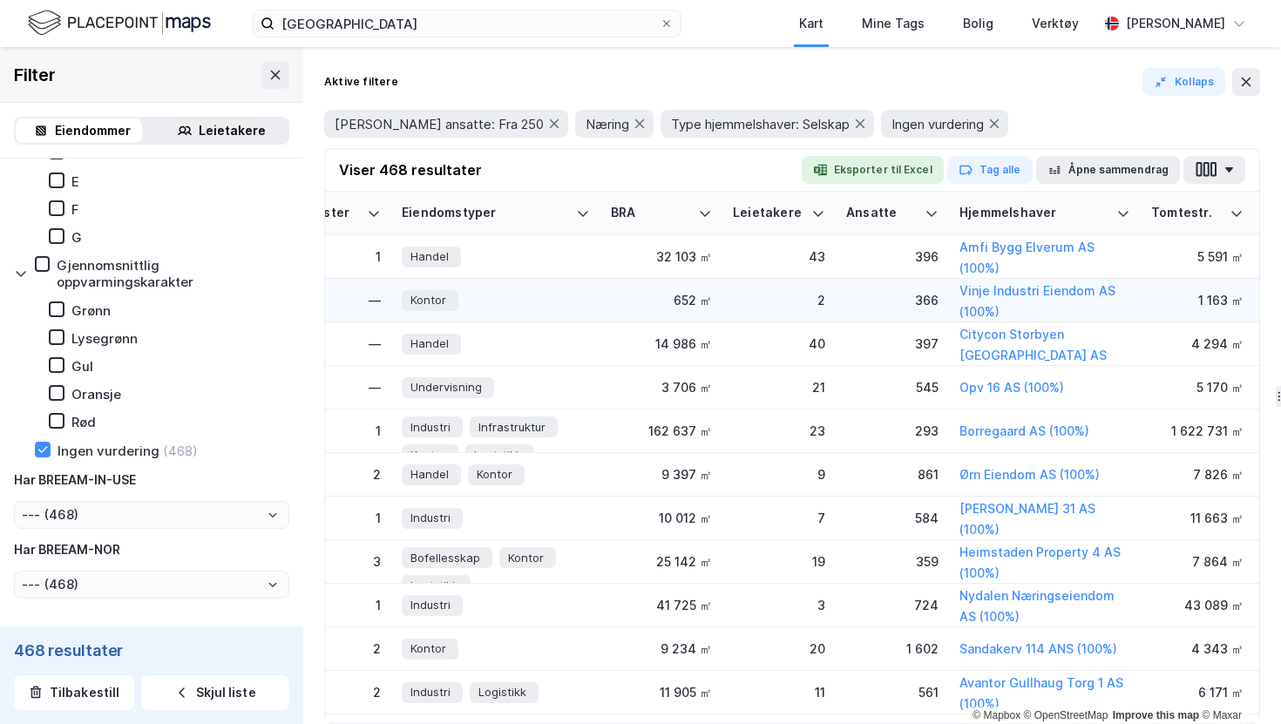
scroll to position [0, 831]
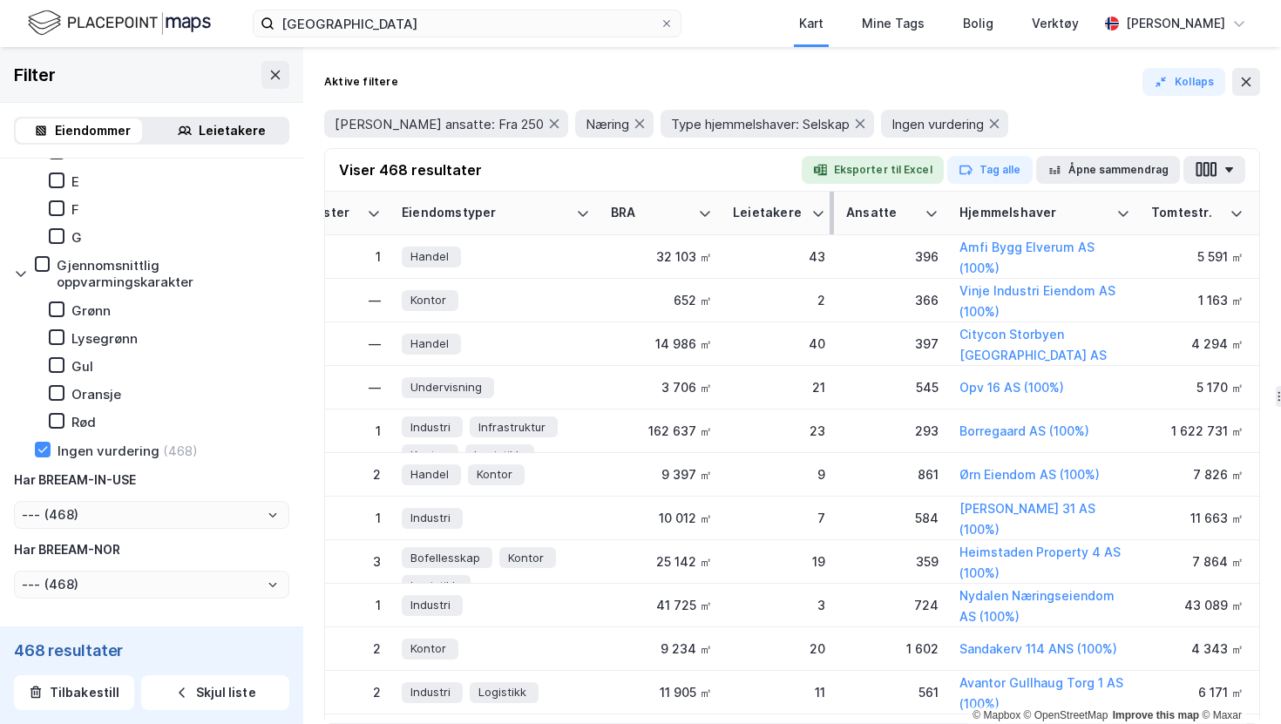
click at [722, 215] on th "Leietakere" at bounding box center [778, 214] width 113 height 44
click at [708, 215] on icon at bounding box center [705, 214] width 14 height 14
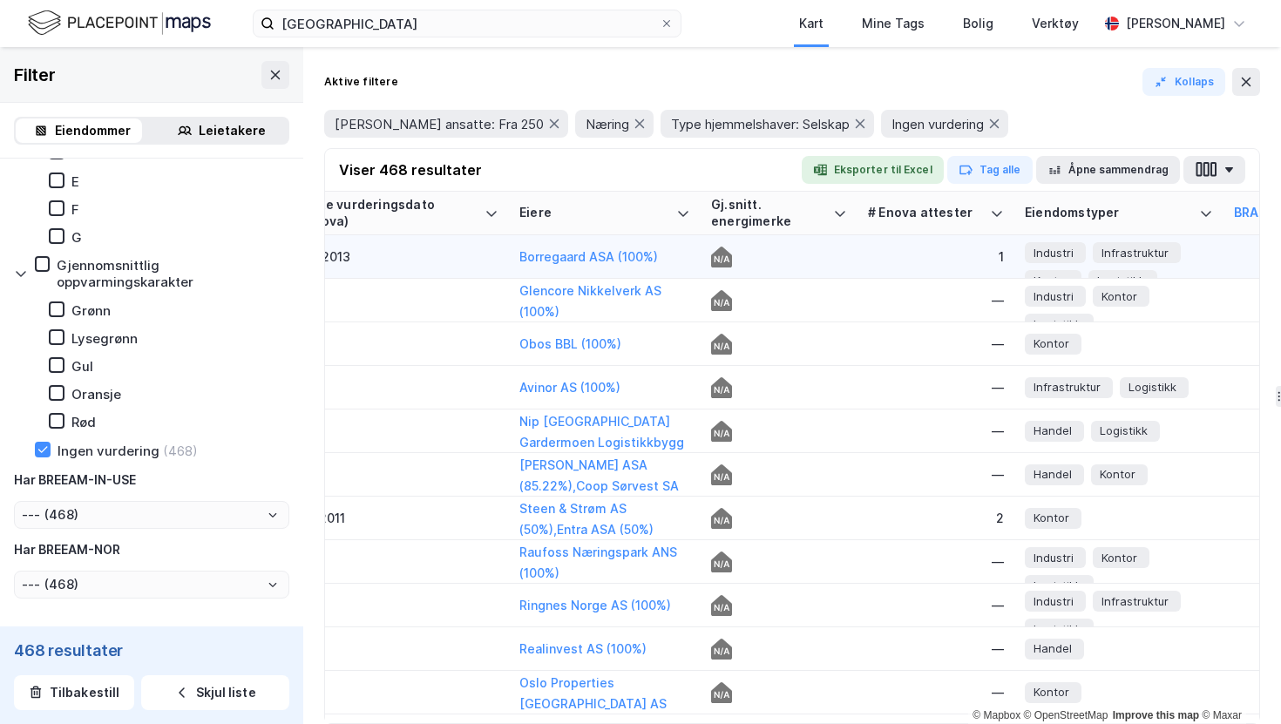
scroll to position [0, 207]
click at [688, 243] on td "Borregaard ASA (100%)" at bounding box center [607, 257] width 192 height 44
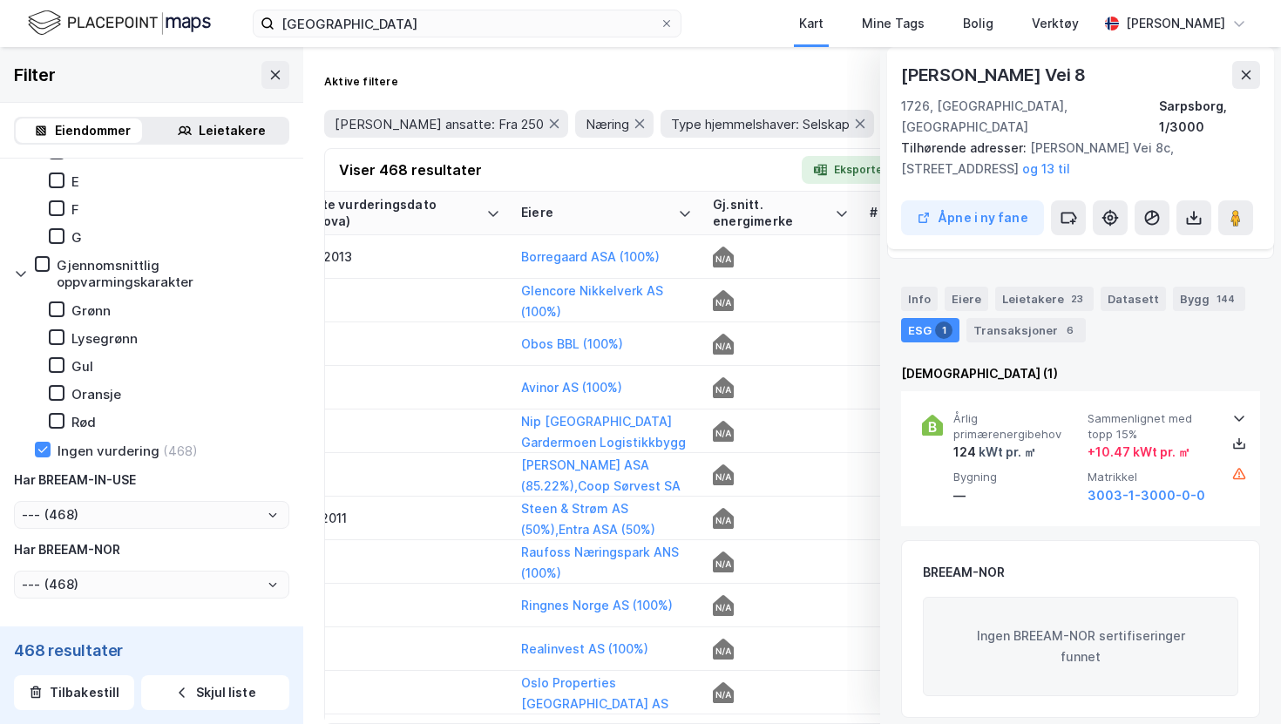
scroll to position [177, 0]
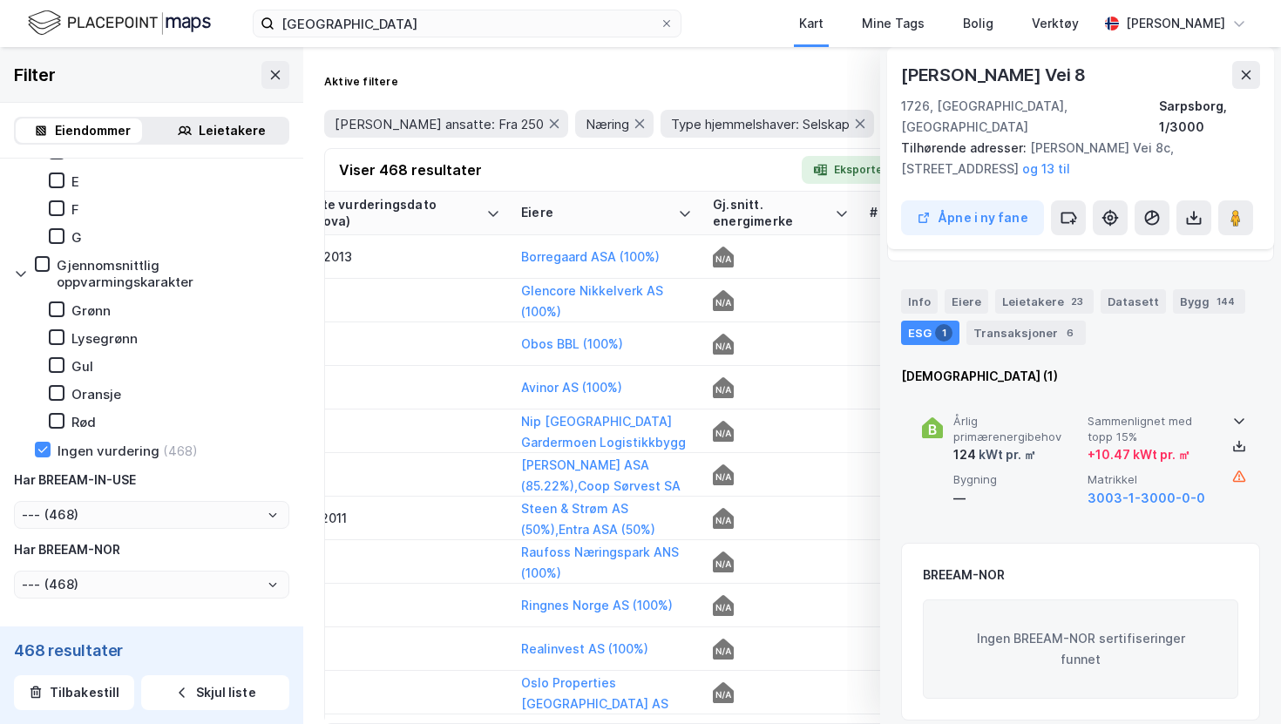
click at [1046, 472] on span "Bygning" at bounding box center [1016, 479] width 127 height 15
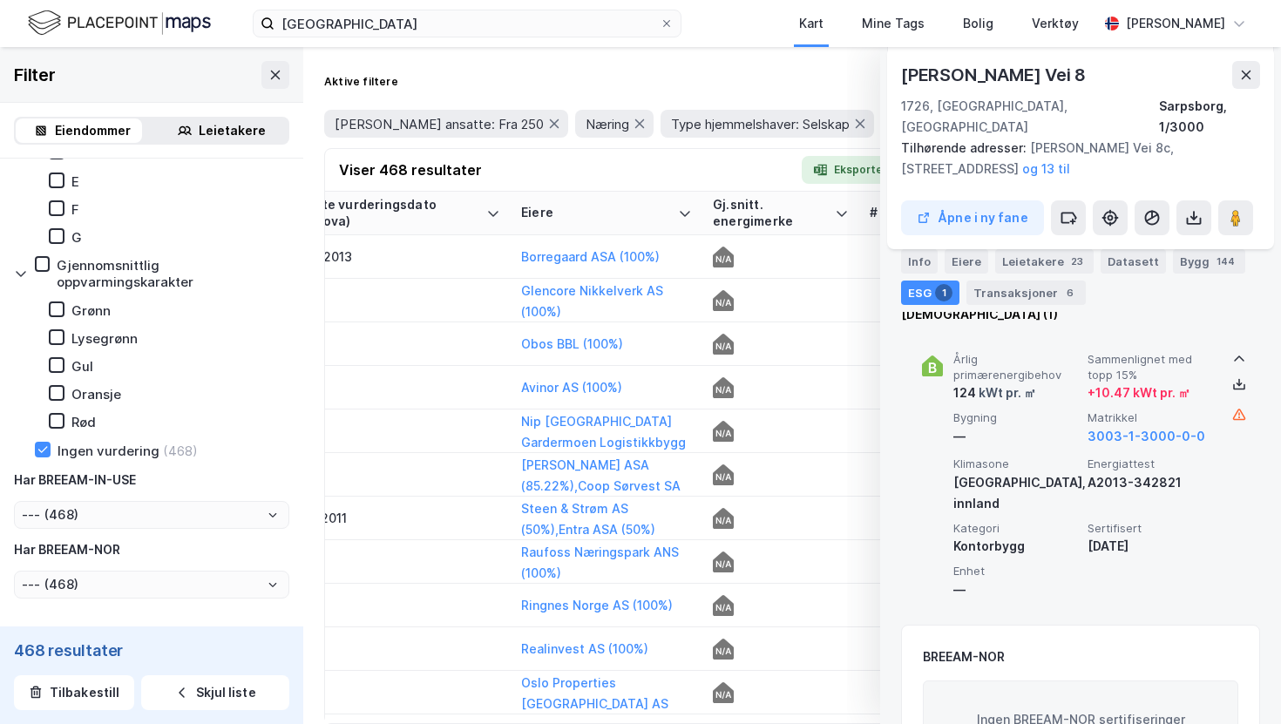
scroll to position [101, 0]
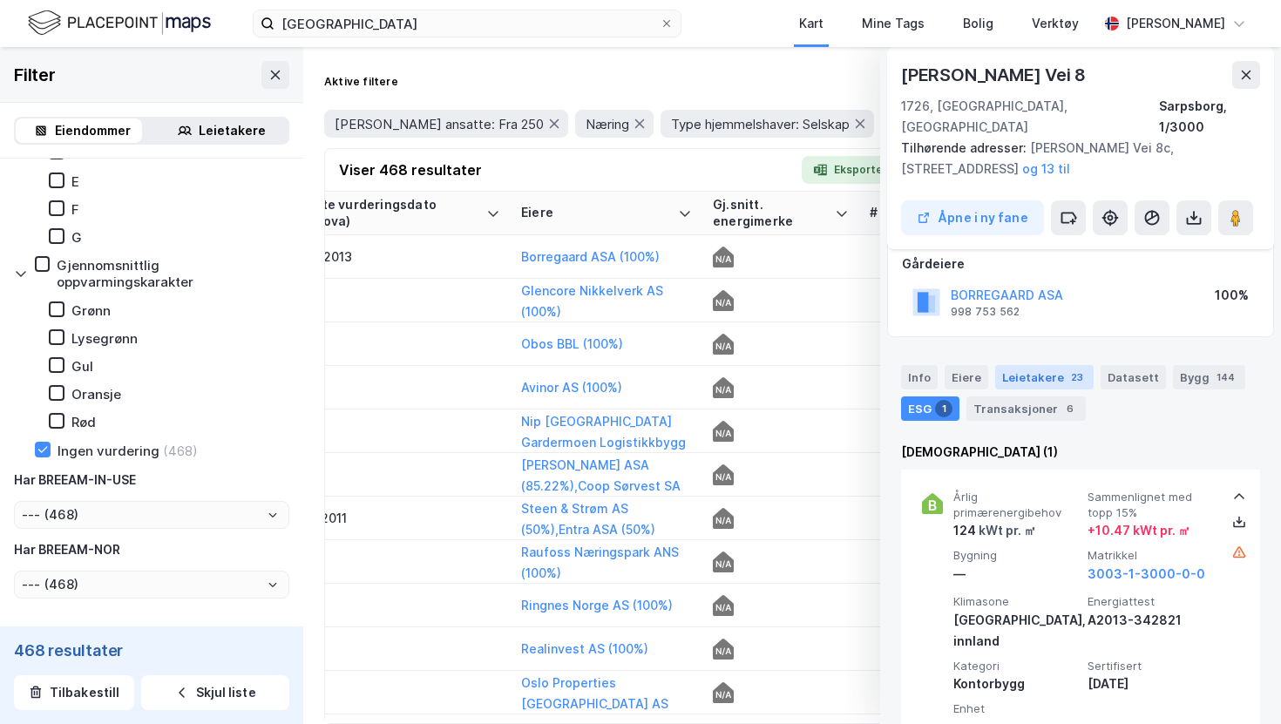
click at [1075, 369] on div "23" at bounding box center [1076, 377] width 19 height 17
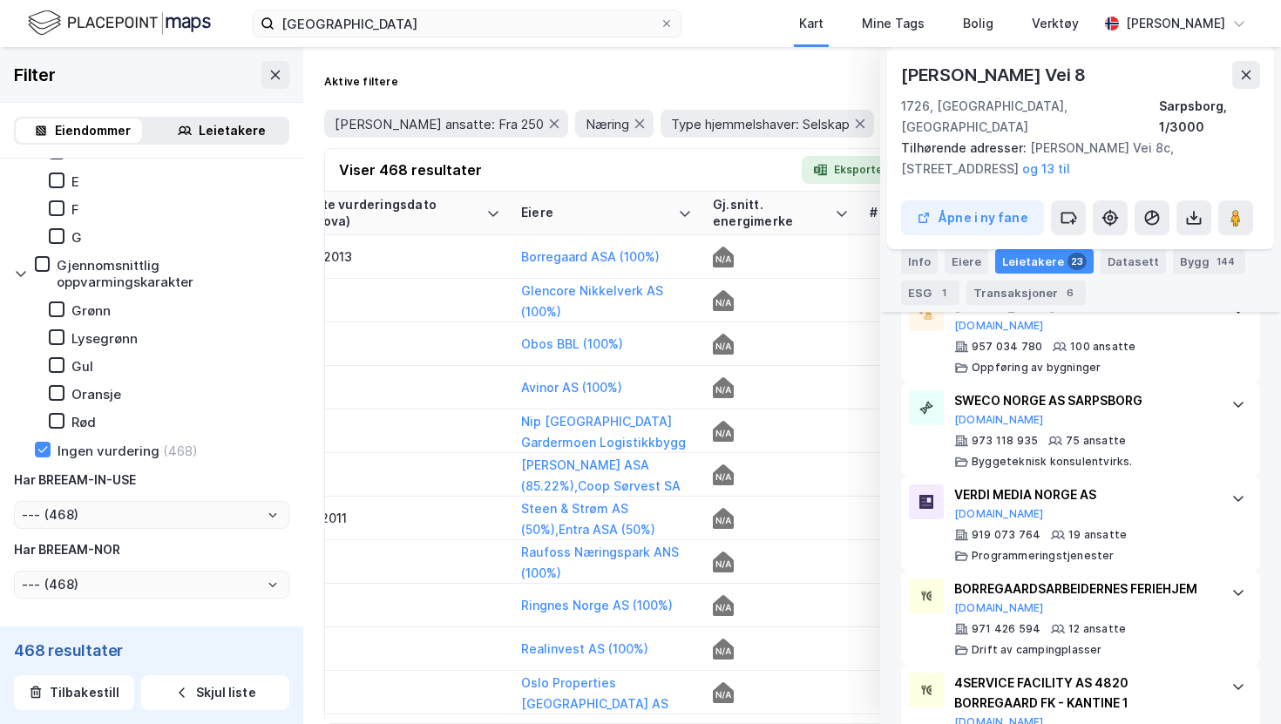
scroll to position [0, 0]
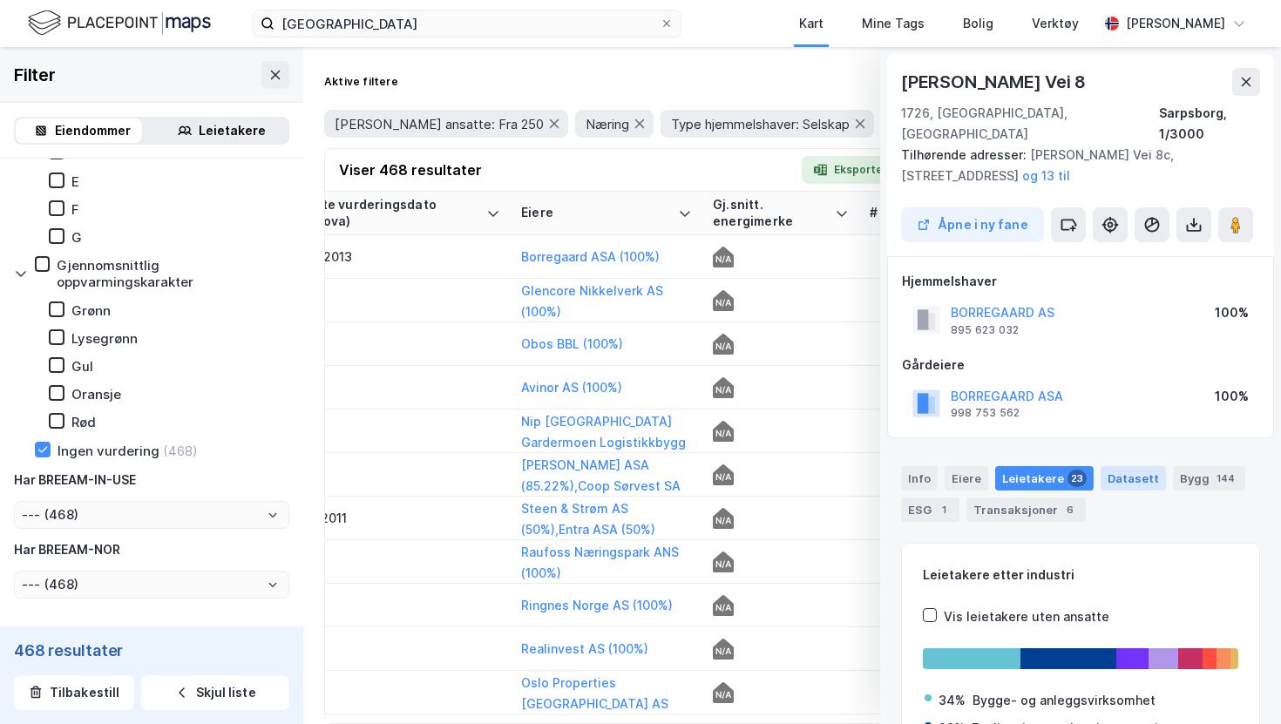
click at [1130, 466] on div "Datasett" at bounding box center [1132, 478] width 65 height 24
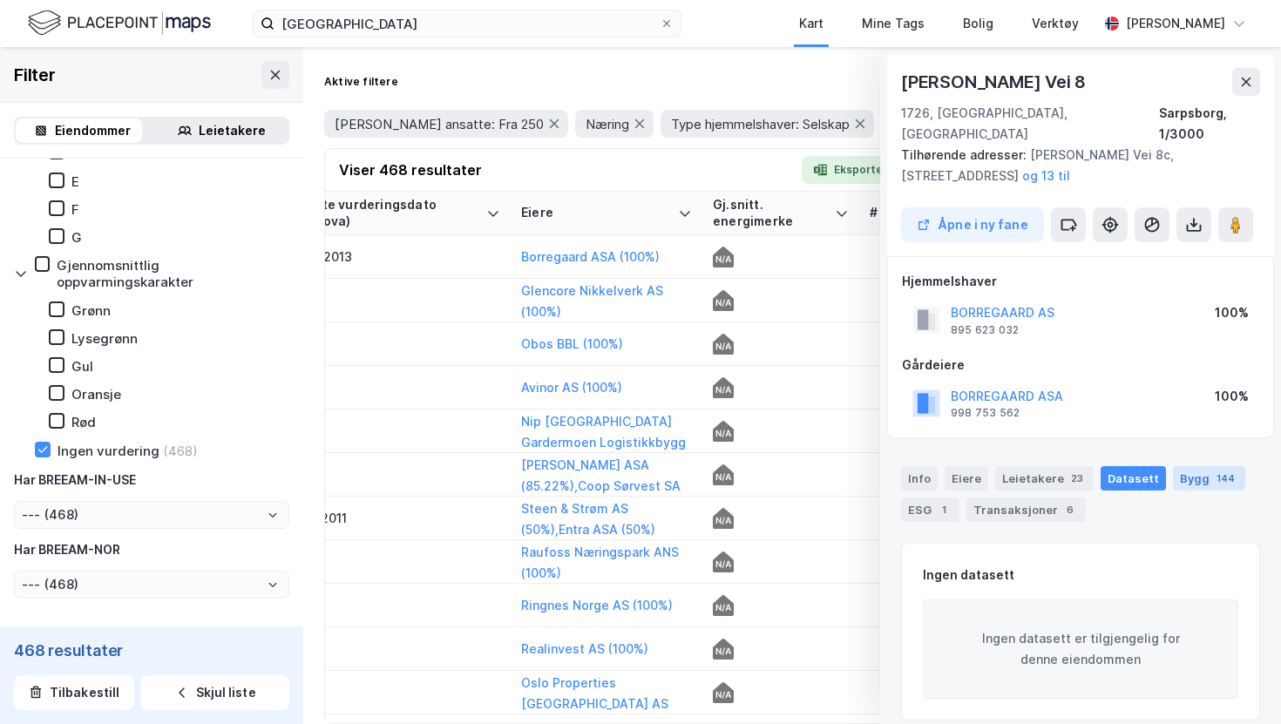
click at [1186, 466] on div "Bygg 144" at bounding box center [1209, 478] width 72 height 24
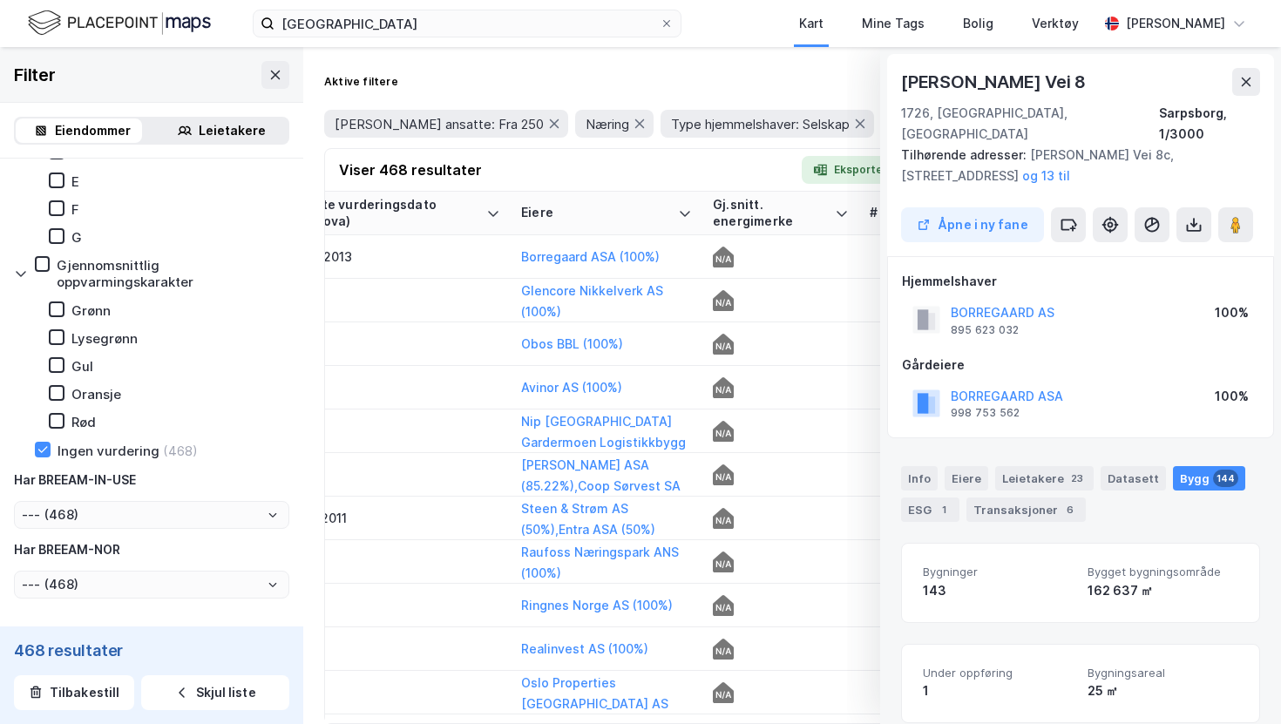
click at [933, 503] on div "Info [PERSON_NAME] 23 Datasett Bygg 144 ESG 1 Transaksjoner 6" at bounding box center [1080, 487] width 401 height 84
click at [955, 466] on div "Eiere" at bounding box center [967, 478] width 44 height 24
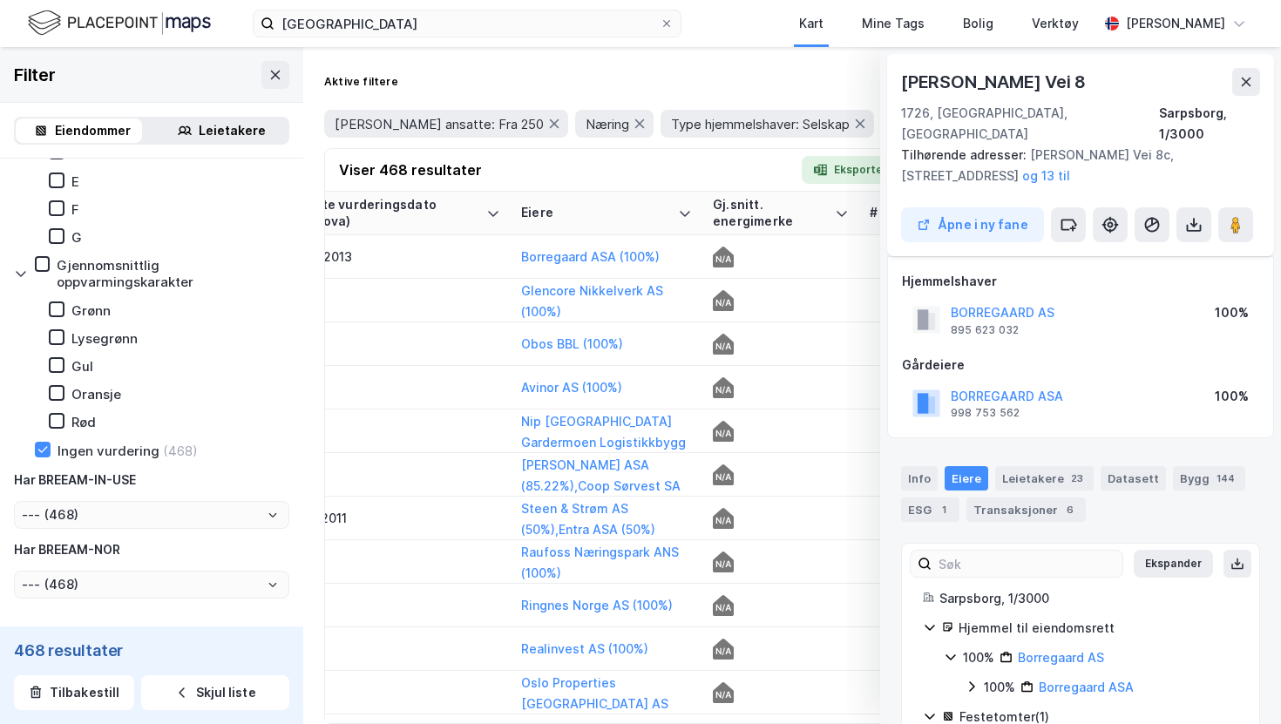
scroll to position [58, 0]
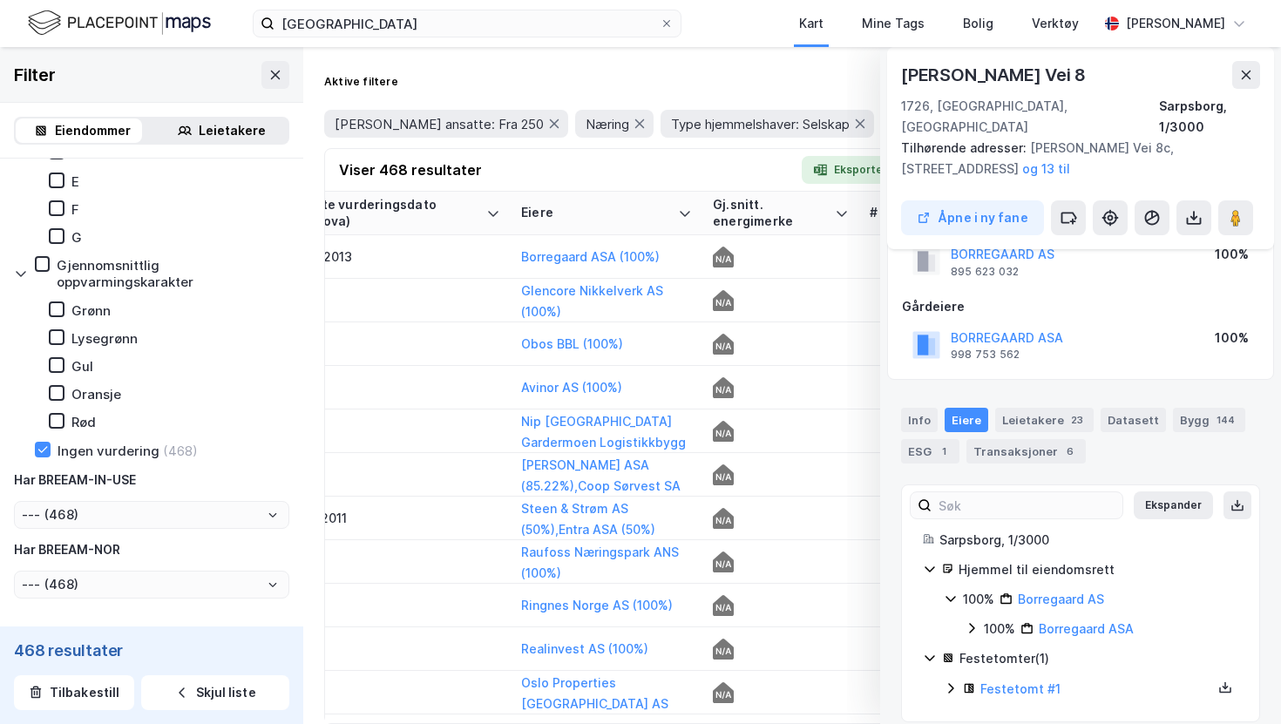
click at [952, 592] on icon at bounding box center [951, 599] width 14 height 14
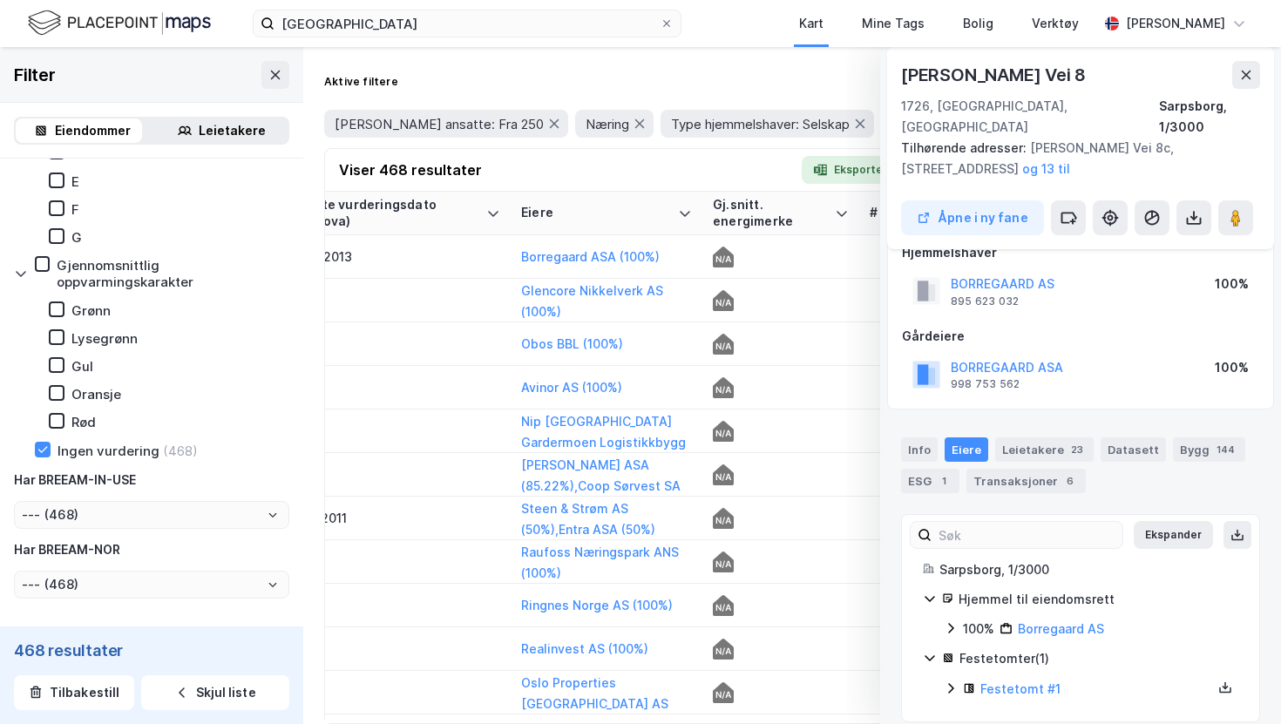
click at [951, 621] on icon at bounding box center [951, 628] width 14 height 14
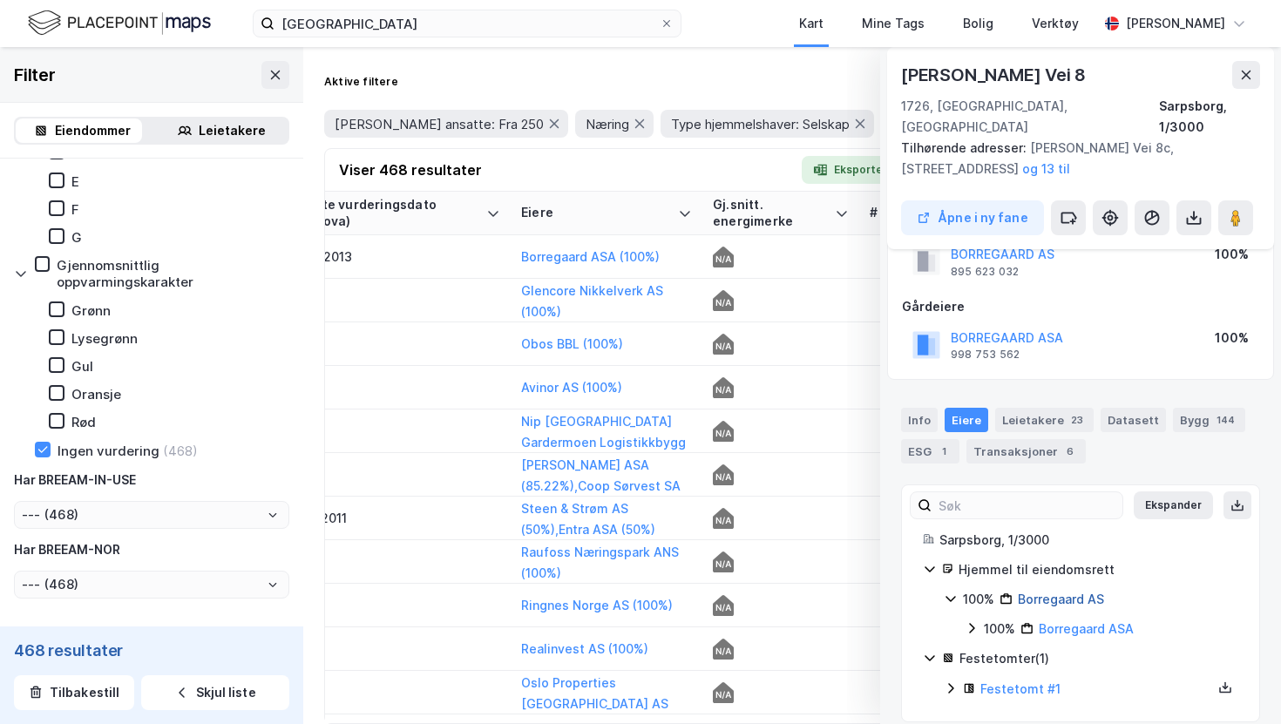
click at [1038, 592] on link "Borregaard AS" at bounding box center [1061, 599] width 86 height 15
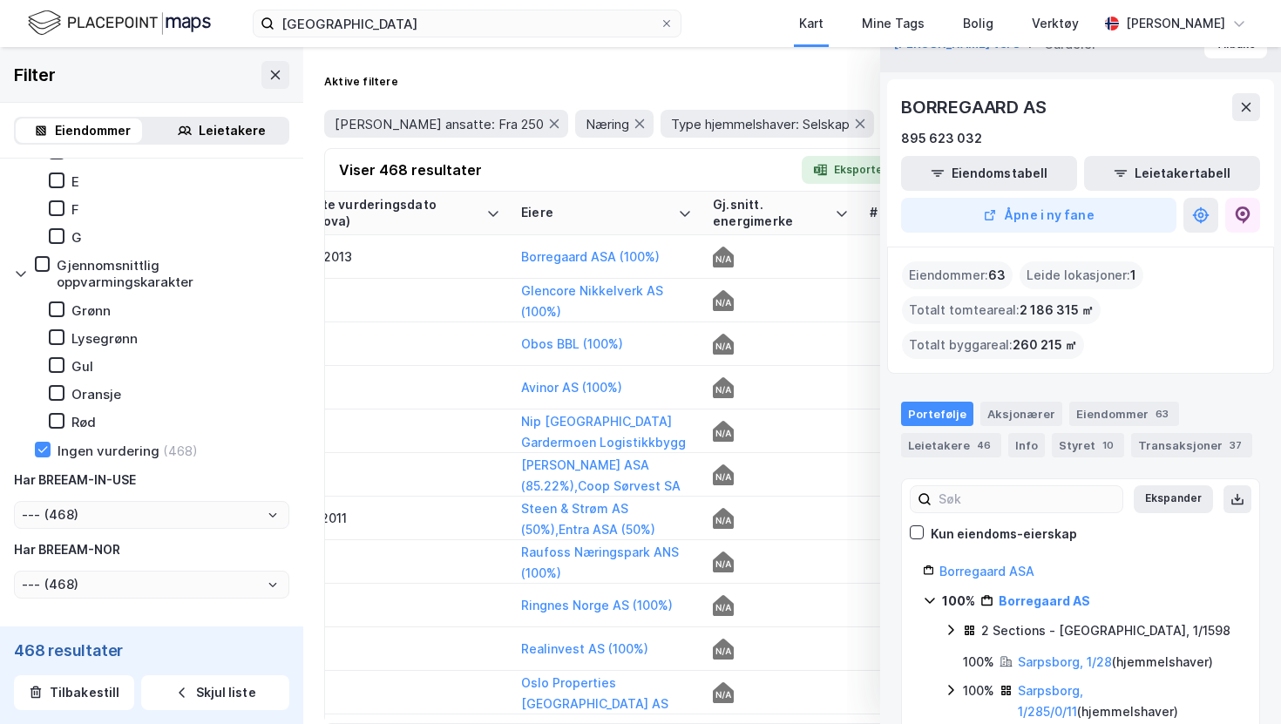
scroll to position [0, 0]
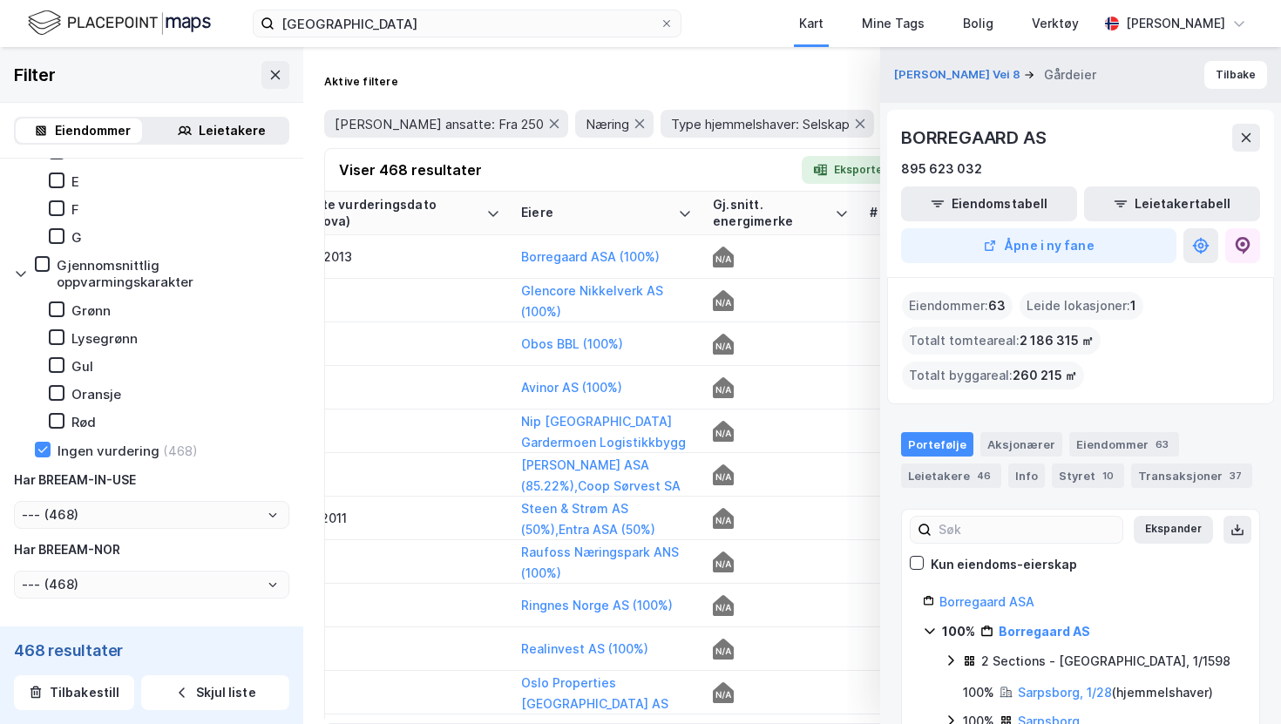
click at [1041, 472] on div "Portefølje Aksjonærer Eiendommer 63 Leietakere 46 Info Styret 10 Transaksjoner …" at bounding box center [1080, 460] width 359 height 56
click at [1066, 473] on div "Styret 10" at bounding box center [1088, 476] width 72 height 24
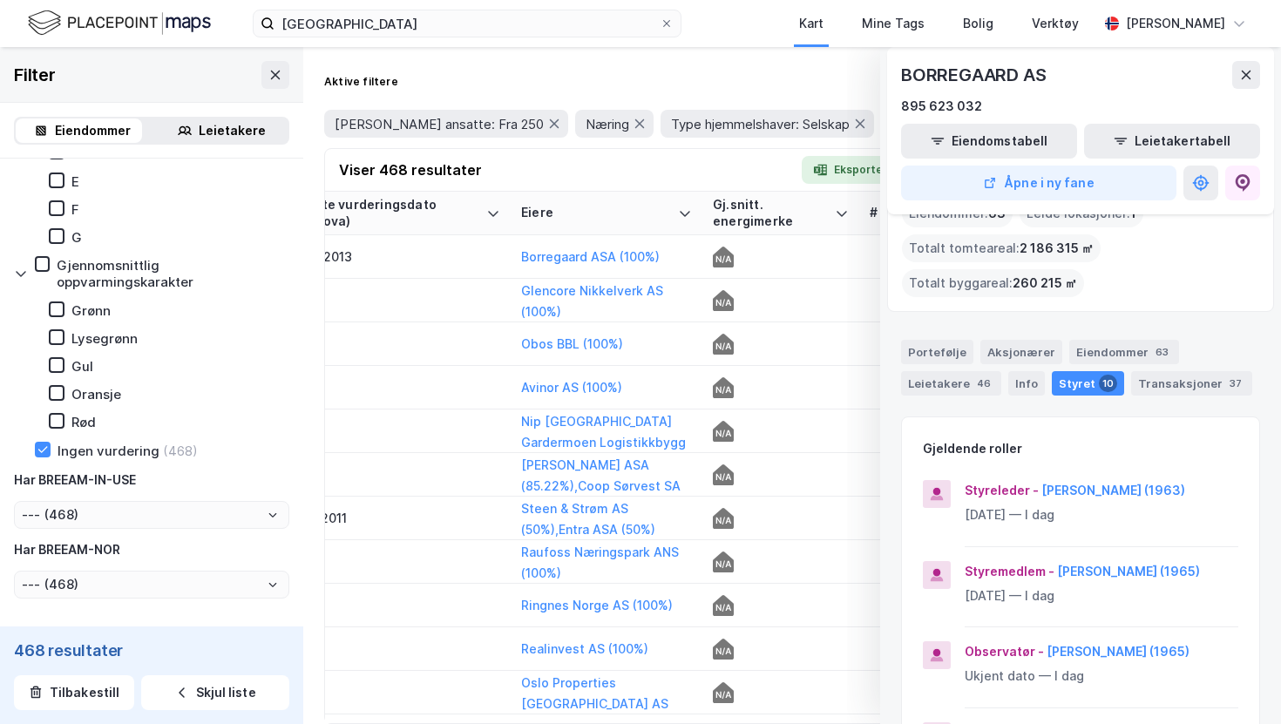
scroll to position [91, 0]
